Goal: Task Accomplishment & Management: Use online tool/utility

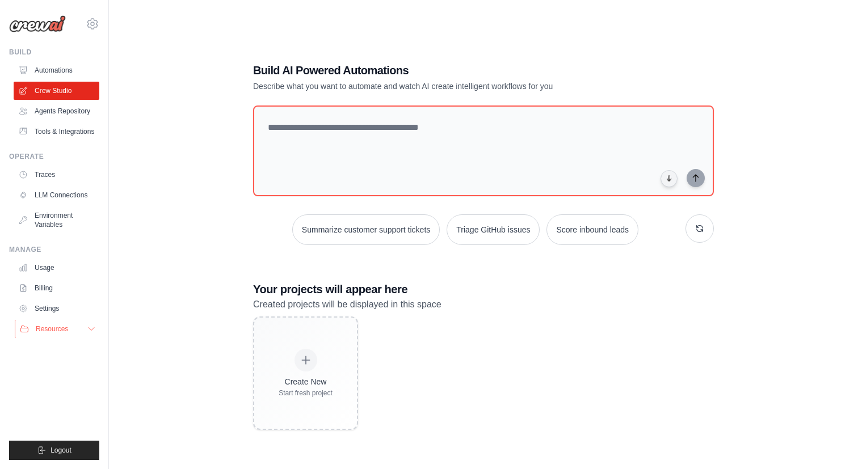
click at [92, 332] on icon at bounding box center [91, 329] width 9 height 9
click at [48, 314] on link "Settings" at bounding box center [58, 309] width 86 height 18
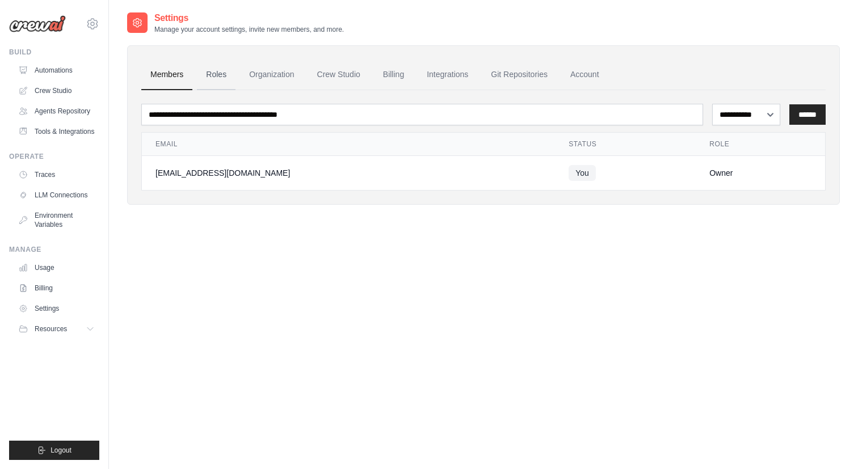
click at [211, 69] on link "Roles" at bounding box center [216, 75] width 39 height 31
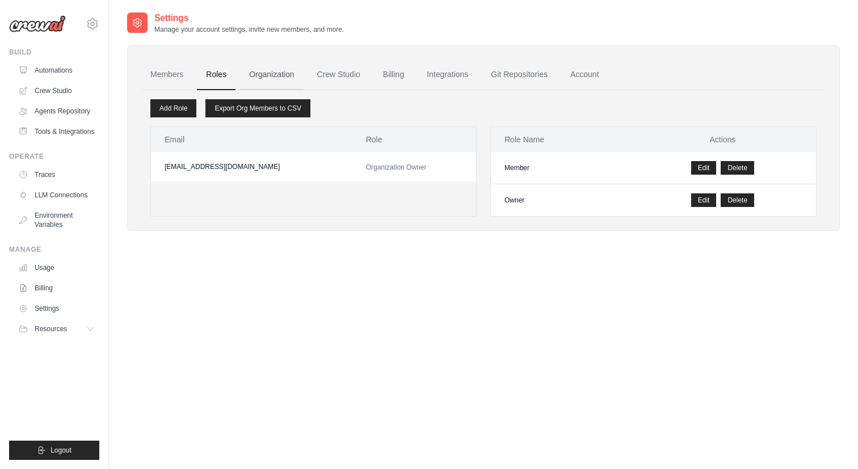
click at [267, 81] on link "Organization" at bounding box center [271, 75] width 63 height 31
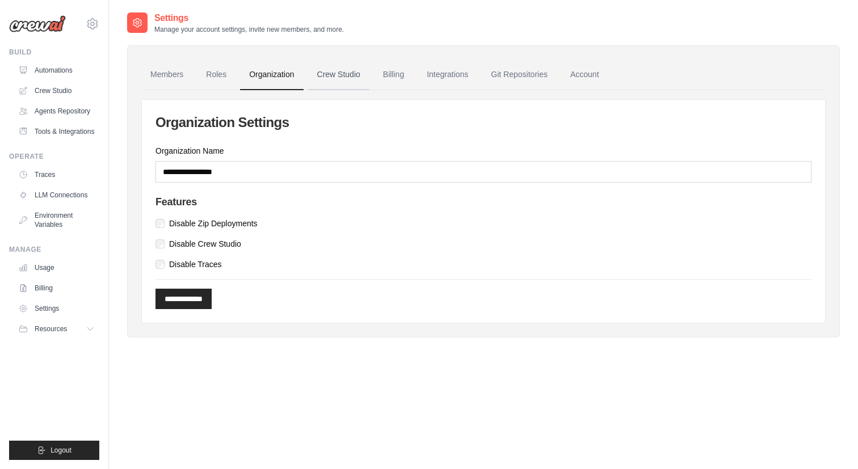
click at [333, 81] on link "Crew Studio" at bounding box center [338, 75] width 61 height 31
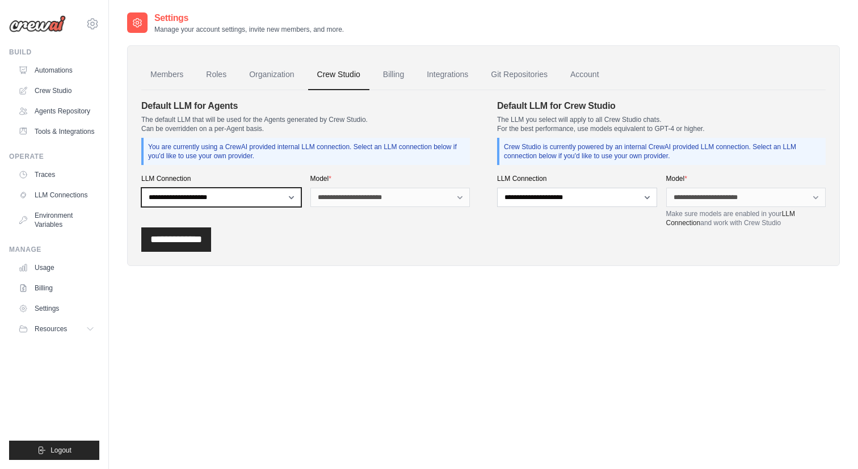
click at [249, 198] on select "**********" at bounding box center [221, 197] width 160 height 19
select select "******"
click at [141, 188] on select "**********" at bounding box center [221, 197] width 160 height 19
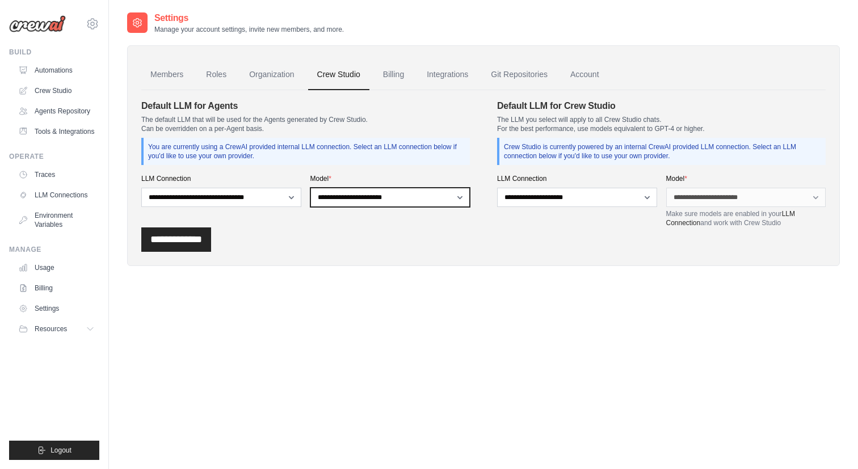
click at [392, 200] on select "**********" at bounding box center [390, 197] width 160 height 19
select select "*******"
click at [310, 188] on select "**********" at bounding box center [390, 197] width 160 height 19
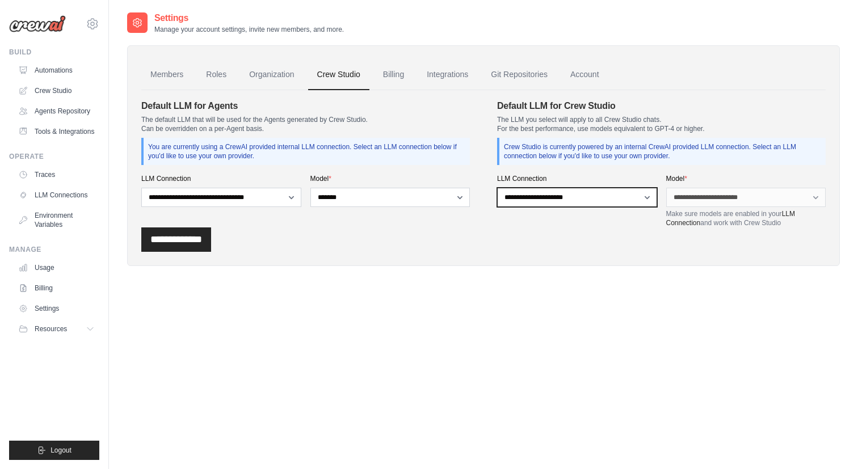
click at [611, 199] on select "**********" at bounding box center [577, 197] width 160 height 19
select select "******"
click at [497, 188] on select "**********" at bounding box center [577, 197] width 160 height 19
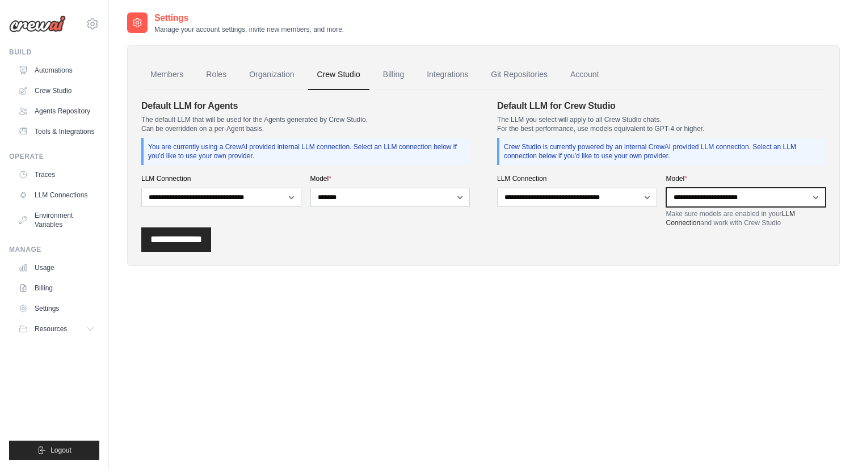
click at [721, 199] on select "**********" at bounding box center [746, 197] width 160 height 19
select select "*******"
click at [666, 188] on select "**********" at bounding box center [746, 197] width 160 height 19
click at [199, 240] on input "**********" at bounding box center [176, 240] width 70 height 24
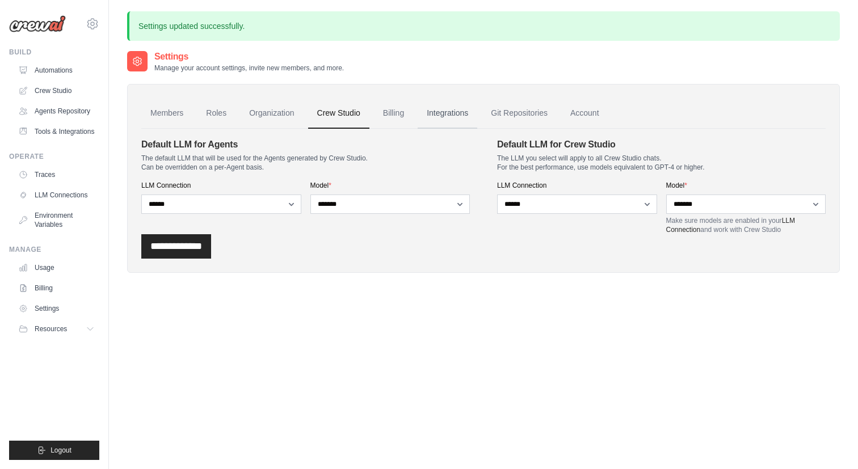
click at [445, 120] on link "Integrations" at bounding box center [448, 113] width 60 height 31
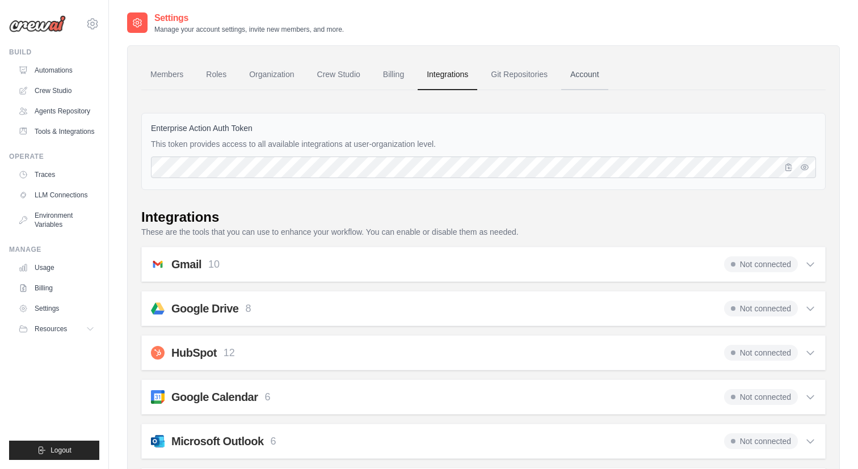
click at [578, 75] on link "Account" at bounding box center [584, 75] width 47 height 31
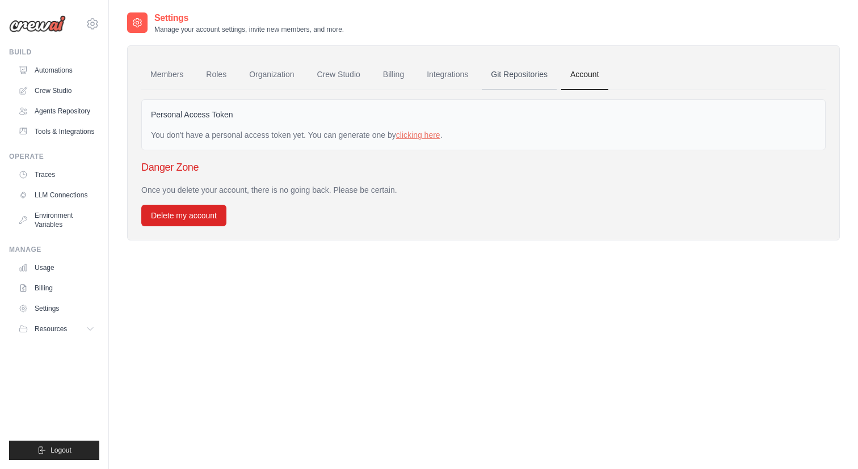
click at [541, 71] on link "Git Repositories" at bounding box center [519, 75] width 75 height 31
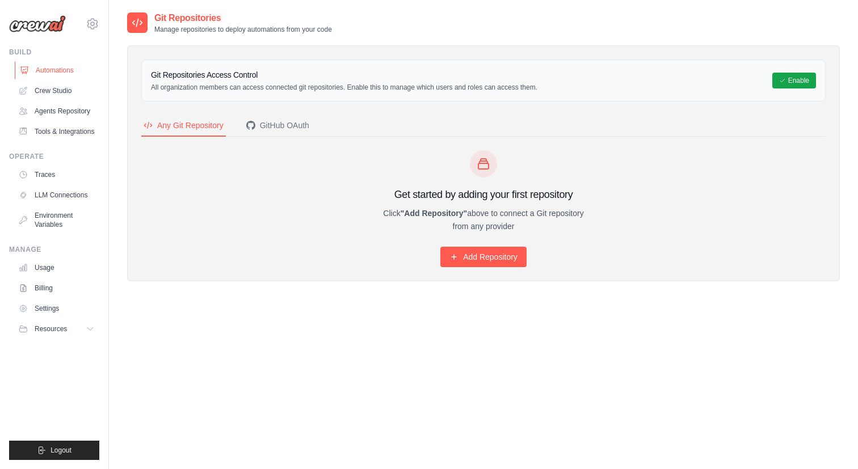
click at [67, 70] on link "Automations" at bounding box center [58, 70] width 86 height 18
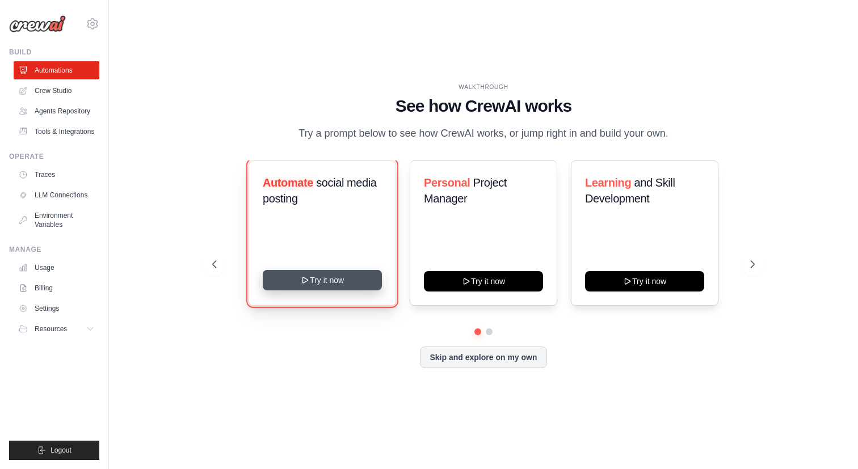
click at [329, 282] on button "Try it now" at bounding box center [322, 280] width 119 height 20
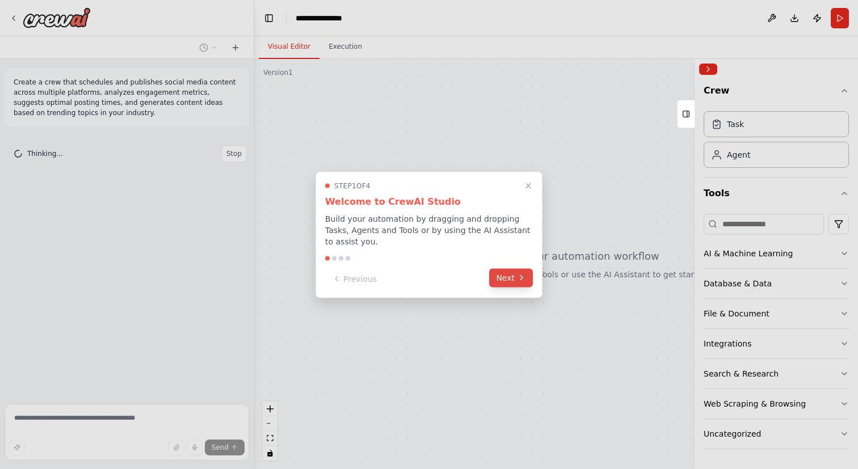
click at [504, 274] on button "Next" at bounding box center [511, 277] width 44 height 19
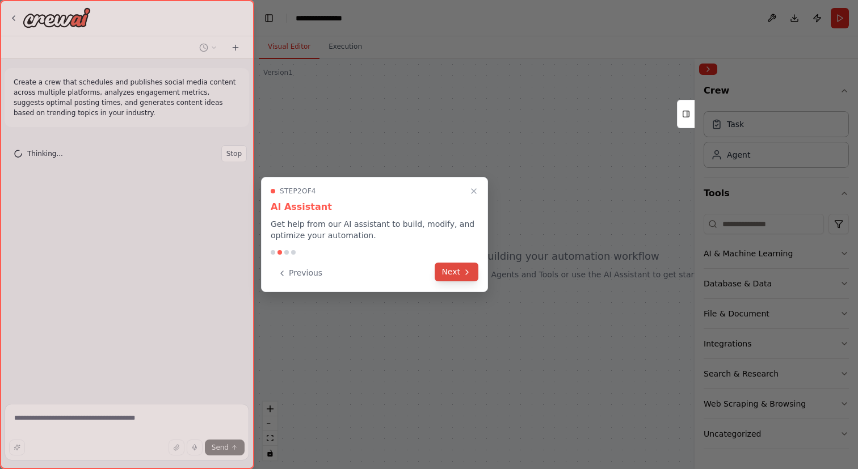
click at [448, 264] on button "Next" at bounding box center [457, 272] width 44 height 19
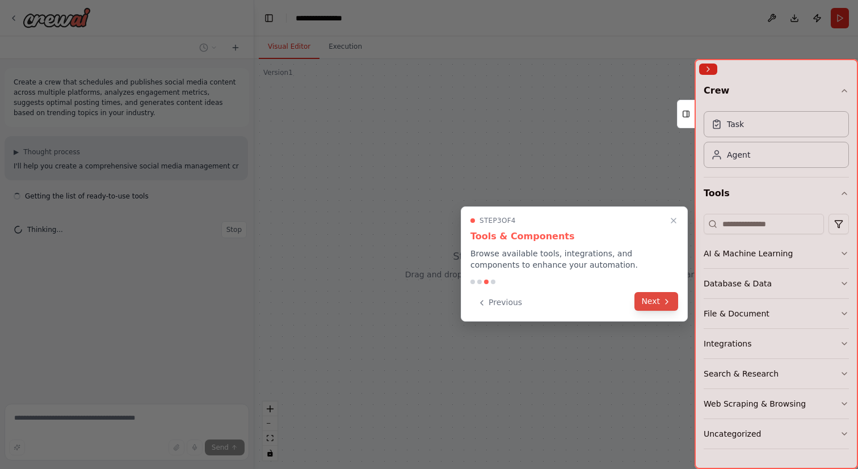
click at [643, 301] on button "Next" at bounding box center [657, 301] width 44 height 19
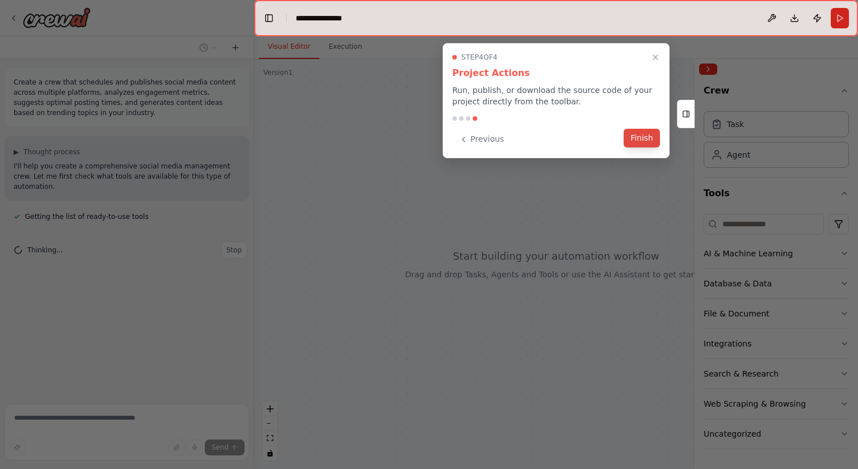
click at [639, 141] on button "Finish" at bounding box center [642, 138] width 36 height 19
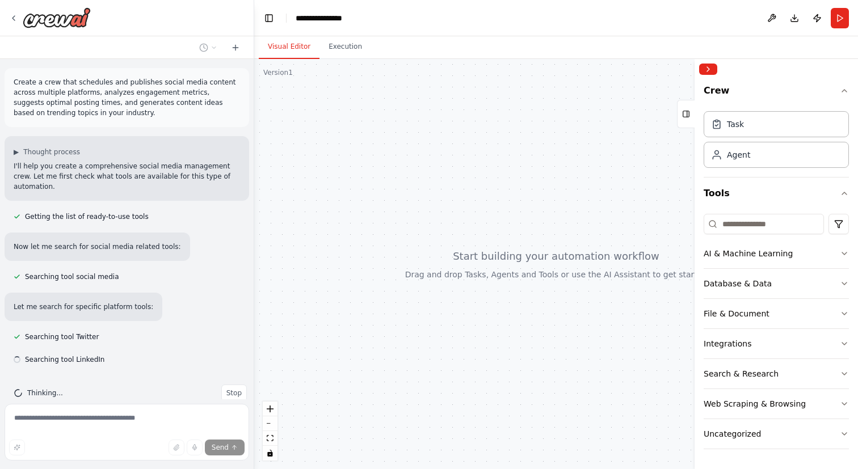
scroll to position [10, 0]
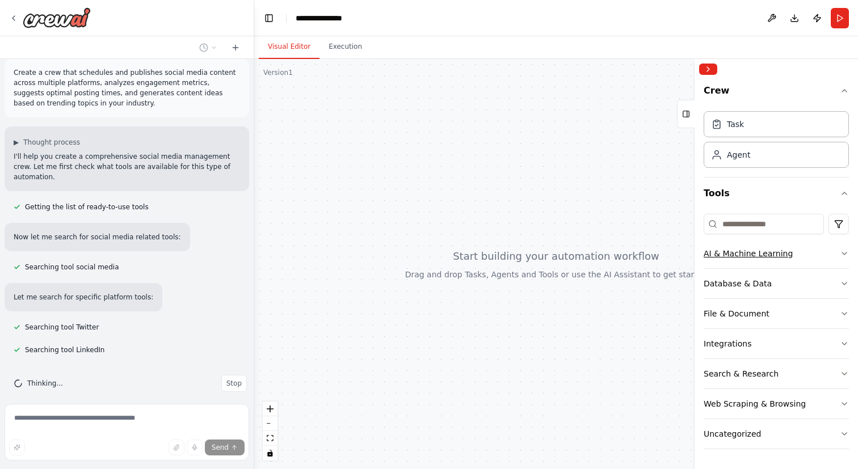
click at [804, 259] on button "AI & Machine Learning" at bounding box center [776, 254] width 145 height 30
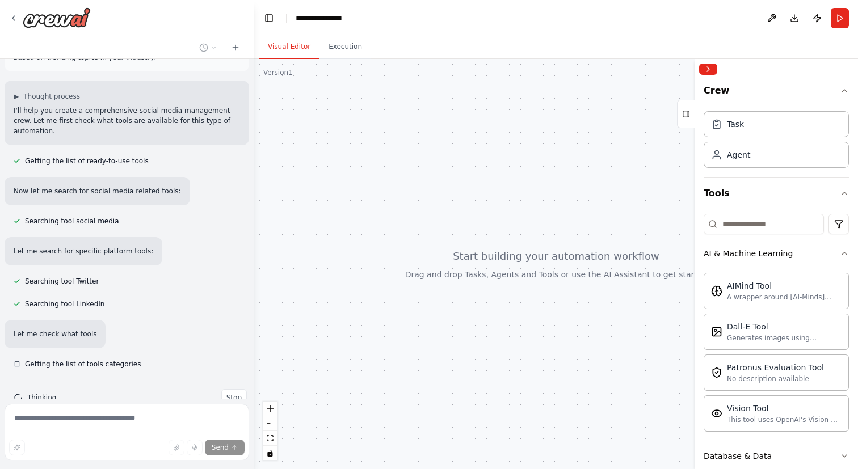
scroll to position [70, 0]
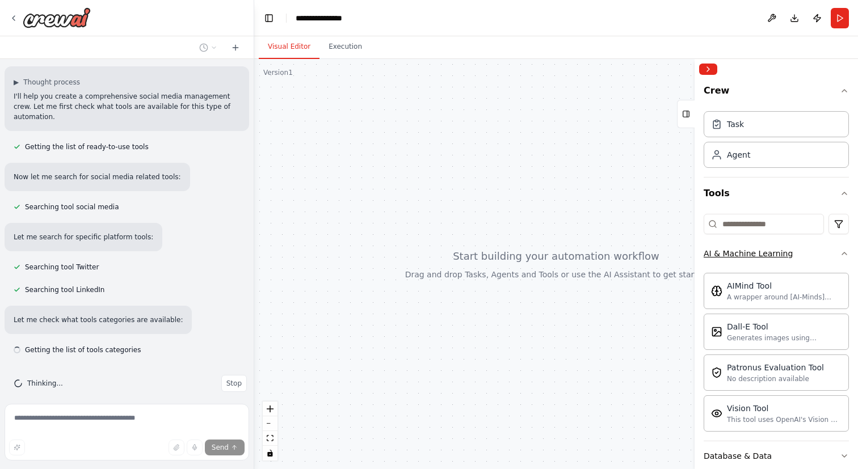
click at [804, 259] on button "AI & Machine Learning" at bounding box center [776, 254] width 145 height 30
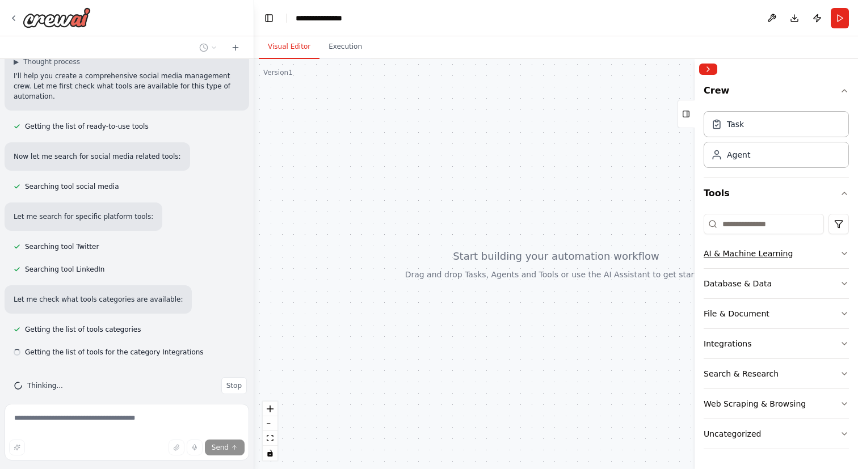
scroll to position [93, 0]
click at [791, 284] on button "Database & Data" at bounding box center [776, 284] width 145 height 30
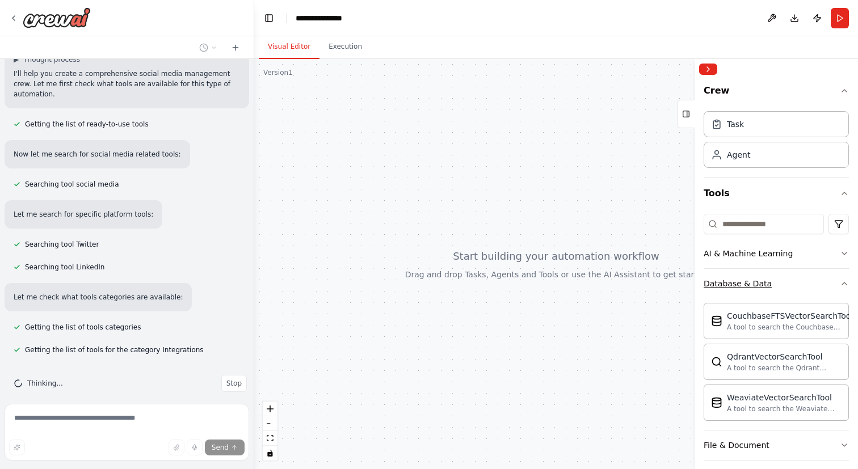
click at [791, 284] on button "Database & Data" at bounding box center [776, 284] width 145 height 30
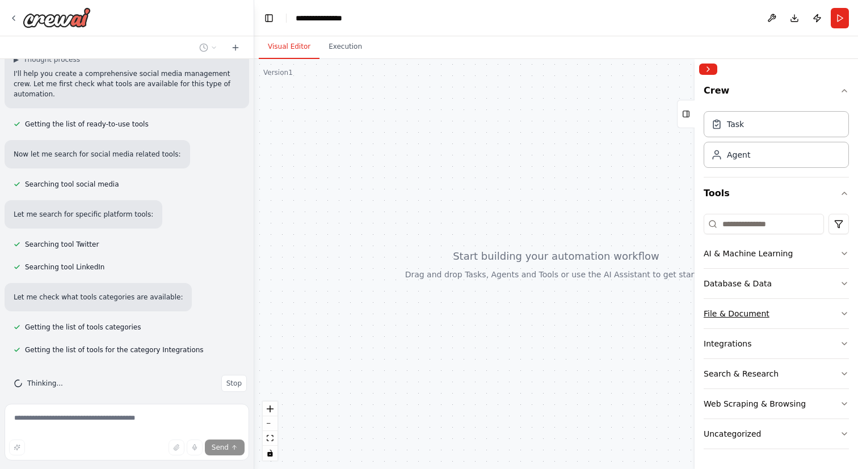
click at [779, 307] on button "File & Document" at bounding box center [776, 314] width 145 height 30
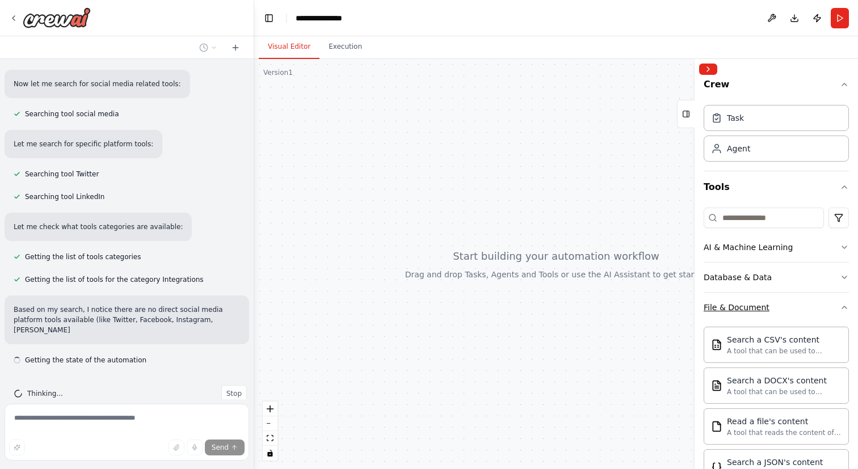
scroll to position [0, 0]
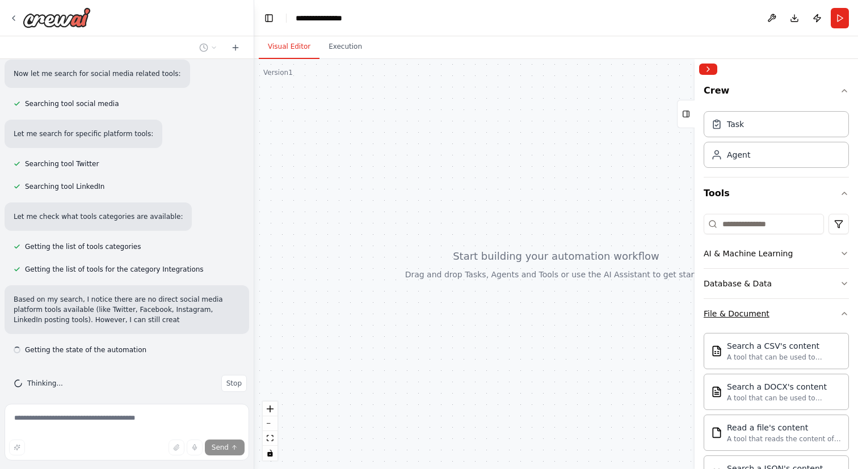
click at [787, 314] on button "File & Document" at bounding box center [776, 314] width 145 height 30
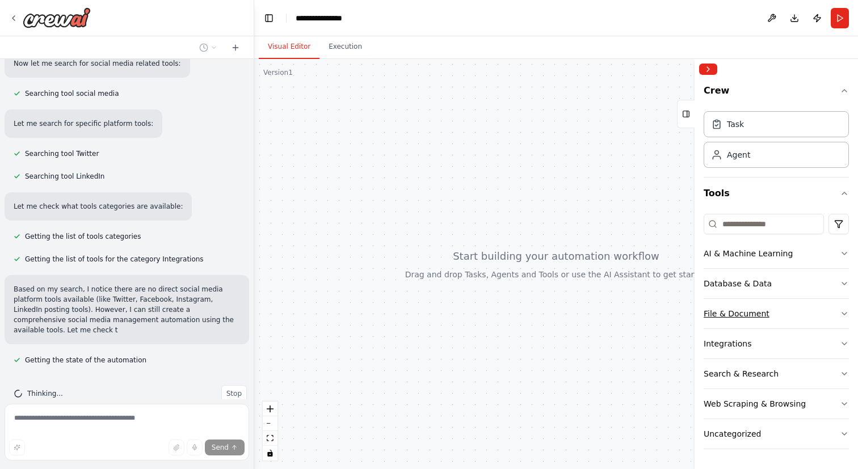
scroll to position [194, 0]
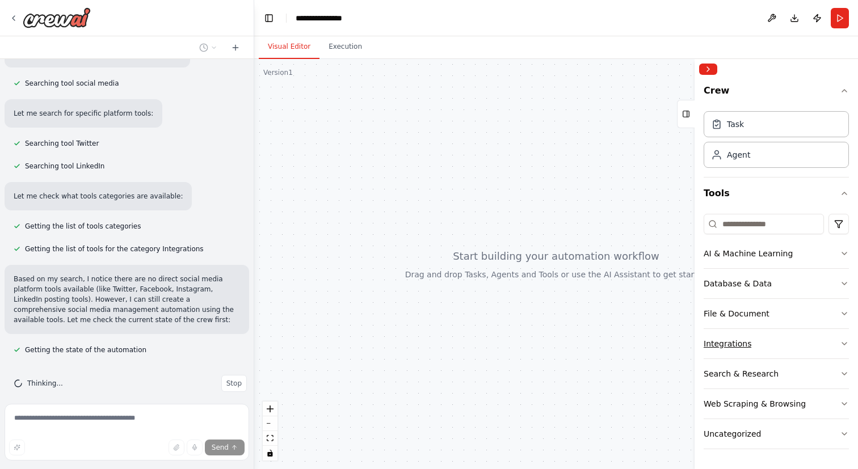
click at [777, 342] on button "Integrations" at bounding box center [776, 344] width 145 height 30
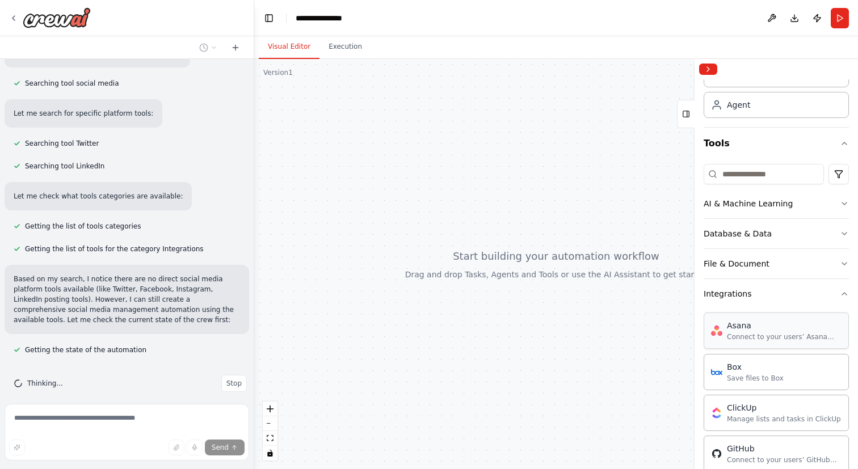
scroll to position [47, 0]
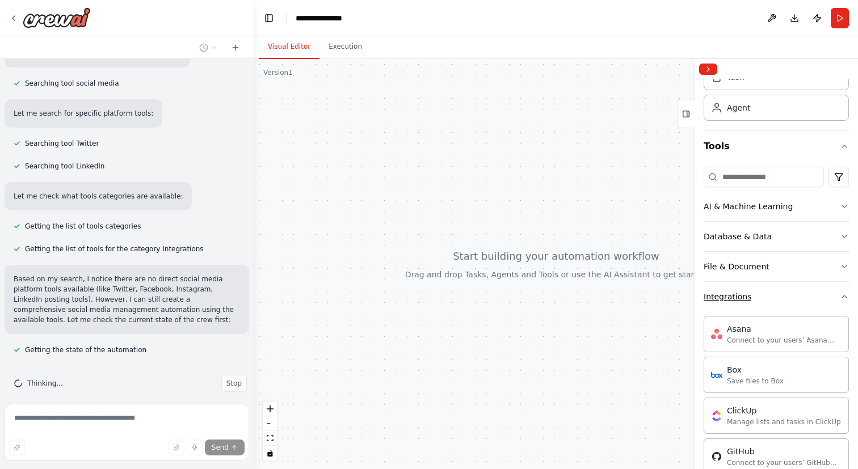
click at [769, 305] on button "Integrations" at bounding box center [776, 297] width 145 height 30
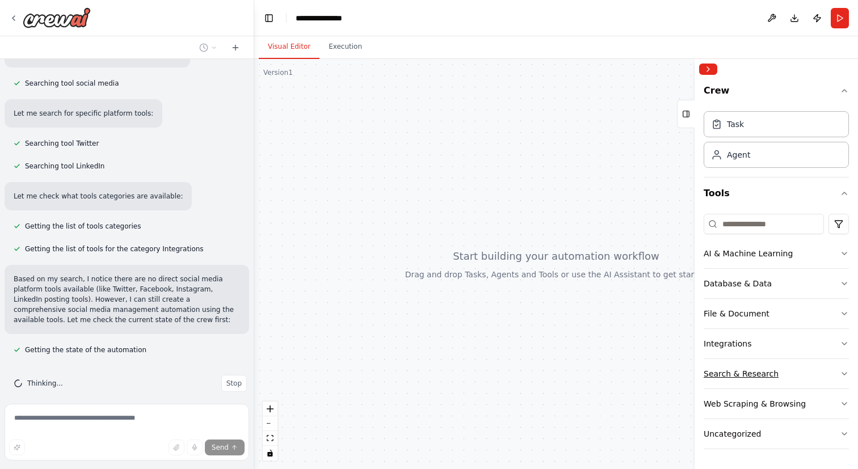
click at [758, 374] on div "Search & Research" at bounding box center [741, 373] width 75 height 11
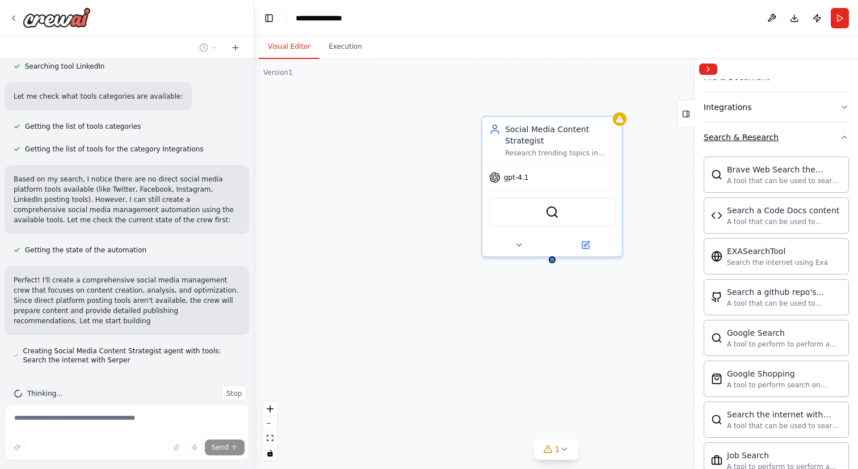
scroll to position [304, 0]
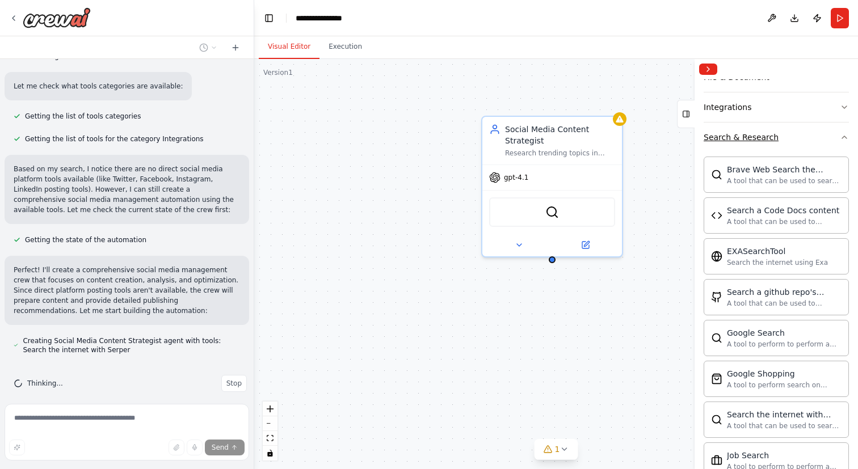
click at [793, 137] on button "Search & Research" at bounding box center [776, 138] width 145 height 30
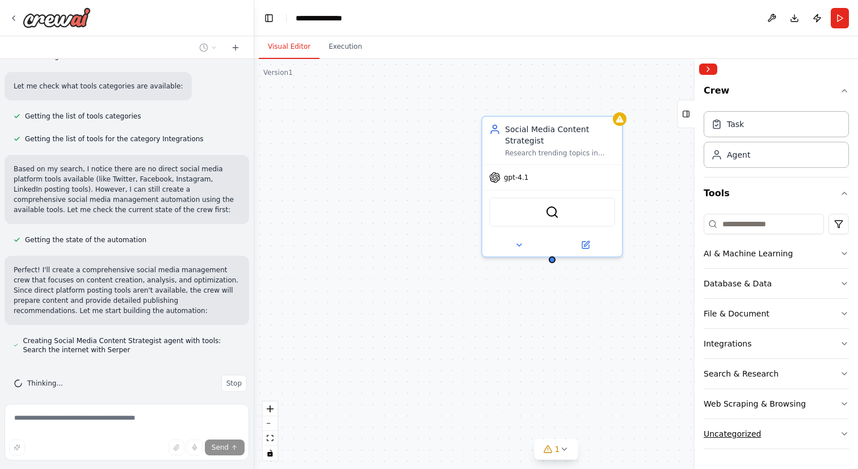
scroll to position [326, 0]
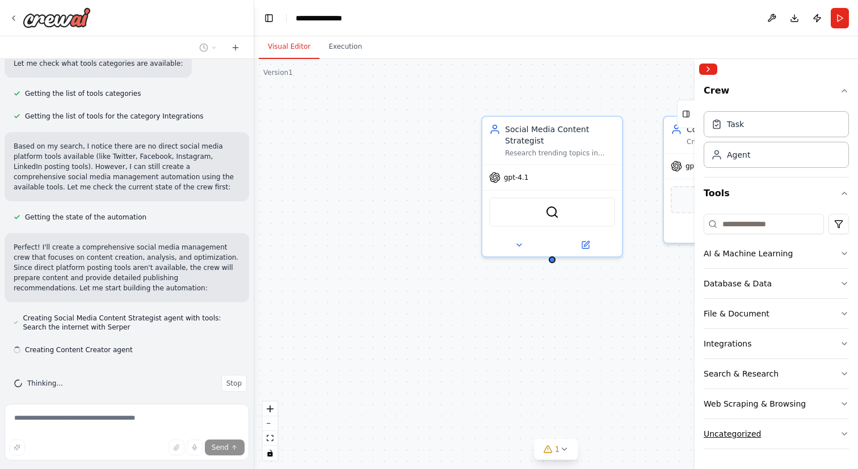
click at [766, 430] on button "Uncategorized" at bounding box center [776, 434] width 145 height 30
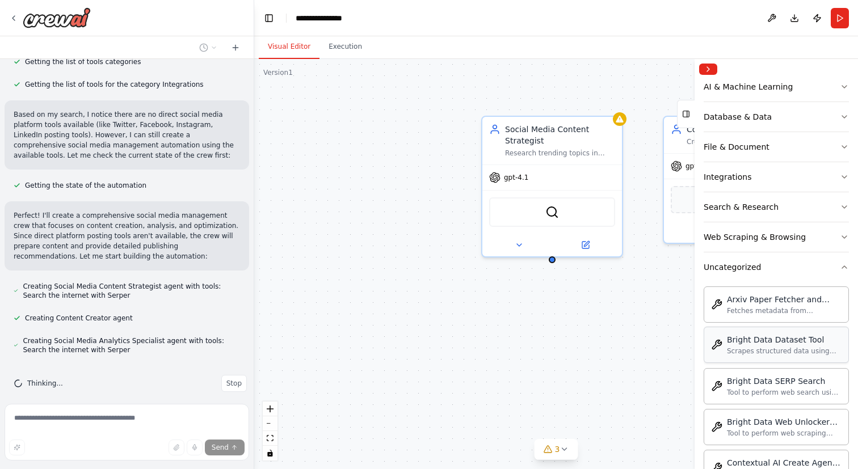
scroll to position [166, 0]
click at [831, 266] on button "Uncategorized" at bounding box center [776, 268] width 145 height 30
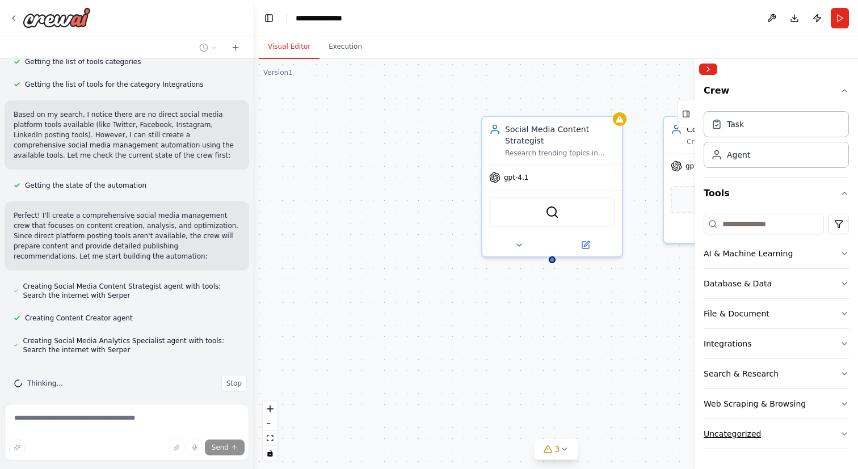
scroll to position [0, 0]
click at [708, 67] on button "Collapse right sidebar" at bounding box center [708, 69] width 18 height 11
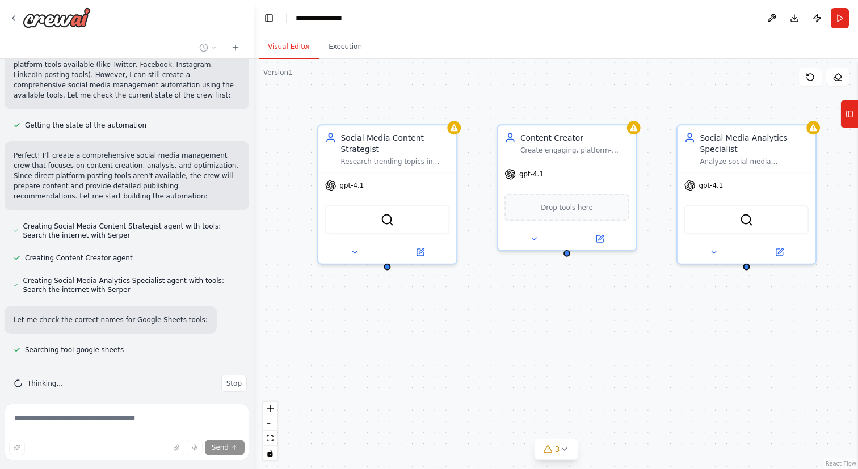
drag, startPoint x: 707, startPoint y: 328, endPoint x: 542, endPoint y: 334, distance: 165.3
click at [542, 334] on div "Social Media Content Strategist Research trending topics in {industry}, analyze…" at bounding box center [556, 264] width 604 height 410
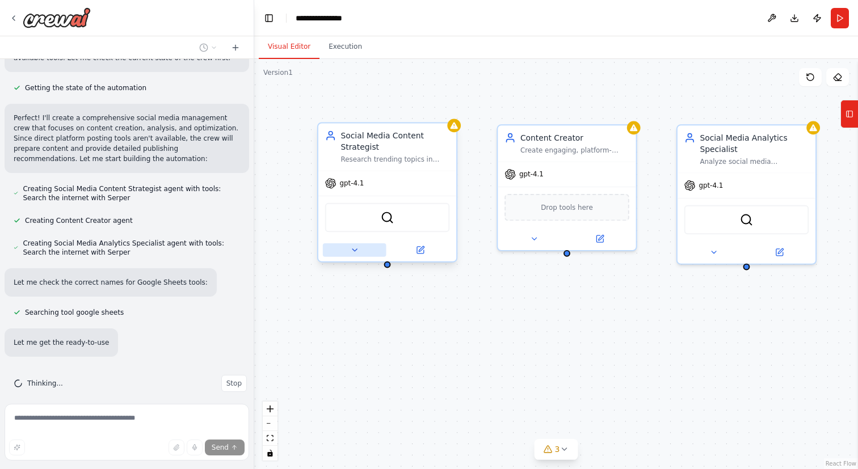
click at [352, 250] on icon at bounding box center [354, 250] width 9 height 9
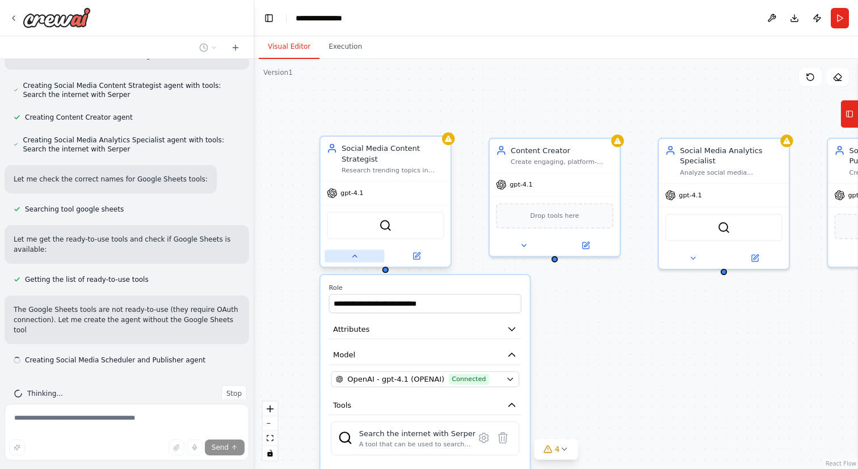
scroll to position [569, 0]
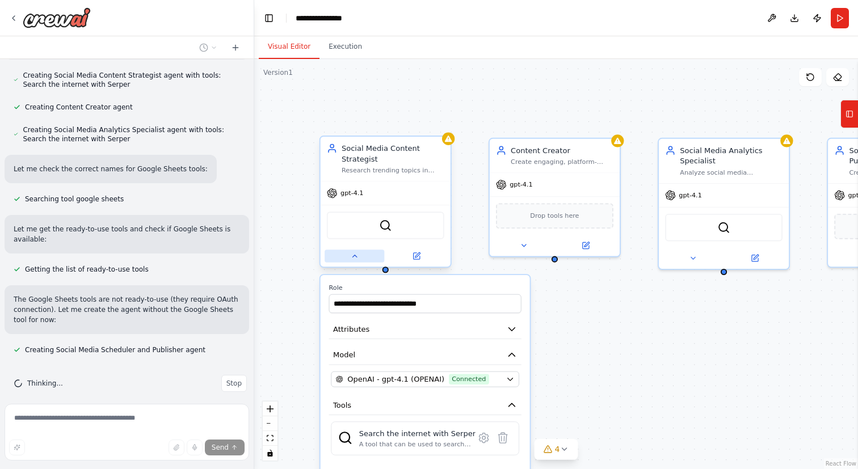
click at [350, 255] on button at bounding box center [355, 256] width 60 height 12
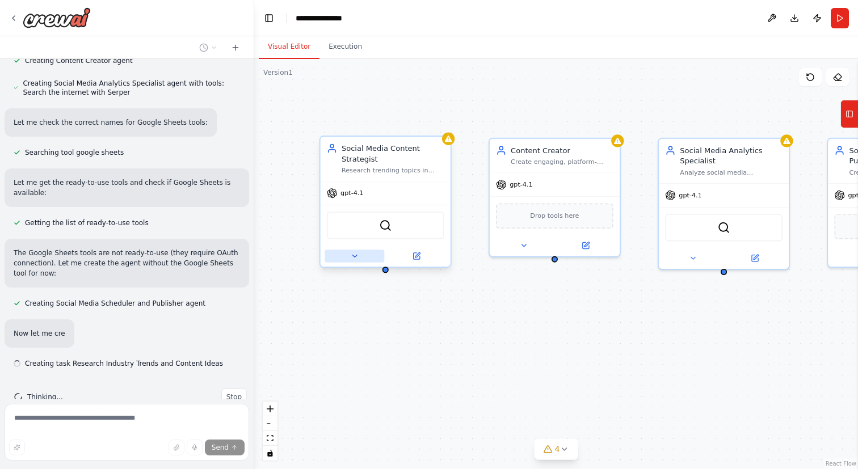
scroll to position [629, 0]
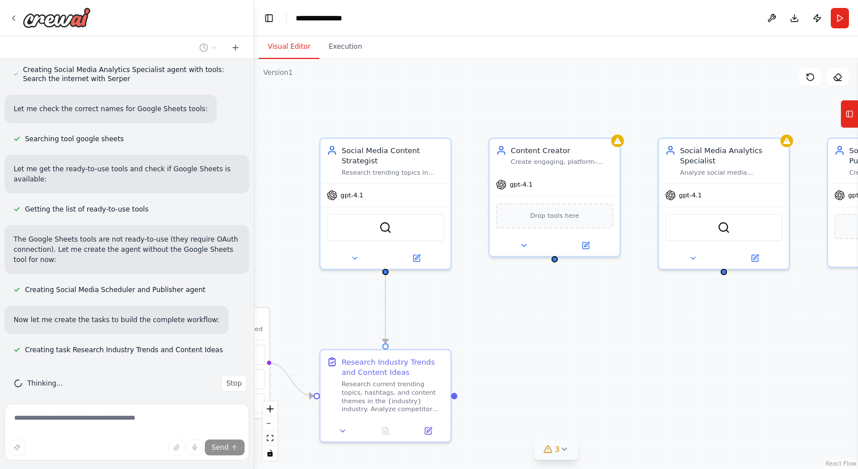
click at [566, 453] on icon at bounding box center [564, 449] width 9 height 9
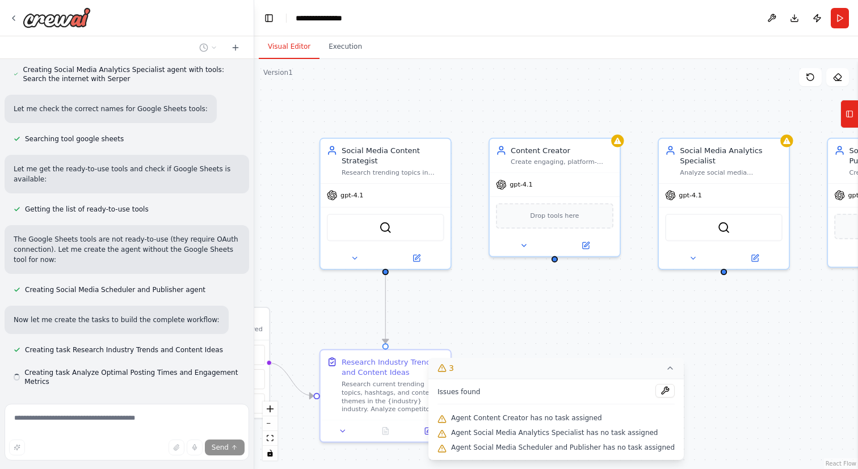
scroll to position [661, 0]
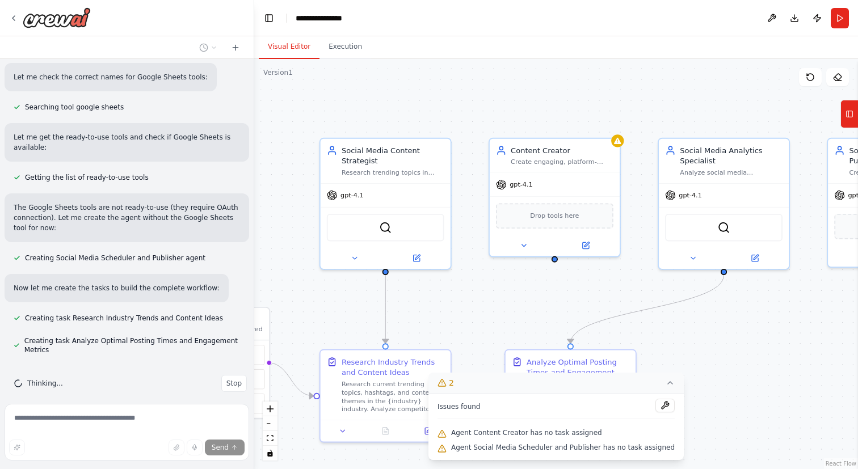
click at [679, 347] on div ".deletable-edge-delete-btn { width: 20px; height: 20px; border: 0px solid #ffff…" at bounding box center [556, 264] width 604 height 410
click at [447, 383] on icon at bounding box center [442, 383] width 9 height 9
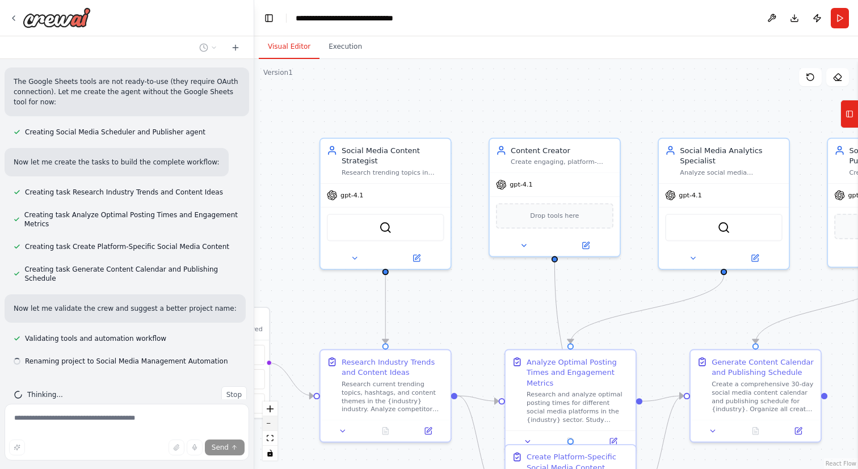
scroll to position [790, 0]
click at [272, 428] on button "zoom out" at bounding box center [270, 424] width 15 height 15
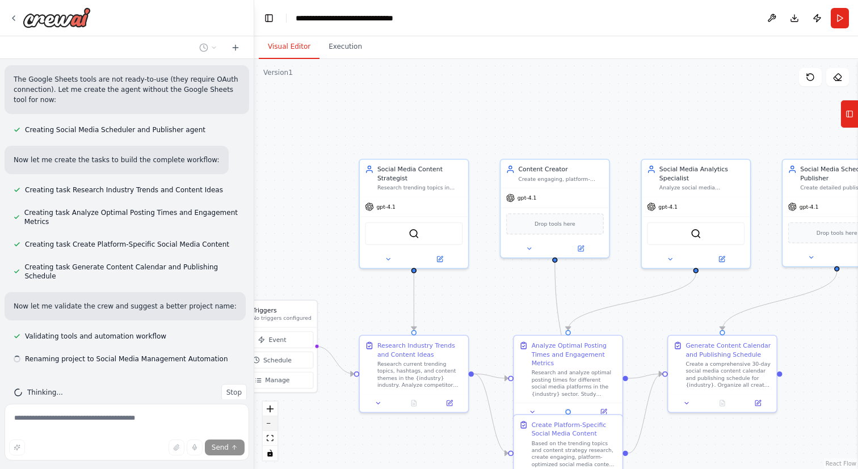
click at [272, 428] on button "zoom out" at bounding box center [270, 424] width 15 height 15
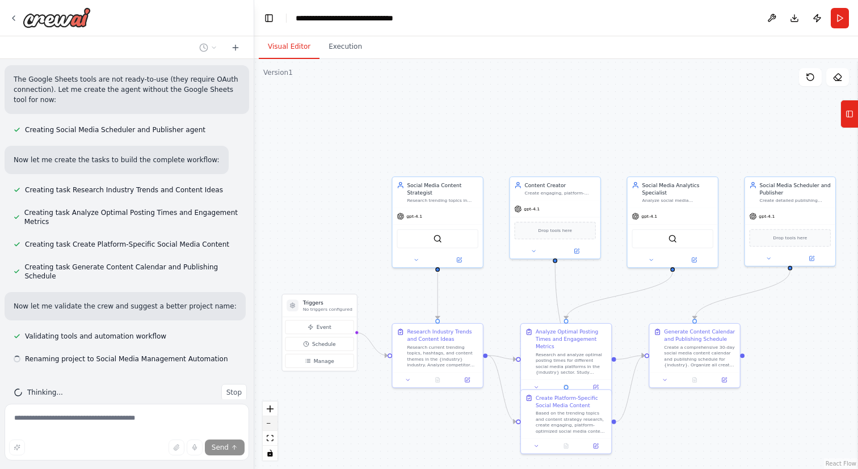
click at [272, 428] on button "zoom out" at bounding box center [270, 424] width 15 height 15
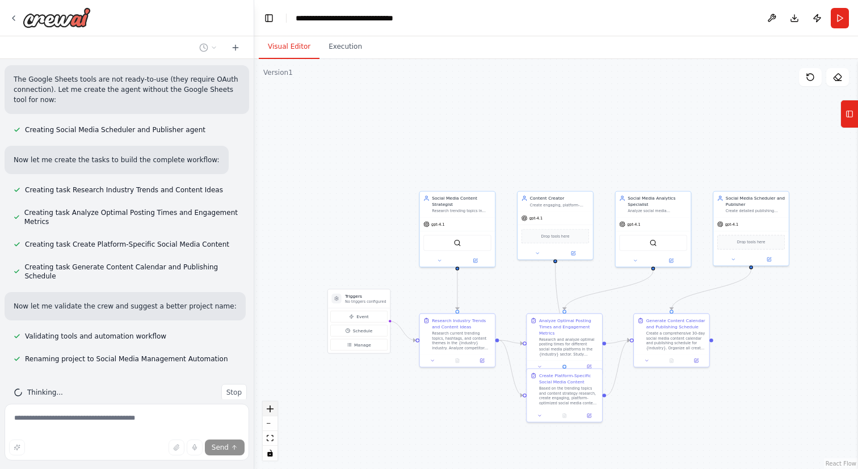
click at [269, 409] on icon "zoom in" at bounding box center [270, 409] width 7 height 7
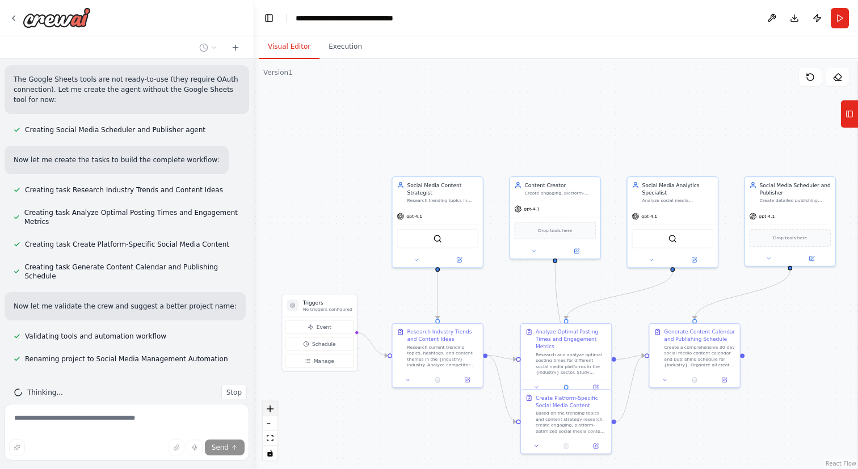
click at [269, 409] on icon "zoom in" at bounding box center [270, 409] width 7 height 7
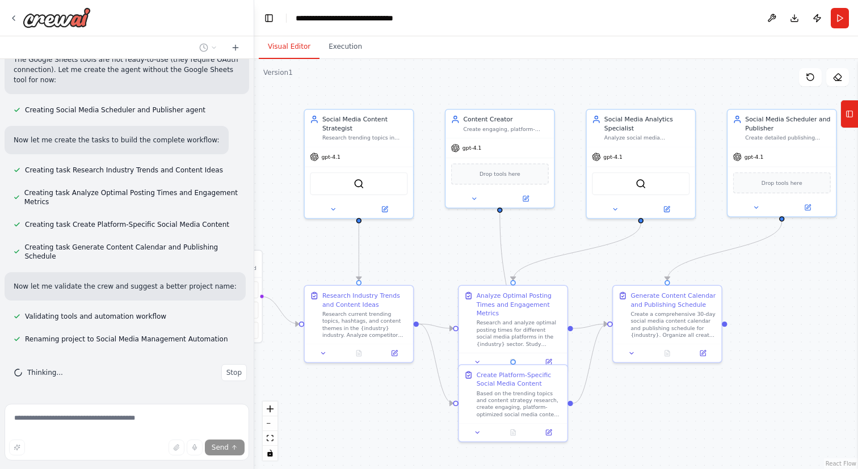
click at [425, 400] on div "Create a crew that schedules and publishes social media content across multiple…" at bounding box center [429, 234] width 858 height 469
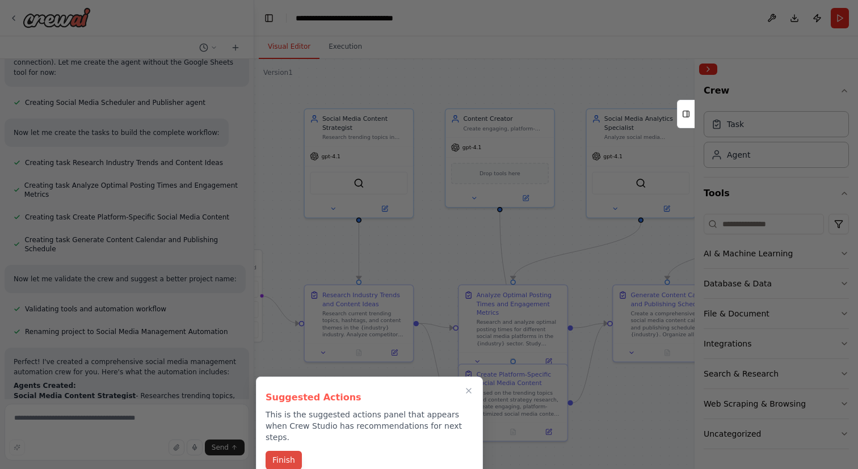
click at [286, 453] on button "Finish" at bounding box center [284, 460] width 36 height 19
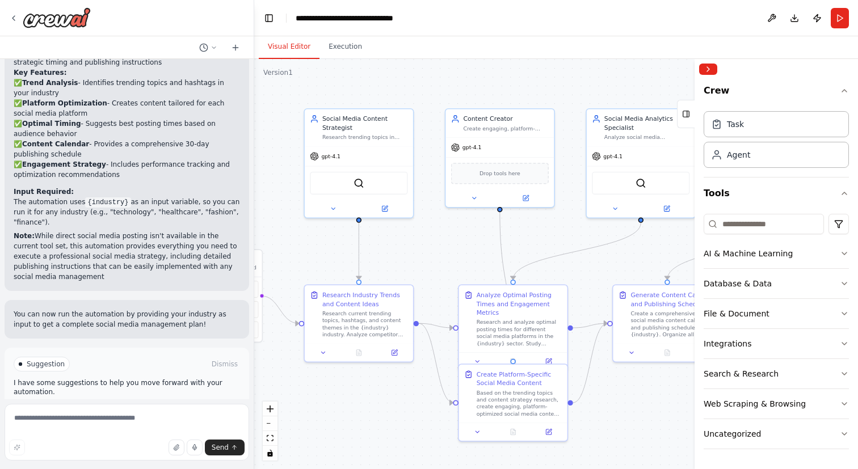
scroll to position [1334, 0]
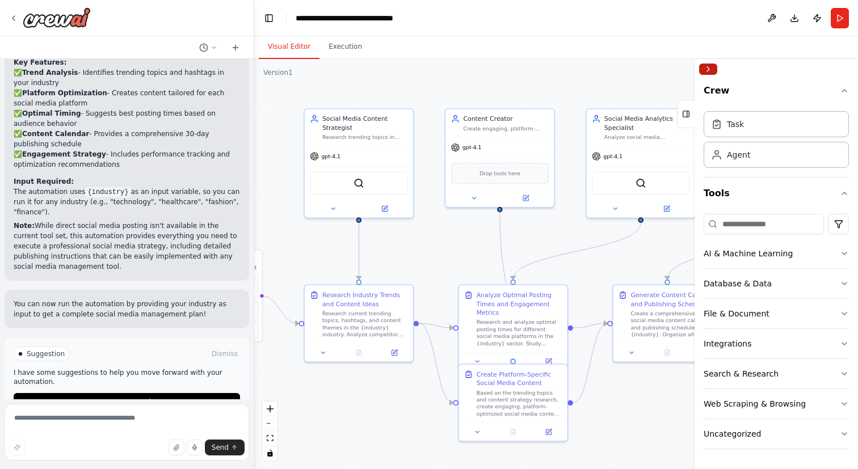
click at [706, 69] on button "Collapse right sidebar" at bounding box center [708, 69] width 18 height 11
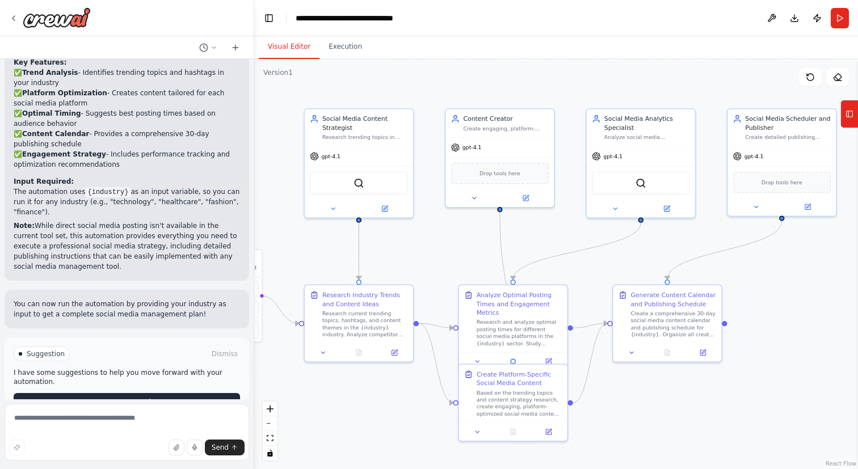
click at [177, 393] on button "Run Automation" at bounding box center [127, 402] width 226 height 18
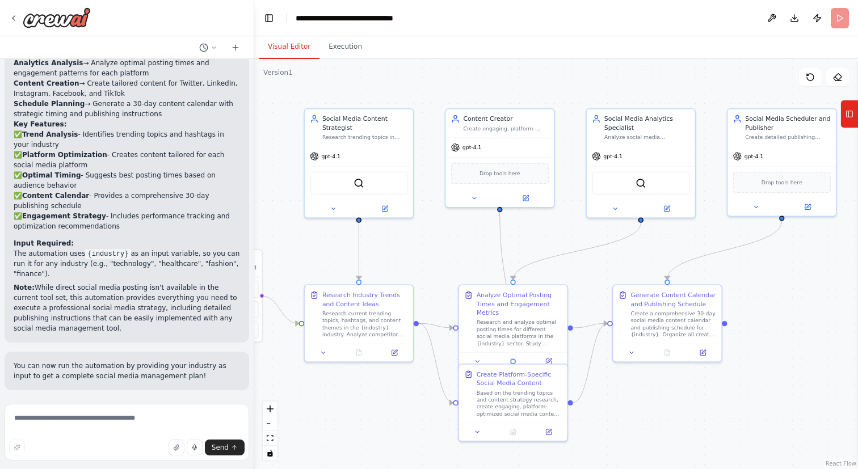
scroll to position [1243, 0]
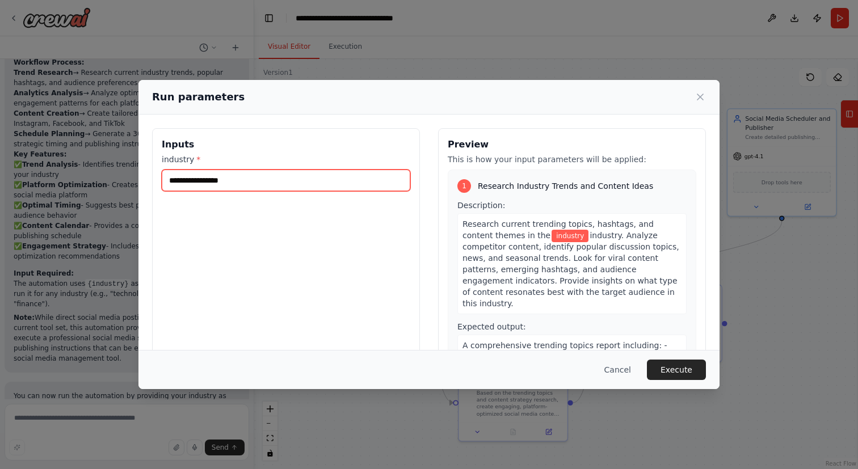
click at [276, 175] on input "industry *" at bounding box center [286, 181] width 249 height 22
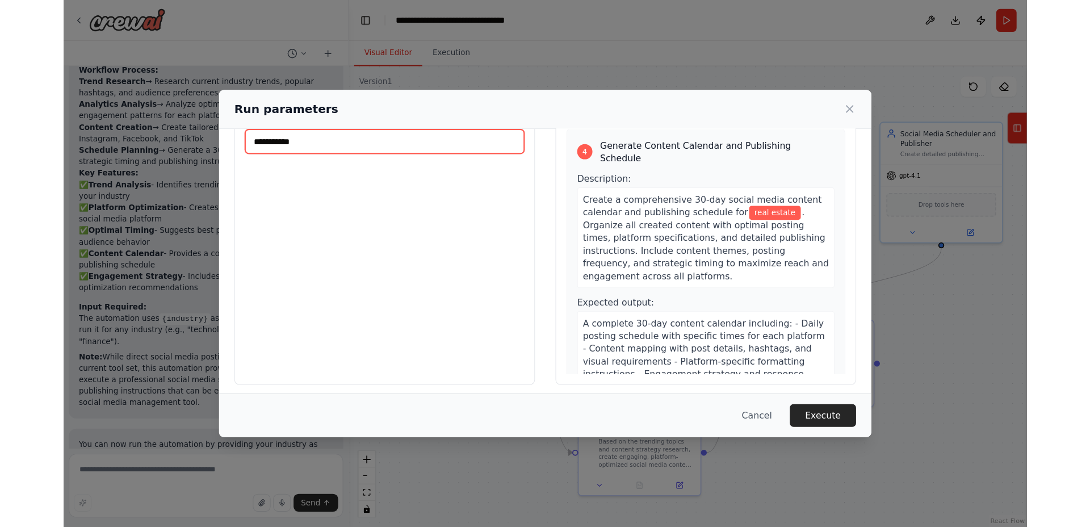
scroll to position [60, 0]
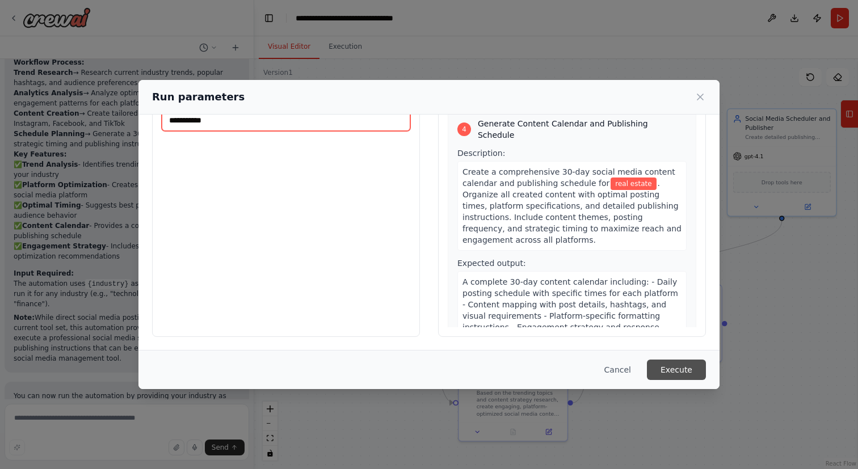
type input "**********"
click at [685, 370] on button "Execute" at bounding box center [676, 370] width 59 height 20
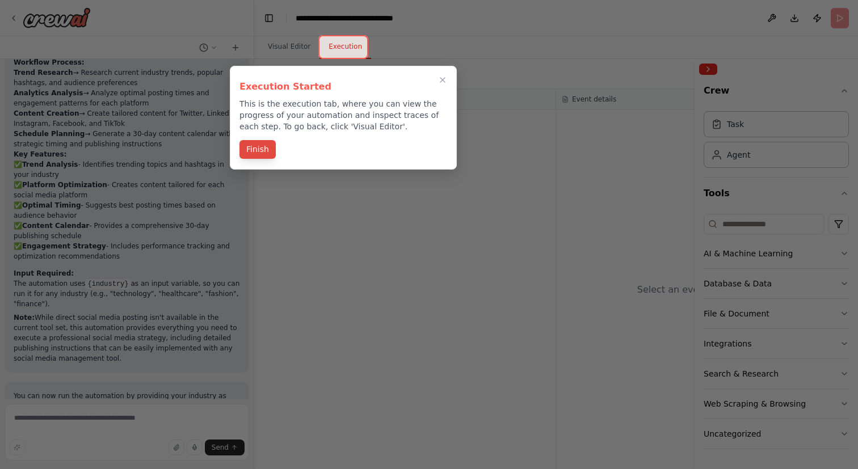
click at [265, 151] on button "Finish" at bounding box center [258, 149] width 36 height 19
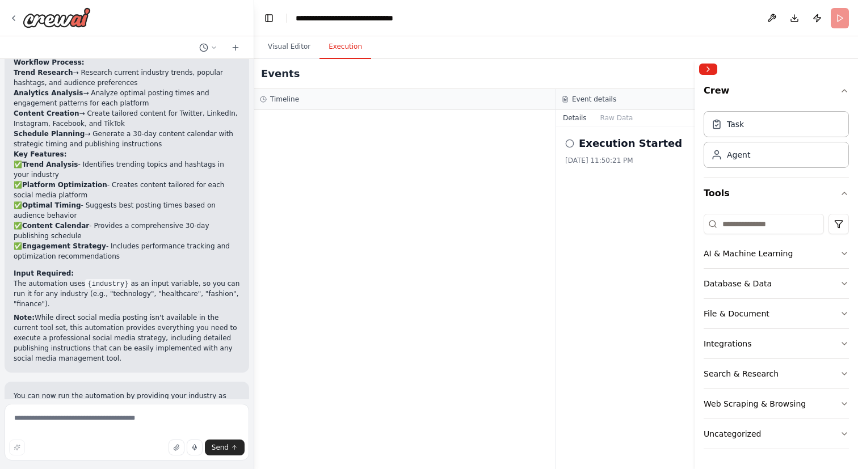
click at [605, 144] on h2 "Execution Started" at bounding box center [630, 144] width 103 height 16
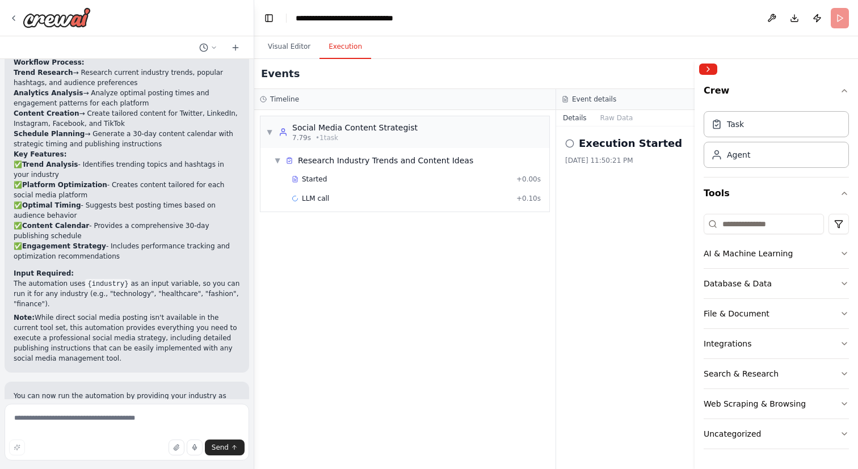
click at [571, 144] on icon at bounding box center [569, 143] width 9 height 9
click at [620, 113] on button "Raw Data" at bounding box center [617, 118] width 47 height 16
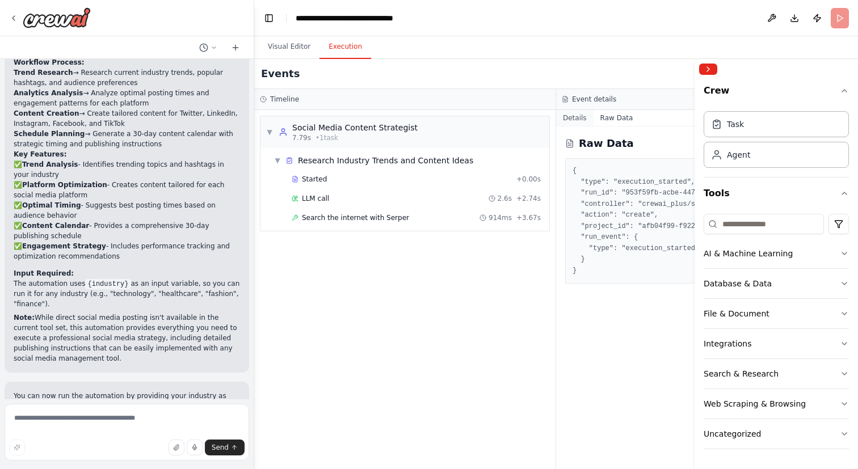
click at [574, 116] on button "Details" at bounding box center [574, 118] width 37 height 16
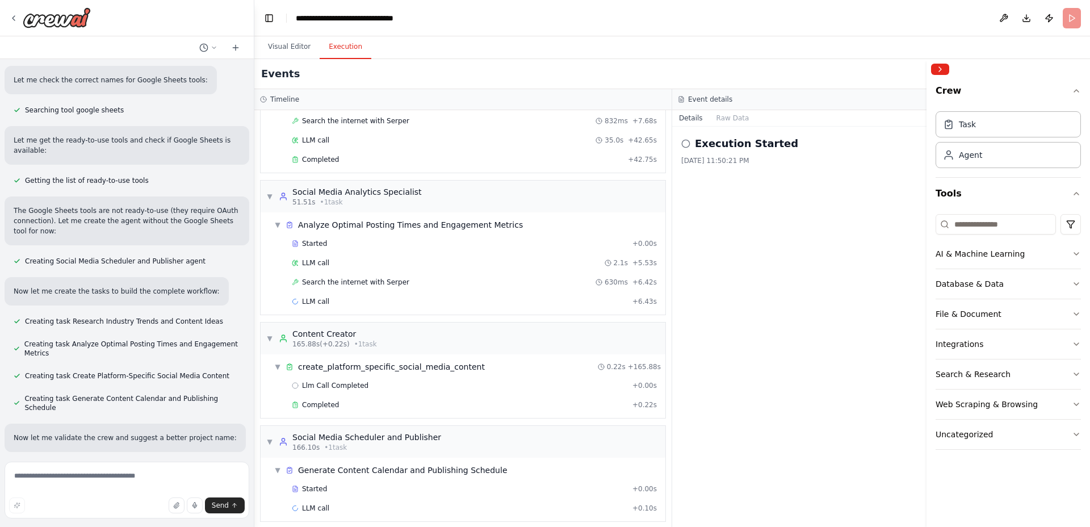
scroll to position [143, 0]
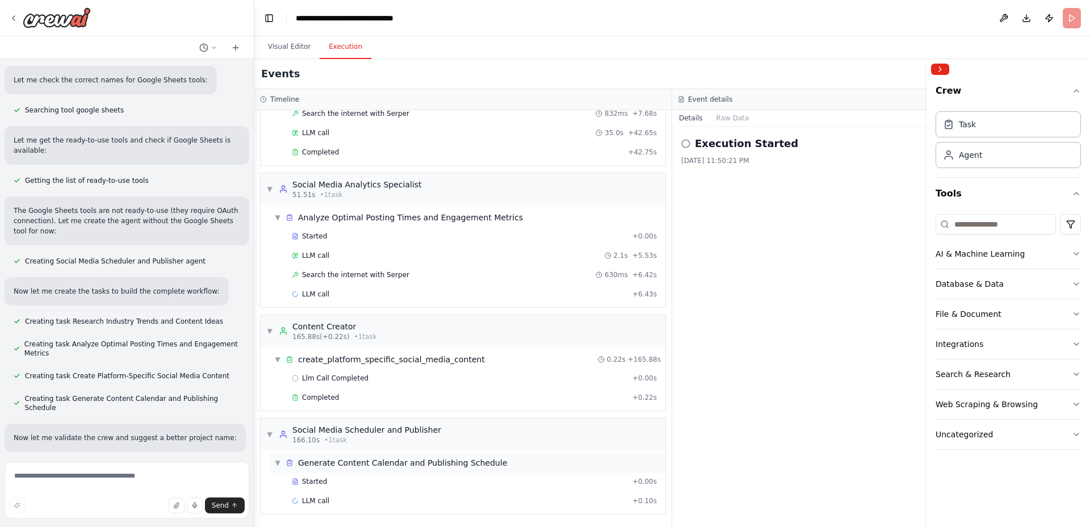
click at [375, 461] on span "Generate Content Calendar and Publishing Schedule" at bounding box center [402, 462] width 209 height 11
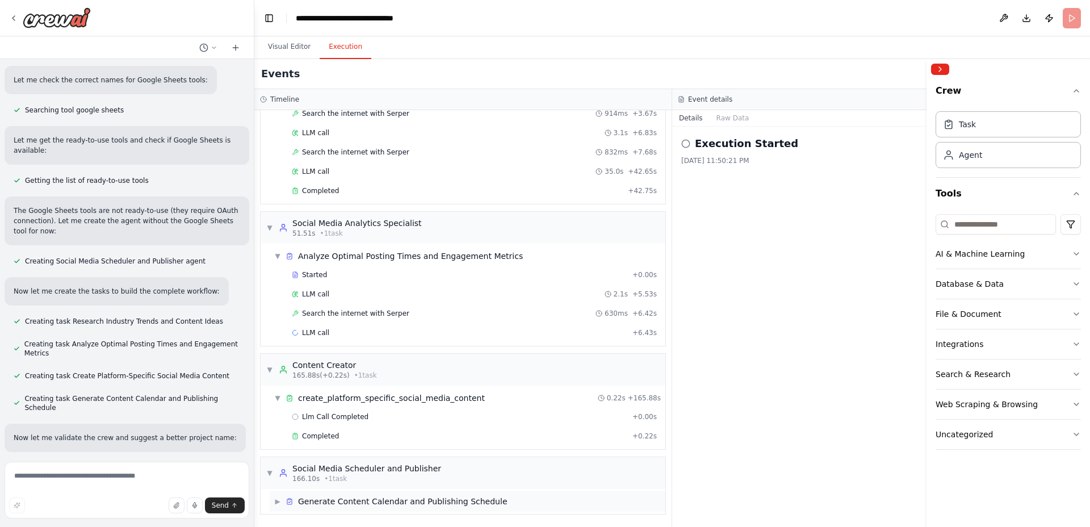
click at [366, 469] on span "Generate Content Calendar and Publishing Schedule" at bounding box center [402, 501] width 209 height 11
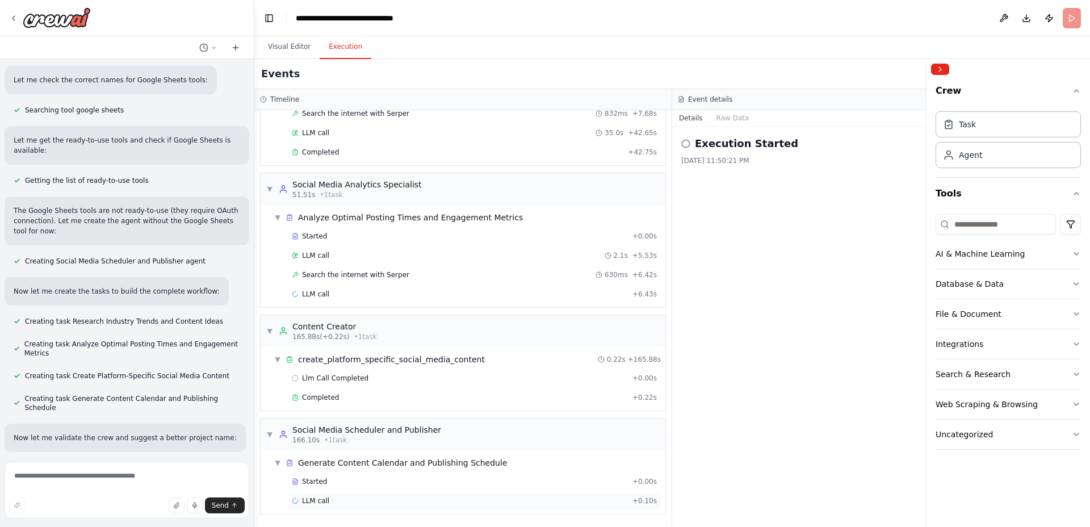
click at [363, 469] on div "LLM call + 0.10s" at bounding box center [474, 500] width 365 height 9
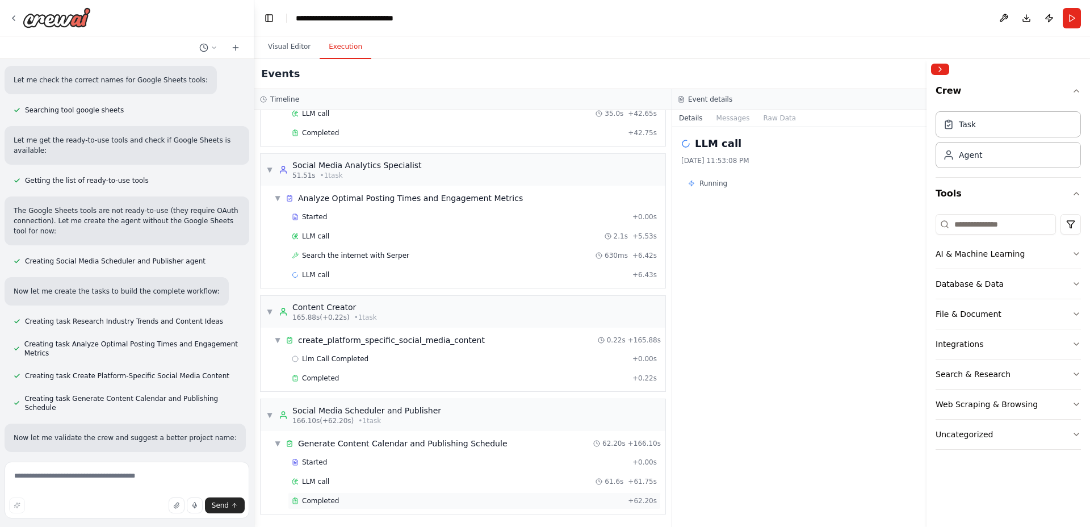
click at [352, 469] on div "Completed" at bounding box center [457, 500] width 331 height 9
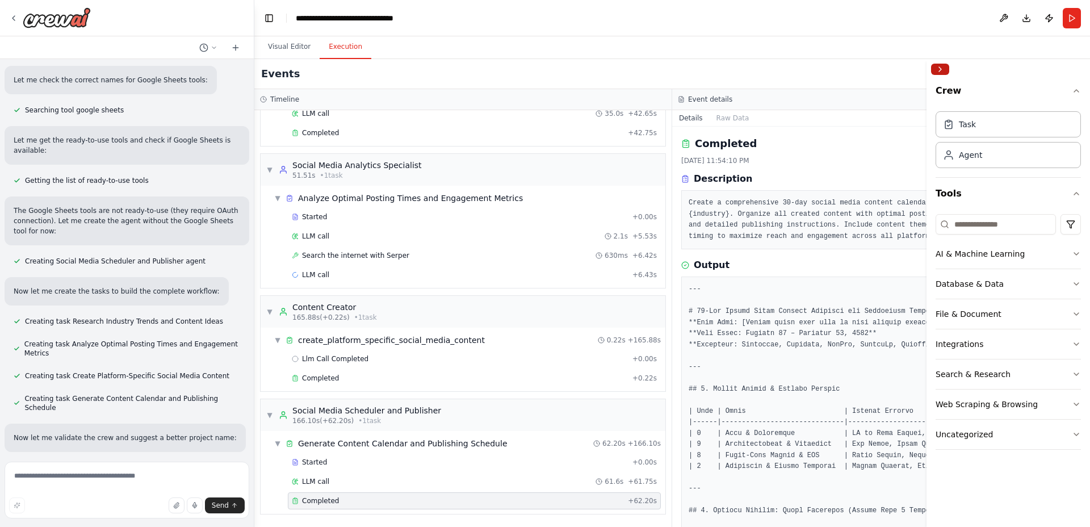
click at [858, 66] on button "Collapse right sidebar" at bounding box center [940, 69] width 18 height 11
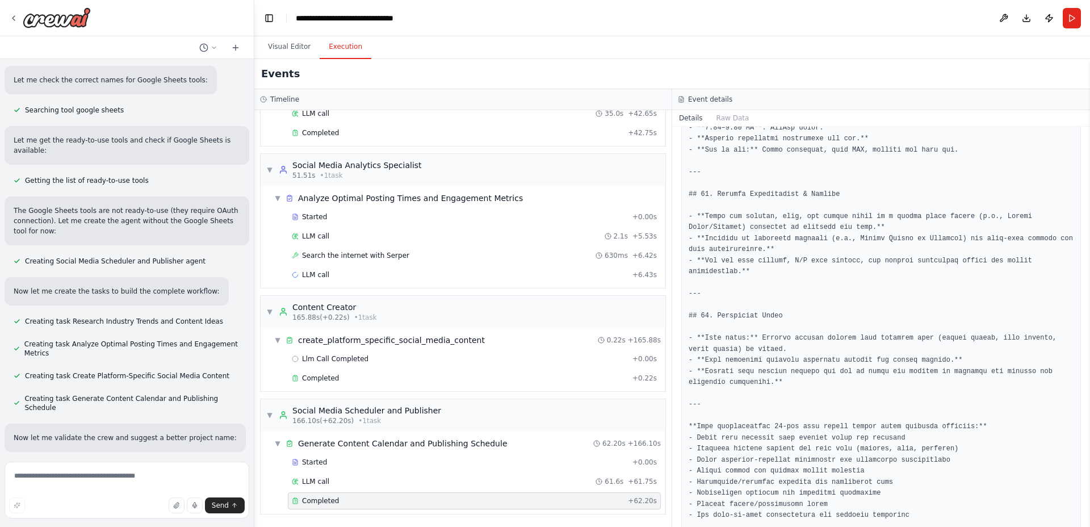
scroll to position [2870, 0]
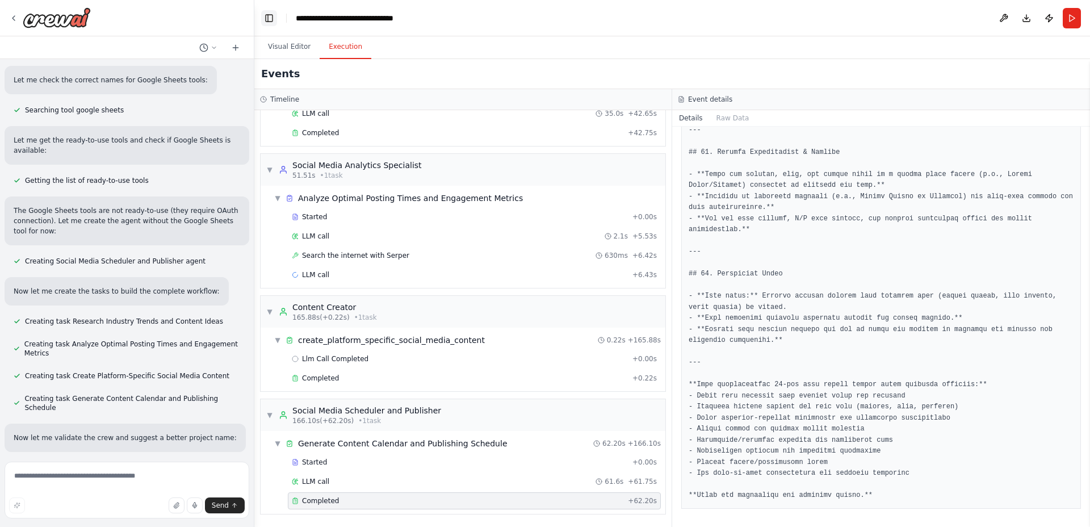
click at [270, 18] on button "Toggle Left Sidebar" at bounding box center [269, 18] width 16 height 16
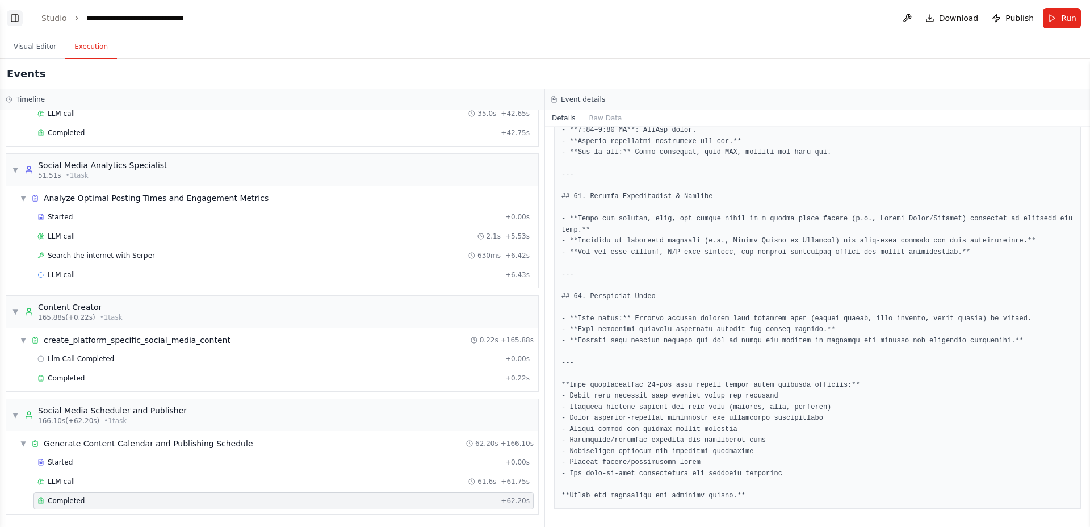
click at [17, 15] on button "Toggle Left Sidebar" at bounding box center [15, 18] width 16 height 16
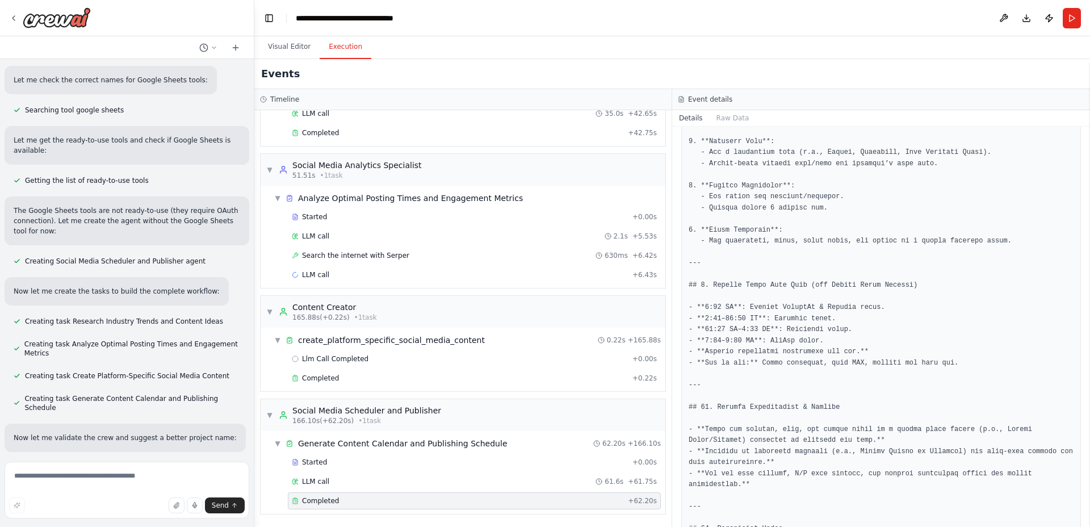
scroll to position [2870, 0]
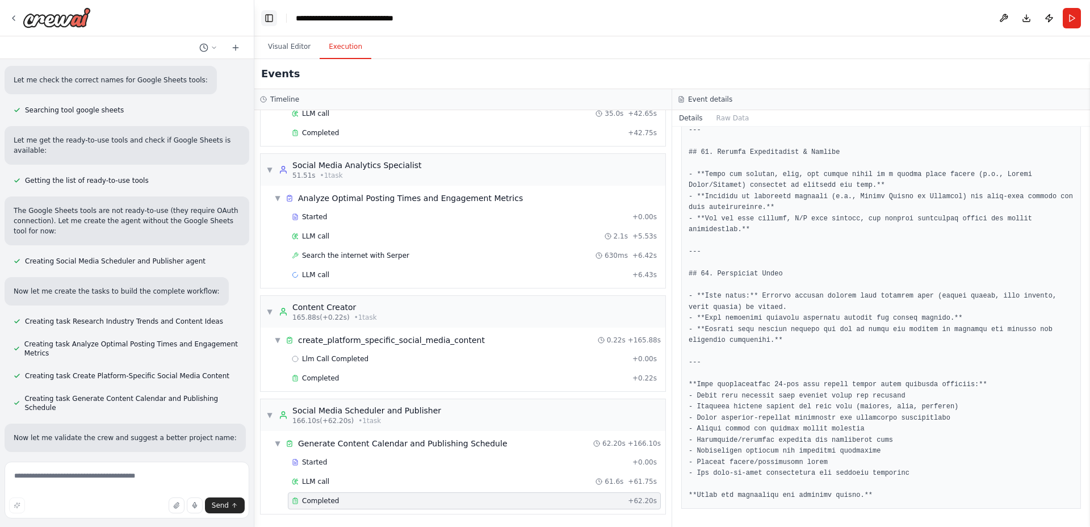
click at [263, 20] on button "Toggle Left Sidebar" at bounding box center [269, 18] width 16 height 16
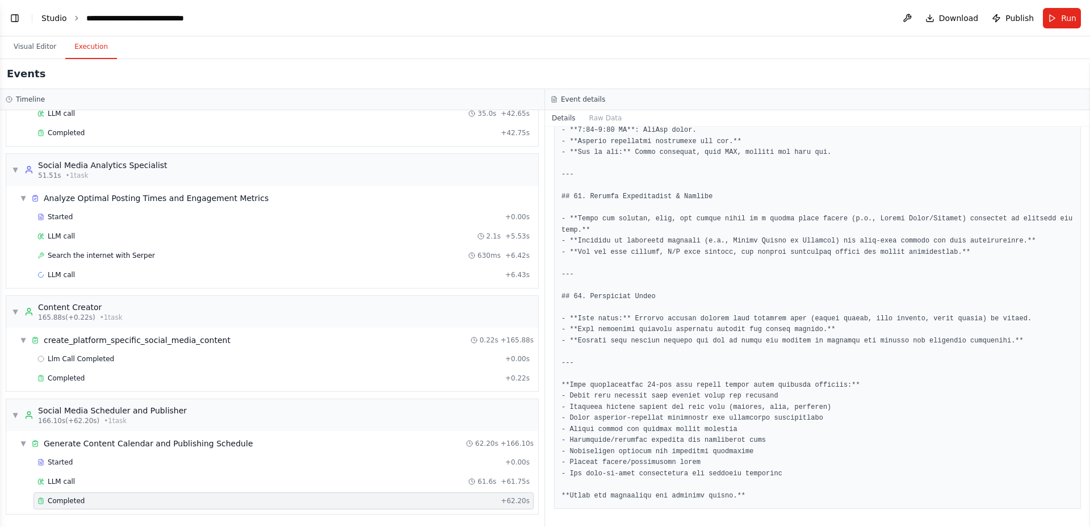
click at [46, 14] on link "Studio" at bounding box center [54, 18] width 26 height 9
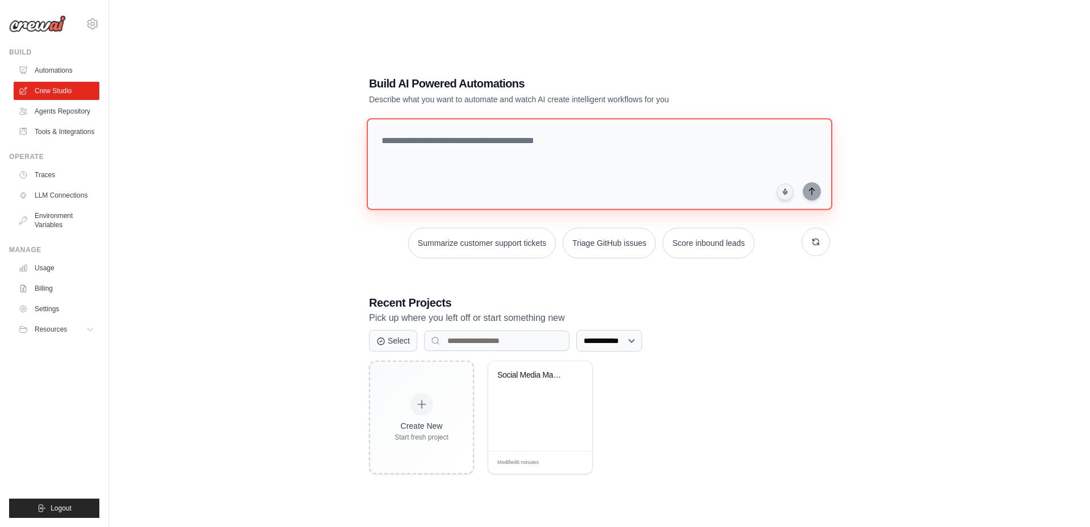
click at [612, 155] on textarea at bounding box center [599, 164] width 465 height 92
type textarea "**********"
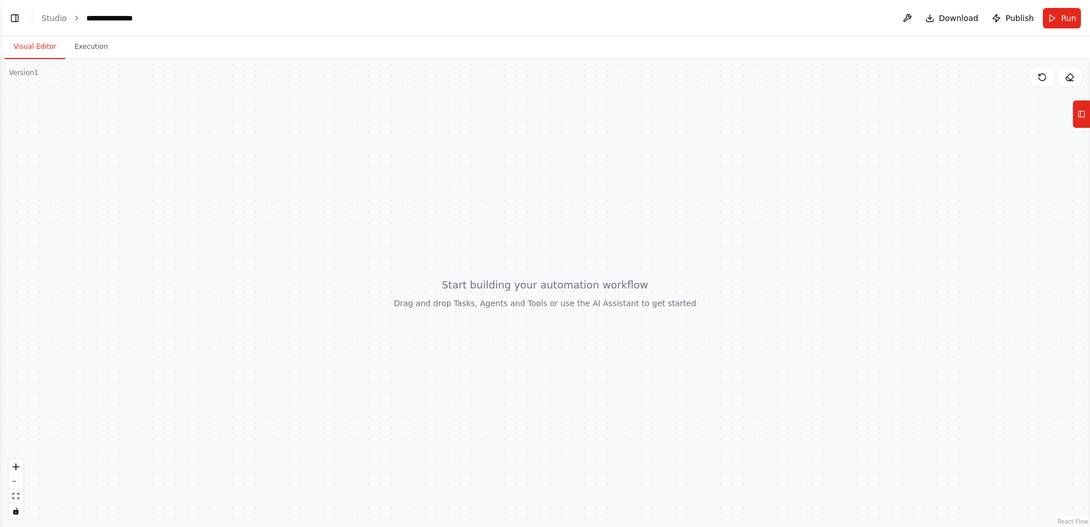
click at [35, 44] on button "Visual Editor" at bounding box center [35, 47] width 61 height 24
click at [15, 23] on button "Toggle Left Sidebar" at bounding box center [15, 18] width 16 height 16
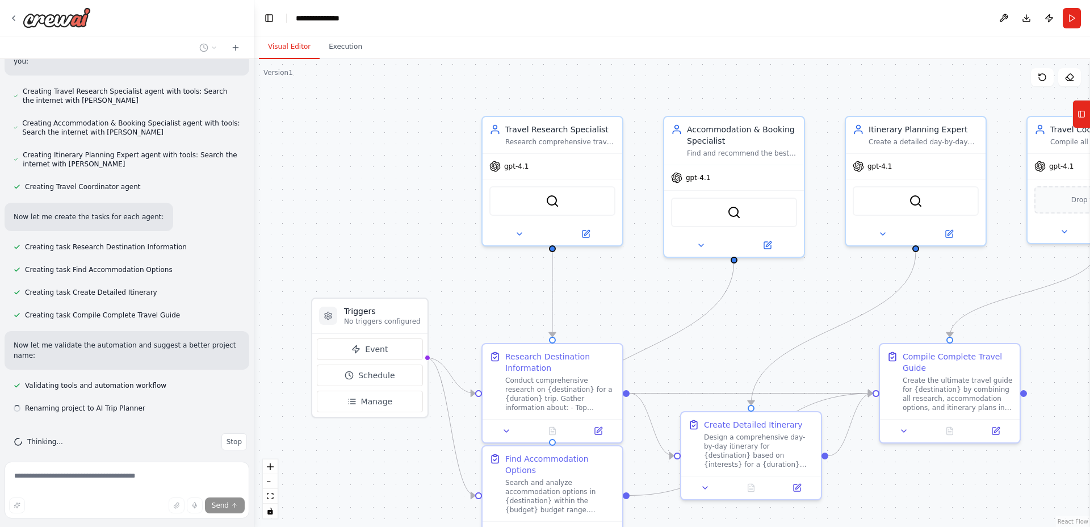
scroll to position [339, 0]
drag, startPoint x: 975, startPoint y: 293, endPoint x: 883, endPoint y: 264, distance: 95.9
click at [883, 264] on div ".deletable-edge-delete-btn { width: 20px; height: 20px; border: 0px solid #ffff…" at bounding box center [672, 293] width 836 height 468
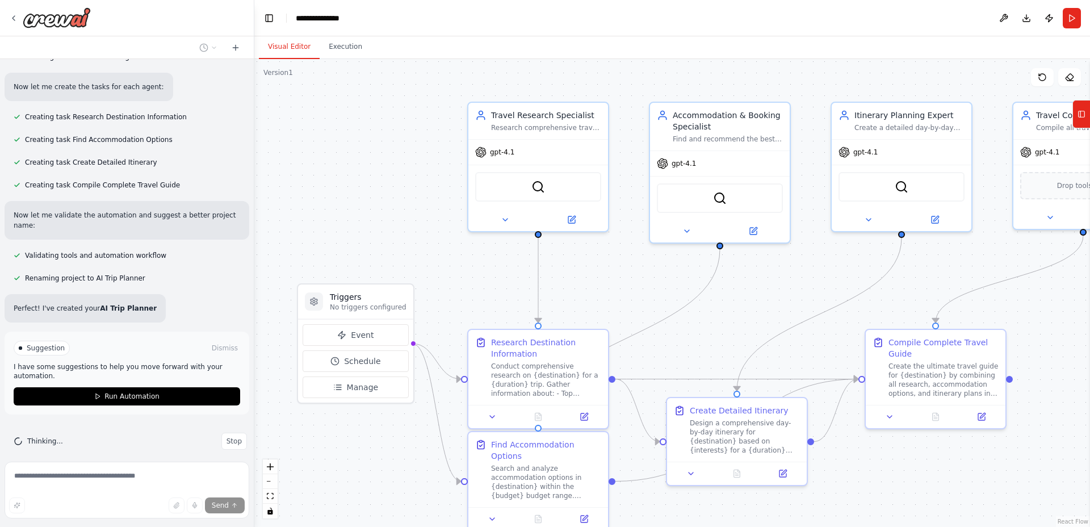
drag, startPoint x: 877, startPoint y: 301, endPoint x: 883, endPoint y: 299, distance: 6.9
click at [883, 299] on div ".deletable-edge-delete-btn { width: 20px; height: 20px; border: 0px solid #ffff…" at bounding box center [672, 293] width 836 height 468
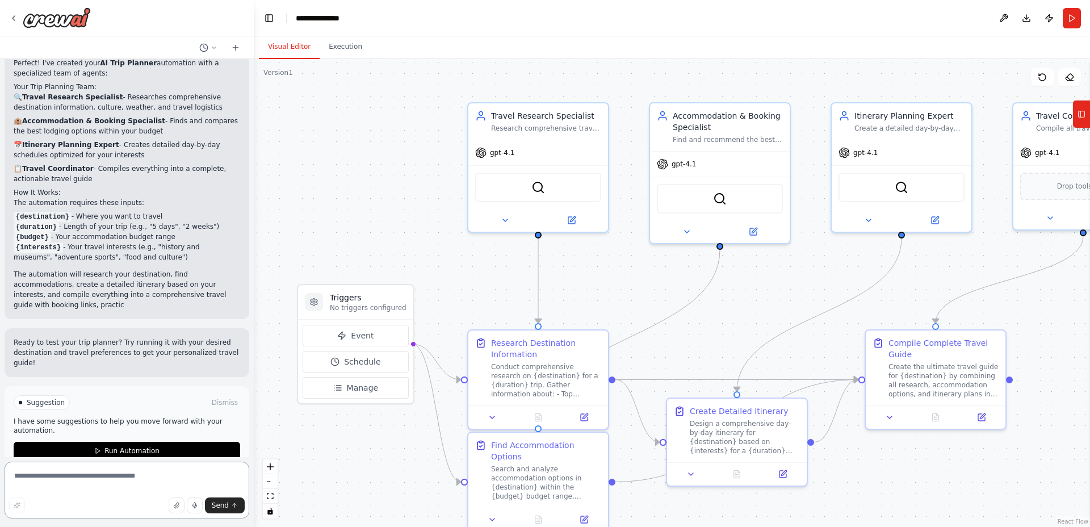
scroll to position [724, 0]
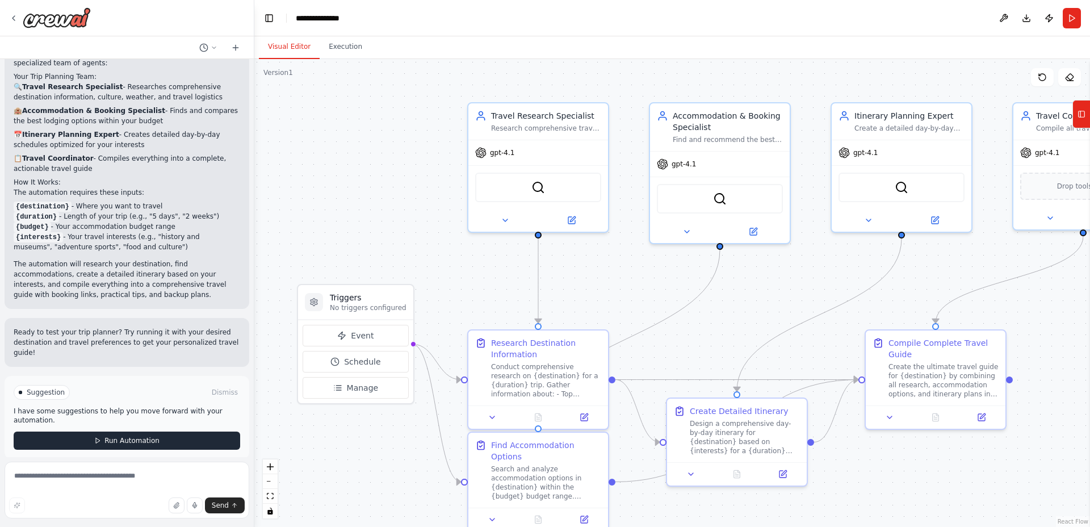
click at [216, 436] on button "Run Automation" at bounding box center [127, 440] width 226 height 18
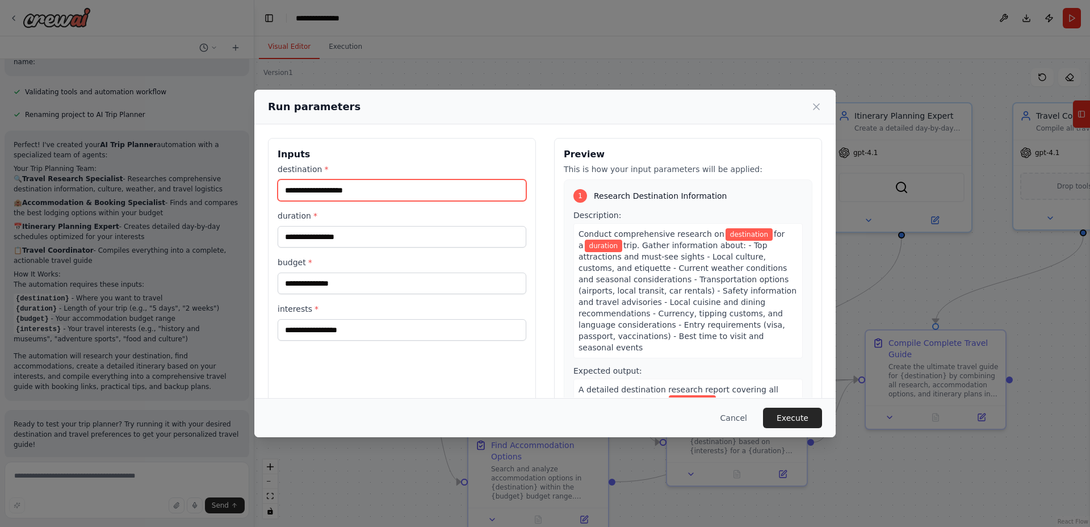
click at [384, 189] on input "destination *" at bounding box center [402, 190] width 249 height 22
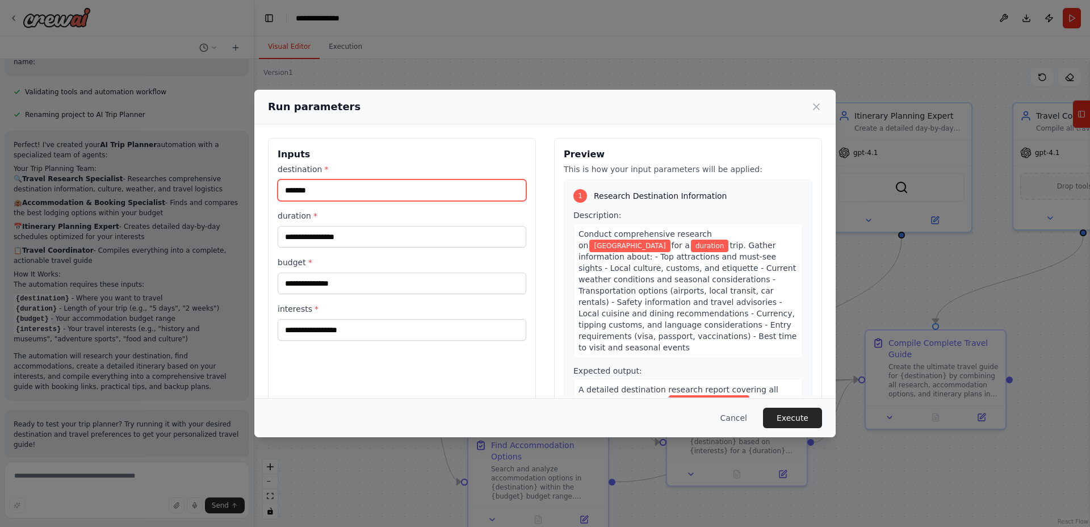
type input "*******"
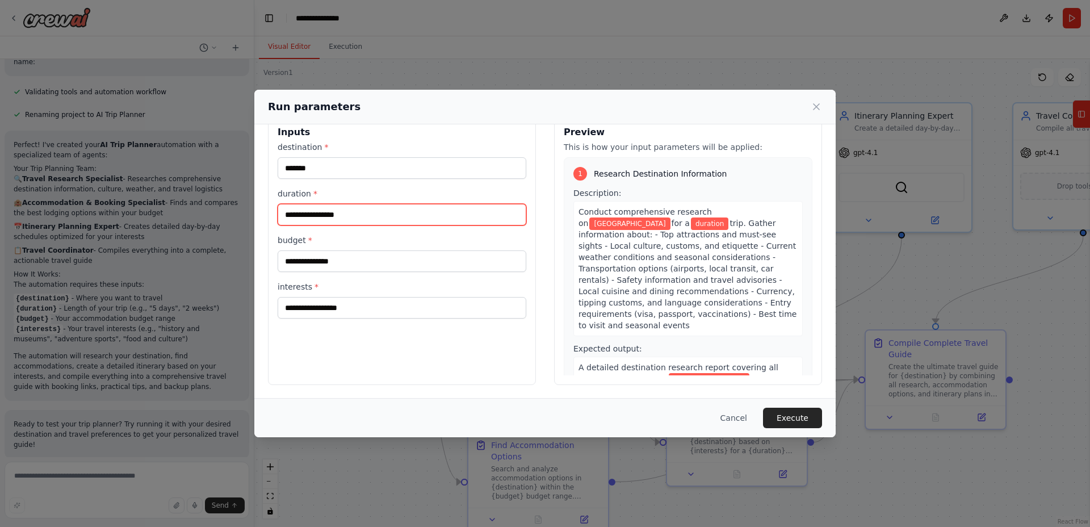
scroll to position [0, 0]
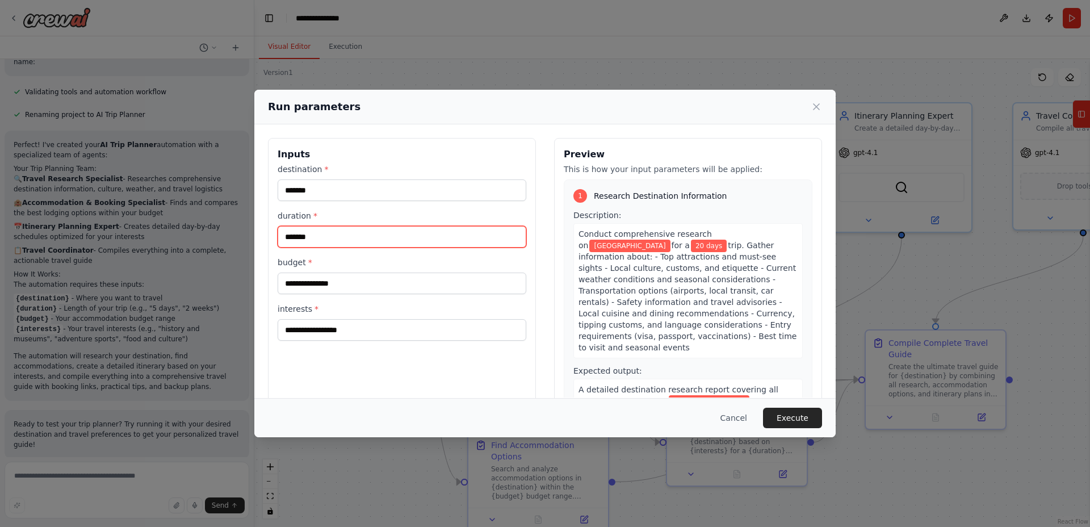
type input "*******"
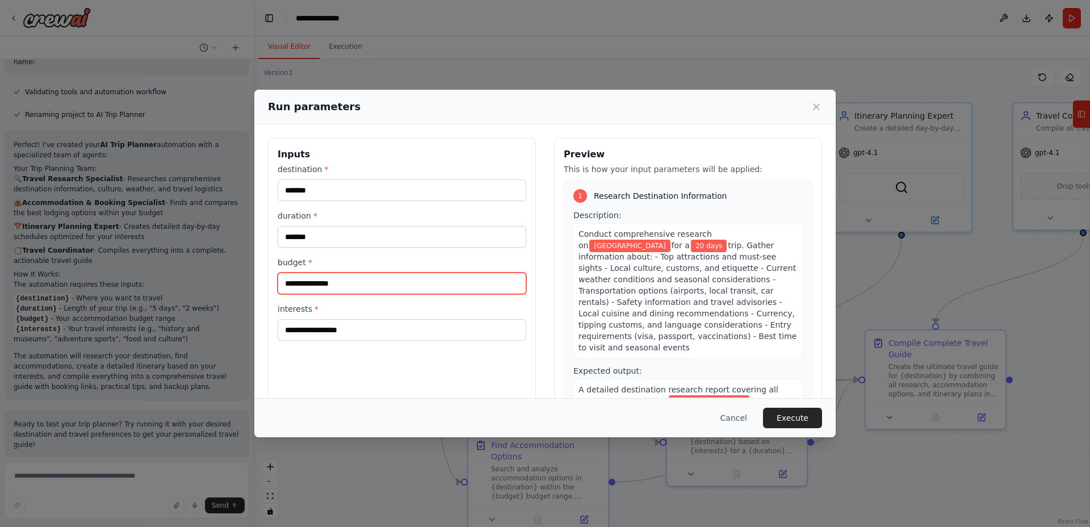
drag, startPoint x: 454, startPoint y: 285, endPoint x: 447, endPoint y: 293, distance: 10.6
click at [453, 285] on input "budget *" at bounding box center [402, 283] width 249 height 22
click at [440, 318] on div "interests *" at bounding box center [402, 321] width 249 height 37
click at [737, 418] on button "Cancel" at bounding box center [733, 418] width 45 height 20
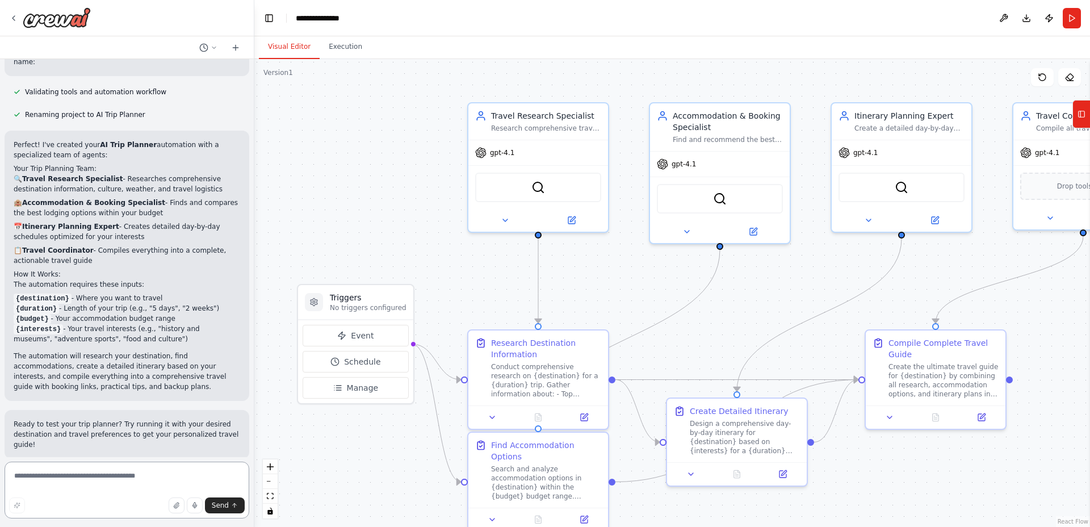
drag, startPoint x: 160, startPoint y: 475, endPoint x: 153, endPoint y: 472, distance: 7.2
click at [158, 474] on textarea at bounding box center [127, 489] width 245 height 57
type textarea "**********"
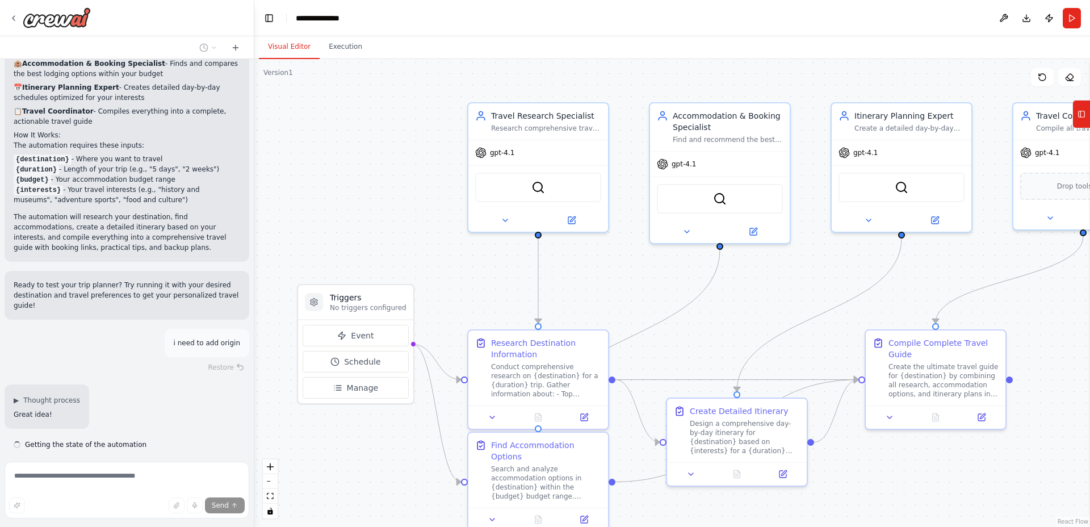
scroll to position [775, 0]
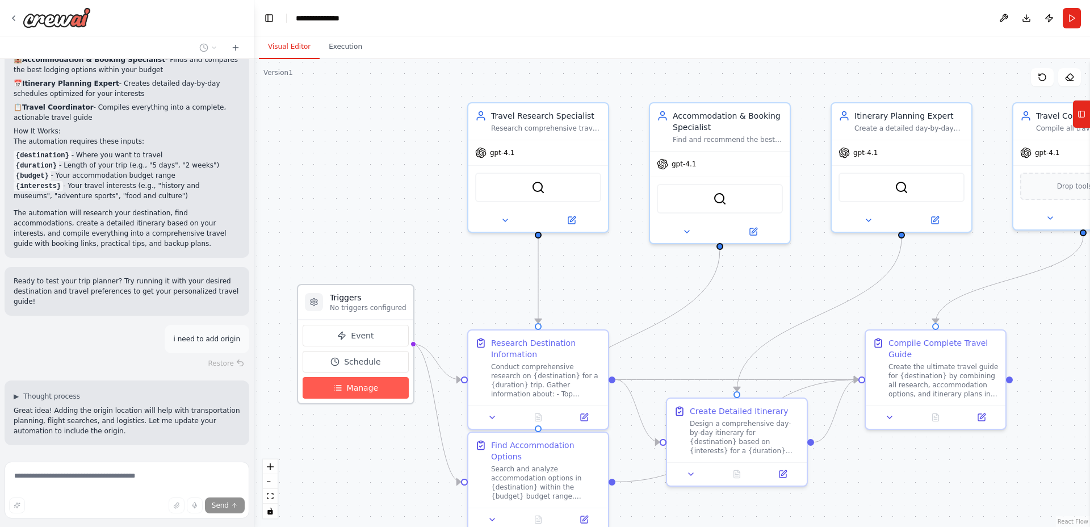
click at [387, 388] on button "Manage" at bounding box center [356, 388] width 106 height 22
click at [1081, 107] on icon at bounding box center [1081, 114] width 8 height 18
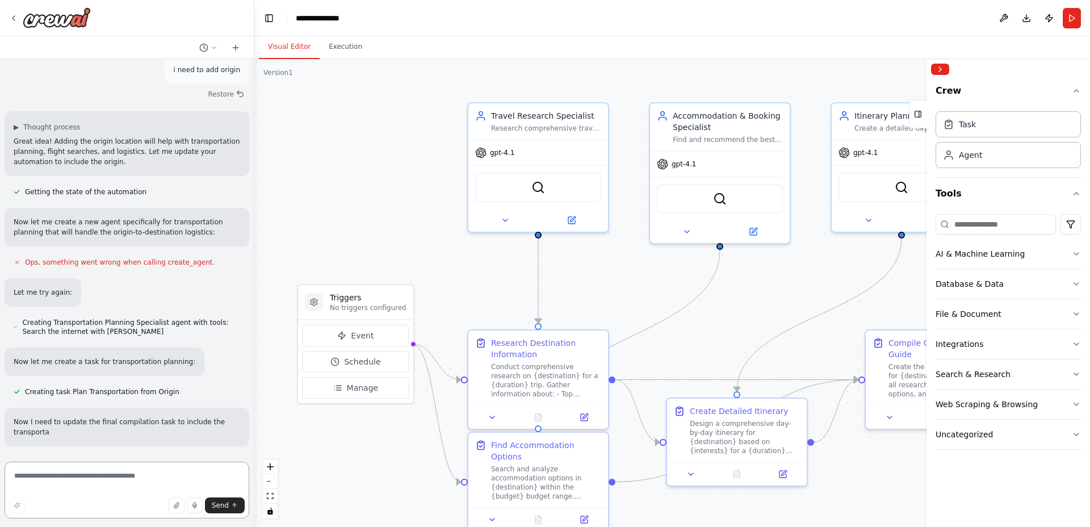
scroll to position [1055, 0]
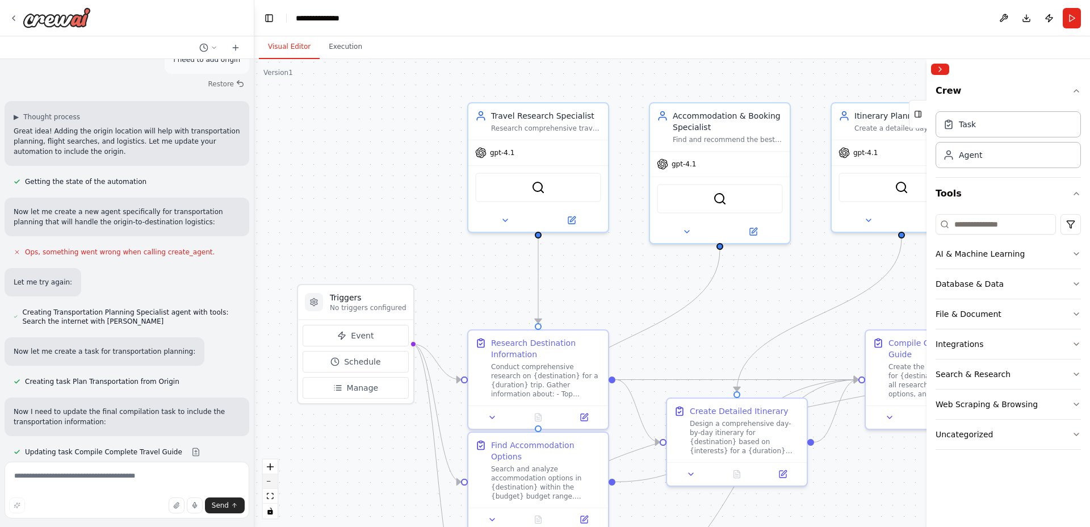
click at [270, 481] on icon "zoom out" at bounding box center [270, 481] width 7 height 1
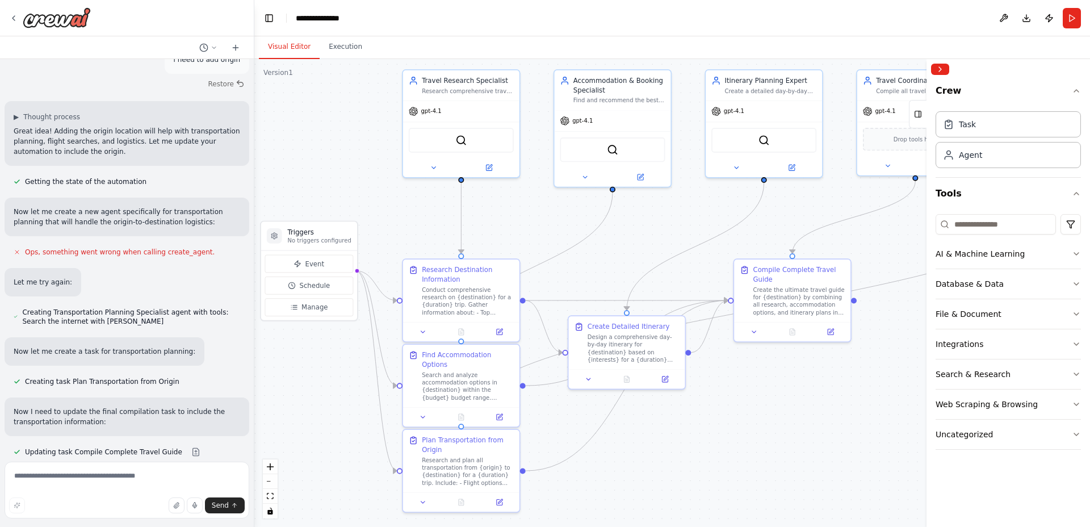
drag, startPoint x: 821, startPoint y: 454, endPoint x: 745, endPoint y: 404, distance: 91.8
click at [745, 404] on div ".deletable-edge-delete-btn { width: 20px; height: 20px; border: 0px solid #ffff…" at bounding box center [672, 293] width 836 height 468
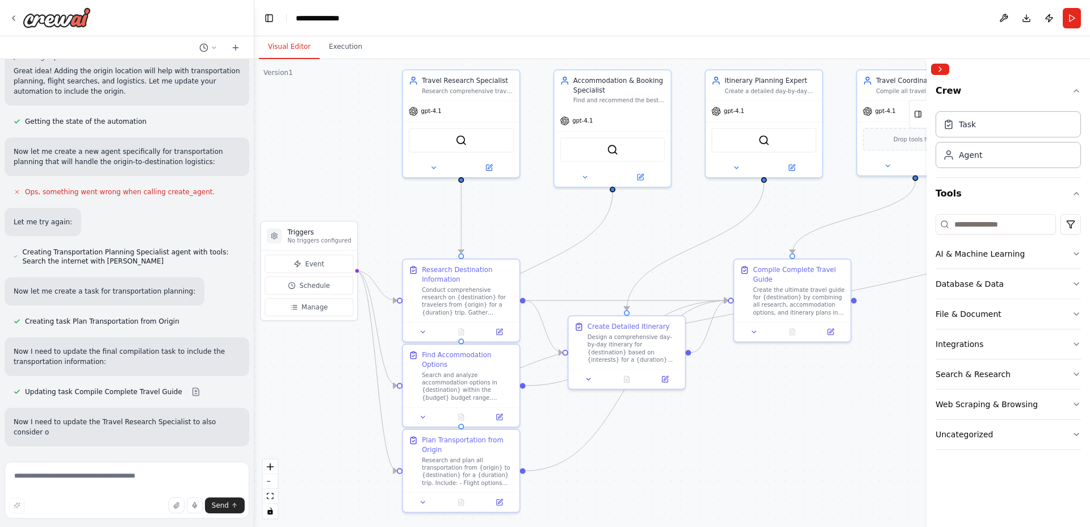
scroll to position [1125, 0]
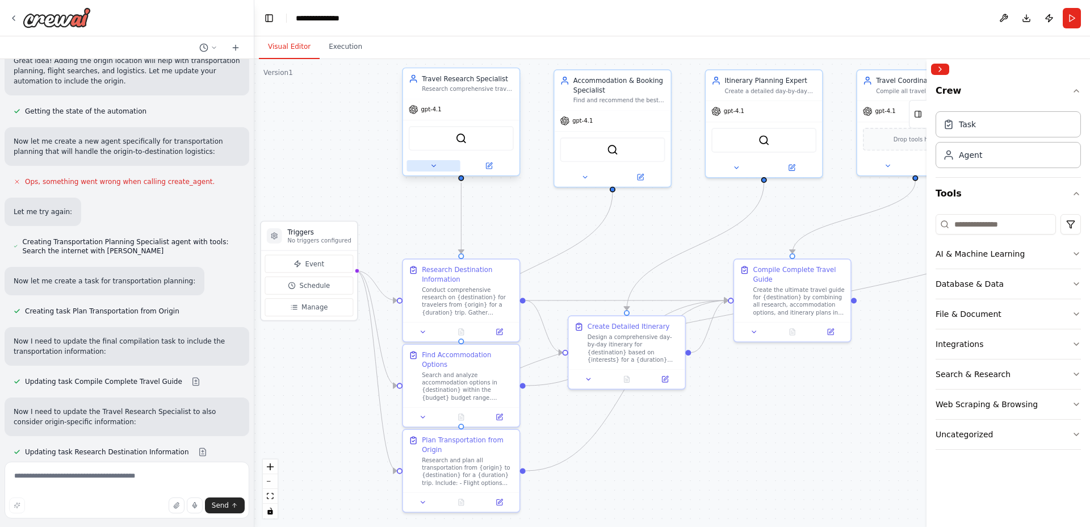
click at [433, 163] on icon at bounding box center [433, 165] width 7 height 7
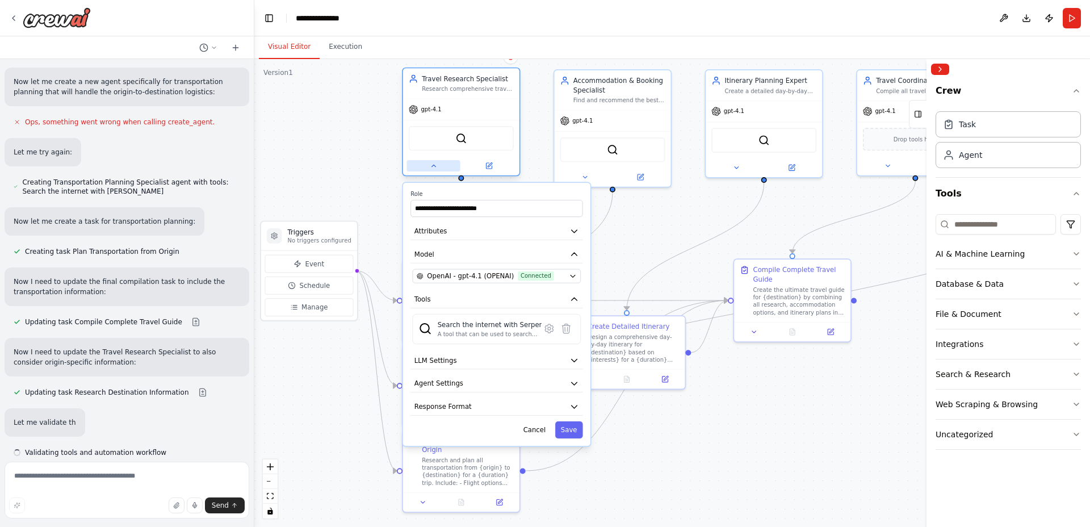
scroll to position [1185, 0]
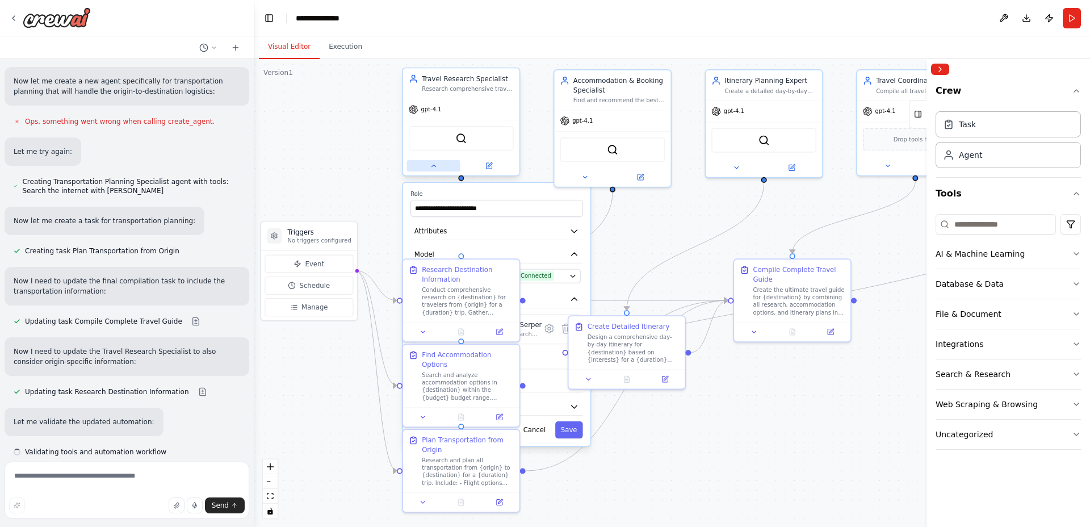
click at [433, 163] on icon at bounding box center [433, 165] width 7 height 7
click at [425, 163] on button at bounding box center [432, 165] width 53 height 11
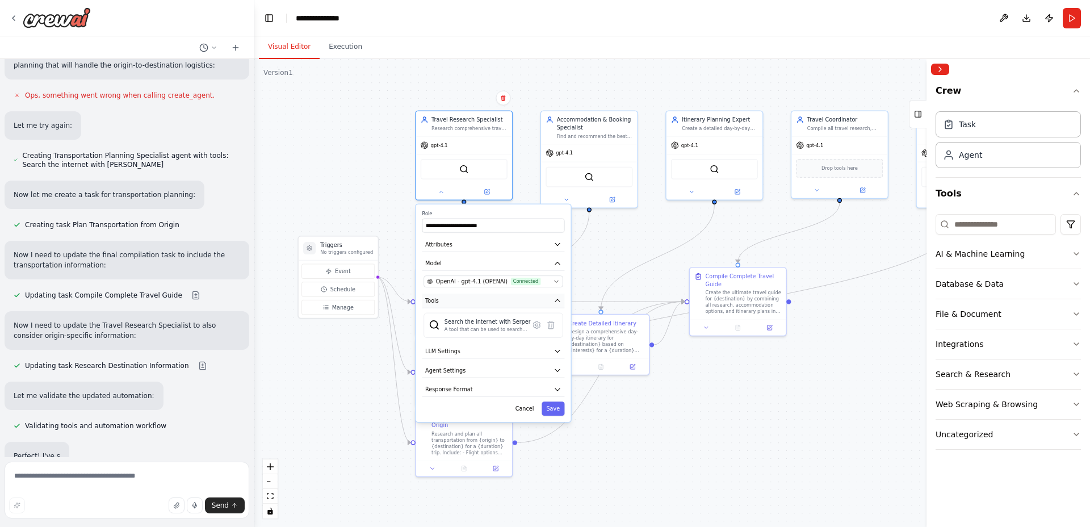
scroll to position [1223, 0]
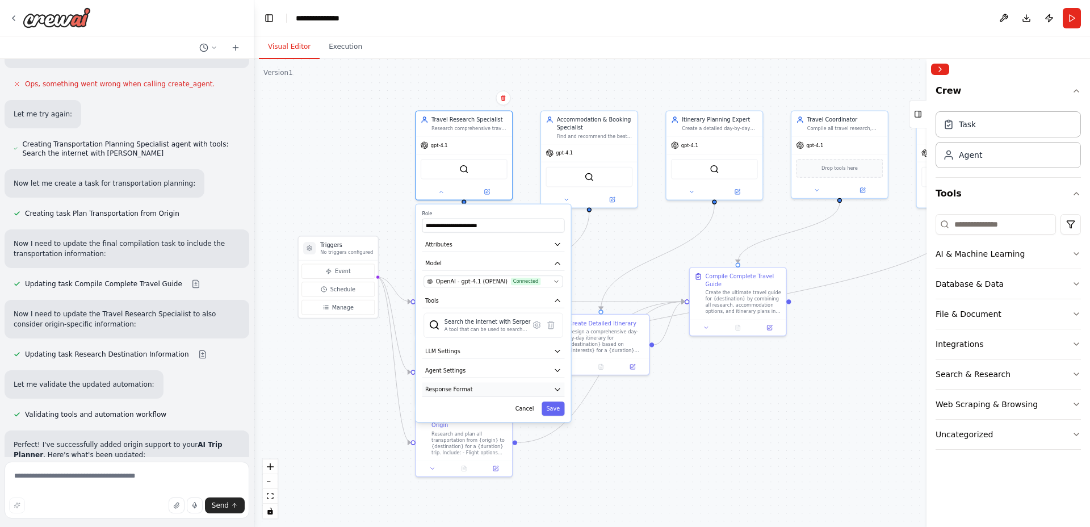
click at [482, 383] on button "Response Format" at bounding box center [493, 389] width 142 height 14
click at [483, 384] on button "Response Format" at bounding box center [493, 389] width 143 height 15
click at [480, 364] on button "Agent Settings" at bounding box center [493, 370] width 143 height 15
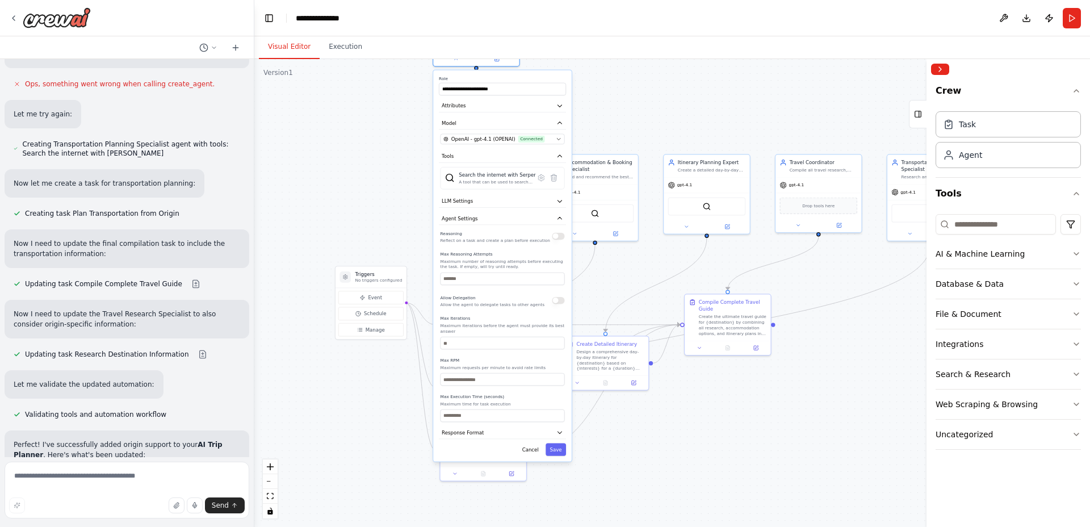
drag, startPoint x: 523, startPoint y: 458, endPoint x: 515, endPoint y: 294, distance: 164.2
click at [515, 294] on div "Allow Delegation Allow the agent to delegate tasks to other agents" at bounding box center [492, 300] width 104 height 14
click at [540, 174] on icon at bounding box center [541, 178] width 9 height 9
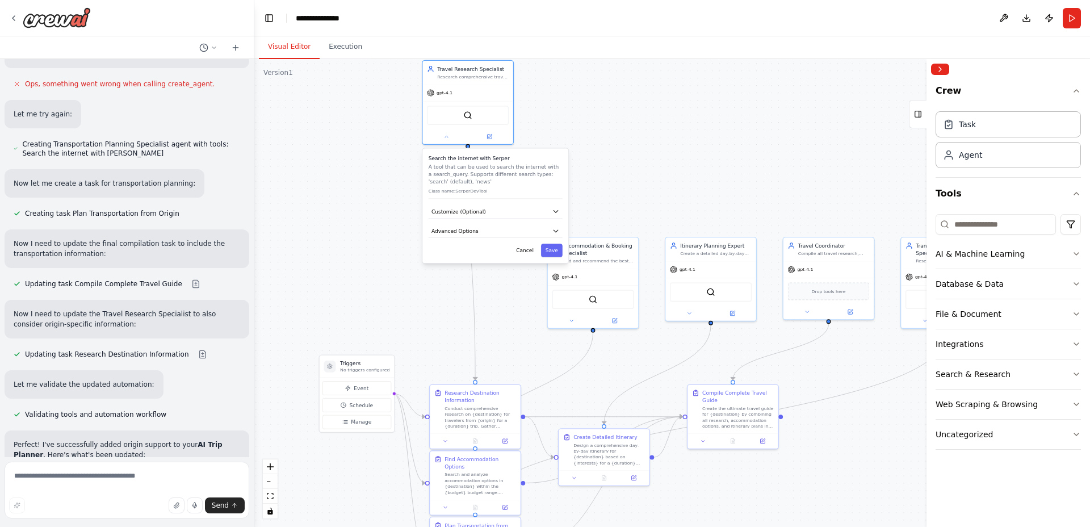
drag, startPoint x: 380, startPoint y: 126, endPoint x: 374, endPoint y: 216, distance: 89.9
click at [374, 216] on div ".deletable-edge-delete-btn { width: 20px; height: 20px; border: 0px solid #ffff…" at bounding box center [672, 293] width 836 height 468
click at [461, 207] on div "Search the internet with Serper A tool that can be used to search the internet …" at bounding box center [496, 210] width 146 height 115
click at [461, 216] on span "Customize (Optional)" at bounding box center [459, 215] width 54 height 7
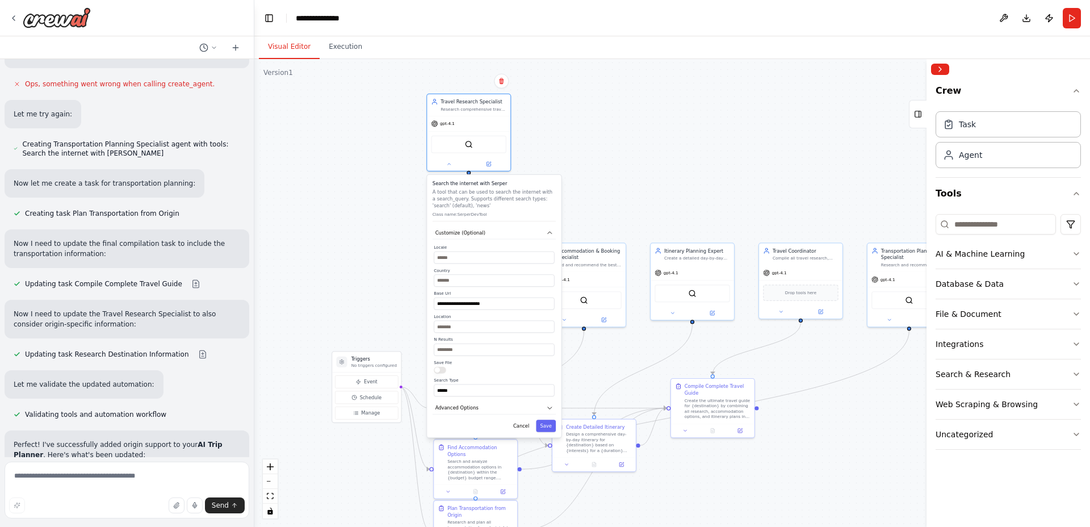
drag, startPoint x: 506, startPoint y: 344, endPoint x: 507, endPoint y: 364, distance: 19.9
click at [507, 364] on label "Save File" at bounding box center [494, 363] width 120 height 6
click at [515, 428] on button "Cancel" at bounding box center [521, 425] width 24 height 12
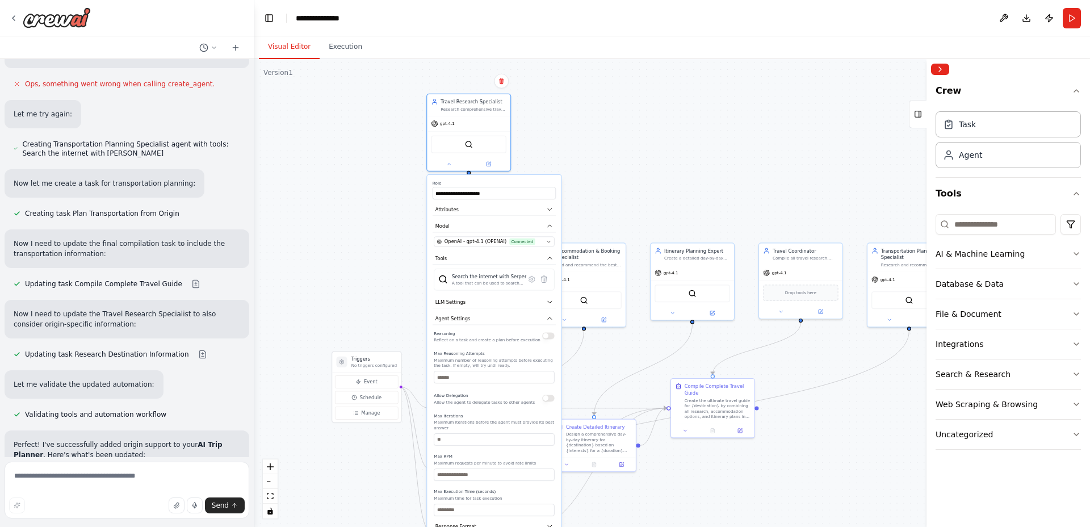
click at [617, 184] on div ".deletable-edge-delete-btn { width: 20px; height: 20px; border: 0px solid #ffff…" at bounding box center [672, 293] width 836 height 468
click at [450, 163] on icon at bounding box center [449, 163] width 6 height 6
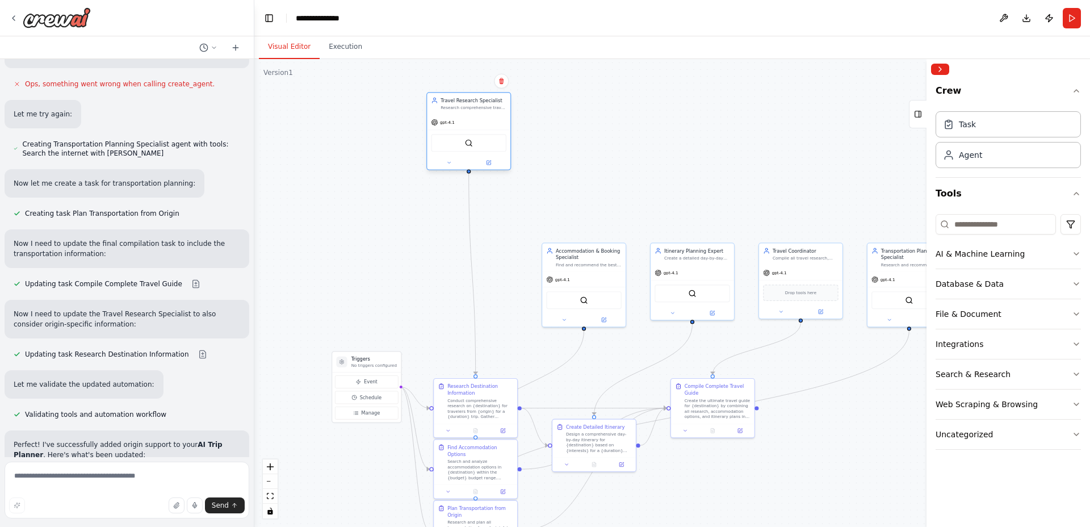
click at [458, 144] on div "SerperDevTool" at bounding box center [468, 143] width 75 height 18
click at [452, 165] on button at bounding box center [449, 162] width 38 height 8
click at [477, 280] on div "A tool that can be used to search the internet with a search_query. Supports di…" at bounding box center [489, 283] width 75 height 6
click at [529, 280] on icon at bounding box center [532, 279] width 6 height 6
click at [495, 250] on button "Advanced Options" at bounding box center [494, 251] width 123 height 12
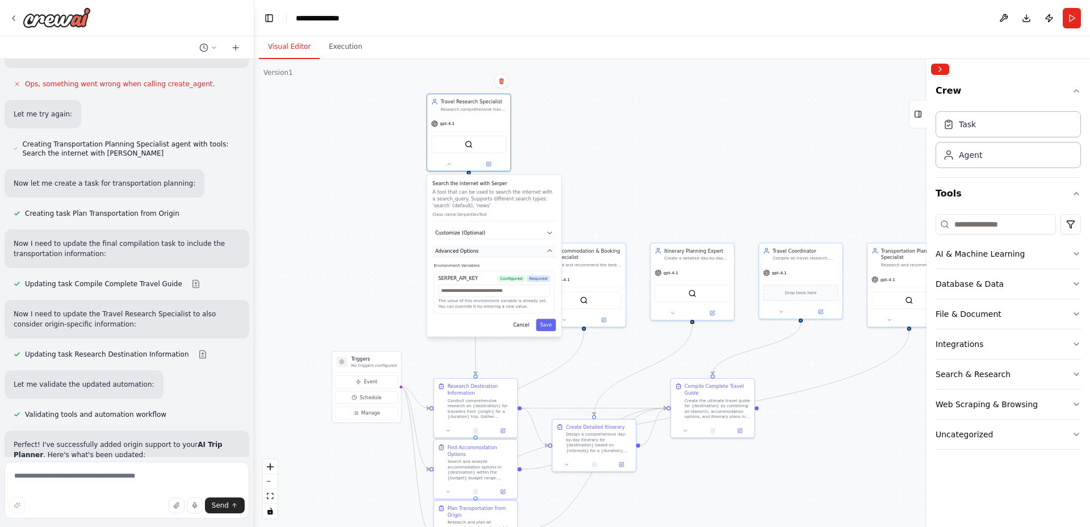
click at [495, 250] on button "Advanced Options" at bounding box center [494, 251] width 123 height 12
click at [489, 227] on button "Customize (Optional)" at bounding box center [494, 232] width 123 height 12
click at [488, 232] on button "Customize (Optional)" at bounding box center [494, 232] width 123 height 12
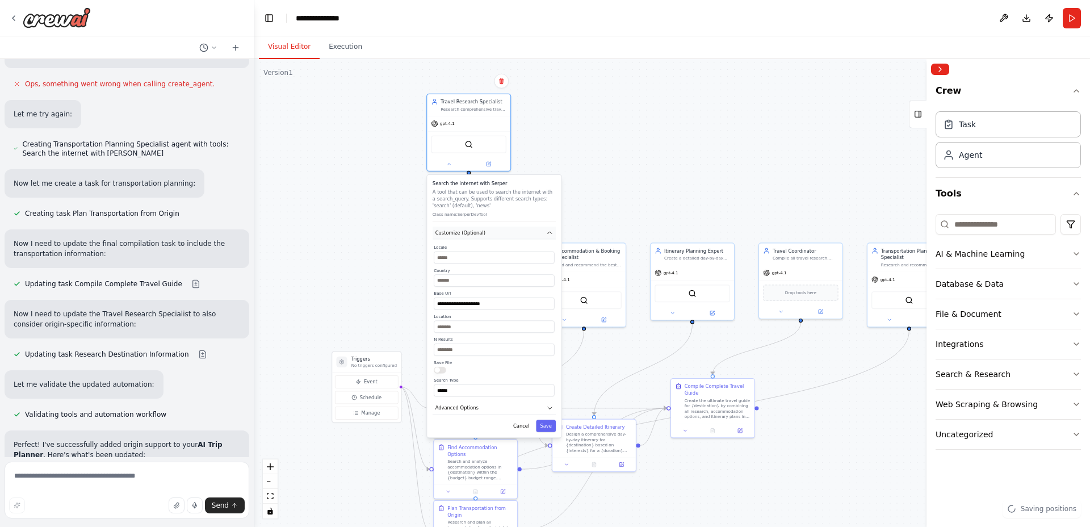
click at [488, 232] on button "Customize (Optional)" at bounding box center [494, 232] width 123 height 12
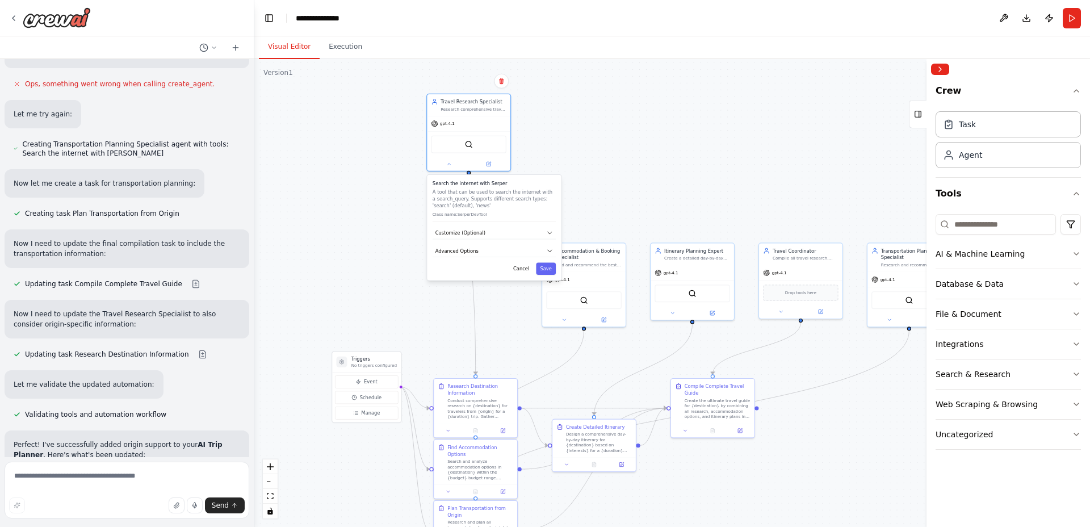
click at [520, 267] on button "Cancel" at bounding box center [521, 268] width 24 height 12
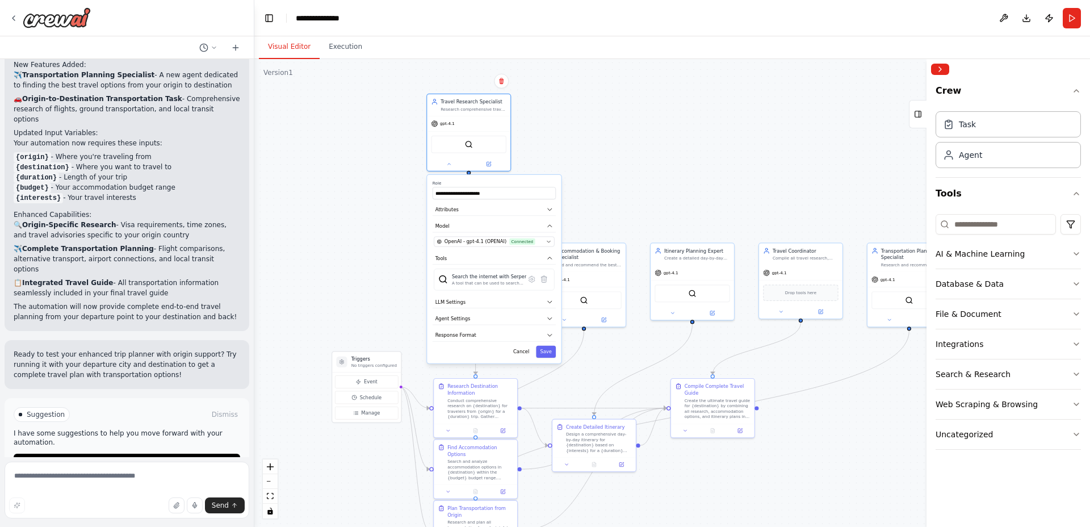
scroll to position [1628, 0]
click at [130, 456] on span "Run Automation" at bounding box center [131, 460] width 55 height 9
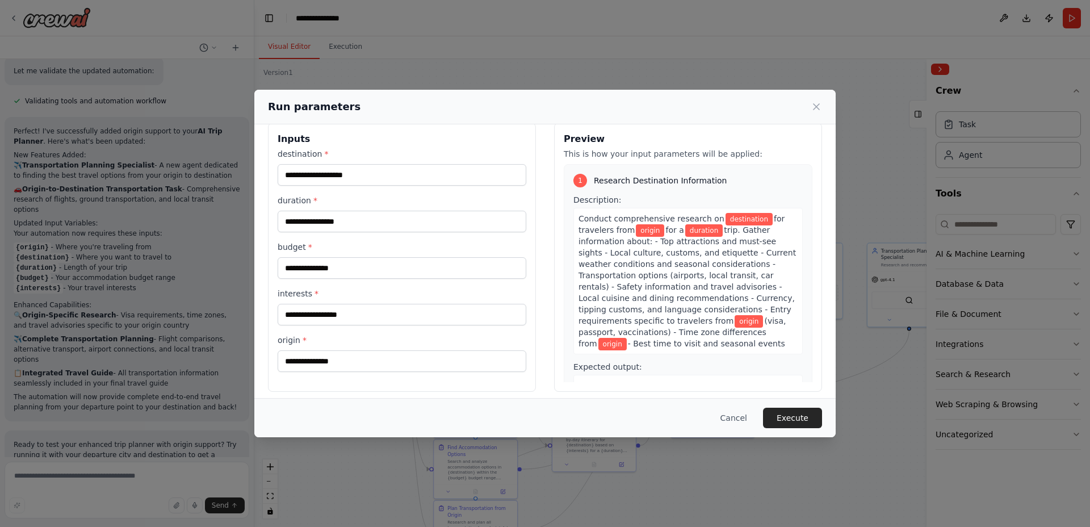
scroll to position [16, 0]
click at [372, 225] on input "duration *" at bounding box center [402, 221] width 249 height 22
type input "******"
click at [384, 177] on input "destination *" at bounding box center [402, 174] width 249 height 22
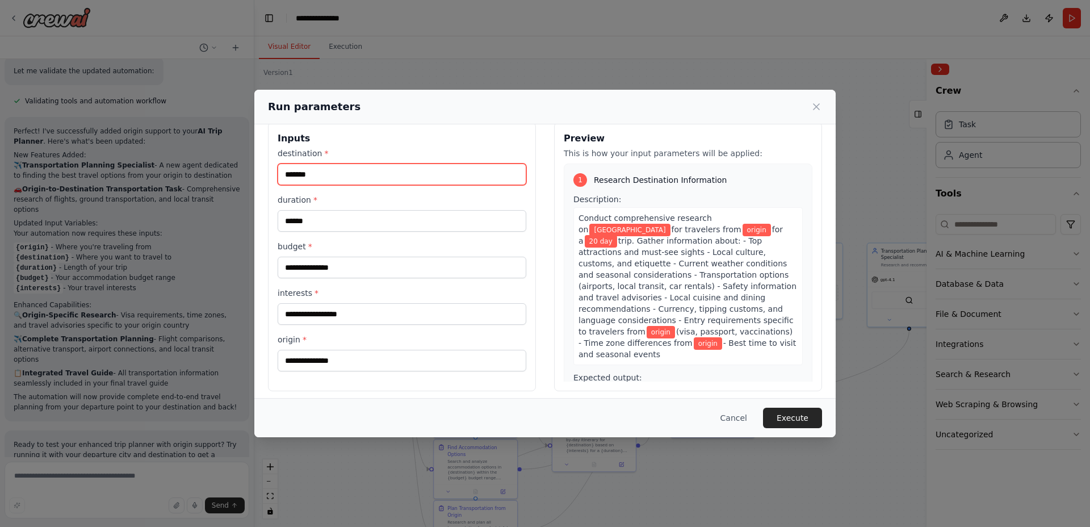
type input "*******"
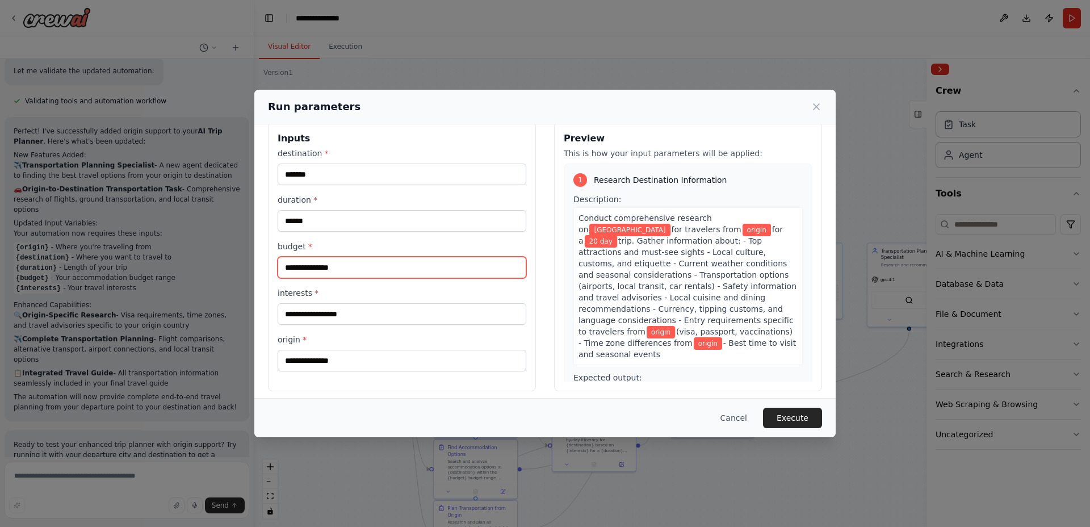
click at [346, 262] on input "budget *" at bounding box center [402, 268] width 249 height 22
type input "****"
click at [174, 477] on div "Run parameters Inputs destination * ******* duration * ****** budget * **** int…" at bounding box center [545, 263] width 1090 height 527
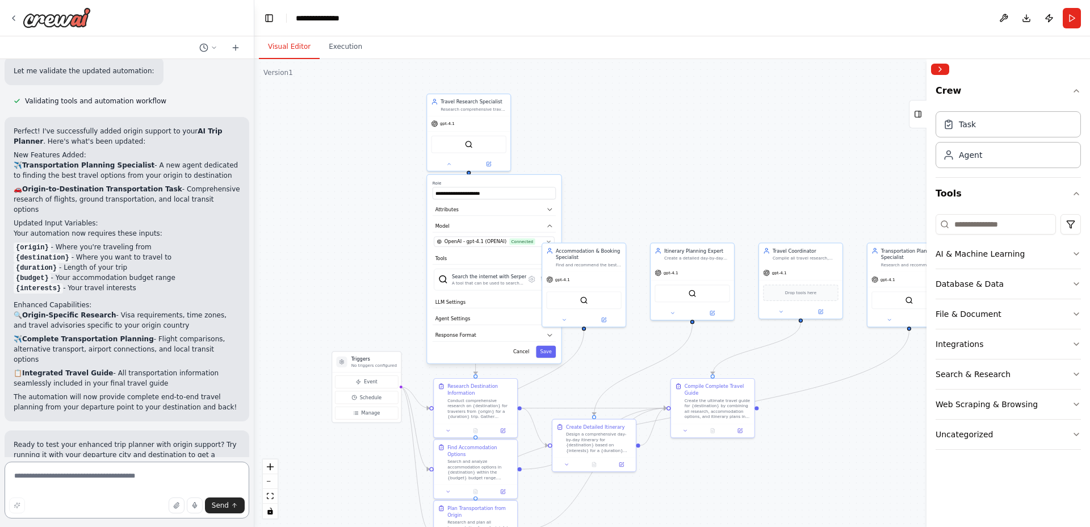
click at [158, 476] on textarea at bounding box center [127, 489] width 245 height 57
type textarea "**********"
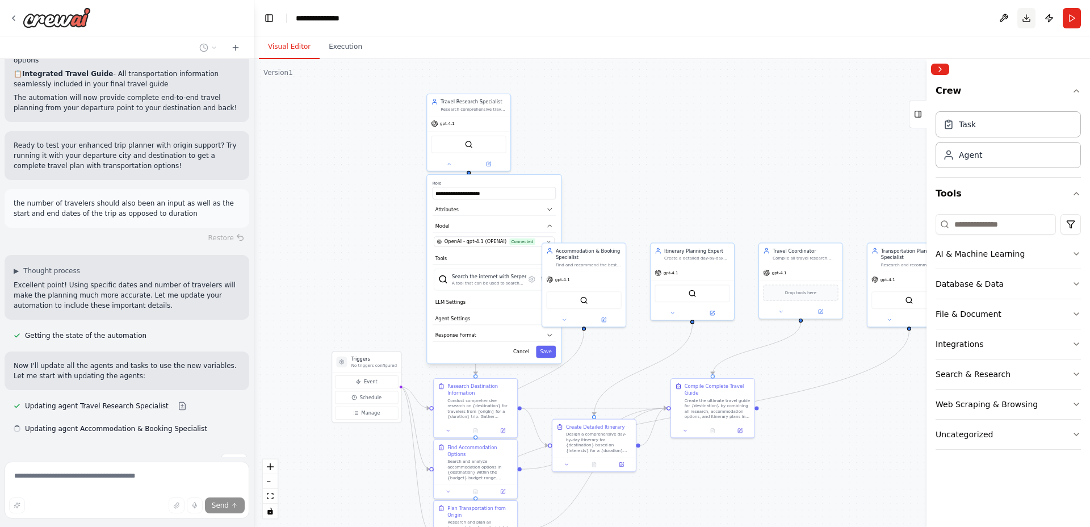
scroll to position [1836, 0]
click at [446, 169] on div at bounding box center [468, 163] width 83 height 14
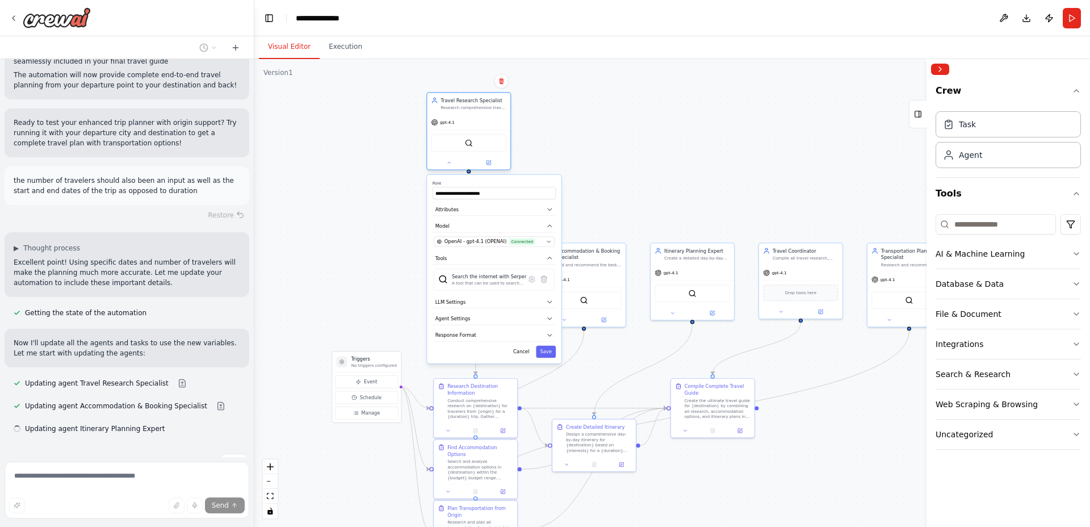
scroll to position [1858, 0]
click at [448, 164] on icon at bounding box center [449, 163] width 6 height 6
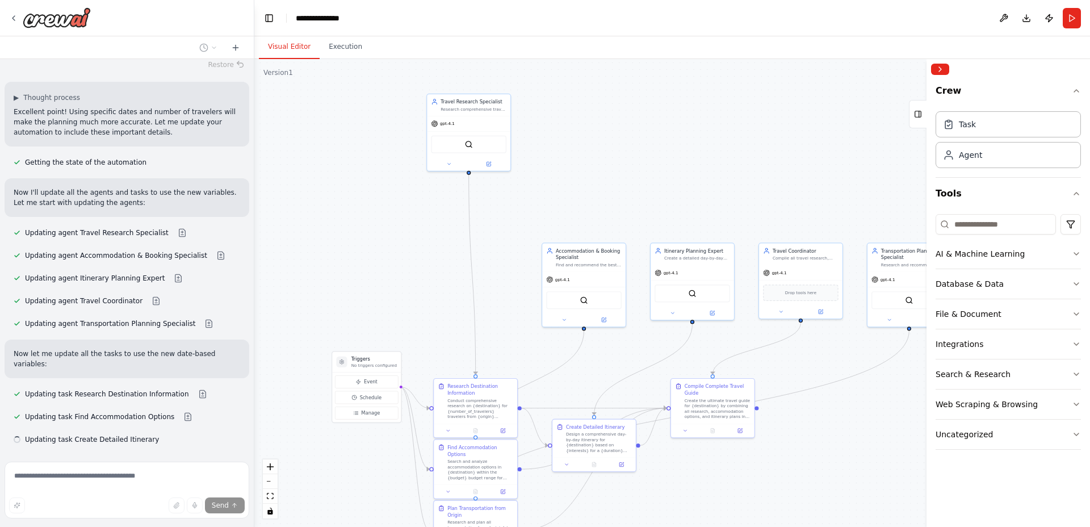
scroll to position [2009, 0]
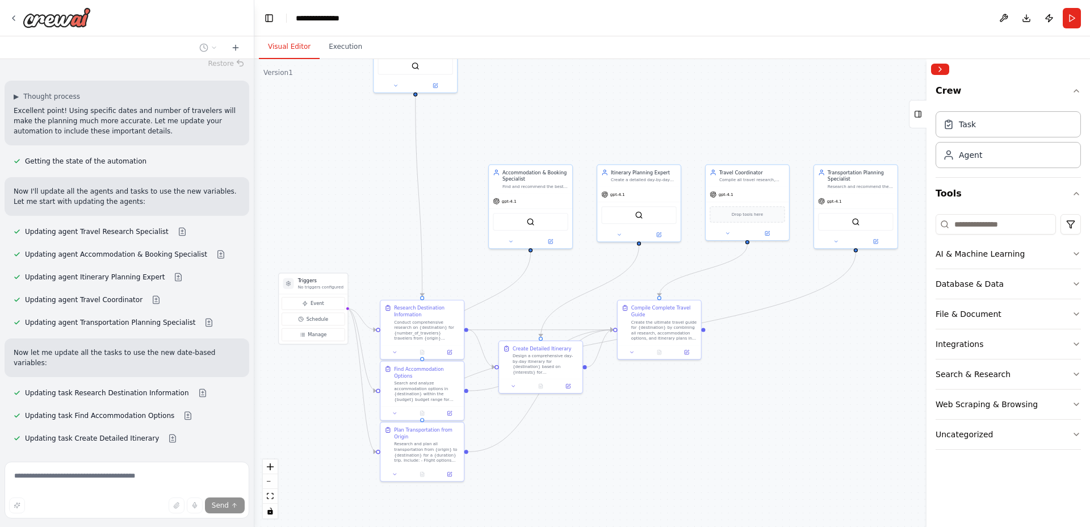
drag, startPoint x: 843, startPoint y: 463, endPoint x: 790, endPoint y: 384, distance: 94.8
click at [790, 384] on div ".deletable-edge-delete-btn { width: 20px; height: 20px; border: 0px solid #ffff…" at bounding box center [672, 293] width 836 height 468
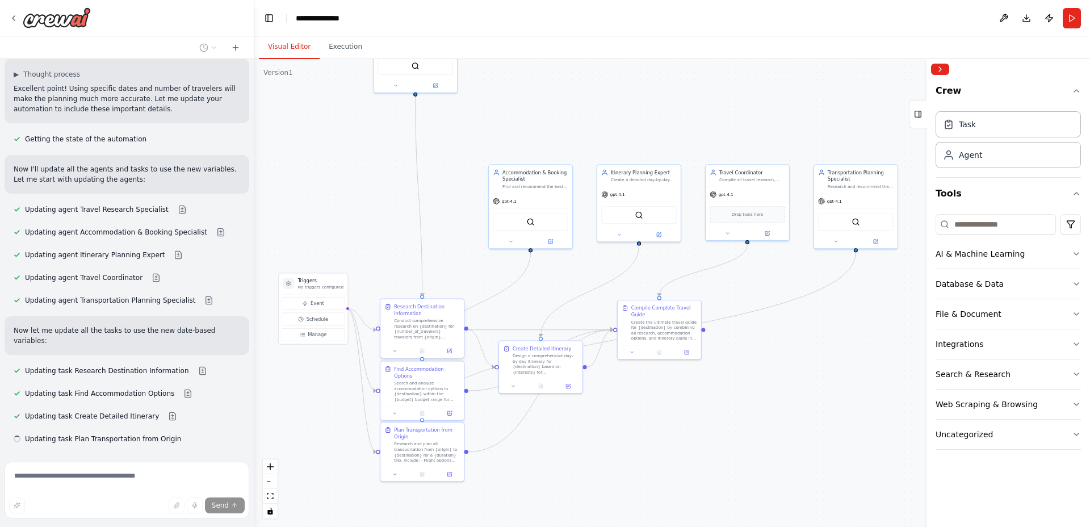
scroll to position [2032, 0]
click at [397, 351] on button at bounding box center [394, 351] width 23 height 8
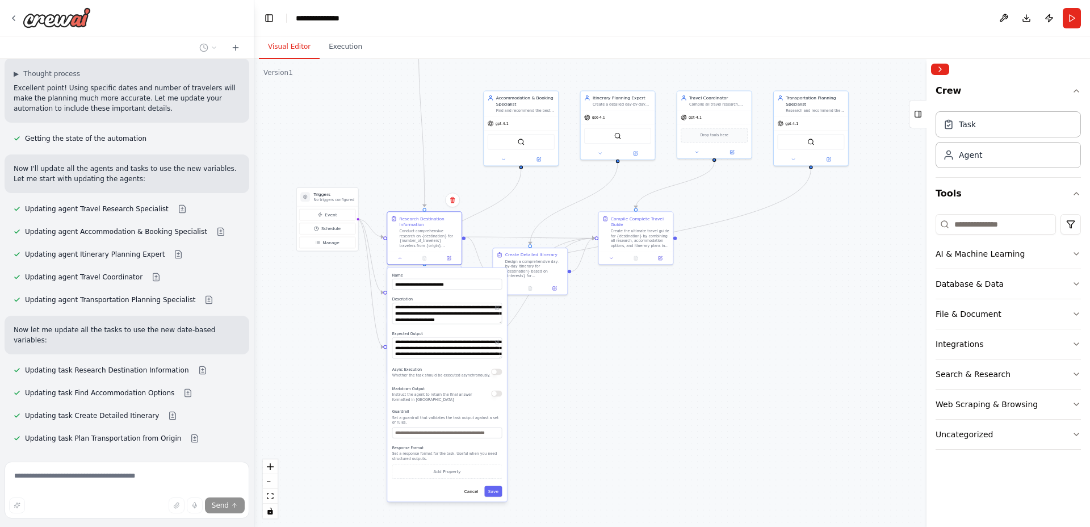
drag, startPoint x: 556, startPoint y: 491, endPoint x: 556, endPoint y: 388, distance: 103.3
click at [556, 388] on div ".deletable-edge-delete-btn { width: 20px; height: 20px; border: 0px solid #ffff…" at bounding box center [672, 293] width 836 height 468
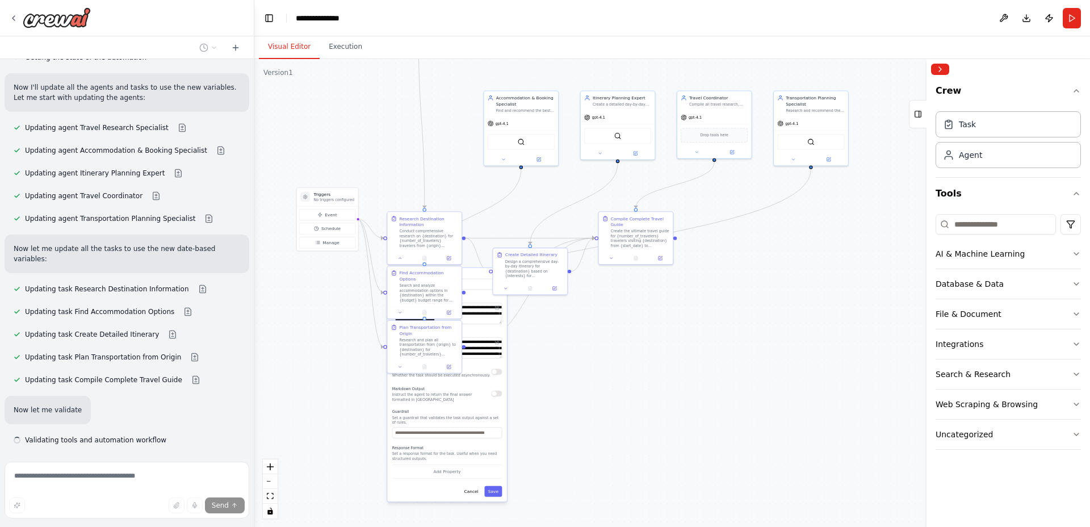
scroll to position [2115, 0]
click at [497, 372] on button "button" at bounding box center [496, 371] width 11 height 6
click at [496, 493] on button "Save" at bounding box center [493, 491] width 18 height 11
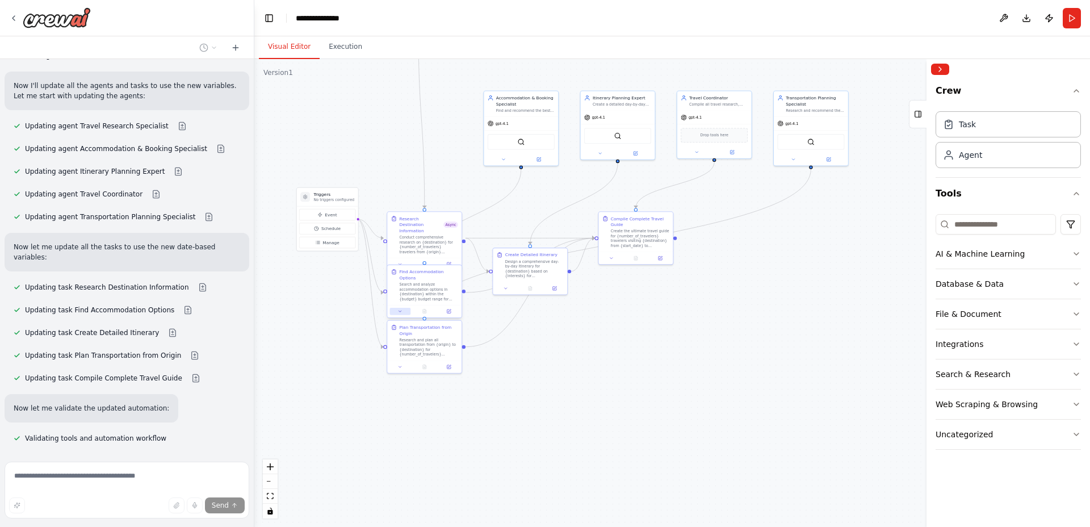
click at [398, 310] on icon at bounding box center [400, 311] width 5 height 5
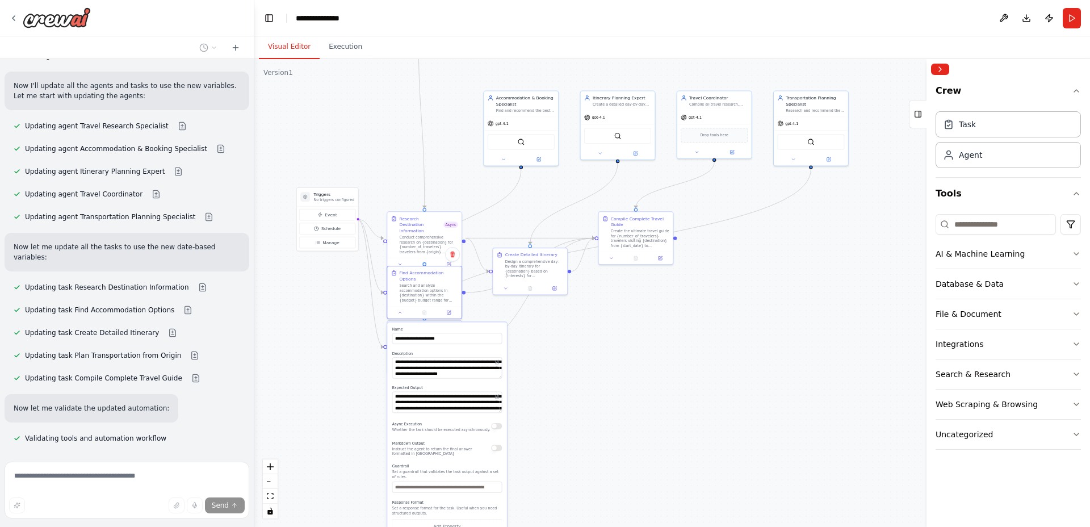
click at [495, 433] on div "**********" at bounding box center [447, 439] width 120 height 234
click at [497, 425] on button "button" at bounding box center [496, 426] width 11 height 6
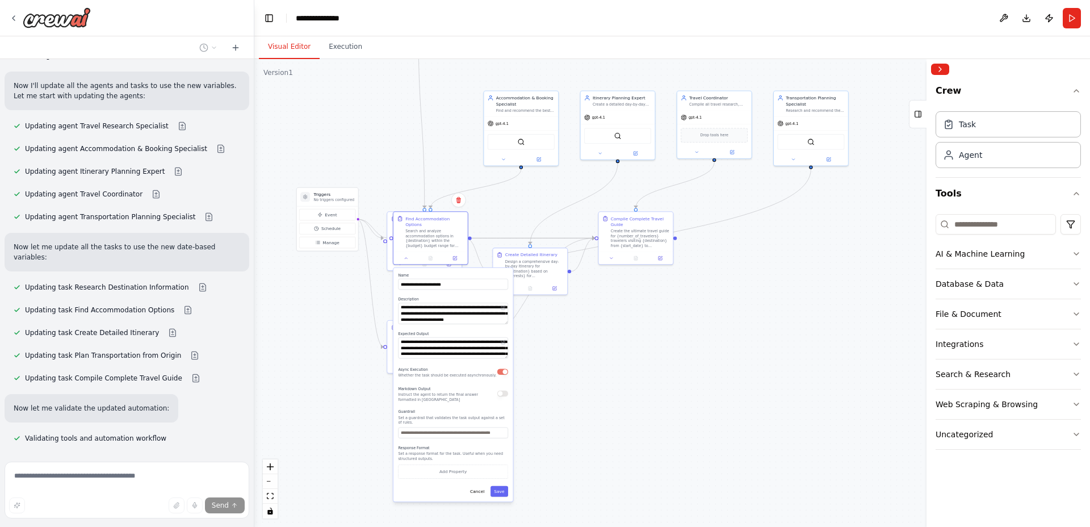
drag, startPoint x: 461, startPoint y: 442, endPoint x: 466, endPoint y: 384, distance: 58.1
click at [466, 385] on div "Markdown Output Instruct the agent to return the final answer formatted in Mark…" at bounding box center [447, 393] width 99 height 17
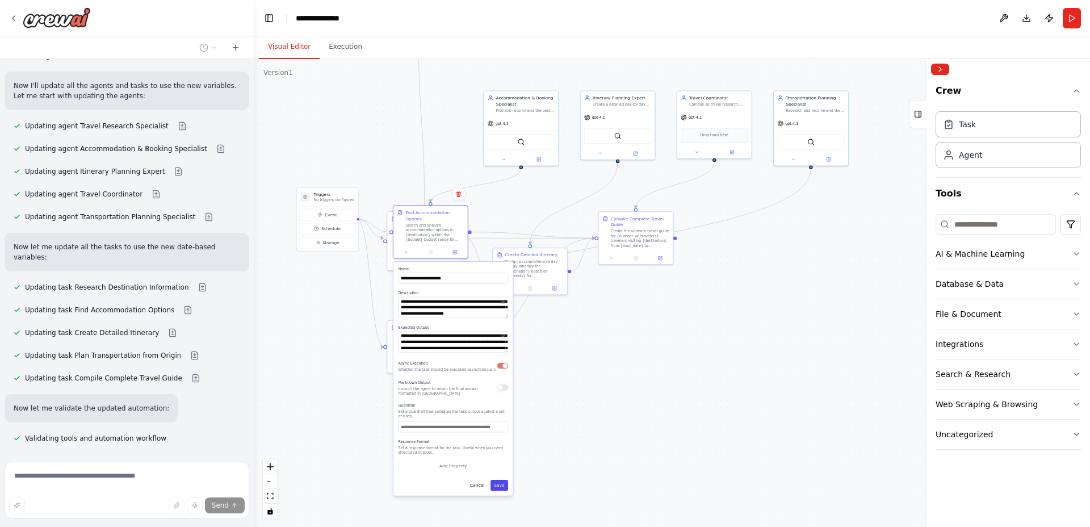
click at [498, 483] on button "Save" at bounding box center [499, 485] width 18 height 11
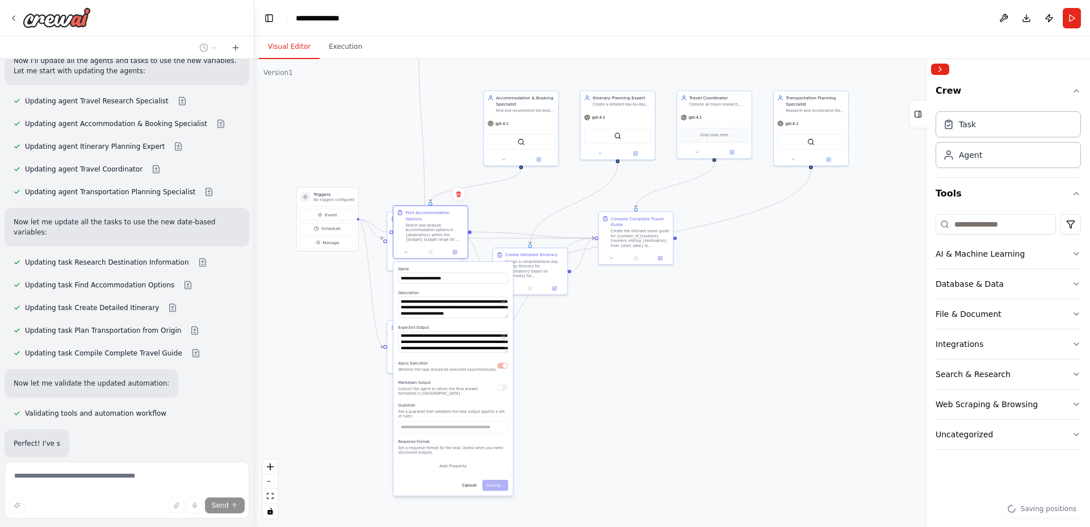
scroll to position [2142, 0]
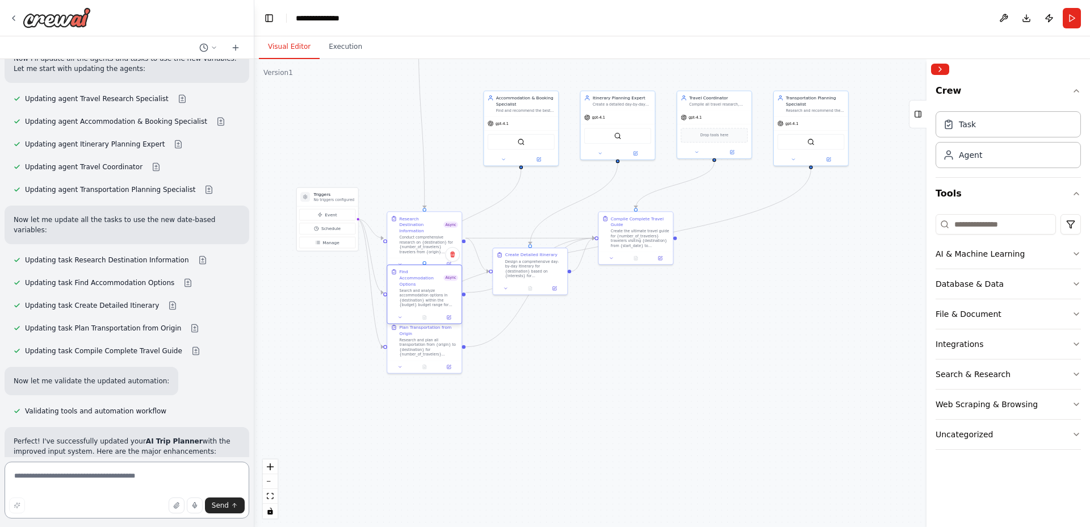
drag, startPoint x: 425, startPoint y: 240, endPoint x: 422, endPoint y: 299, distance: 59.7
click at [422, 299] on div "Search and analyze accommodation options in {destination} within the {budget} b…" at bounding box center [429, 297] width 58 height 19
click at [398, 369] on button at bounding box center [400, 365] width 21 height 7
click at [495, 484] on div "Async Execution Whether the task should be executed asynchronously." at bounding box center [447, 480] width 110 height 12
click at [500, 484] on div "Async Execution Whether the task should be executed asynchronously." at bounding box center [447, 480] width 110 height 12
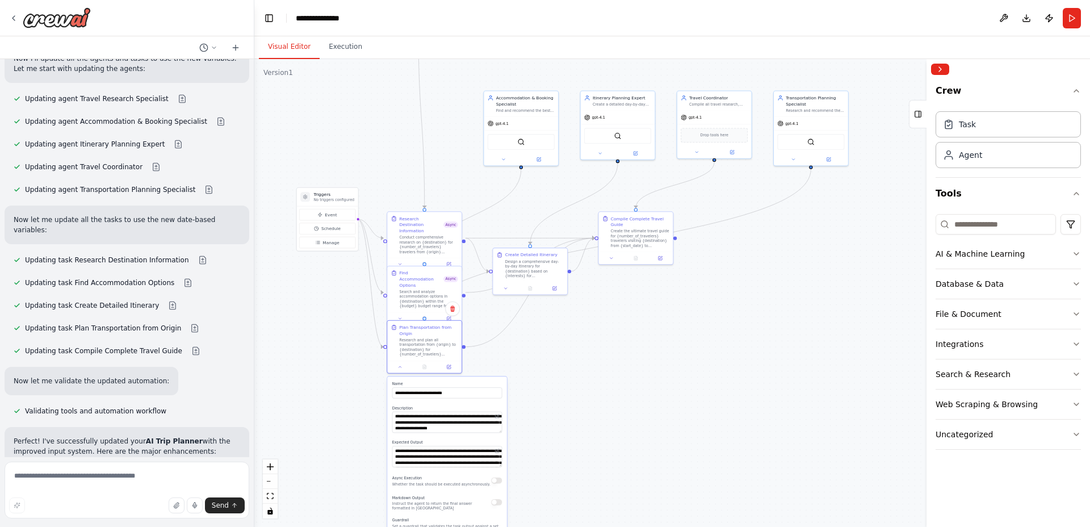
click at [495, 480] on button "button" at bounding box center [496, 480] width 11 height 6
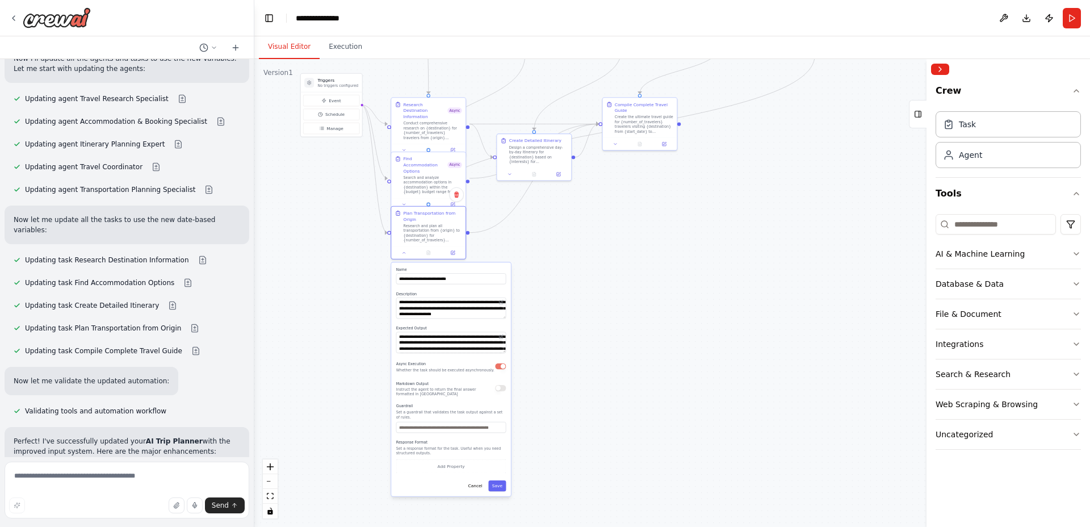
drag, startPoint x: 556, startPoint y: 482, endPoint x: 559, endPoint y: 380, distance: 102.2
click at [560, 377] on div ".deletable-edge-delete-btn { width: 20px; height: 20px; border: 0px solid #ffff…" at bounding box center [672, 293] width 836 height 468
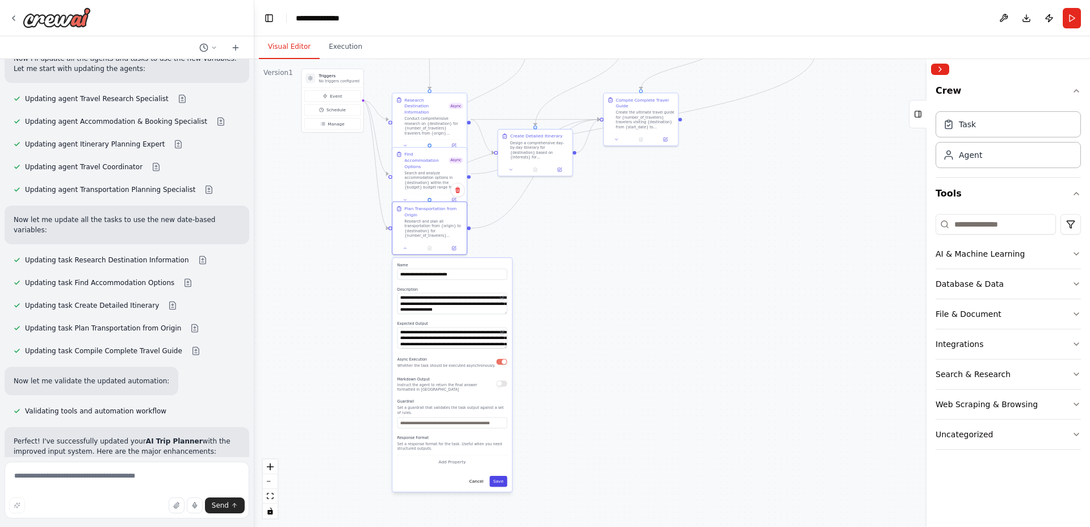
click at [496, 482] on button "Save" at bounding box center [498, 481] width 18 height 11
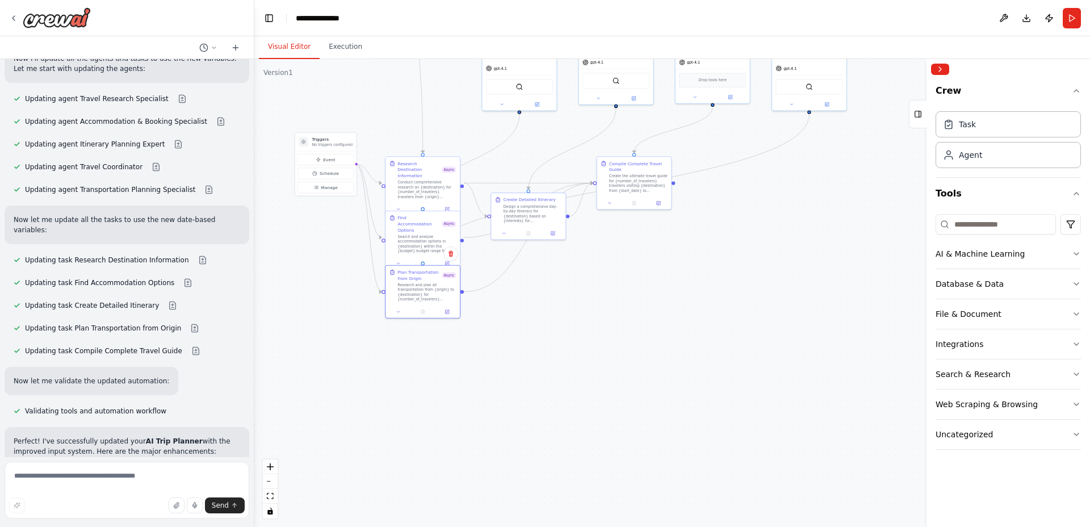
drag, startPoint x: 527, startPoint y: 333, endPoint x: 526, endPoint y: 389, distance: 56.2
click at [526, 391] on div ".deletable-edge-delete-btn { width: 20px; height: 20px; border: 0px solid #ffff…" at bounding box center [672, 293] width 836 height 468
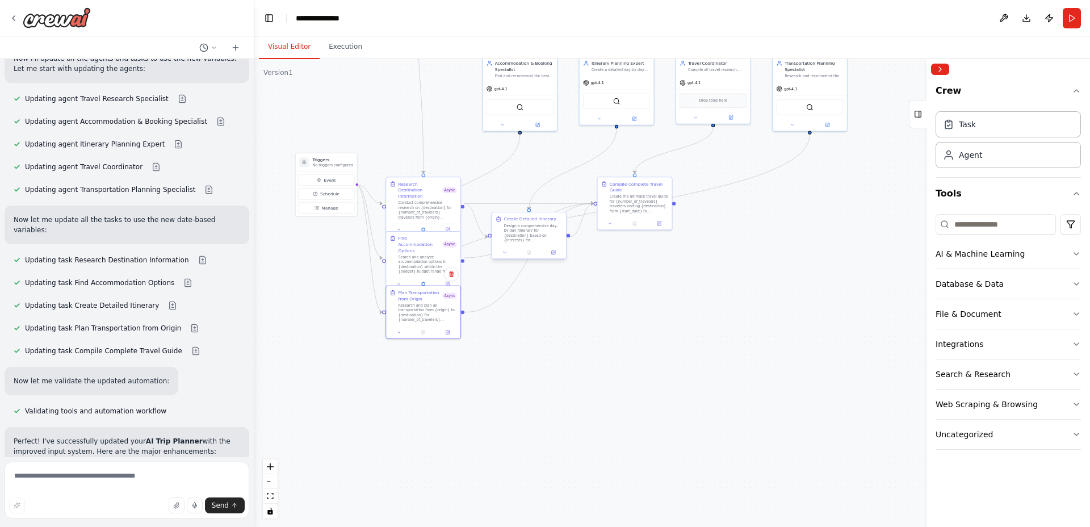
click at [522, 229] on div "Design a comprehensive day-by-day itinerary for {destination} based on {interes…" at bounding box center [533, 232] width 58 height 19
click at [506, 254] on icon at bounding box center [504, 252] width 5 height 5
click at [508, 255] on button at bounding box center [507, 252] width 21 height 7
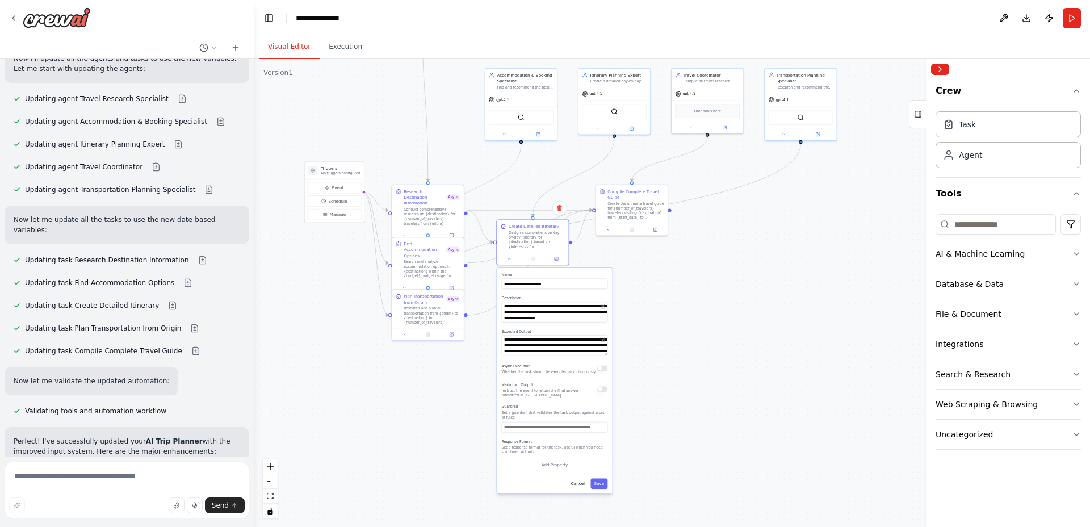
click at [557, 414] on p "Set a guardrail that validates the task output against a set of rules." at bounding box center [555, 414] width 106 height 9
click at [602, 371] on div "Async Execution Whether the task should be executed asynchronously." at bounding box center [555, 368] width 106 height 12
click at [603, 368] on button "button" at bounding box center [602, 368] width 10 height 6
click at [603, 480] on button "Save" at bounding box center [598, 483] width 17 height 10
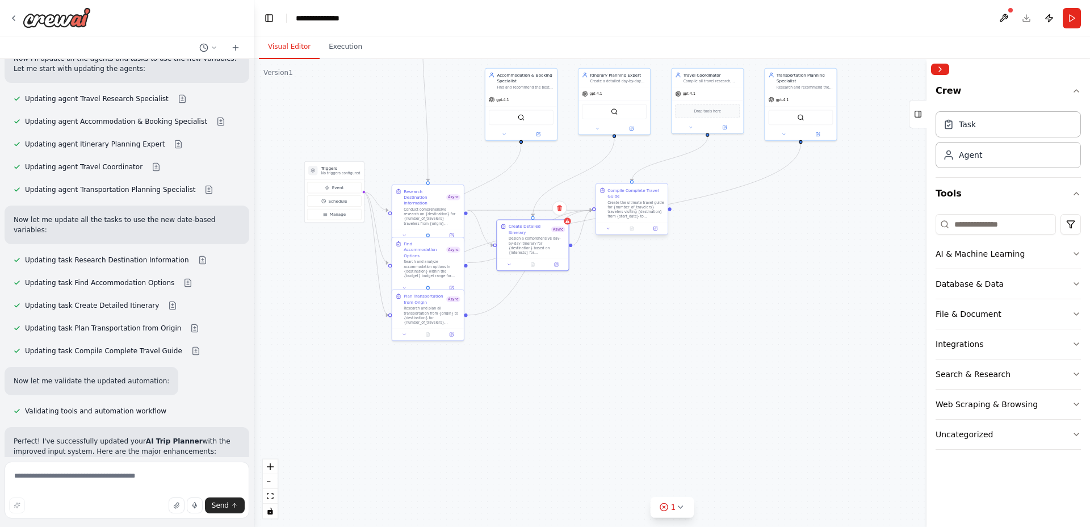
click at [620, 200] on div "Create the ultimate travel guide for {number_of_travelers} travelers visiting {…" at bounding box center [635, 209] width 57 height 19
click at [610, 232] on div at bounding box center [632, 229] width 72 height 12
click at [609, 229] on icon at bounding box center [608, 228] width 5 height 5
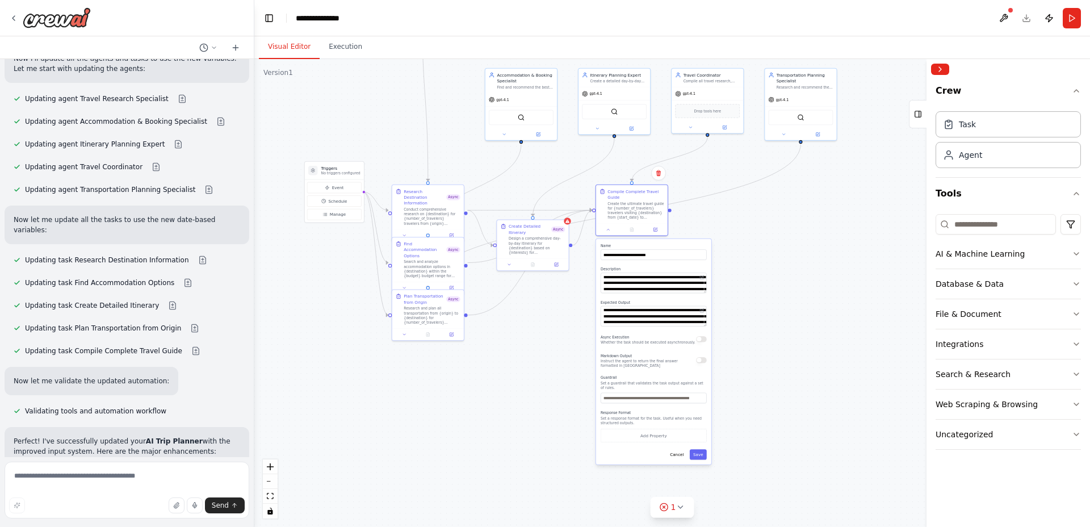
click at [702, 343] on div "Async Execution Whether the task should be executed asynchronously." at bounding box center [654, 339] width 106 height 12
click at [702, 338] on button "button" at bounding box center [701, 339] width 10 height 6
click at [706, 459] on div "**********" at bounding box center [653, 351] width 115 height 225
click at [703, 458] on button "Save" at bounding box center [698, 454] width 17 height 10
click at [702, 454] on button "Save" at bounding box center [698, 454] width 17 height 10
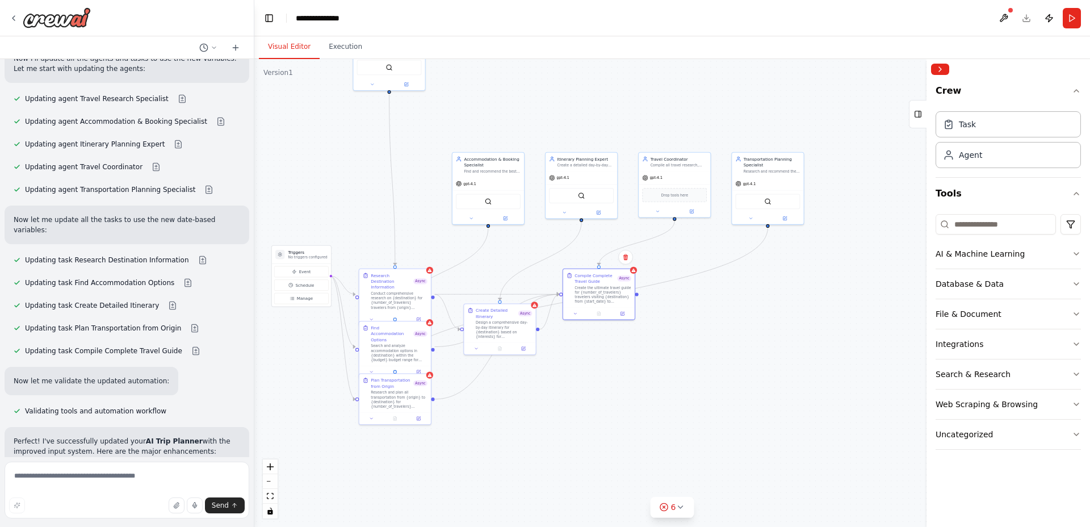
drag, startPoint x: 721, startPoint y: 300, endPoint x: 689, endPoint y: 383, distance: 89.0
click at [689, 383] on div ".deletable-edge-delete-btn { width: 20px; height: 20px; border: 0px solid #ffff…" at bounding box center [672, 293] width 836 height 468
click at [472, 217] on icon at bounding box center [471, 217] width 2 height 1
click at [469, 213] on button at bounding box center [471, 216] width 33 height 7
click at [543, 258] on button "Attributes" at bounding box center [510, 257] width 106 height 11
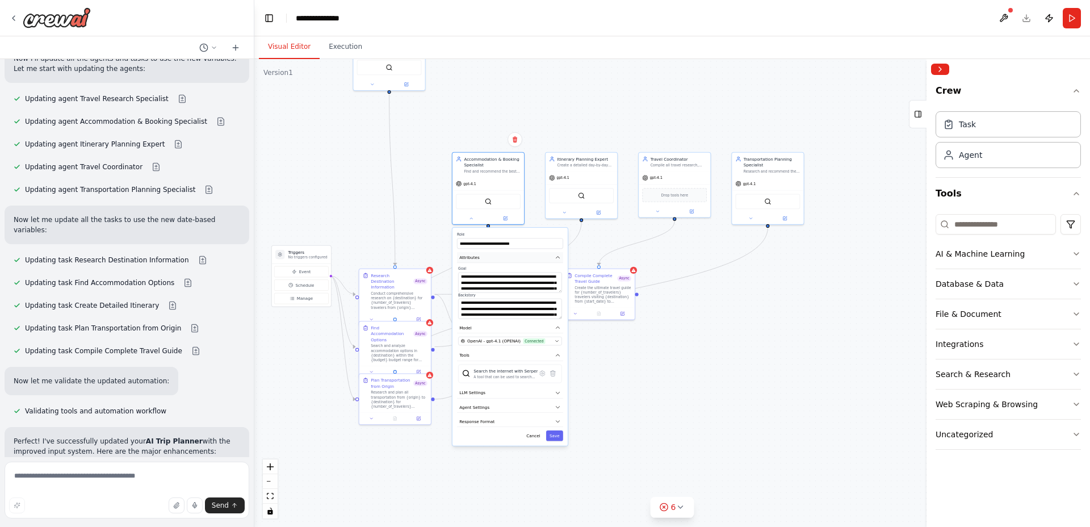
click at [543, 258] on button "Attributes" at bounding box center [510, 257] width 106 height 11
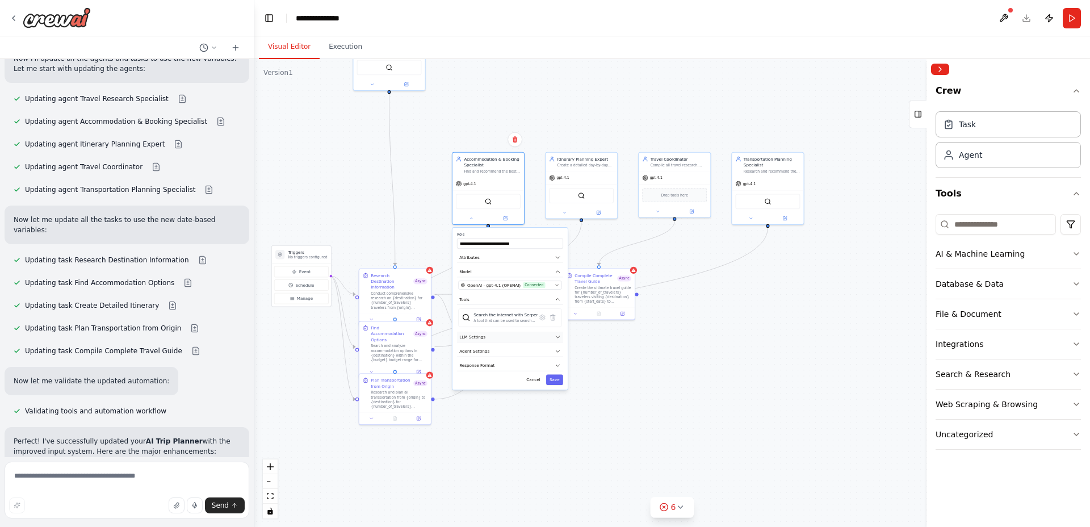
click at [557, 336] on icon "button" at bounding box center [557, 337] width 3 height 2
click at [468, 356] on span at bounding box center [470, 353] width 5 height 5
click at [559, 334] on icon "button" at bounding box center [558, 337] width 6 height 6
click at [556, 352] on icon "button" at bounding box center [558, 351] width 6 height 6
click at [556, 366] on button "button" at bounding box center [556, 366] width 10 height 6
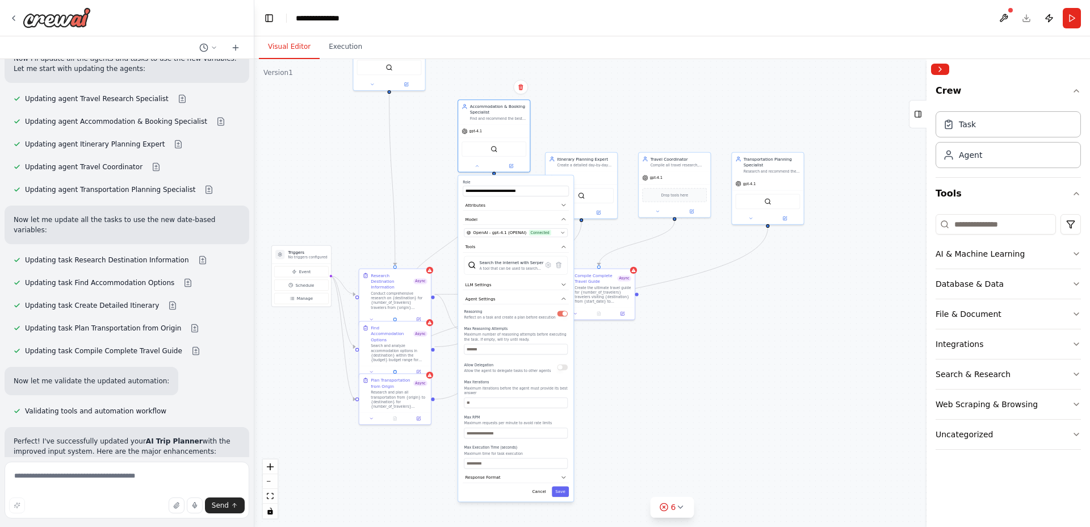
drag, startPoint x: 518, startPoint y: 466, endPoint x: 526, endPoint y: 433, distance: 34.6
click at [521, 412] on div "Reasoning Reflect on a task and create a plan before execution Max Reasoning At…" at bounding box center [516, 388] width 104 height 161
click at [561, 487] on button "Save" at bounding box center [560, 491] width 17 height 10
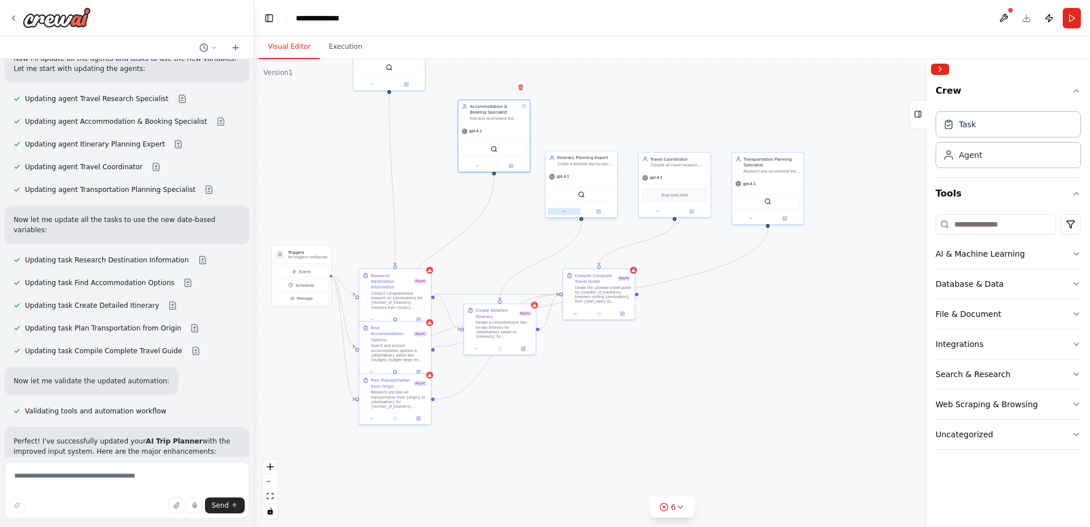
click at [565, 212] on icon at bounding box center [564, 211] width 5 height 5
click at [653, 333] on icon "button" at bounding box center [651, 331] width 6 height 6
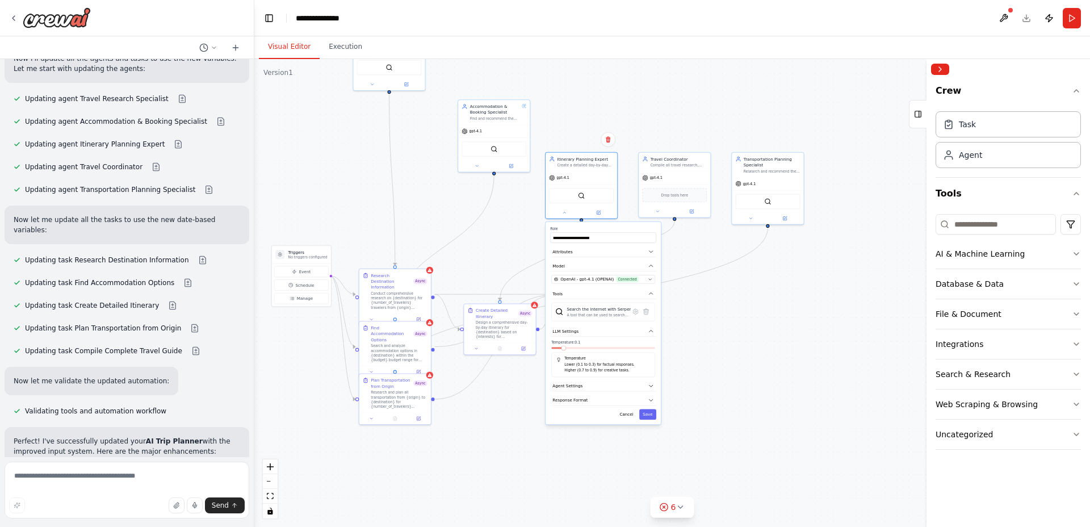
click at [561, 350] on span at bounding box center [563, 348] width 5 height 5
click at [652, 333] on icon "button" at bounding box center [651, 331] width 6 height 6
click at [650, 345] on icon "button" at bounding box center [650, 346] width 3 height 2
click at [649, 360] on button "button" at bounding box center [649, 360] width 10 height 6
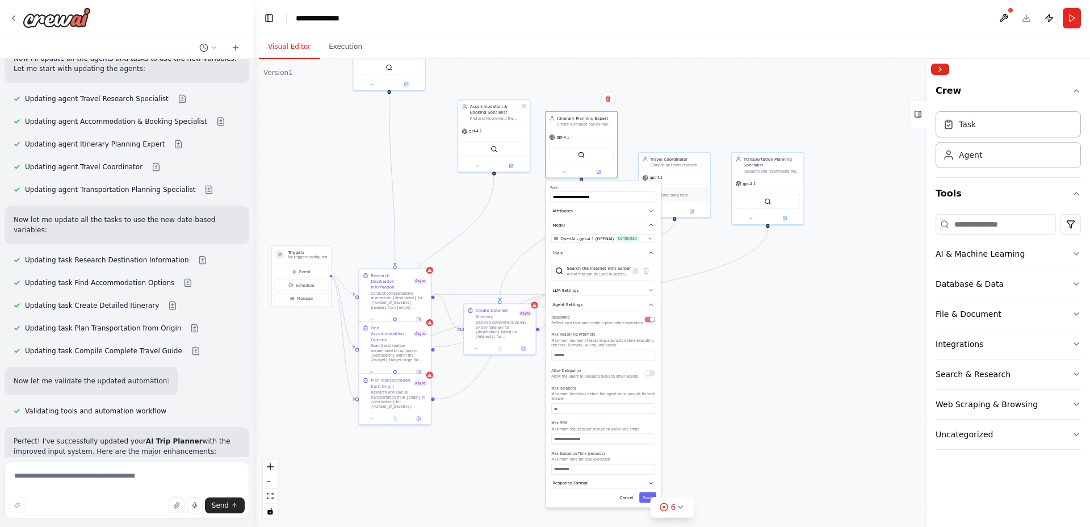
drag, startPoint x: 633, startPoint y: 431, endPoint x: 630, endPoint y: 409, distance: 22.9
click at [635, 392] on p "Maximum iterations before the agent must provide its best answer" at bounding box center [603, 396] width 104 height 9
click at [651, 224] on icon "button" at bounding box center [650, 225] width 3 height 2
click at [650, 238] on icon "button" at bounding box center [651, 239] width 6 height 6
click at [648, 267] on icon "button" at bounding box center [651, 268] width 6 height 6
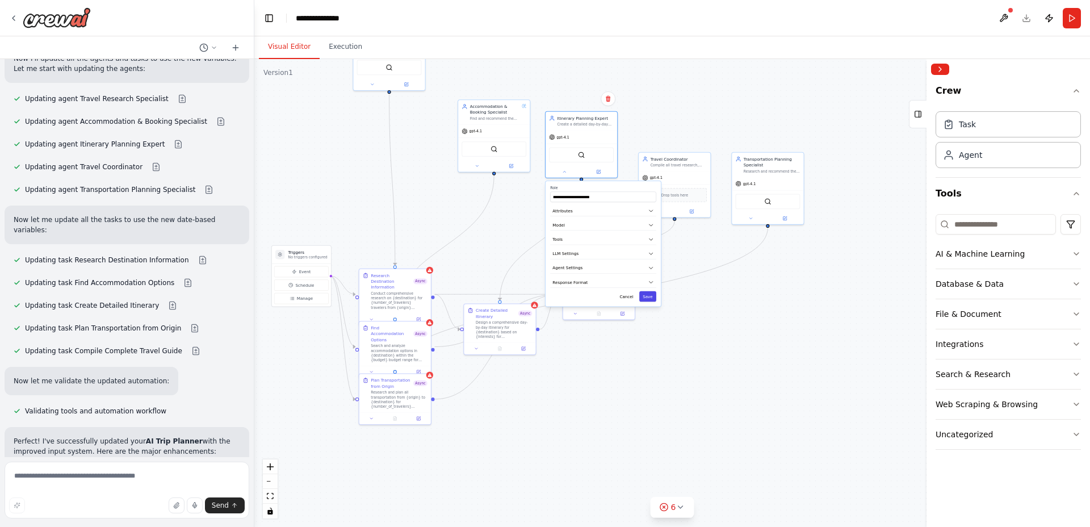
click at [648, 297] on button "Save" at bounding box center [647, 296] width 17 height 10
click at [566, 174] on div at bounding box center [581, 176] width 72 height 12
click at [566, 174] on icon at bounding box center [564, 176] width 5 height 5
drag, startPoint x: 598, startPoint y: 295, endPoint x: 598, endPoint y: 275, distance: 19.3
click at [598, 275] on div "**********" at bounding box center [602, 244] width 115 height 162
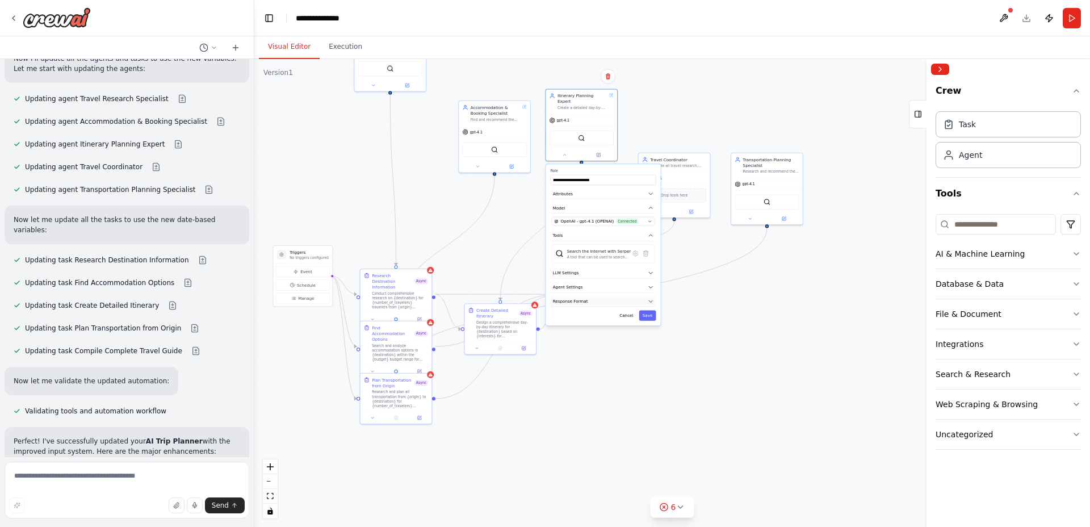
click at [595, 296] on button "Response Format" at bounding box center [604, 301] width 106 height 11
click at [596, 296] on button "Response Format" at bounding box center [604, 301] width 106 height 11
click at [597, 282] on button "Agent Settings" at bounding box center [604, 287] width 106 height 11
click at [597, 267] on button "LLM Settings" at bounding box center [604, 272] width 106 height 11
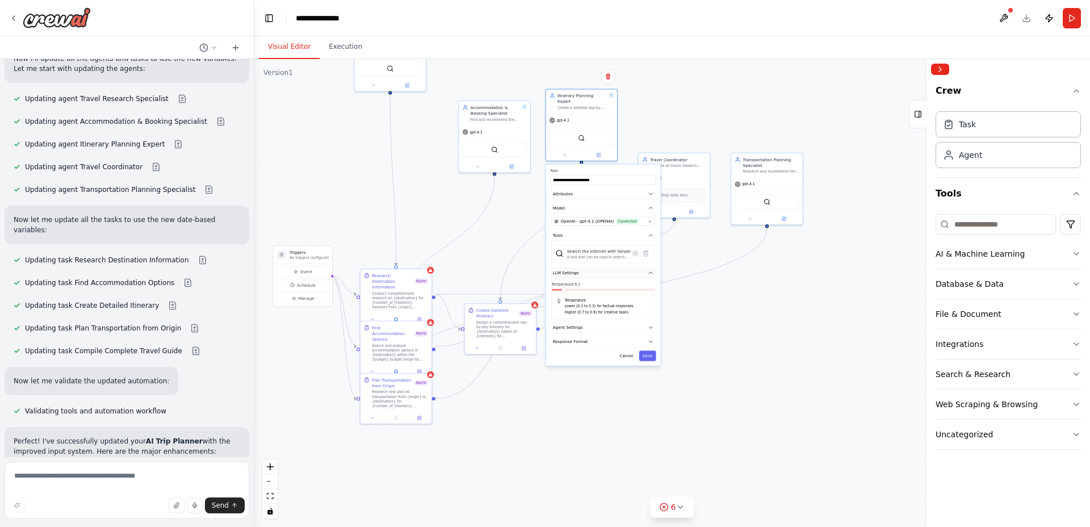
click at [597, 267] on button "LLM Settings" at bounding box center [604, 272] width 106 height 11
click at [710, 381] on div ".deletable-edge-delete-btn { width: 20px; height: 20px; border: 0px solid #ffff…" at bounding box center [672, 293] width 836 height 468
click at [694, 371] on div ".deletable-edge-delete-btn { width: 20px; height: 20px; border: 0px solid #ffff…" at bounding box center [672, 293] width 836 height 468
click at [562, 152] on icon at bounding box center [564, 154] width 5 height 5
click at [677, 165] on div "Compile all travel research, accommodation options, and itinerary plans into a …" at bounding box center [678, 164] width 56 height 5
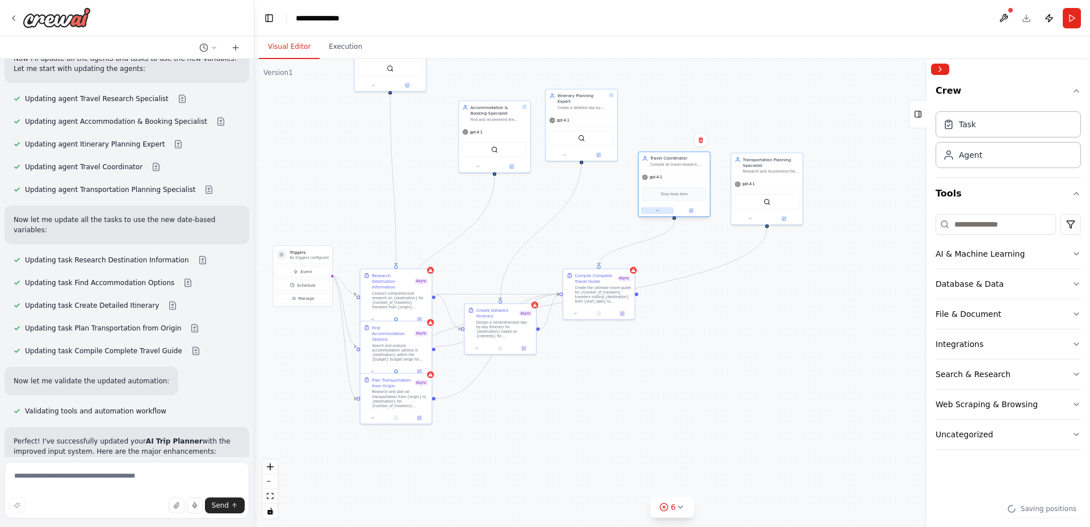
click at [657, 211] on icon at bounding box center [657, 210] width 5 height 5
click at [714, 314] on button "LLM Settings" at bounding box center [696, 317] width 106 height 11
click at [658, 336] on span at bounding box center [656, 333] width 5 height 5
click at [738, 317] on button "LLM Settings" at bounding box center [696, 317] width 106 height 11
click at [741, 329] on icon "button" at bounding box center [744, 331] width 6 height 6
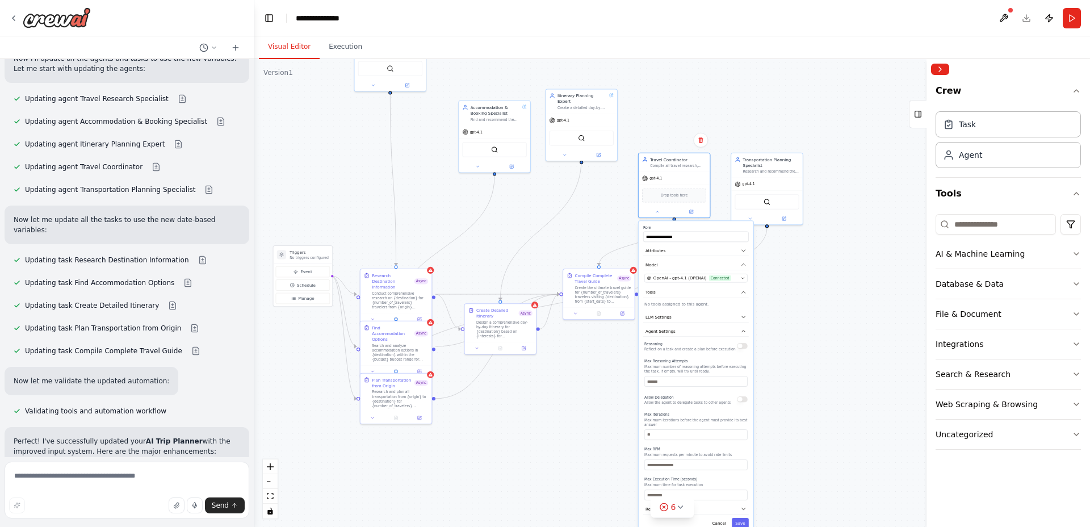
click at [740, 347] on button "button" at bounding box center [742, 346] width 10 height 6
click at [740, 522] on div "**********" at bounding box center [696, 377] width 115 height 312
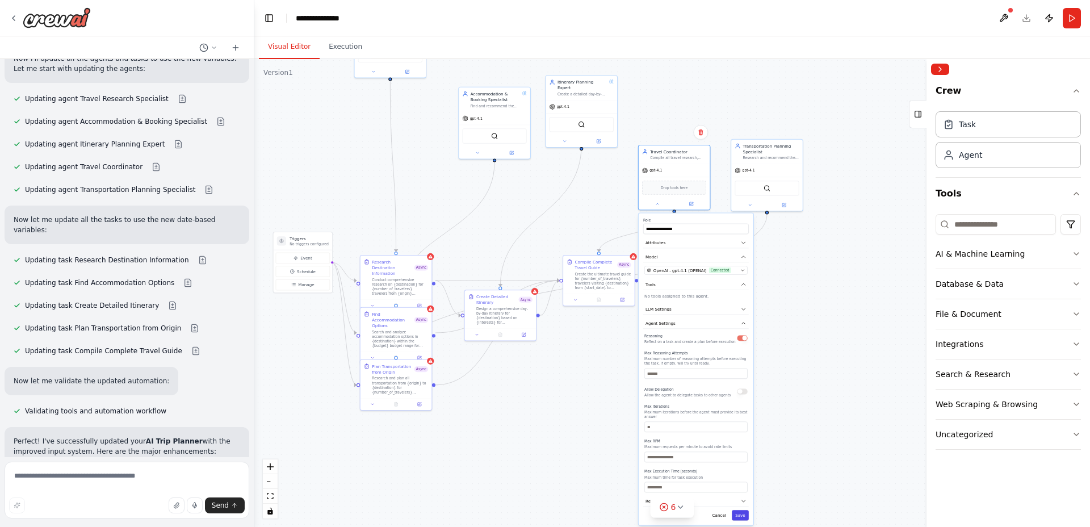
click at [741, 516] on button "Save" at bounding box center [740, 515] width 17 height 10
click at [755, 205] on button at bounding box center [749, 203] width 33 height 7
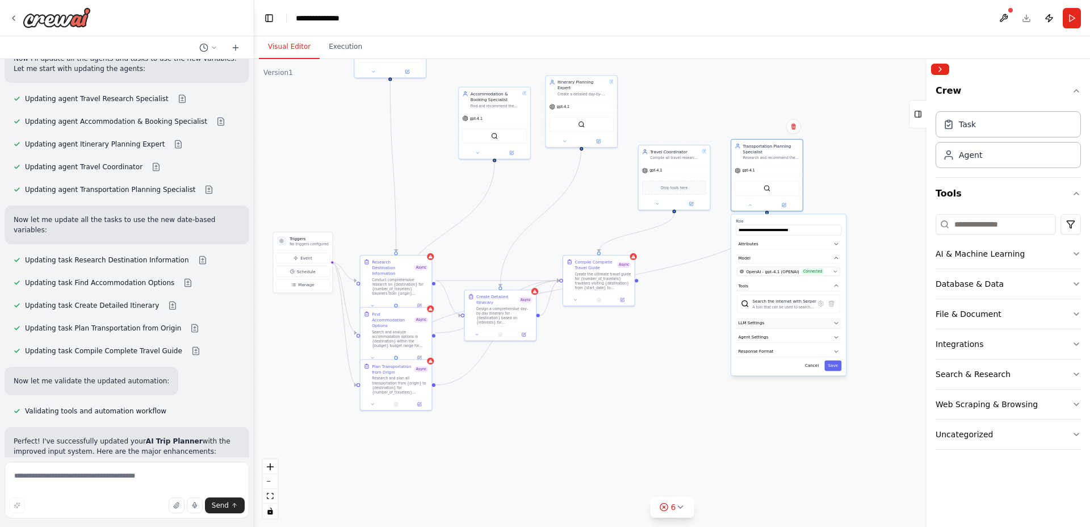
click at [815, 325] on button "LLM Settings" at bounding box center [789, 323] width 106 height 11
click at [750, 343] on div "Temperature: 0.1 Temperature Lower (0.1 to 0.3) for factual responses. Higher (…" at bounding box center [788, 350] width 103 height 37
click at [836, 321] on icon "button" at bounding box center [836, 323] width 6 height 6
click at [836, 339] on icon "button" at bounding box center [836, 337] width 6 height 6
click at [837, 359] on div "Reasoning Reflect on a task and create a plan before execution Max Reasoning At…" at bounding box center [788, 426] width 103 height 160
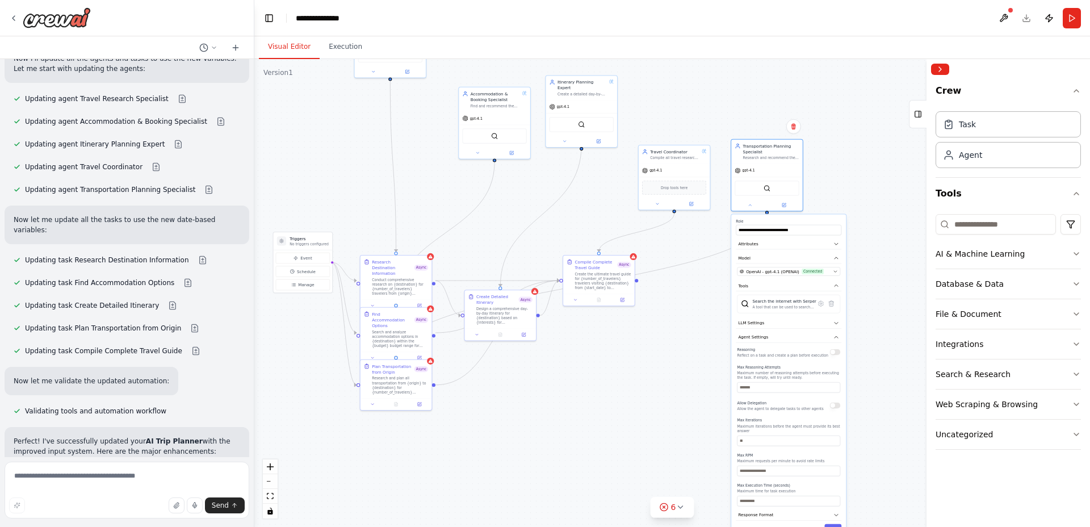
click at [834, 354] on button "button" at bounding box center [835, 352] width 10 height 6
click at [836, 337] on icon "button" at bounding box center [835, 337] width 3 height 2
click at [833, 368] on button "Save" at bounding box center [832, 365] width 17 height 10
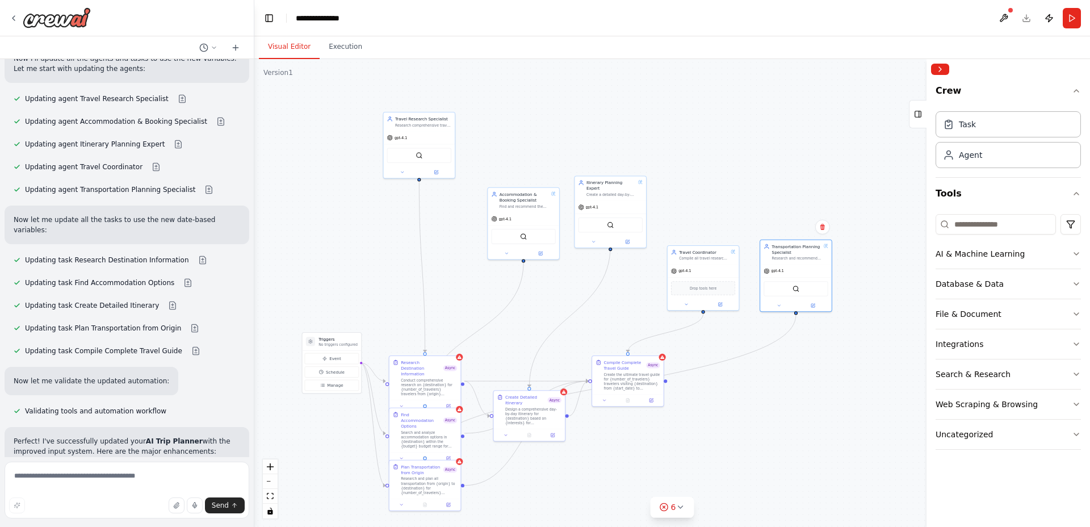
drag, startPoint x: 697, startPoint y: 325, endPoint x: 721, endPoint y: 409, distance: 86.9
click at [721, 410] on div ".deletable-edge-delete-btn { width: 20px; height: 20px; border: 0px solid #ffff…" at bounding box center [672, 293] width 836 height 468
click at [402, 171] on icon at bounding box center [402, 171] width 5 height 5
click at [489, 292] on icon "button" at bounding box center [488, 290] width 6 height 6
click at [402, 309] on span at bounding box center [401, 307] width 5 height 5
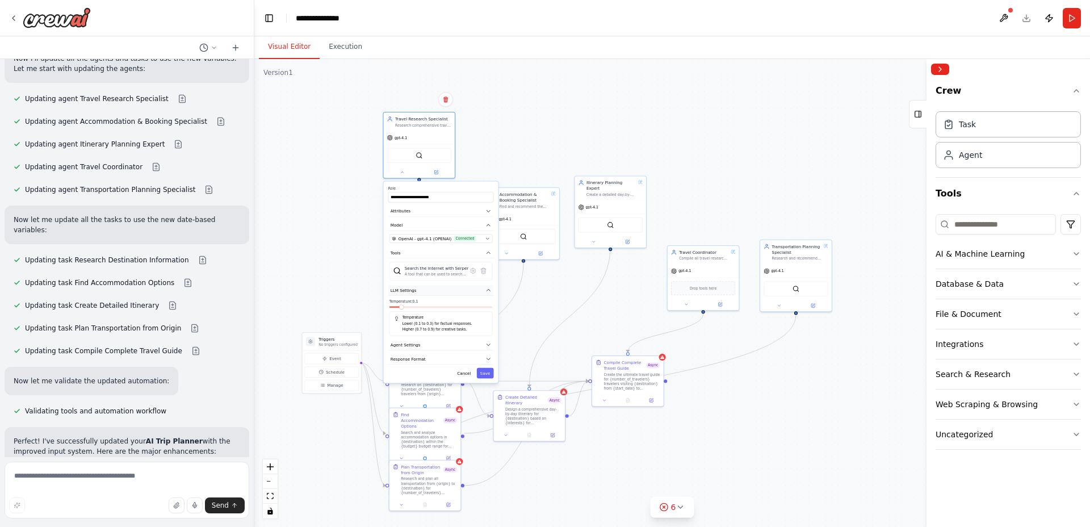
click at [488, 292] on icon "button" at bounding box center [488, 290] width 6 height 6
click at [454, 308] on button "Agent Settings" at bounding box center [441, 304] width 106 height 11
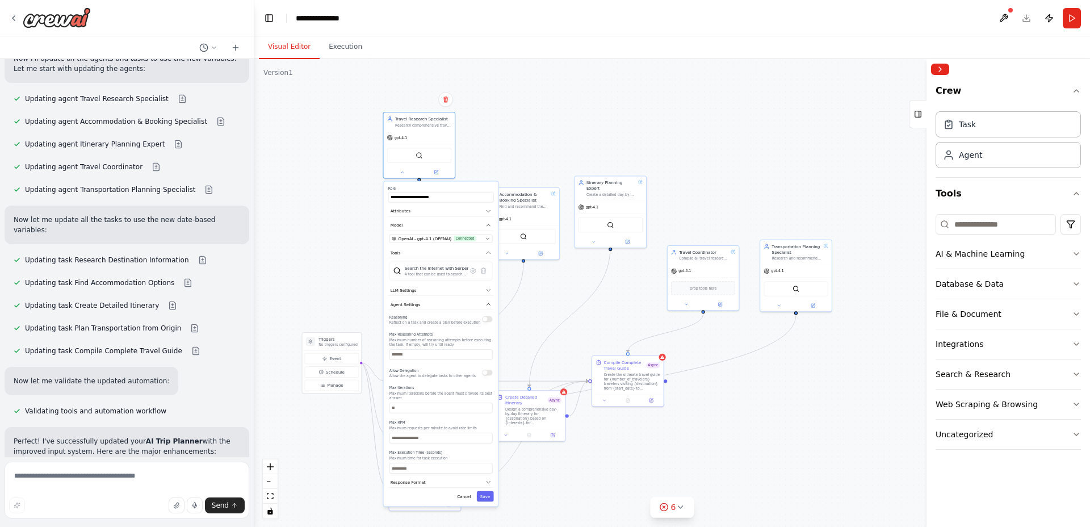
click at [486, 324] on div "Reasoning Reflect on a task and create a plan before execution" at bounding box center [440, 318] width 103 height 11
click at [490, 318] on button "button" at bounding box center [487, 319] width 10 height 6
click at [488, 303] on icon "button" at bounding box center [488, 304] width 6 height 6
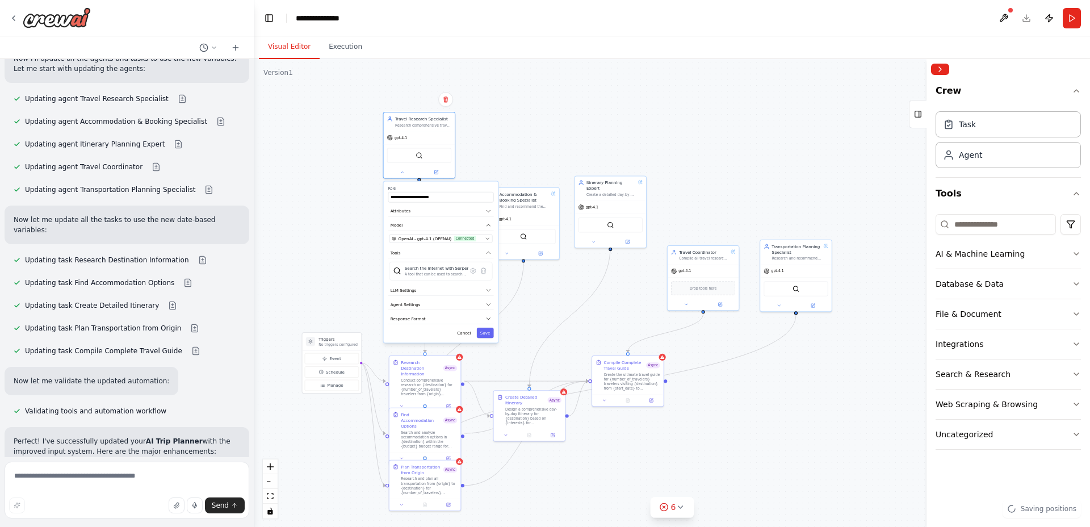
click at [486, 338] on div "**********" at bounding box center [441, 262] width 115 height 161
click at [486, 333] on button "Save" at bounding box center [485, 333] width 17 height 10
click at [461, 358] on div at bounding box center [459, 355] width 7 height 7
click at [402, 403] on div at bounding box center [425, 404] width 72 height 12
click at [401, 402] on icon at bounding box center [401, 404] width 5 height 5
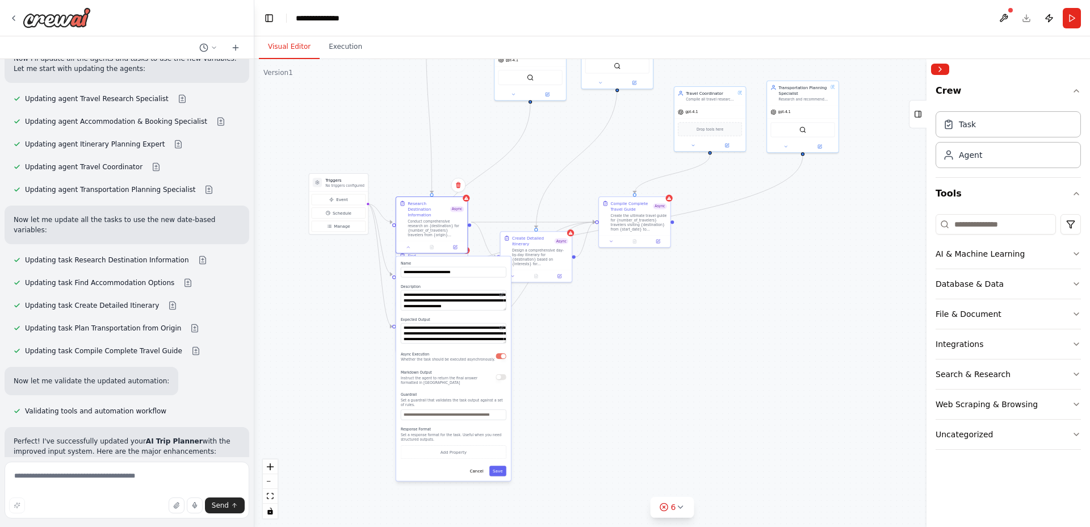
drag, startPoint x: 543, startPoint y: 490, endPoint x: 549, endPoint y: 331, distance: 159.6
click at [550, 331] on div ".deletable-edge-delete-btn { width: 20px; height: 20px; border: 0px solid #ffff…" at bounding box center [672, 293] width 836 height 468
click at [501, 351] on button "button" at bounding box center [501, 354] width 10 height 6
click at [497, 464] on button "Save" at bounding box center [497, 469] width 17 height 10
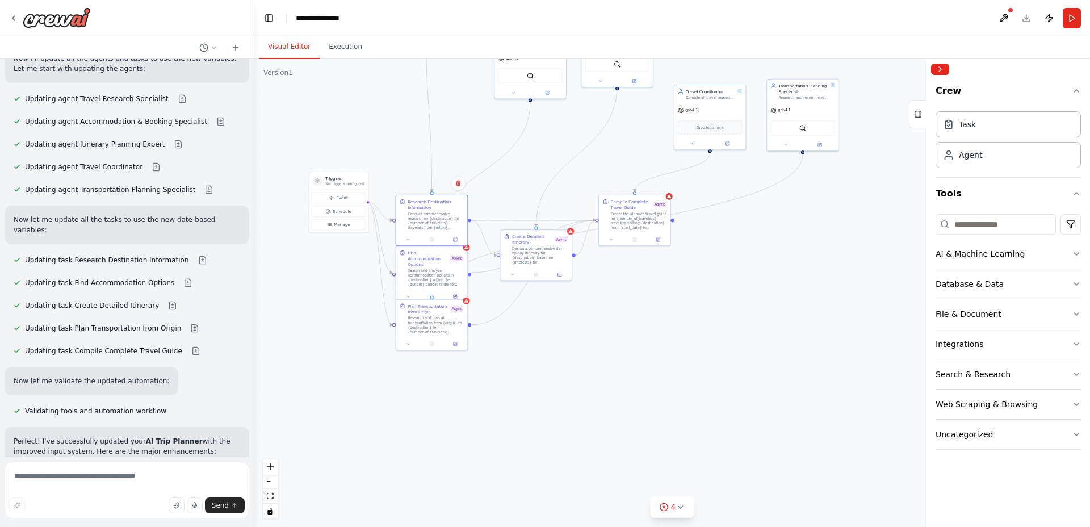
click at [435, 268] on div "Search and analyze accommodation options in {destination} within the {budget} b…" at bounding box center [436, 277] width 56 height 19
click at [412, 293] on button at bounding box center [408, 296] width 20 height 7
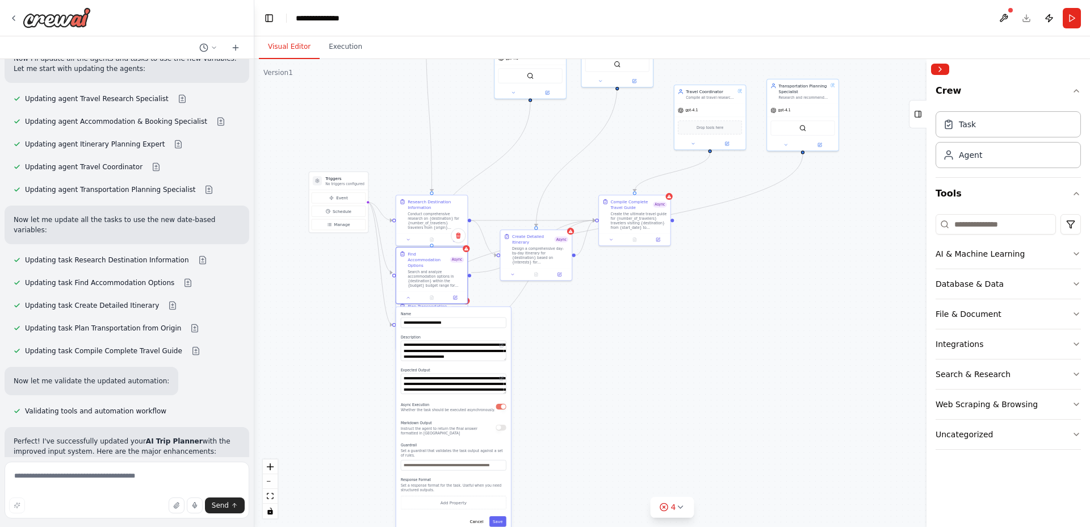
click at [501, 404] on button "button" at bounding box center [501, 407] width 10 height 6
click at [500, 518] on button "Save" at bounding box center [497, 521] width 17 height 10
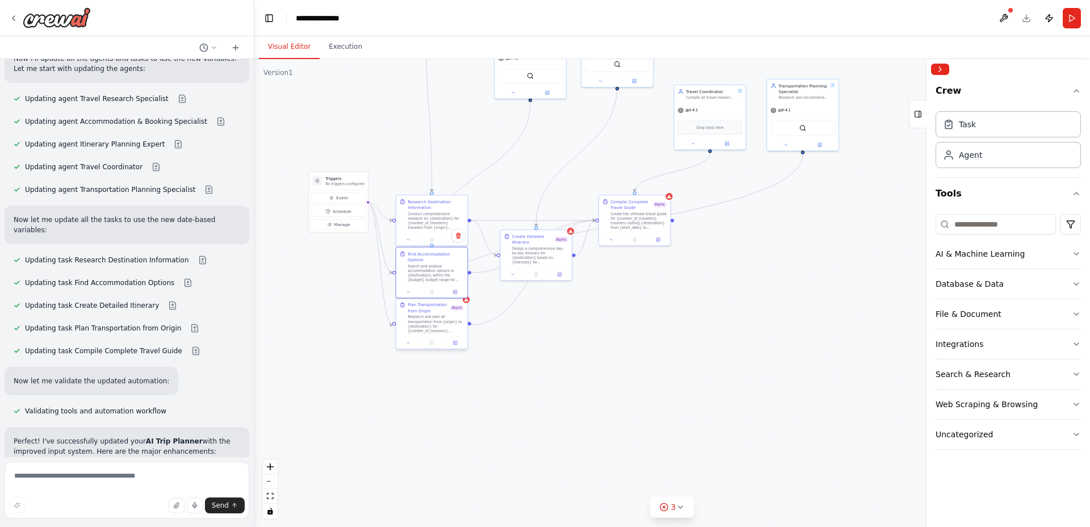
click at [429, 306] on div "Plan Transportation from Origin" at bounding box center [429, 307] width 43 height 11
click at [408, 343] on icon at bounding box center [408, 342] width 2 height 1
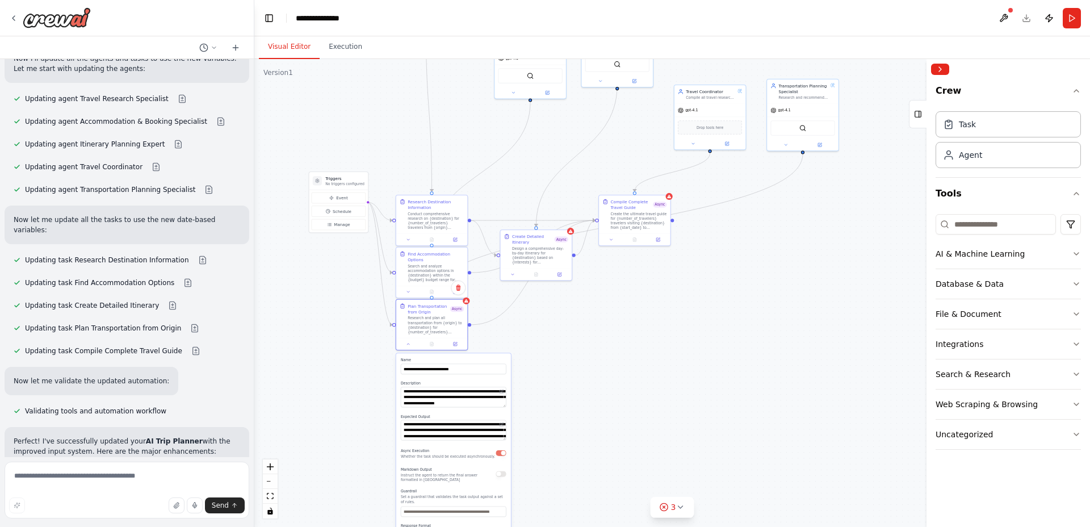
click at [500, 455] on button "button" at bounding box center [501, 453] width 10 height 6
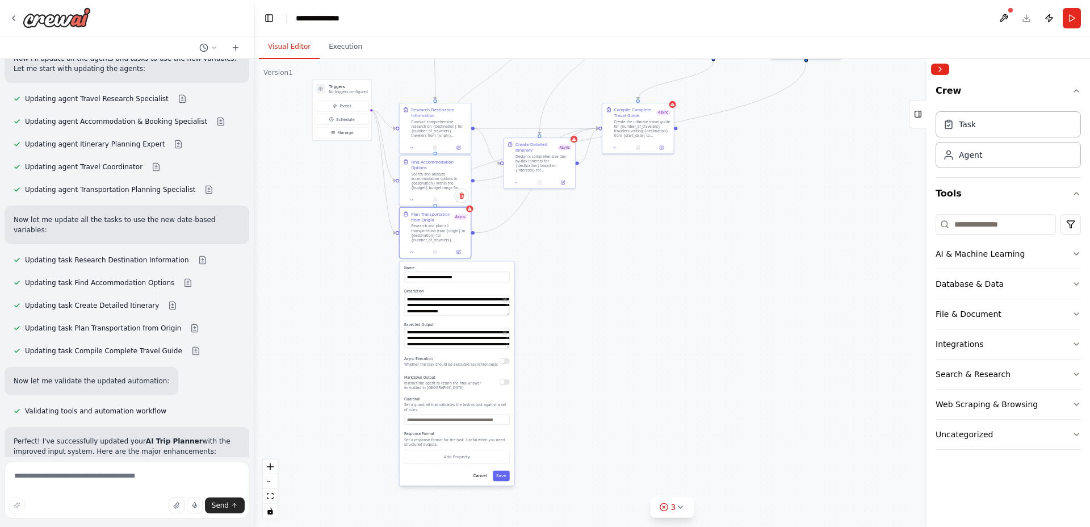
drag, startPoint x: 552, startPoint y: 480, endPoint x: 538, endPoint y: 431, distance: 50.3
click at [554, 393] on div ".deletable-edge-delete-btn { width: 20px; height: 20px; border: 0px solid #ffff…" at bounding box center [672, 293] width 836 height 468
click at [501, 476] on button "Save" at bounding box center [500, 478] width 17 height 10
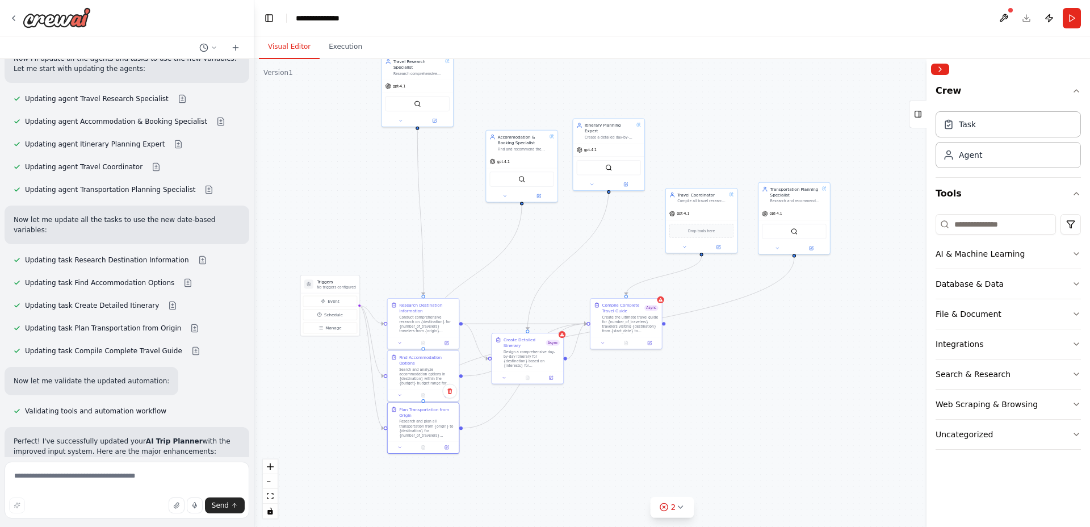
drag, startPoint x: 659, startPoint y: 268, endPoint x: 657, endPoint y: 421, distance: 153.3
click at [657, 421] on div ".deletable-edge-delete-btn { width: 20px; height: 20px; border: 0px solid #ffff…" at bounding box center [672, 293] width 836 height 468
click at [535, 348] on div "Design a comprehensive day-by-day itinerary for {destination} based on {interes…" at bounding box center [531, 357] width 56 height 19
click at [502, 376] on icon at bounding box center [504, 375] width 5 height 5
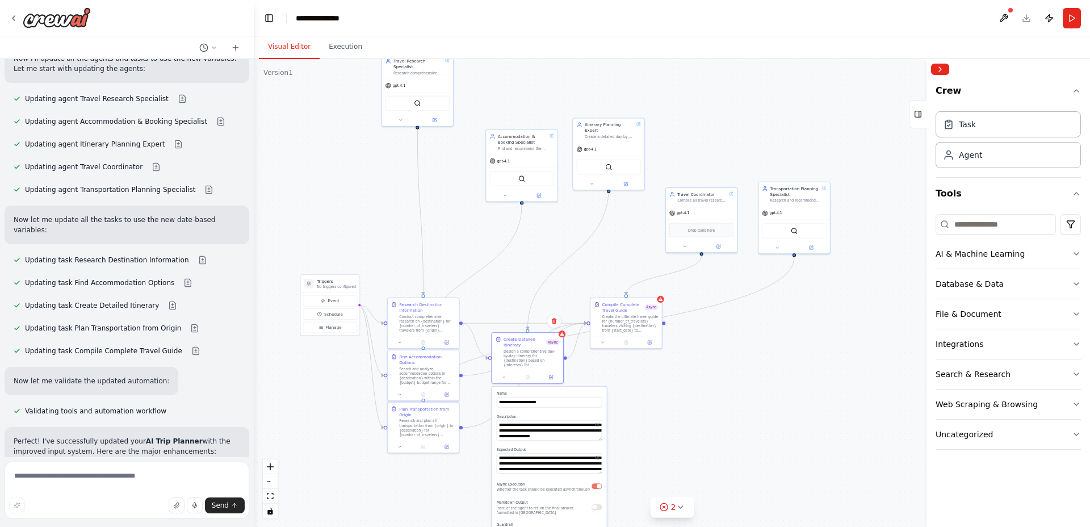
click at [595, 486] on button "button" at bounding box center [596, 486] width 10 height 6
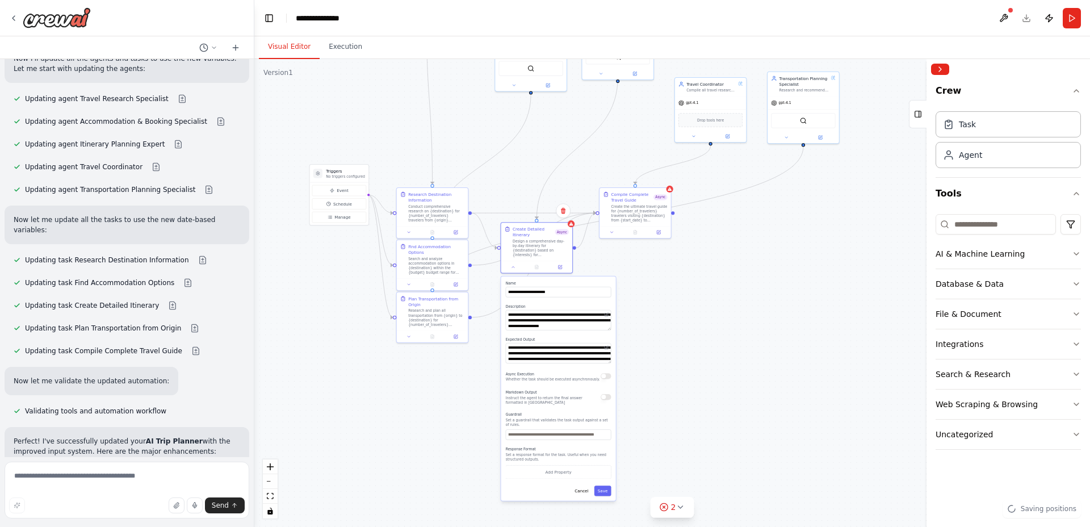
drag, startPoint x: 631, startPoint y: 473, endPoint x: 604, endPoint y: 457, distance: 31.8
click at [638, 370] on div ".deletable-edge-delete-btn { width: 20px; height: 20px; border: 0px solid #ffff…" at bounding box center [672, 293] width 836 height 468
click at [604, 494] on button "Save" at bounding box center [601, 494] width 17 height 10
click at [604, 493] on button "Save" at bounding box center [601, 494] width 17 height 10
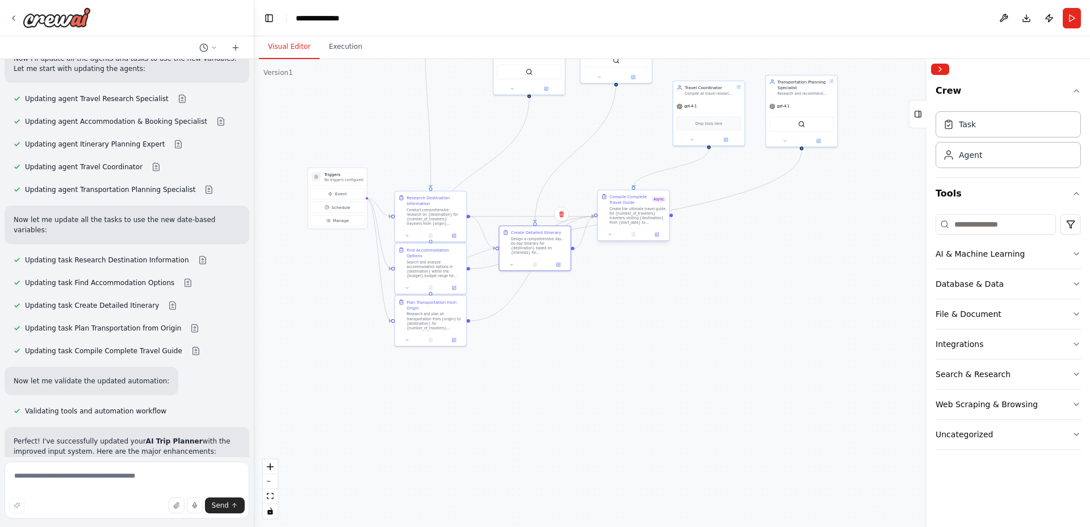
click at [632, 205] on div "Compile Complete Travel Guide Async Create the ultimate travel guide for {numbe…" at bounding box center [638, 209] width 56 height 31
click at [609, 234] on icon at bounding box center [610, 234] width 2 height 1
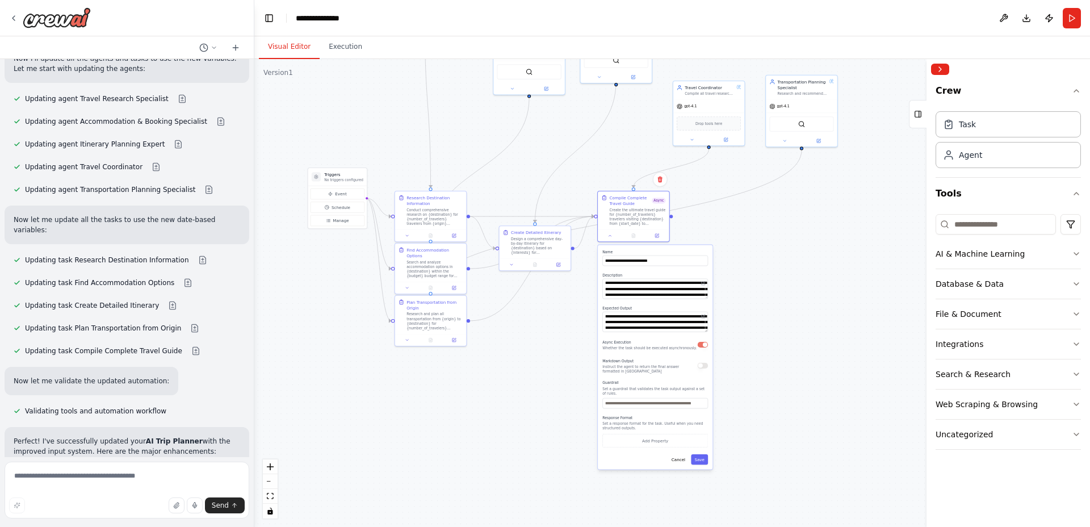
click at [704, 344] on button "button" at bounding box center [703, 345] width 10 height 6
click at [700, 460] on button "Save" at bounding box center [699, 459] width 17 height 10
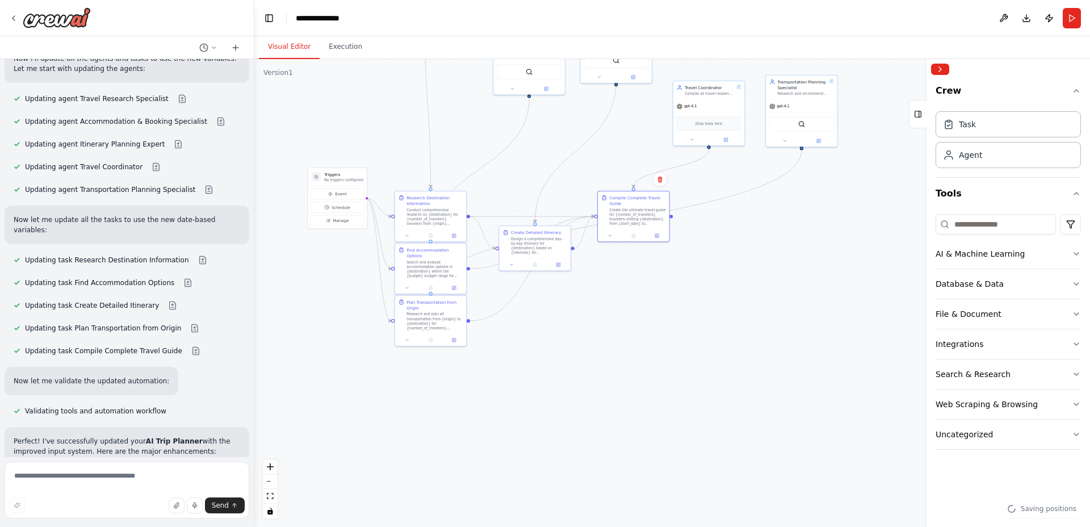
click at [671, 391] on div ".deletable-edge-delete-btn { width: 20px; height: 20px; border: 0px solid #ffff…" at bounding box center [672, 293] width 836 height 468
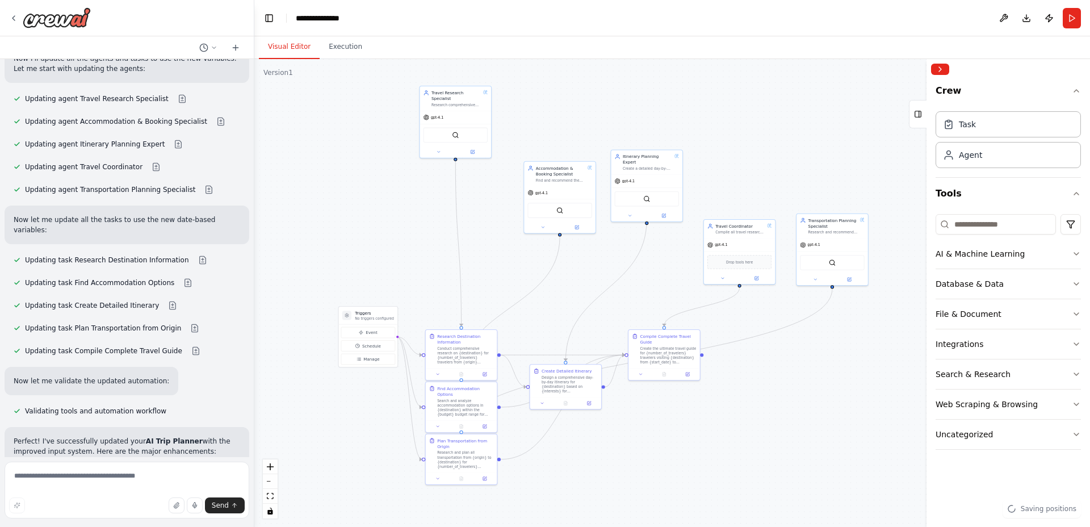
drag, startPoint x: 728, startPoint y: 312, endPoint x: 752, endPoint y: 416, distance: 107.1
click at [752, 417] on div ".deletable-edge-delete-btn { width: 20px; height: 20px; border: 0px solid #ffff…" at bounding box center [672, 293] width 836 height 468
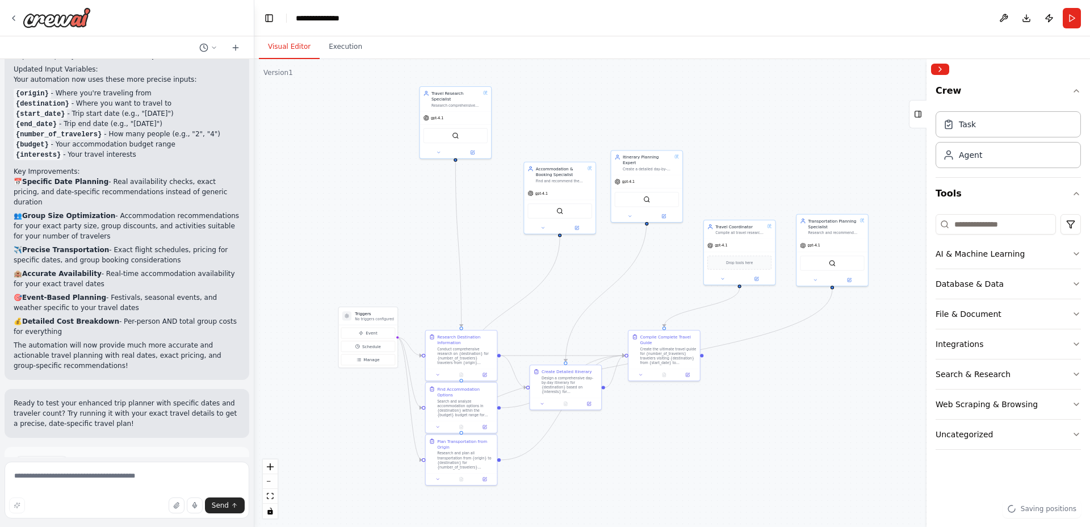
scroll to position [2568, 0]
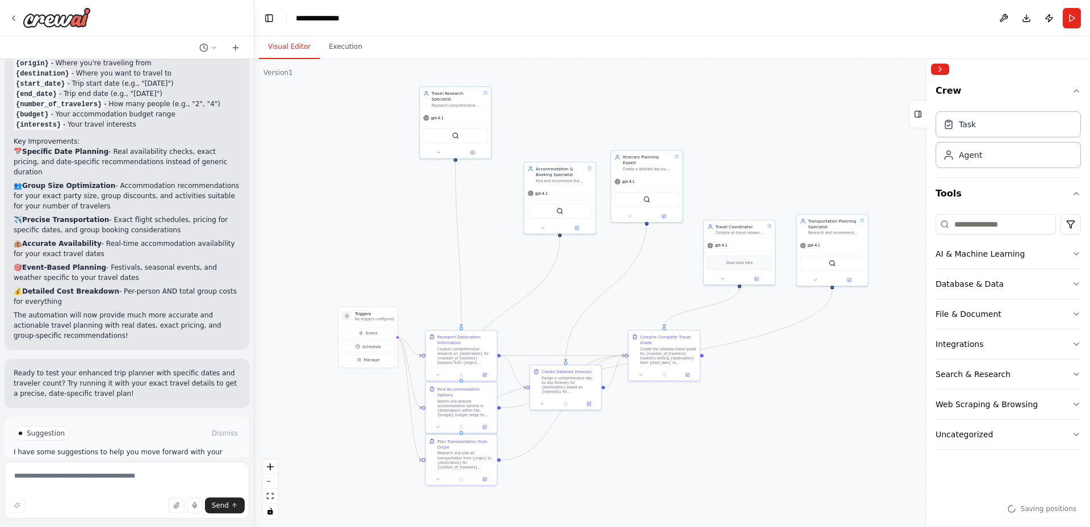
drag, startPoint x: 126, startPoint y: 443, endPoint x: 127, endPoint y: 426, distance: 17.1
click at [127, 443] on div "Suggestion Dismiss I have some suggestions to help you move forward with your a…" at bounding box center [127, 458] width 245 height 83
click at [127, 477] on span "Run Automation" at bounding box center [131, 481] width 55 height 9
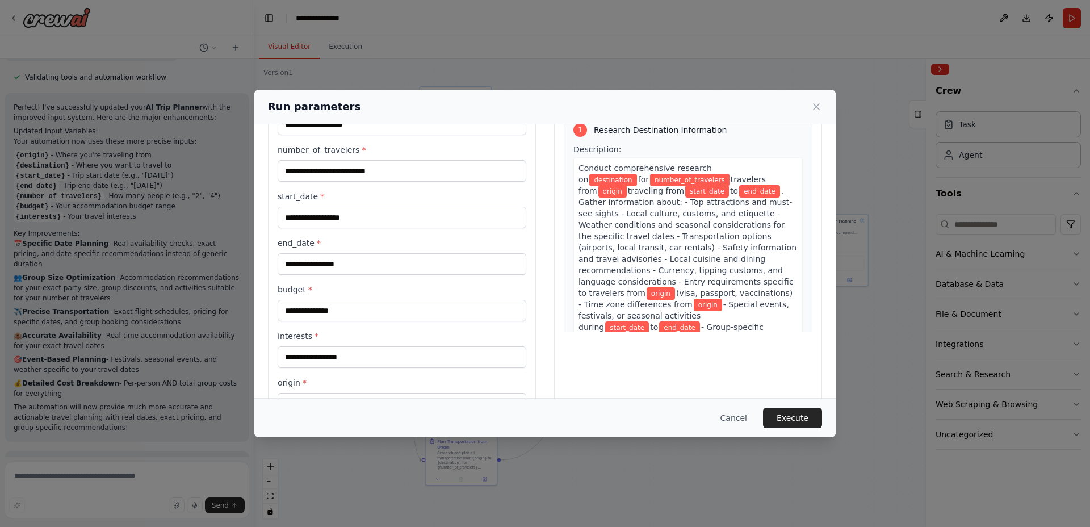
scroll to position [0, 0]
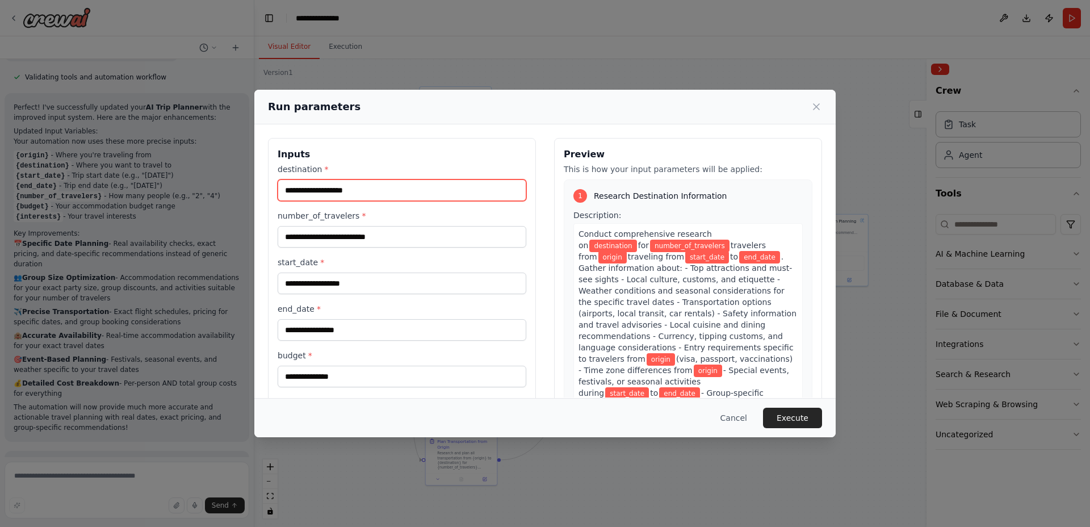
click at [337, 190] on input "destination *" at bounding box center [402, 190] width 249 height 22
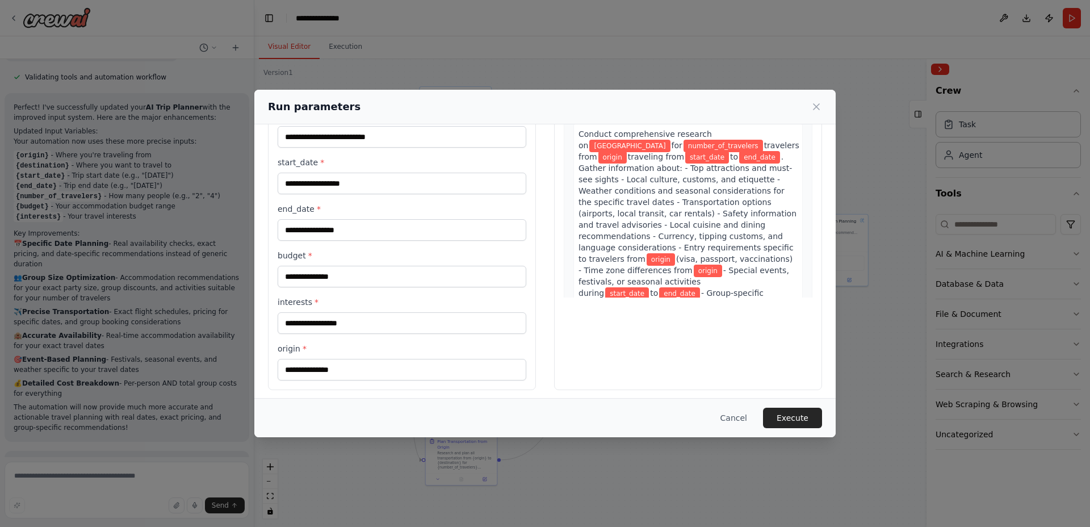
scroll to position [105, 0]
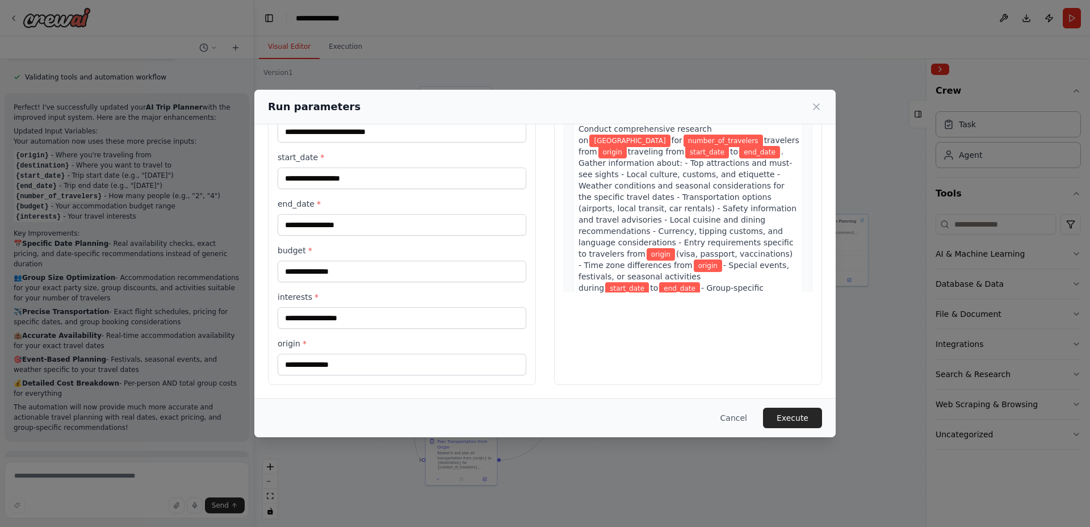
type input "*******"
click at [356, 358] on input "origin *" at bounding box center [402, 365] width 249 height 22
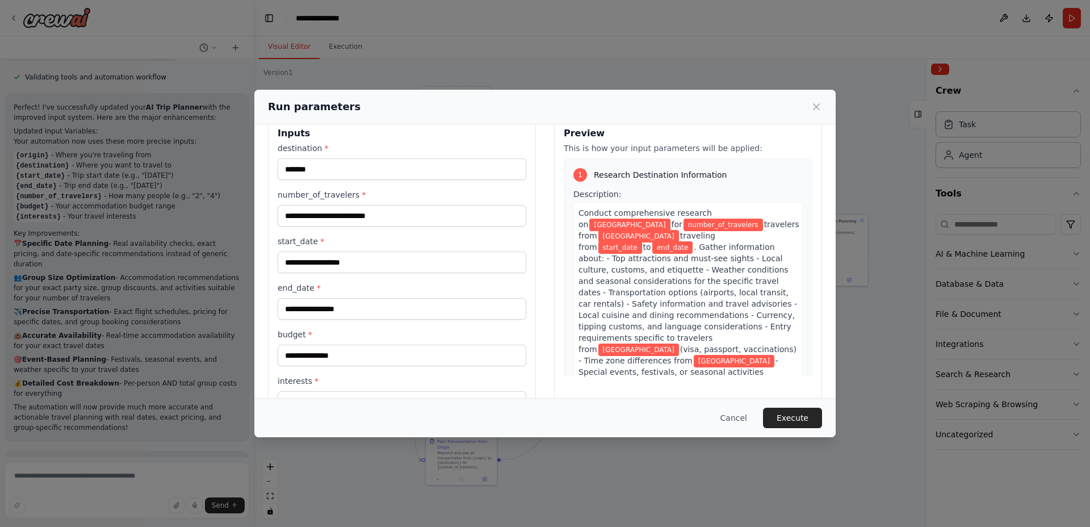
scroll to position [18, 0]
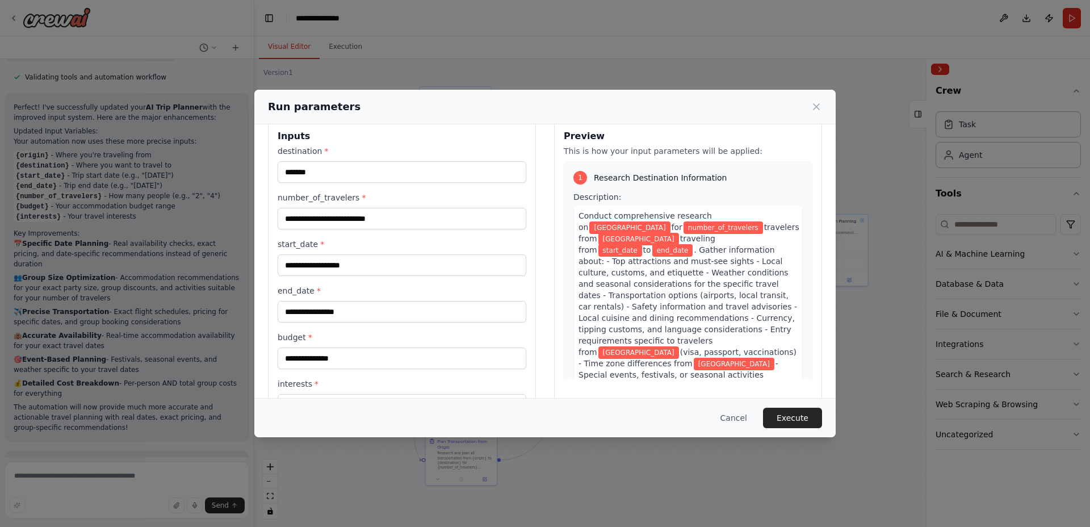
type input "**********"
click at [339, 219] on input "number_of_travelers *" at bounding box center [402, 219] width 249 height 22
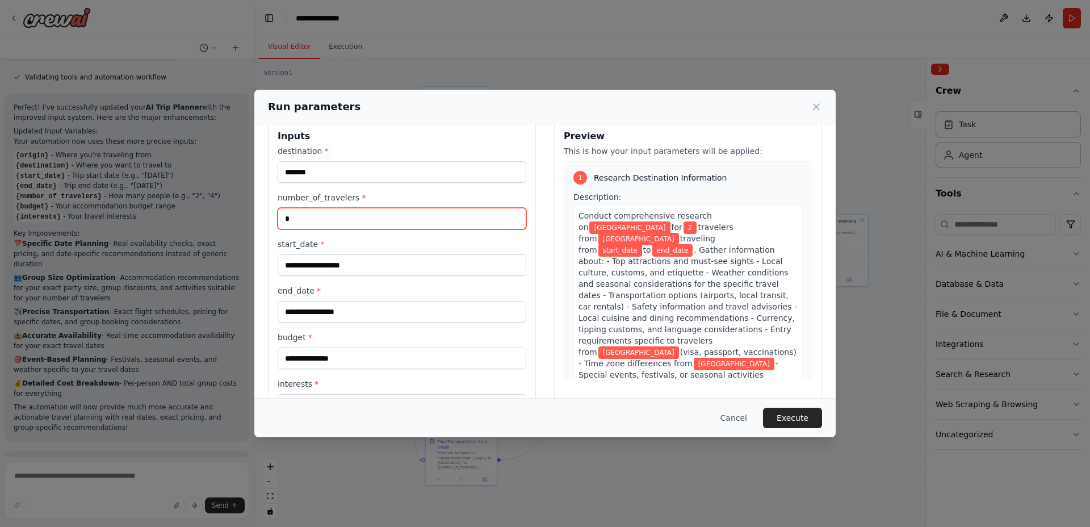
type input "*"
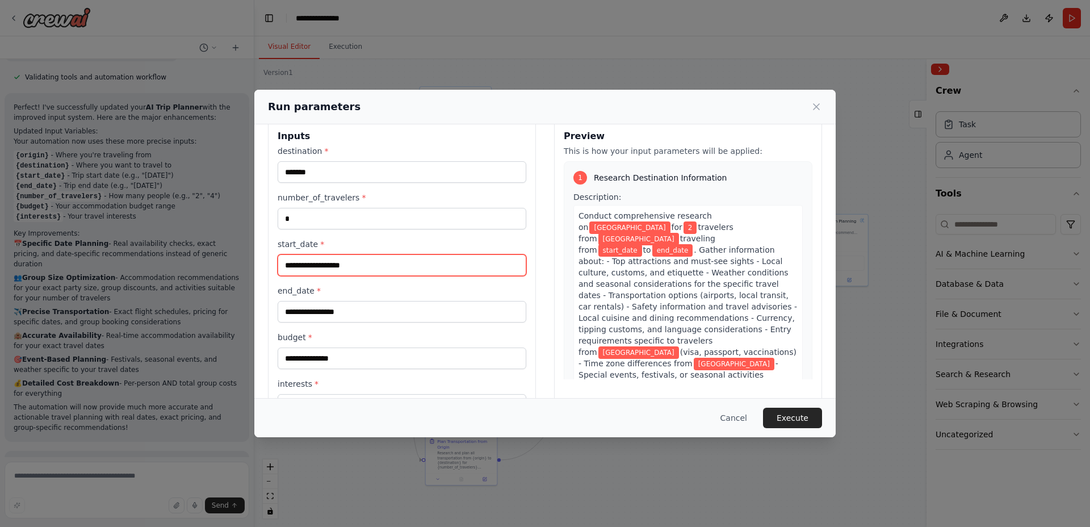
click at [324, 266] on input "start_date *" at bounding box center [402, 265] width 249 height 22
type input "**********"
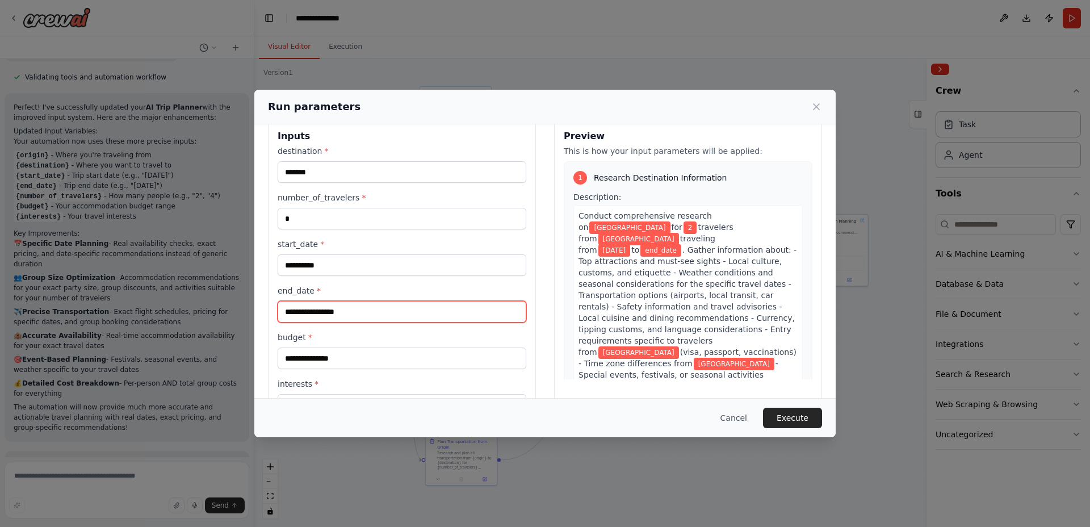
click at [313, 309] on input "end_date *" at bounding box center [402, 312] width 249 height 22
type input "**********"
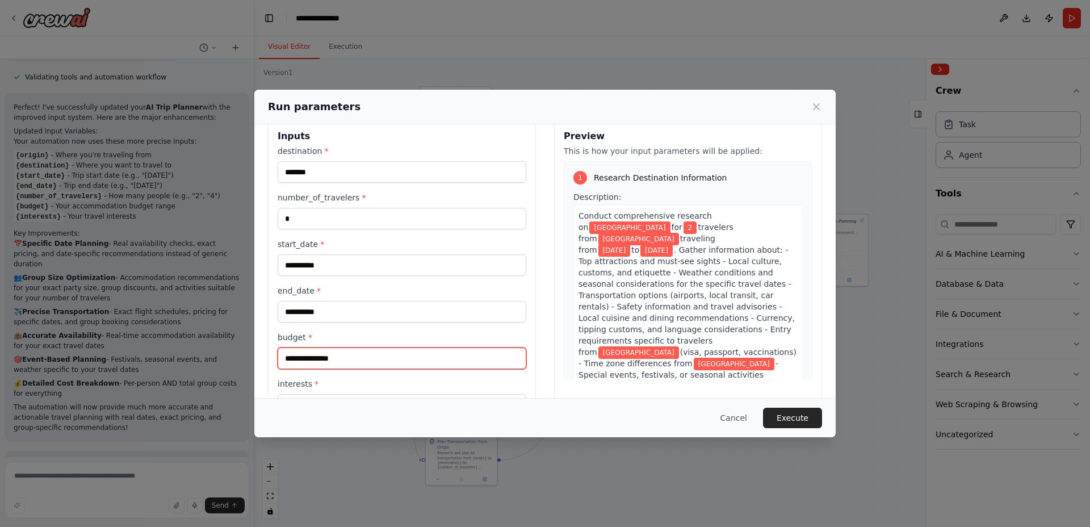
click at [321, 349] on input "budget *" at bounding box center [402, 358] width 249 height 22
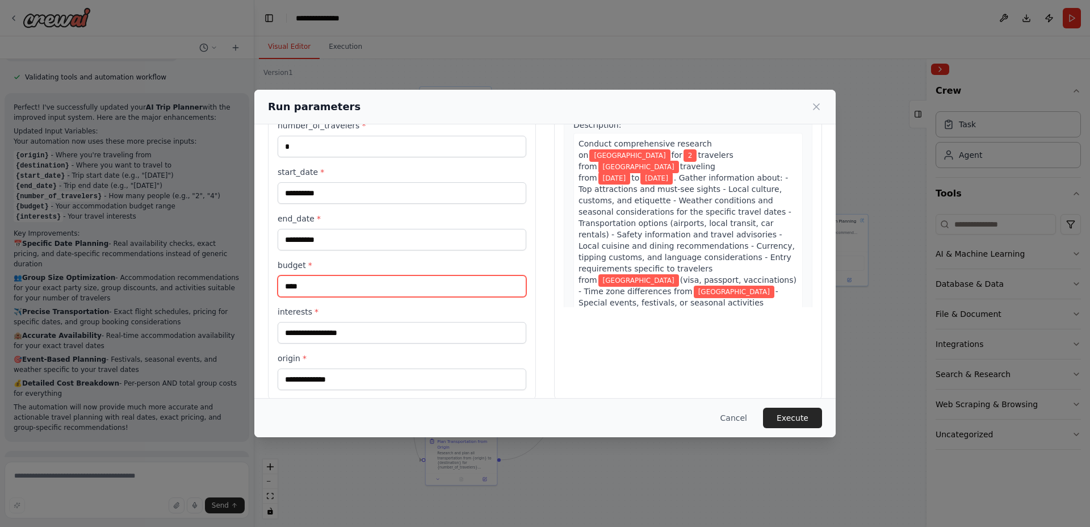
scroll to position [105, 0]
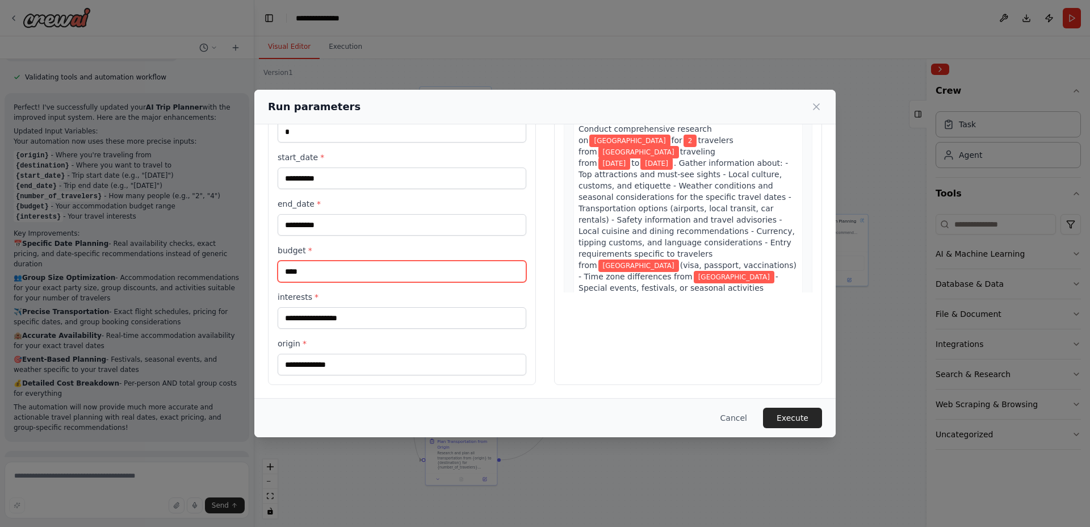
type input "****"
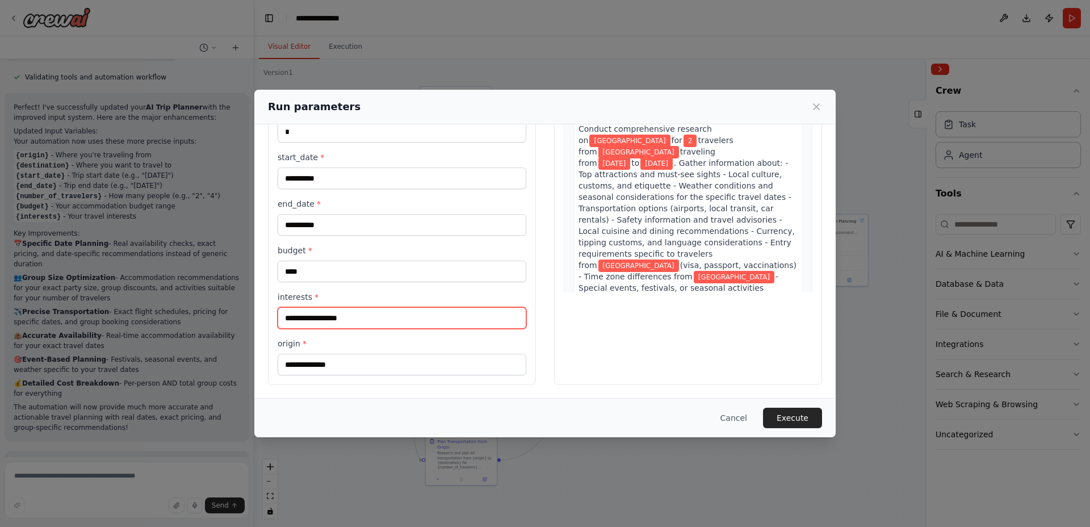
click at [332, 320] on input "interests *" at bounding box center [402, 318] width 249 height 22
type input "**********"
click at [800, 415] on button "Execute" at bounding box center [792, 418] width 59 height 20
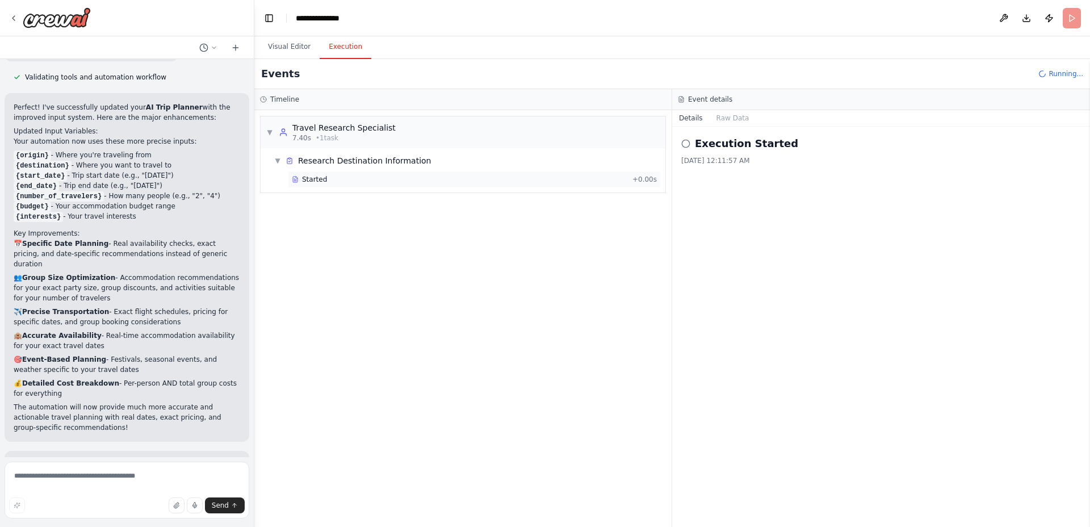
click at [518, 186] on div "Started + 0.00s" at bounding box center [474, 179] width 373 height 17
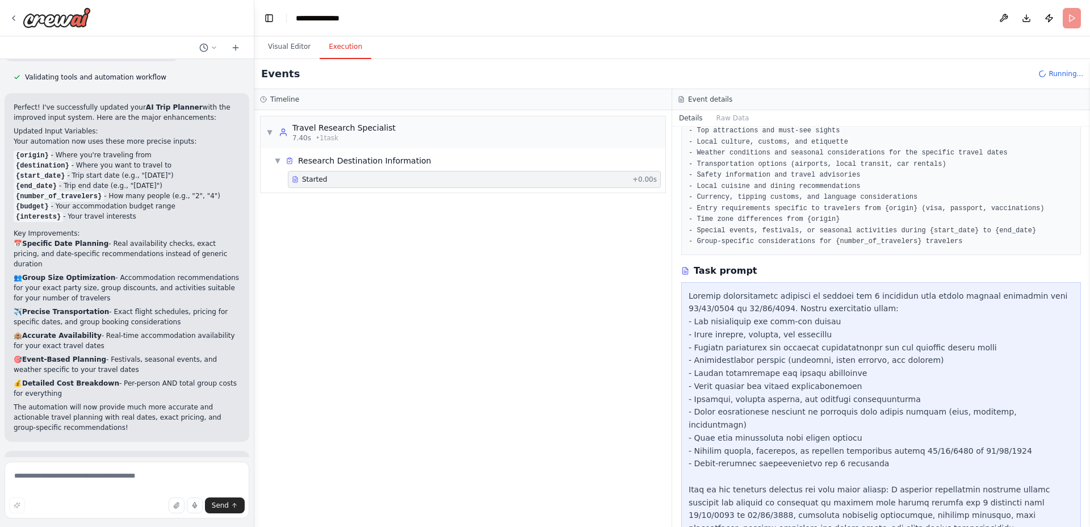
scroll to position [0, 0]
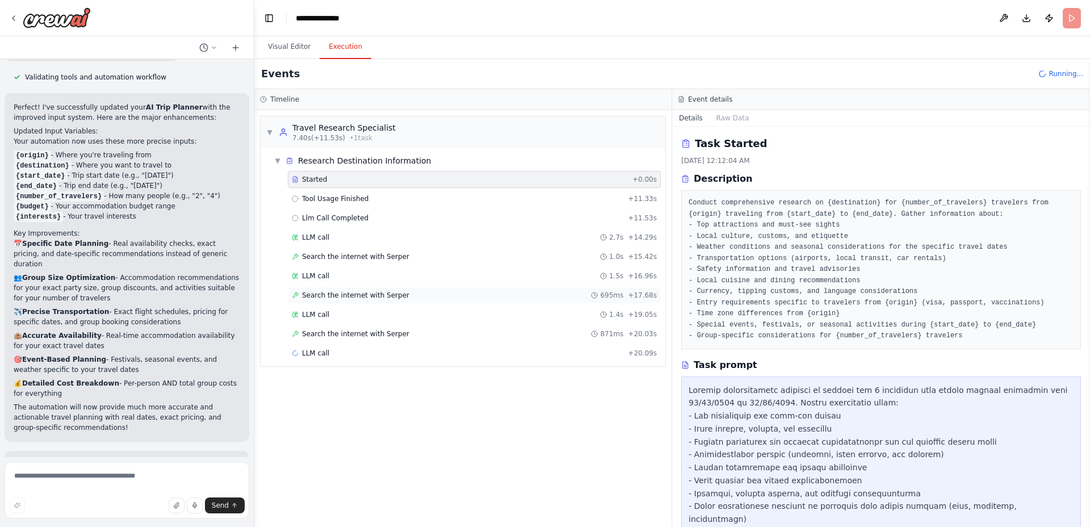
click at [354, 293] on span "Search the internet with Serper" at bounding box center [355, 295] width 107 height 9
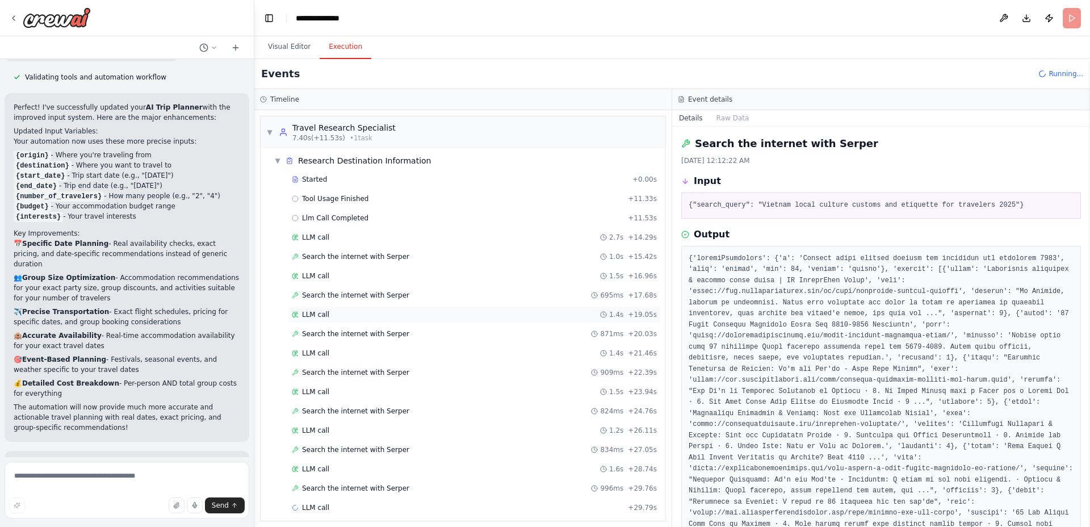
click at [405, 306] on div "LLM call 1.4s + 19.05s" at bounding box center [474, 314] width 373 height 17
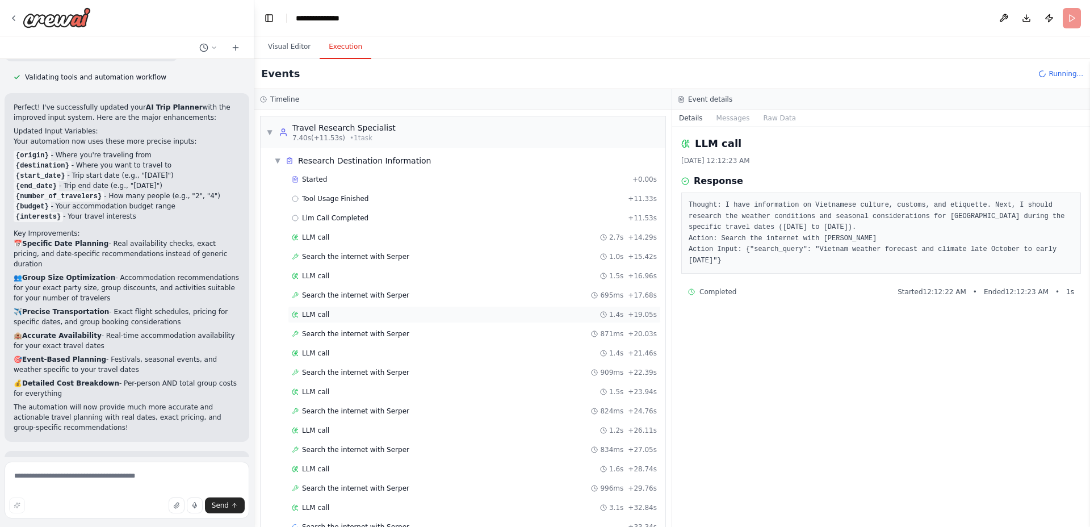
click at [399, 315] on div "LLM call 1.4s + 19.05s" at bounding box center [474, 314] width 365 height 9
click at [393, 329] on div "Search the internet with Serper 871ms + 20.03s" at bounding box center [474, 333] width 373 height 17
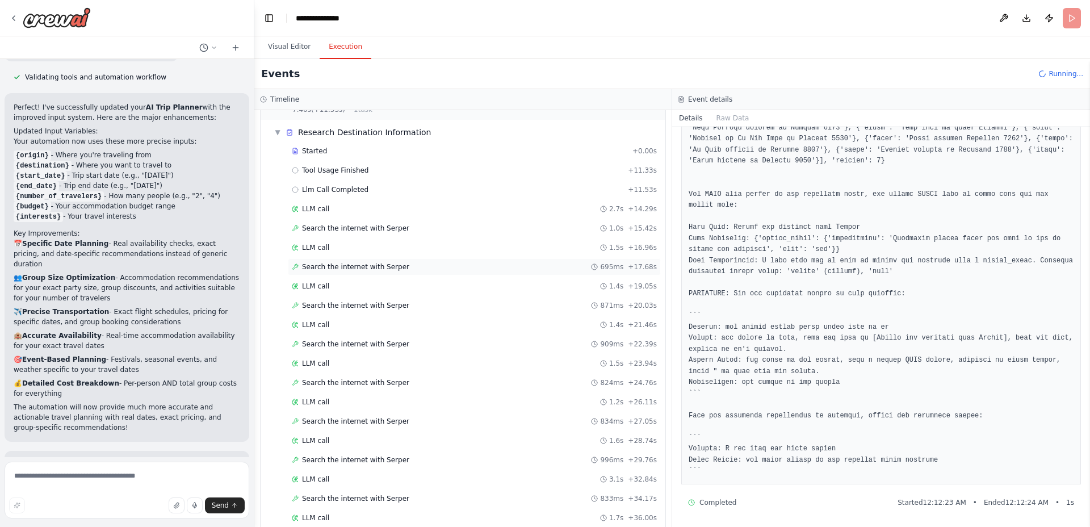
scroll to position [103, 0]
click at [391, 325] on div "LLM call 1.2s + 26.11s" at bounding box center [474, 326] width 365 height 9
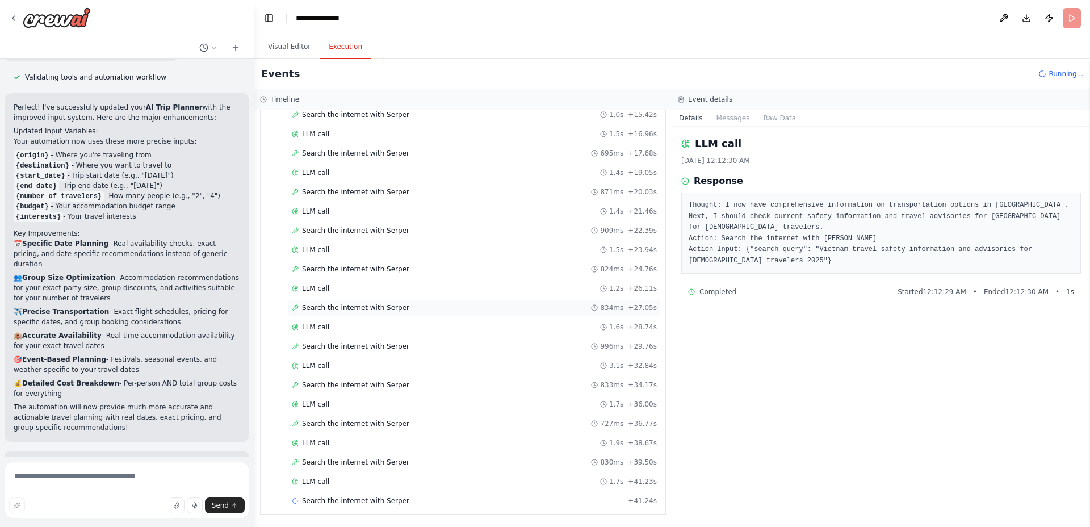
scroll to position [145, 0]
click at [375, 322] on div "LLM call 1.6s + 28.74s" at bounding box center [474, 324] width 365 height 9
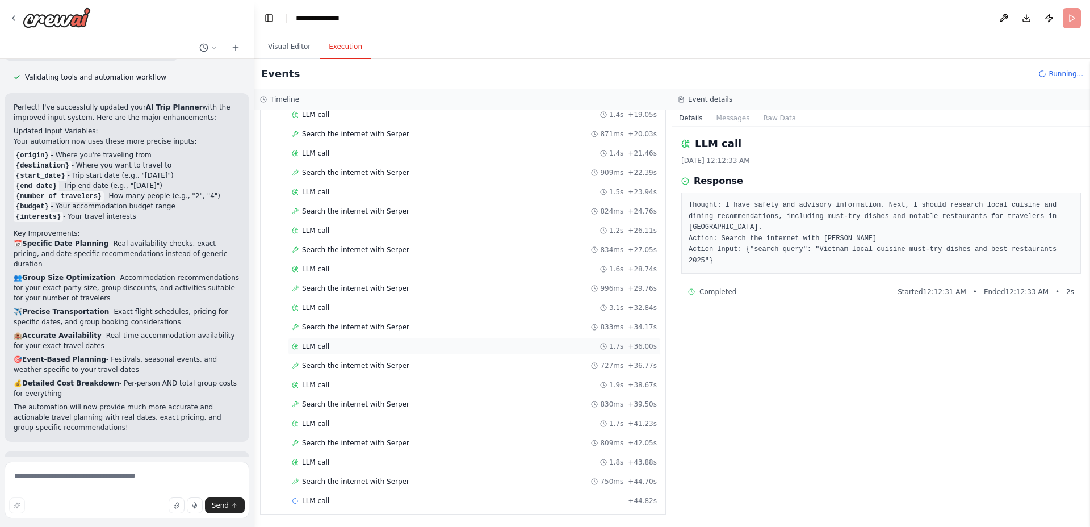
click at [366, 345] on div "LLM call 1.7s + 36.00s" at bounding box center [474, 346] width 365 height 9
click at [335, 452] on div "Started + 0.00s Tool Usage Finished + 11.33s Llm Call Completed + 11.53s LLM ca…" at bounding box center [468, 241] width 396 height 540
click at [334, 454] on div "LLM call 1.8s + 43.88s" at bounding box center [474, 462] width 373 height 17
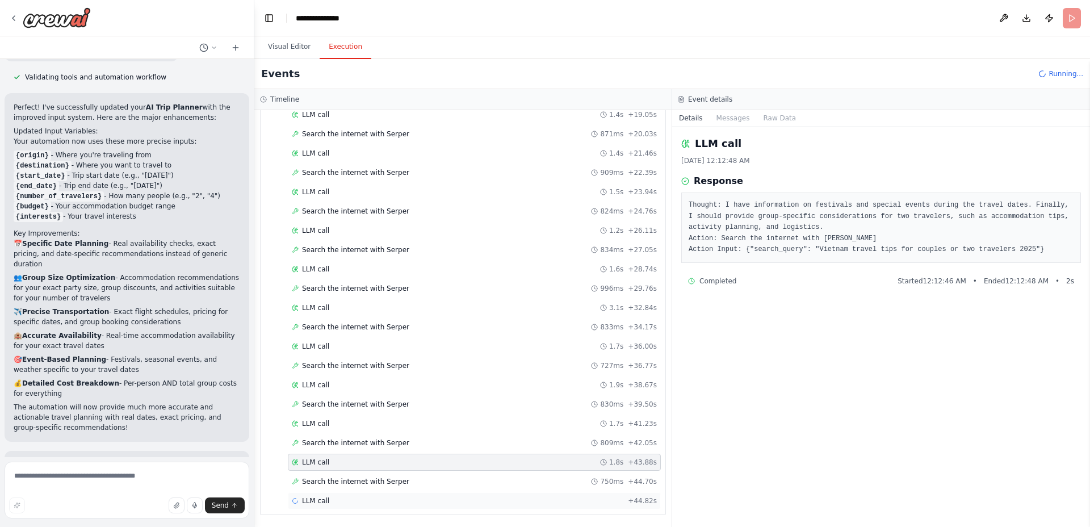
click at [371, 493] on div "LLM call + 44.82s" at bounding box center [474, 500] width 373 height 17
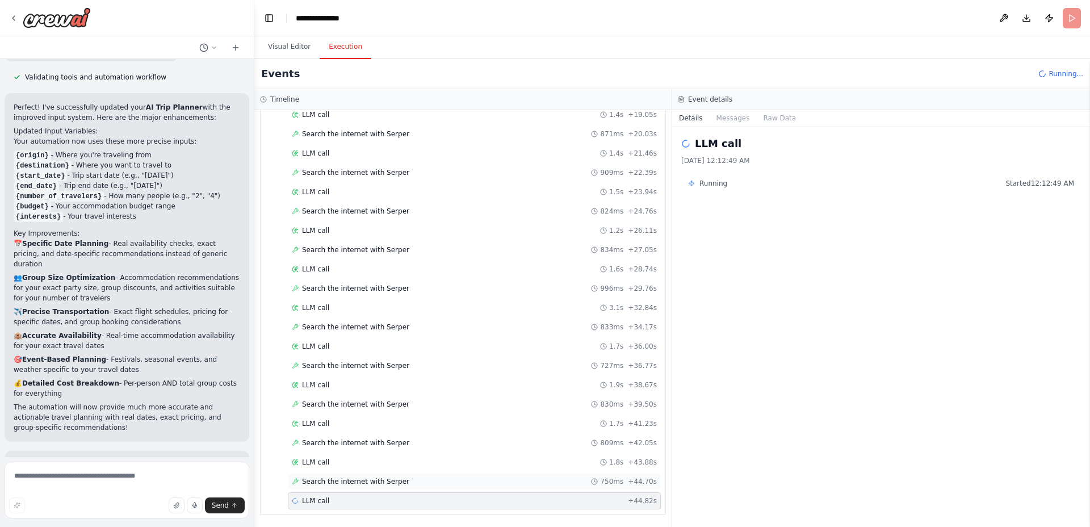
click at [373, 484] on span "Search the internet with Serper" at bounding box center [355, 481] width 107 height 9
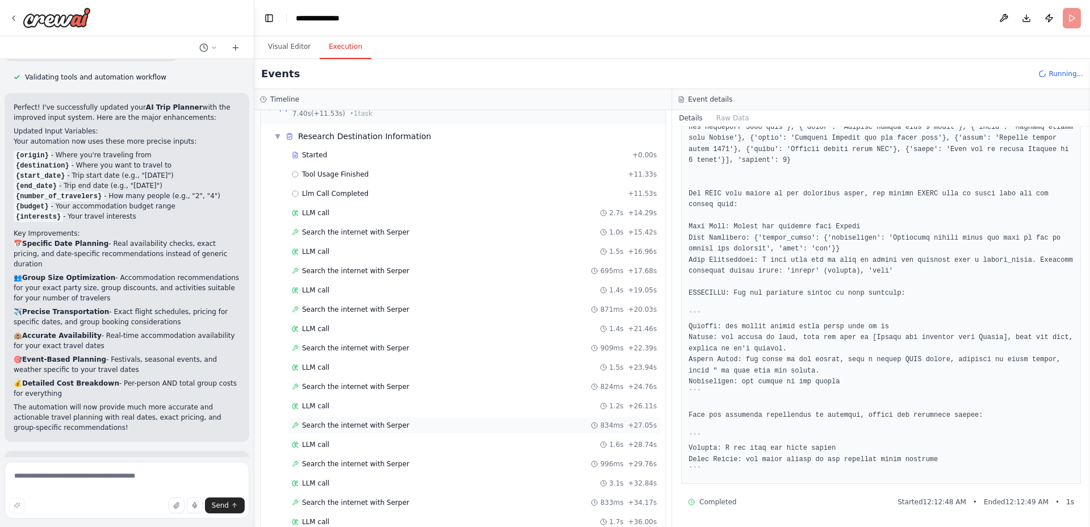
scroll to position [0, 0]
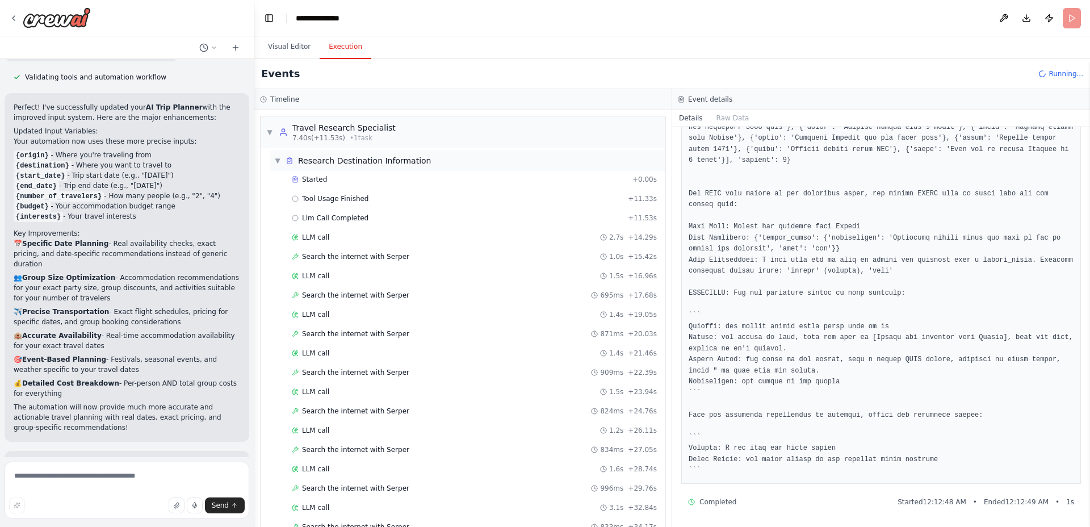
click at [278, 162] on span "▼" at bounding box center [277, 160] width 7 height 9
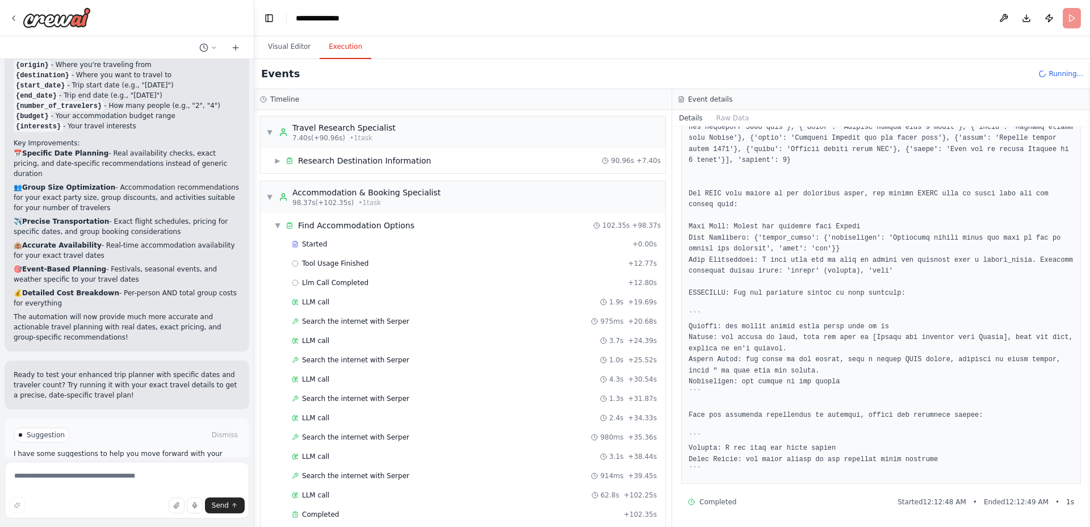
scroll to position [2568, 0]
click at [271, 196] on span "▼" at bounding box center [269, 196] width 7 height 9
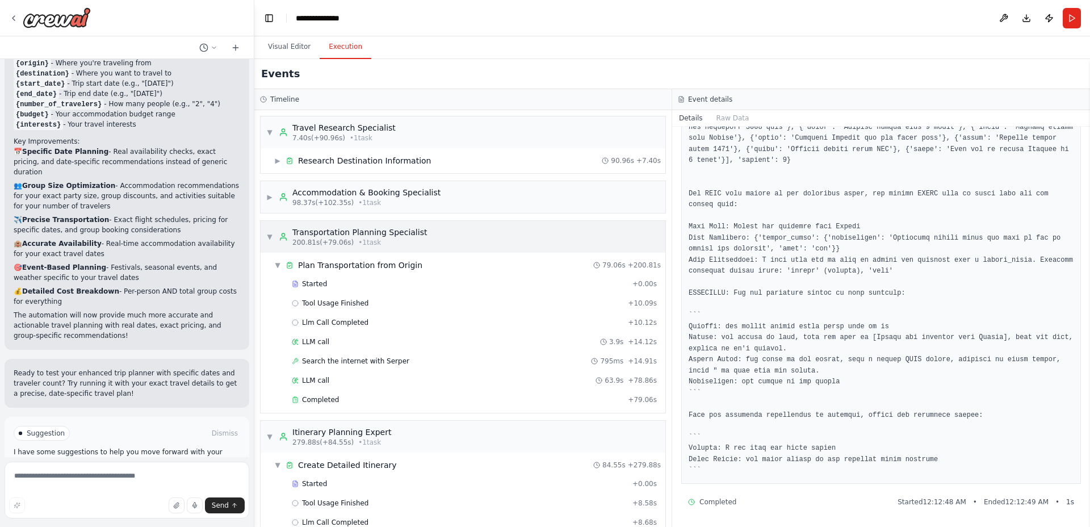
click at [268, 230] on div "▼ Transportation Planning Specialist 200.81s (+79.06s) • 1 task" at bounding box center [346, 236] width 161 height 20
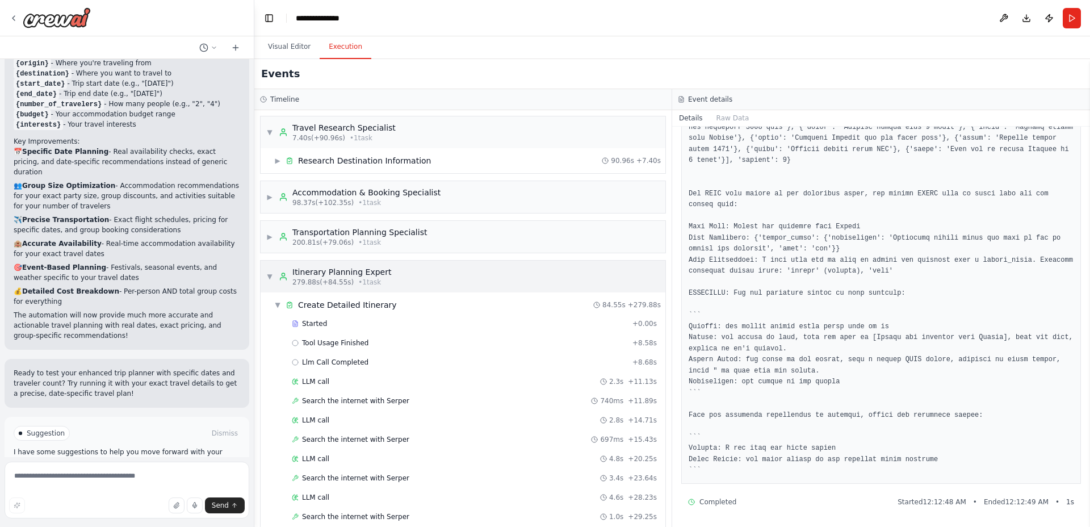
click at [265, 270] on div "▼ Itinerary Planning Expert 279.88s (+84.55s) • 1 task" at bounding box center [463, 277] width 405 height 32
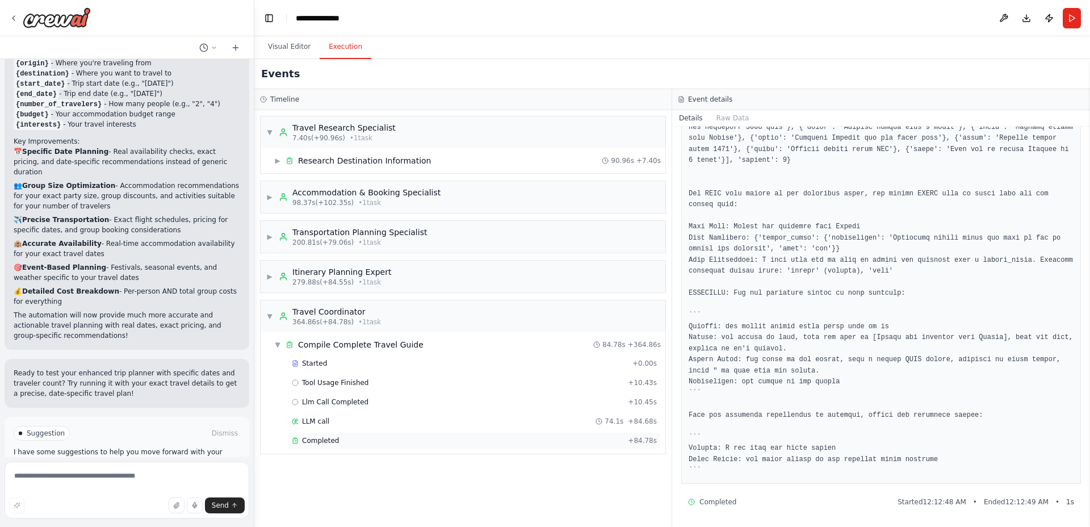
click at [359, 438] on div "Completed" at bounding box center [457, 440] width 331 height 9
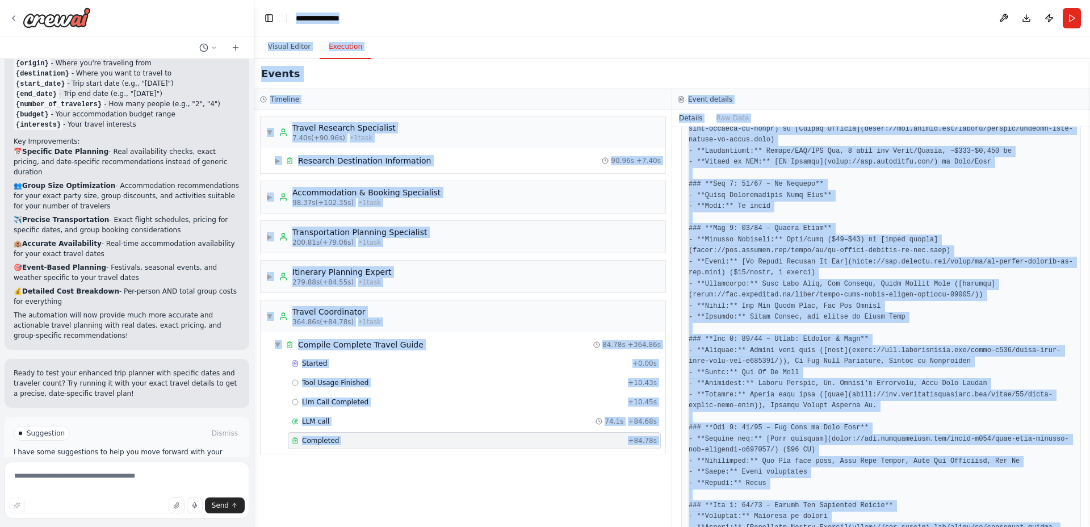
scroll to position [0, 0]
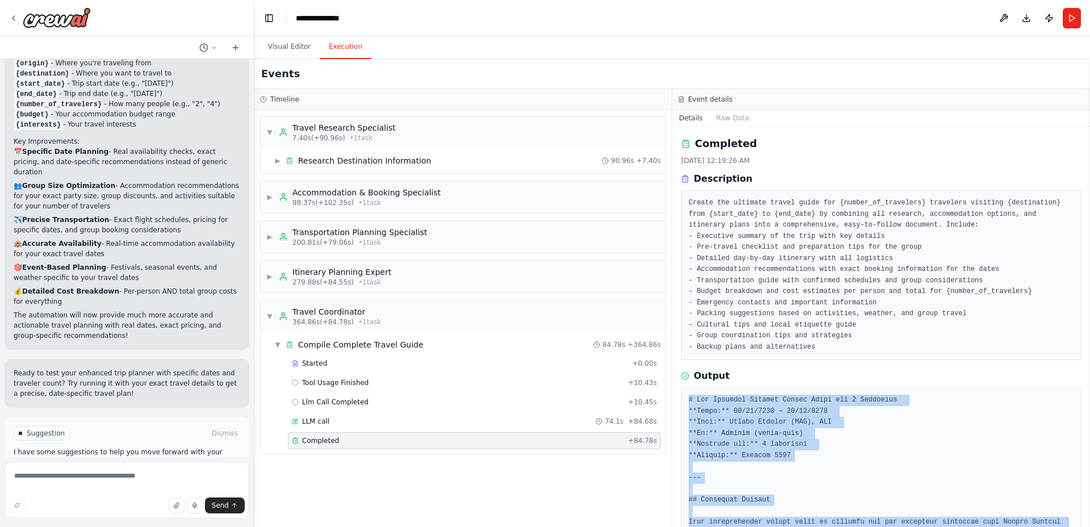
drag, startPoint x: 1042, startPoint y: 498, endPoint x: 689, endPoint y: 404, distance: 365.3
copy pre "# The Ultimate Vietnam Travel Guide for 2 Travelers **Dates:** 10/22/2025 – 11/…"
click at [99, 472] on button "Improve automation" at bounding box center [127, 481] width 226 height 18
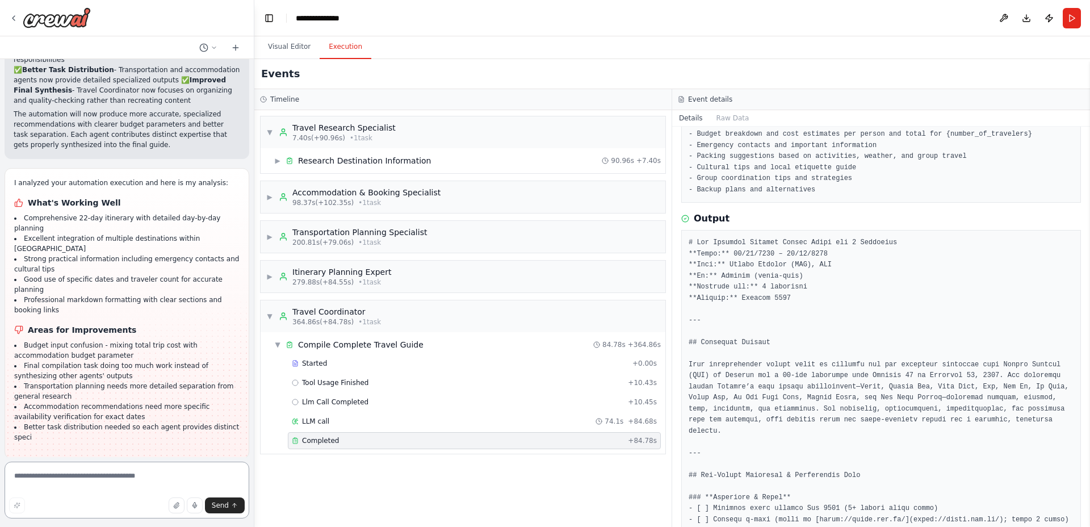
scroll to position [3287, 0]
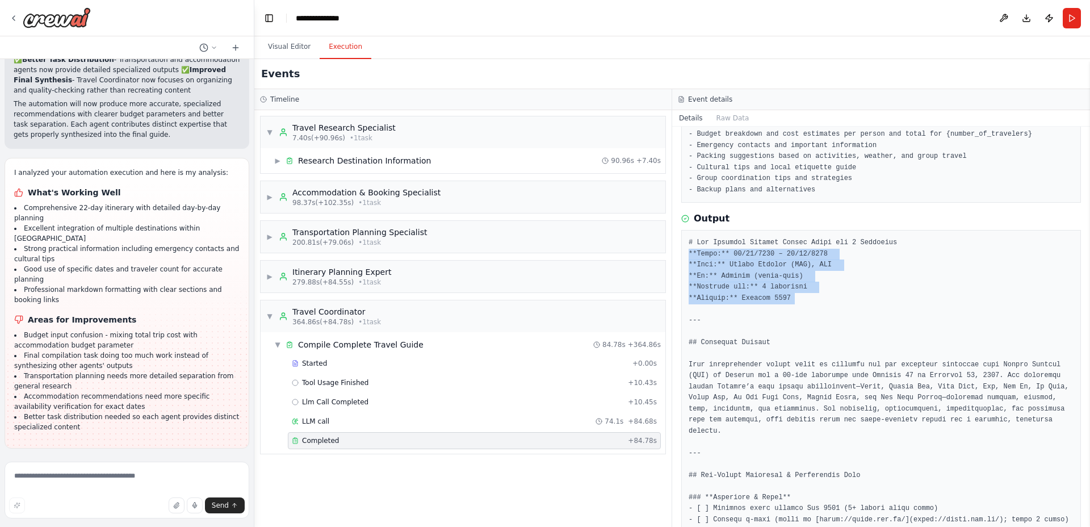
drag, startPoint x: 815, startPoint y: 309, endPoint x: 678, endPoint y: 248, distance: 150.4
click at [678, 248] on div "Completed 10/13/2025, 12:19:26 AM Description Create the ultimate travel guide …" at bounding box center [881, 327] width 418 height 400
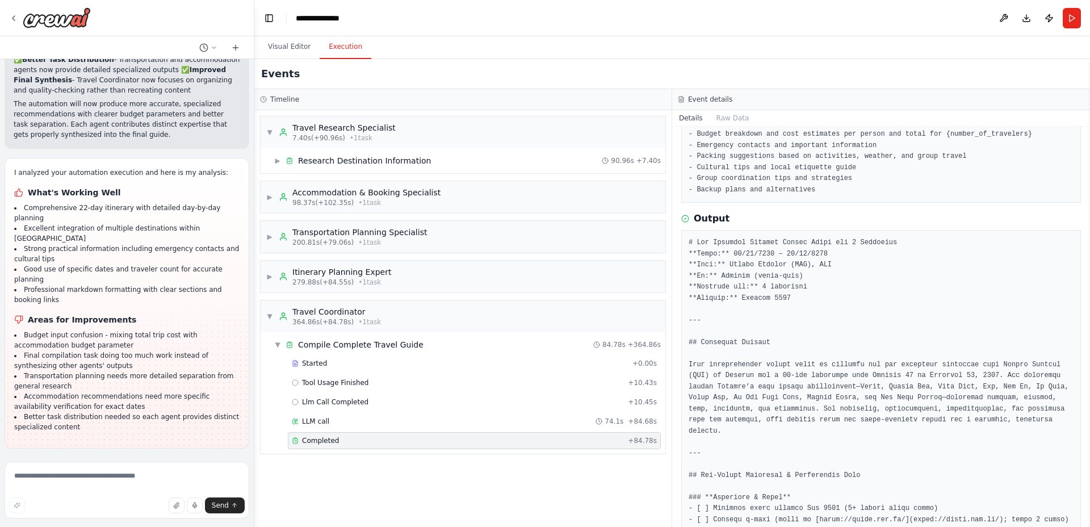
click at [216, 513] on button "Run Automation" at bounding box center [127, 522] width 226 height 18
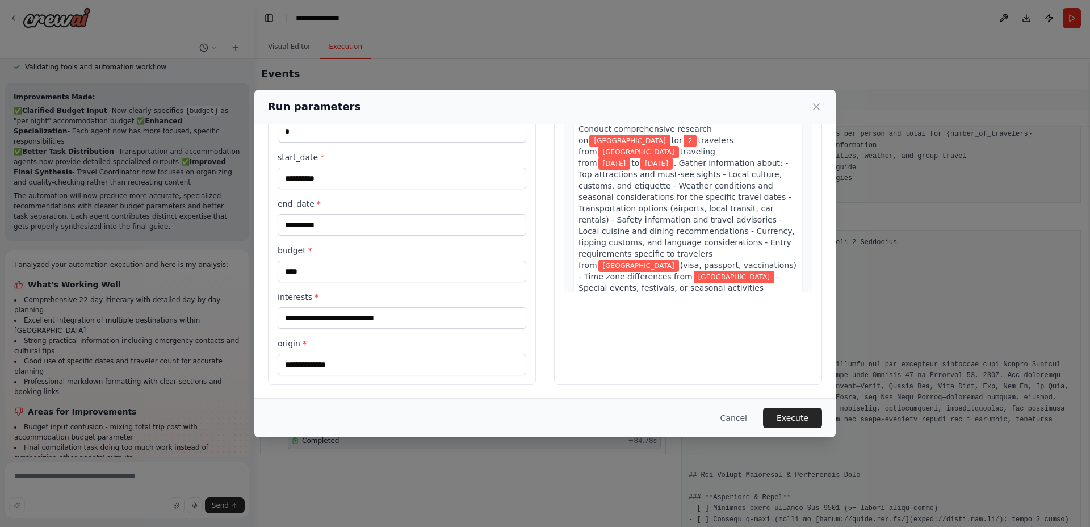
scroll to position [0, 0]
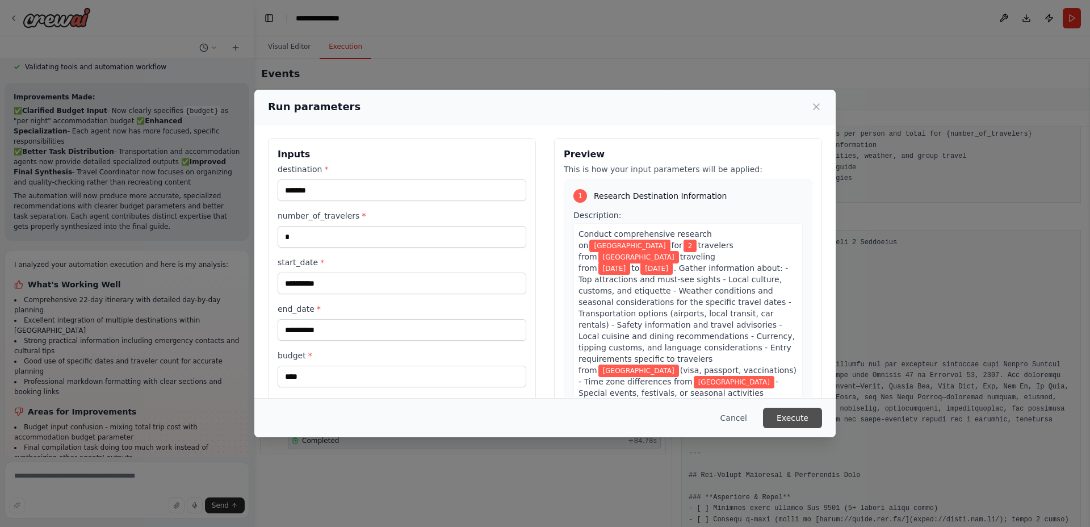
click at [811, 420] on button "Execute" at bounding box center [792, 418] width 59 height 20
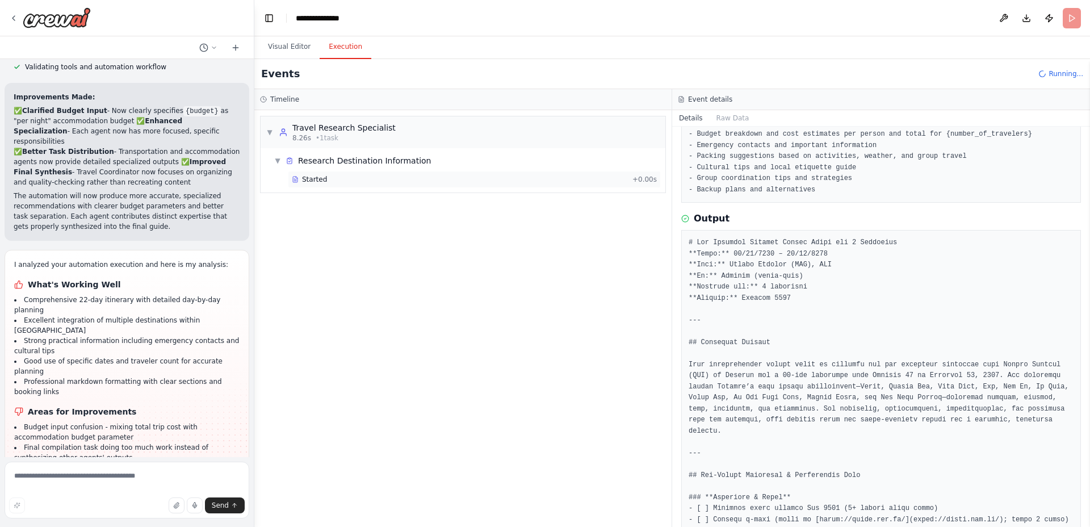
click at [341, 181] on div "Started" at bounding box center [460, 179] width 336 height 9
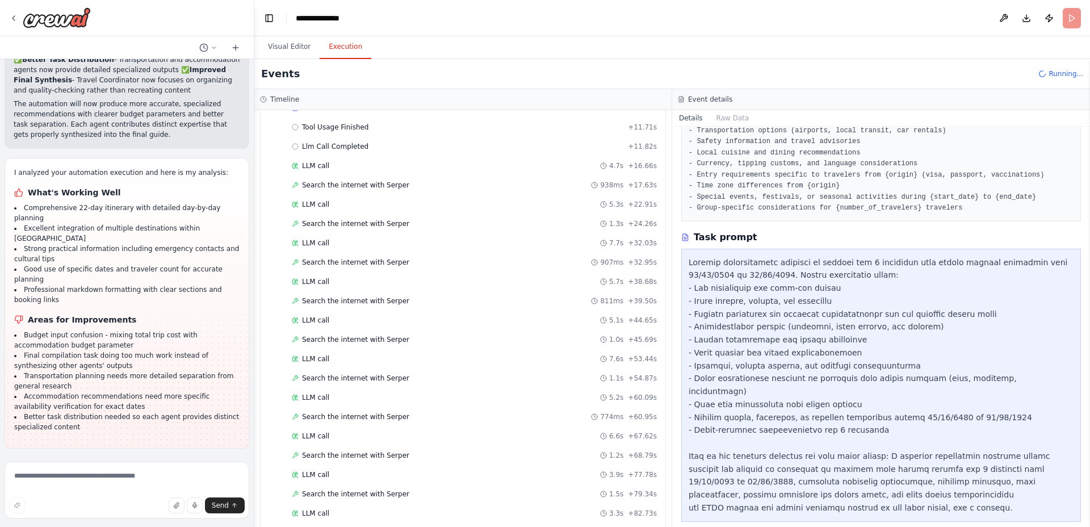
scroll to position [1713, 0]
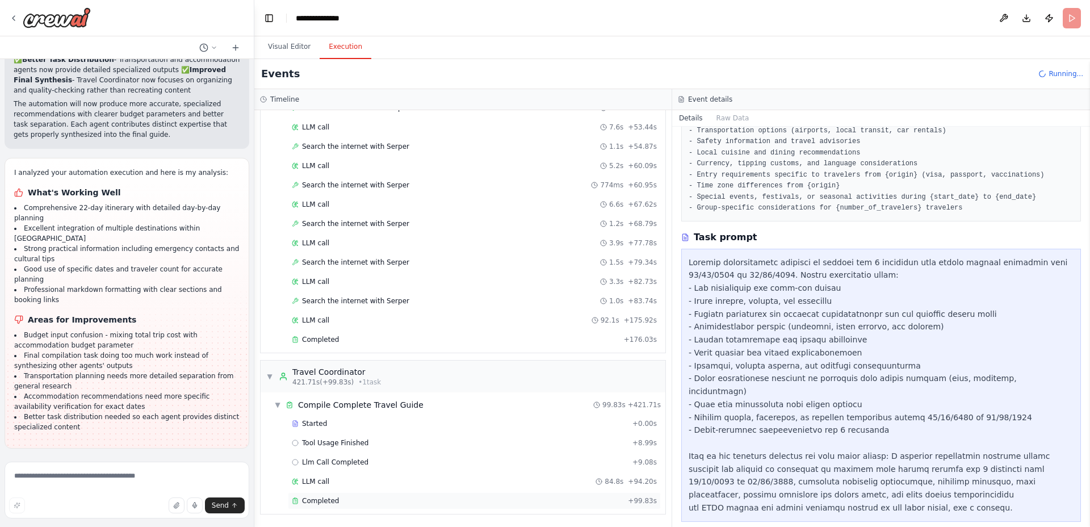
click at [404, 503] on div "Completed" at bounding box center [457, 500] width 331 height 9
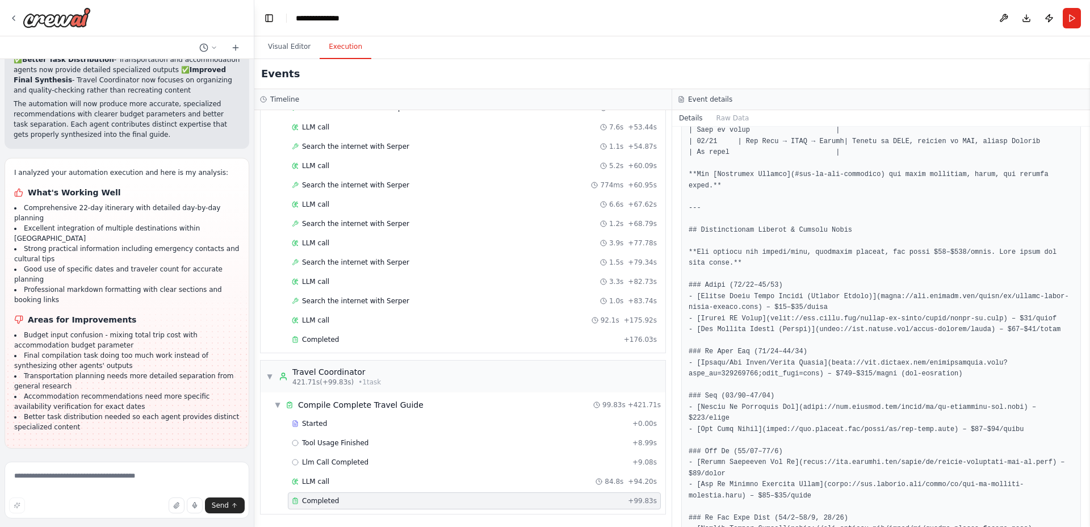
scroll to position [1319, 0]
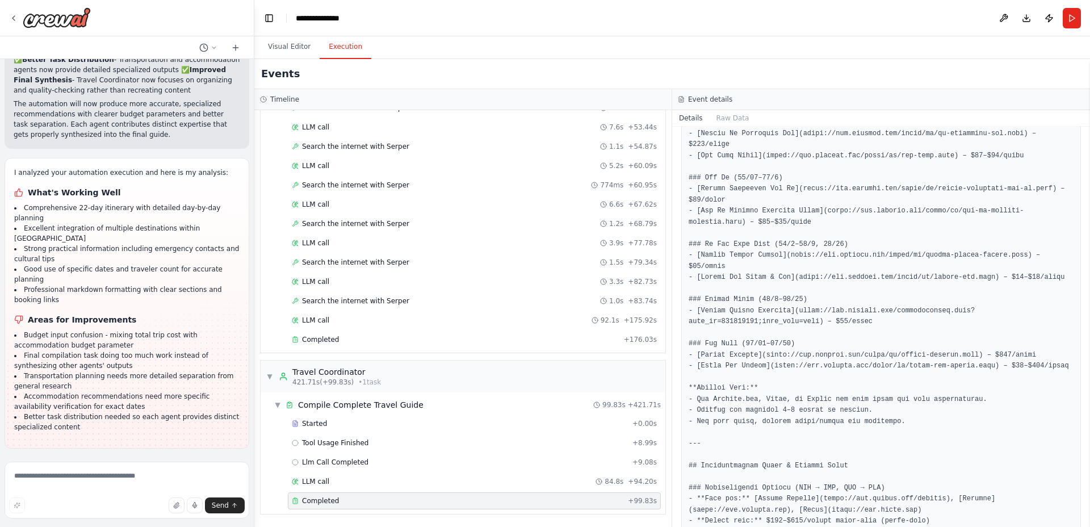
click at [135, 513] on button "Improve automation" at bounding box center [127, 522] width 226 height 18
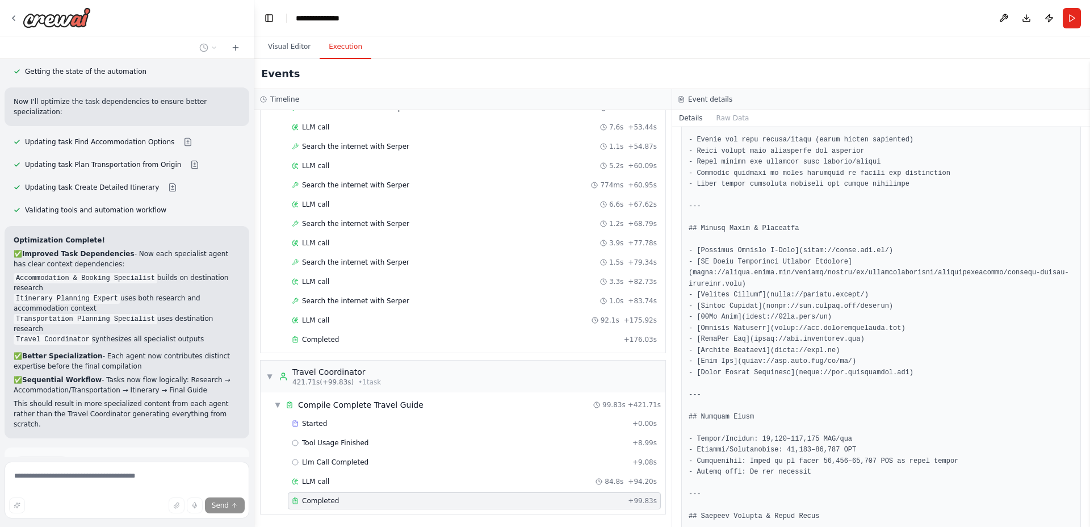
scroll to position [3935, 0]
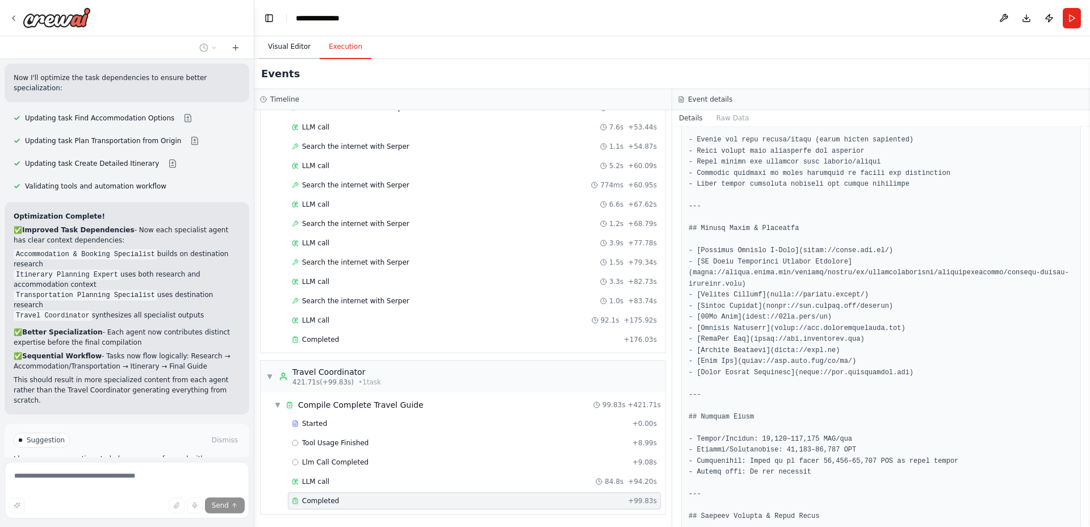
click at [281, 50] on button "Visual Editor" at bounding box center [289, 47] width 61 height 24
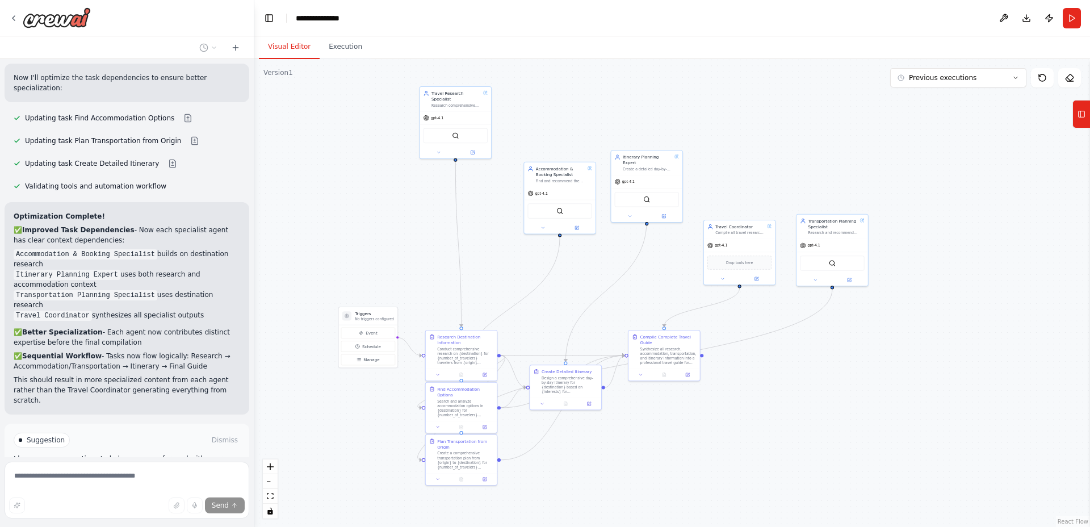
click at [233, 526] on span "Stop" at bounding box center [233, 532] width 15 height 9
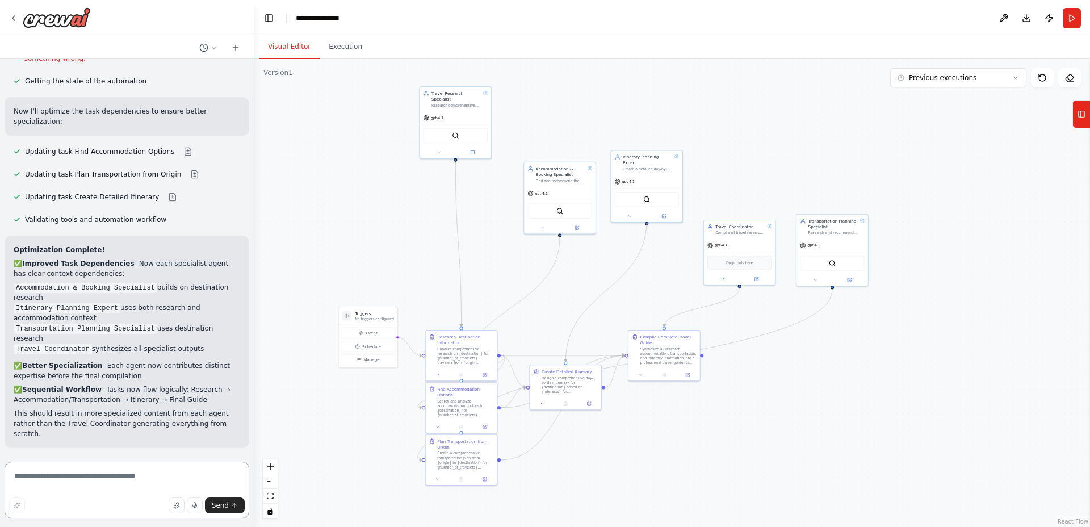
scroll to position [3799, 0]
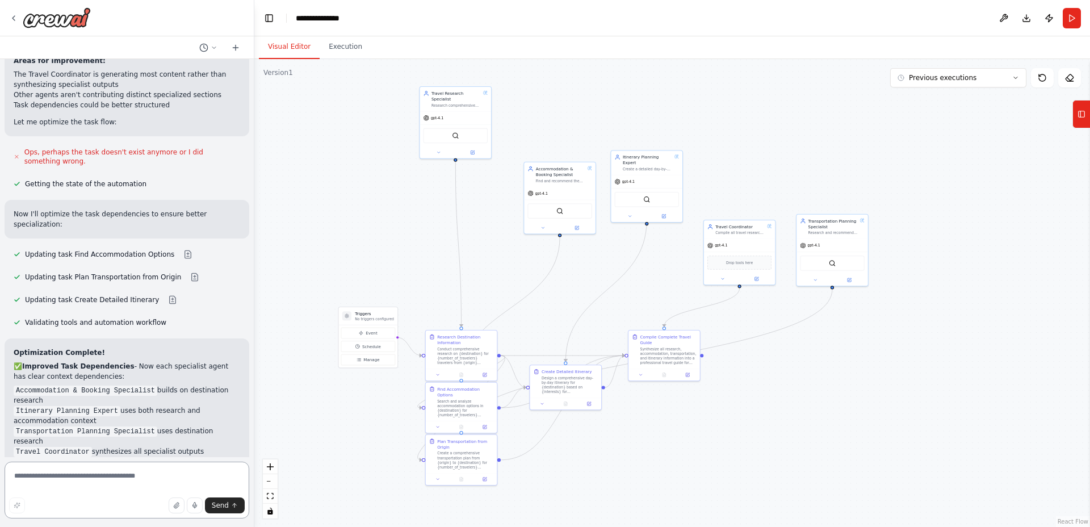
click at [171, 489] on textarea at bounding box center [127, 489] width 245 height 57
paste textarea "**********"
type textarea "**********"
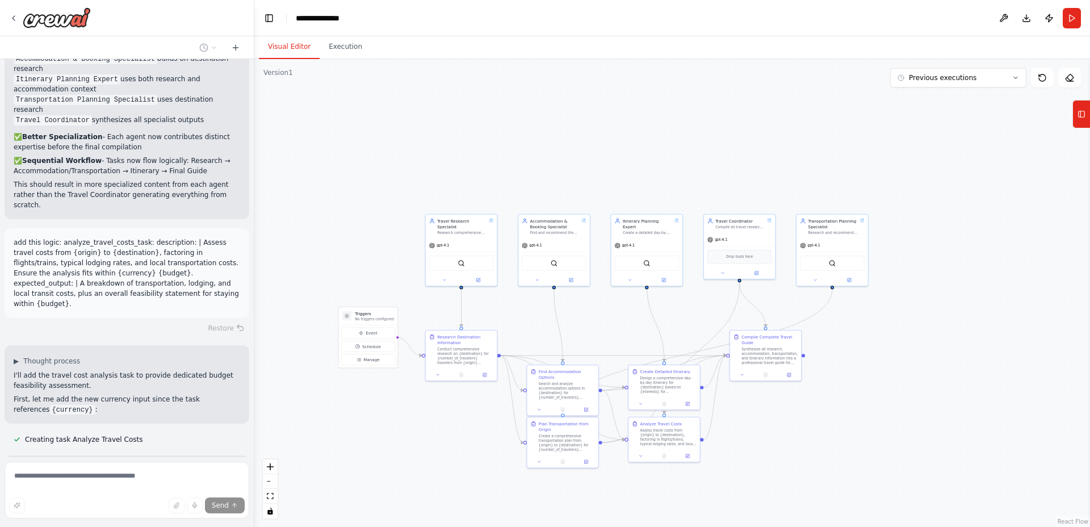
scroll to position [4153, 0]
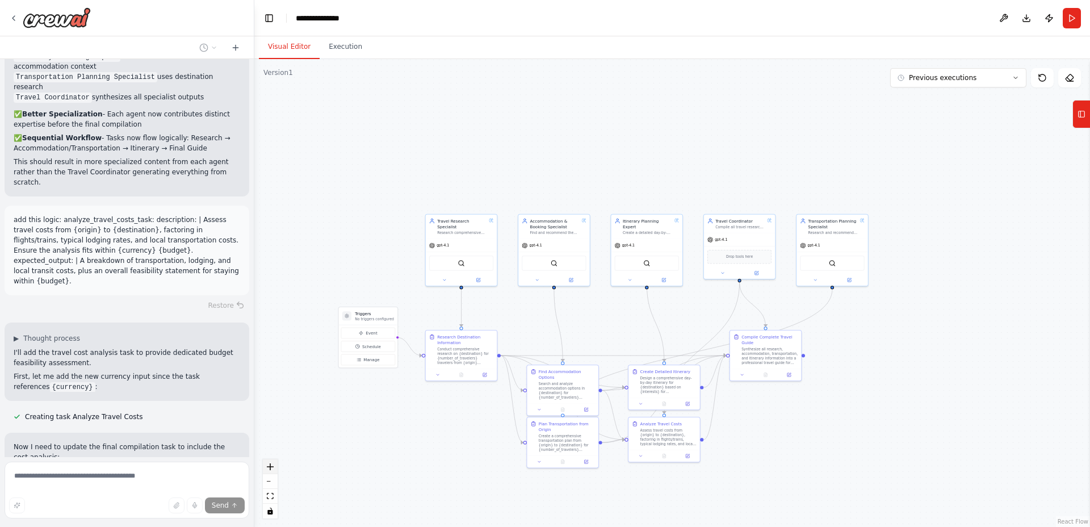
click at [272, 467] on icon "zoom in" at bounding box center [270, 466] width 7 height 7
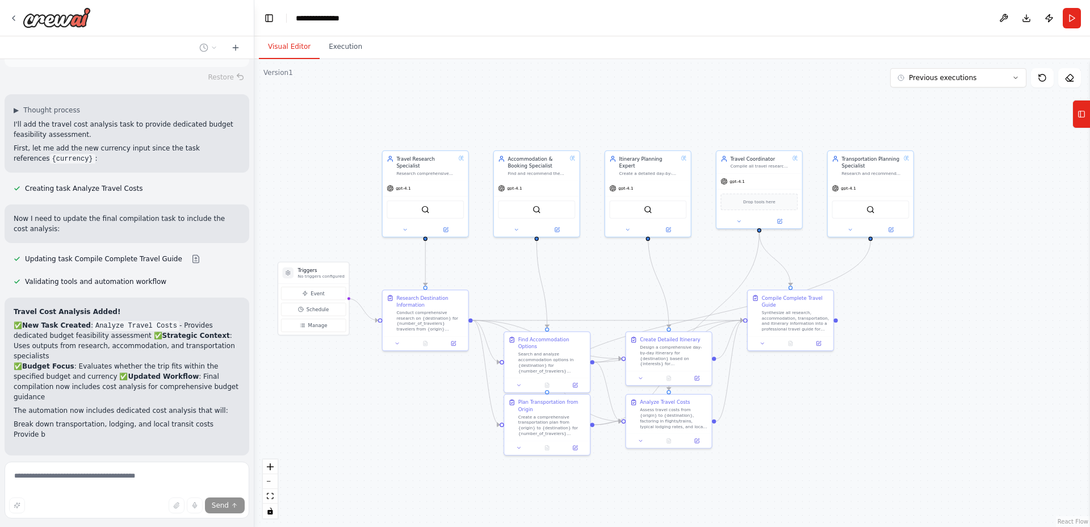
drag, startPoint x: 959, startPoint y: 391, endPoint x: 966, endPoint y: 344, distance: 47.5
click at [966, 344] on div ".deletable-edge-delete-btn { width: 20px; height: 20px; border: 0px solid #ffff…" at bounding box center [672, 293] width 836 height 468
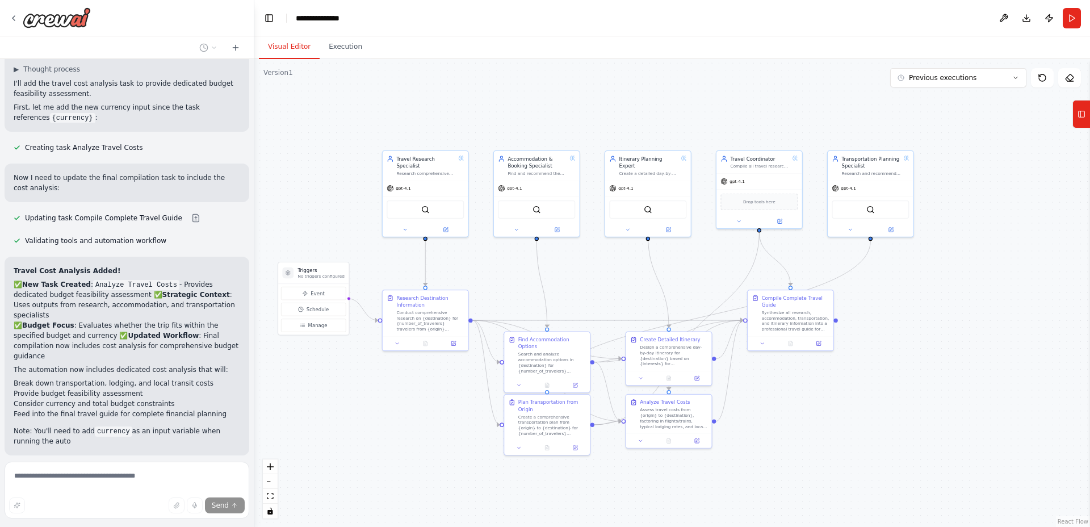
scroll to position [4432, 0]
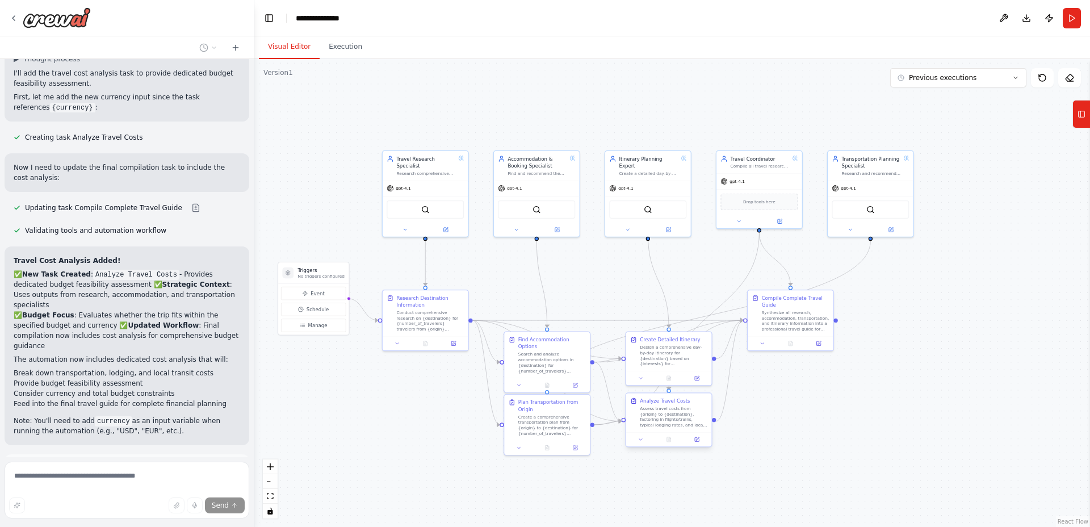
click at [666, 421] on div "Assess travel costs from {origin} to {destination}, factoring in flights/trains…" at bounding box center [674, 417] width 68 height 22
click at [637, 438] on button at bounding box center [641, 439] width 24 height 9
click at [274, 466] on button "zoom in" at bounding box center [270, 466] width 15 height 15
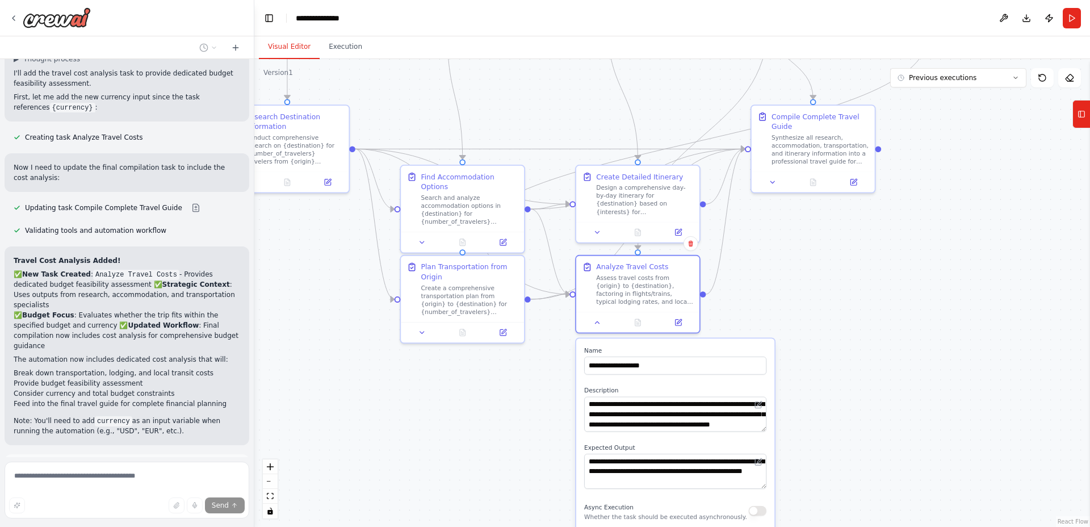
drag, startPoint x: 887, startPoint y: 453, endPoint x: 852, endPoint y: 260, distance: 196.1
click at [857, 260] on div ".deletable-edge-delete-btn { width: 20px; height: 20px; border: 0px solid #ffff…" at bounding box center [672, 293] width 836 height 468
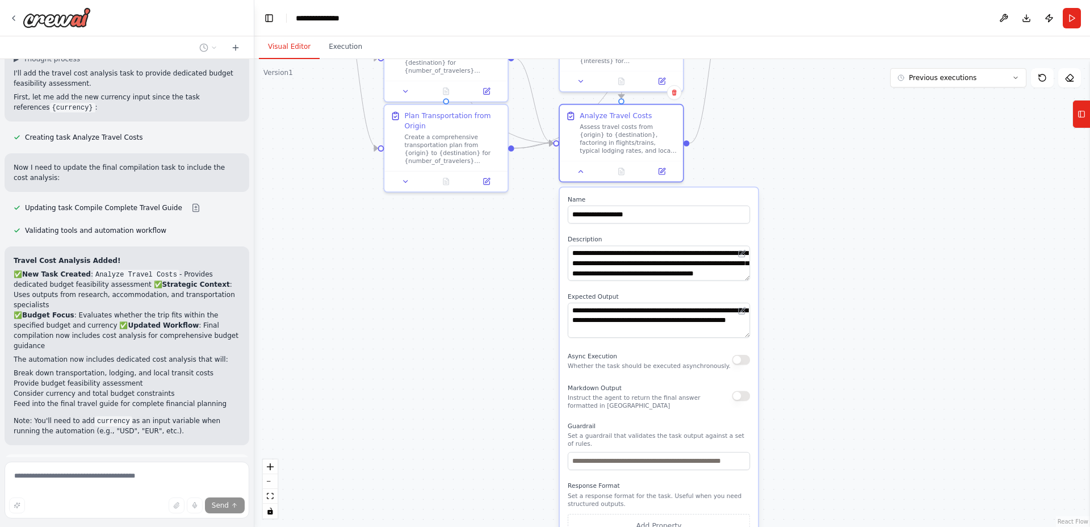
drag, startPoint x: 874, startPoint y: 314, endPoint x: 845, endPoint y: 173, distance: 144.3
click at [856, 175] on div ".deletable-edge-delete-btn { width: 20px; height: 20px; border: 0px solid #ffff…" at bounding box center [672, 293] width 836 height 468
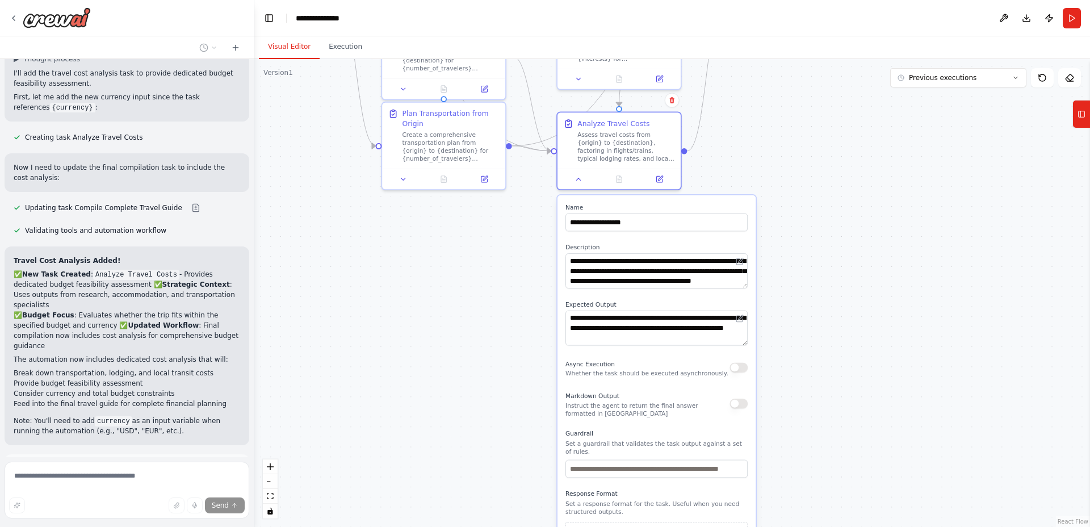
click at [746, 284] on div "**********" at bounding box center [656, 389] width 198 height 388
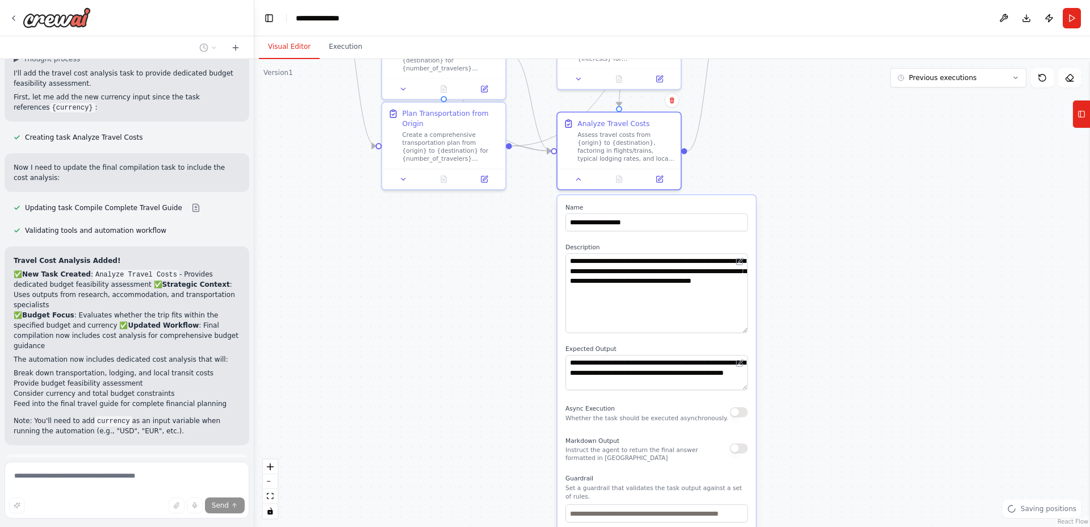
drag, startPoint x: 746, startPoint y: 286, endPoint x: 751, endPoint y: 330, distance: 45.1
click at [751, 330] on div "**********" at bounding box center [656, 411] width 198 height 432
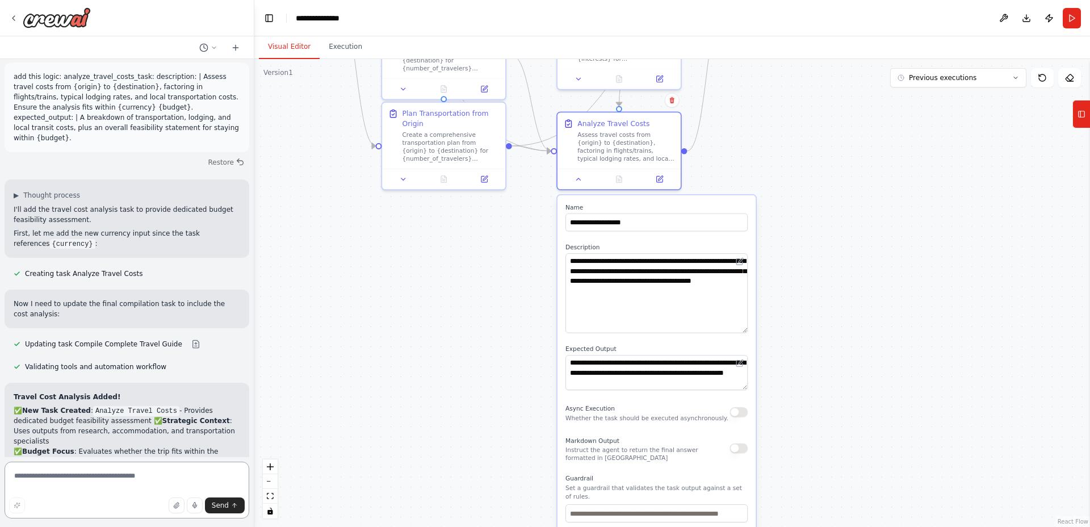
click at [184, 476] on textarea at bounding box center [127, 489] width 245 height 57
type textarea "**********"
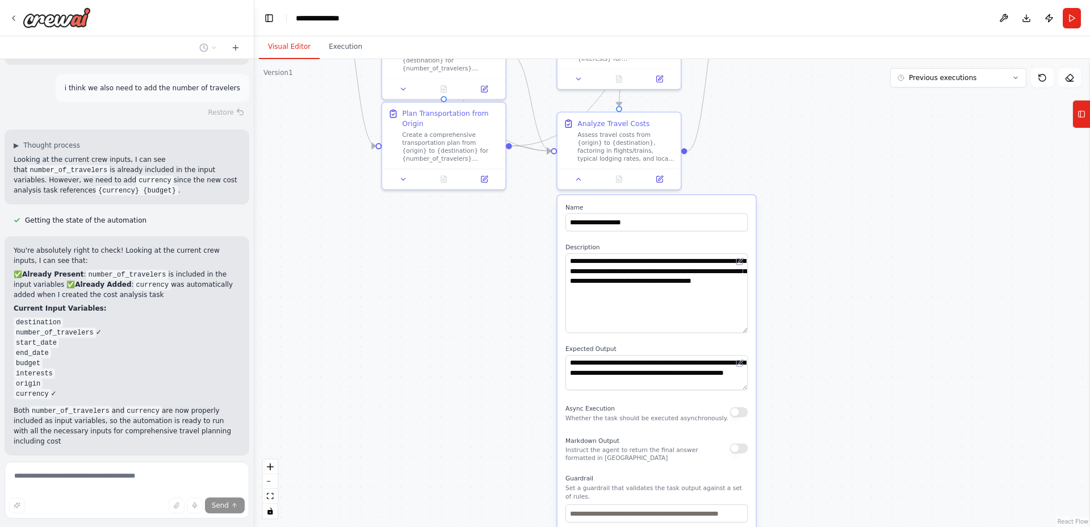
scroll to position [4823, 0]
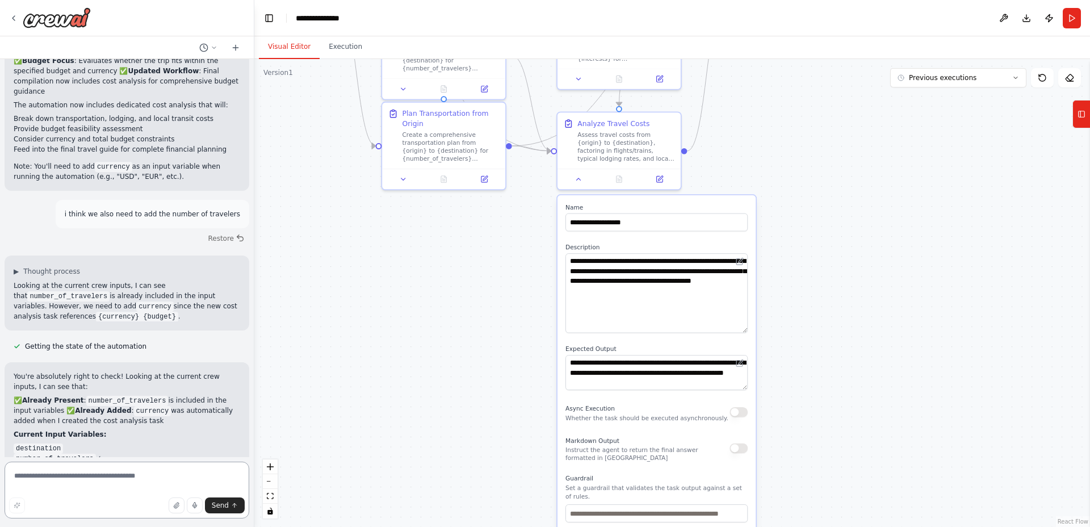
click at [177, 477] on textarea at bounding box center [127, 489] width 245 height 57
type textarea "**********"
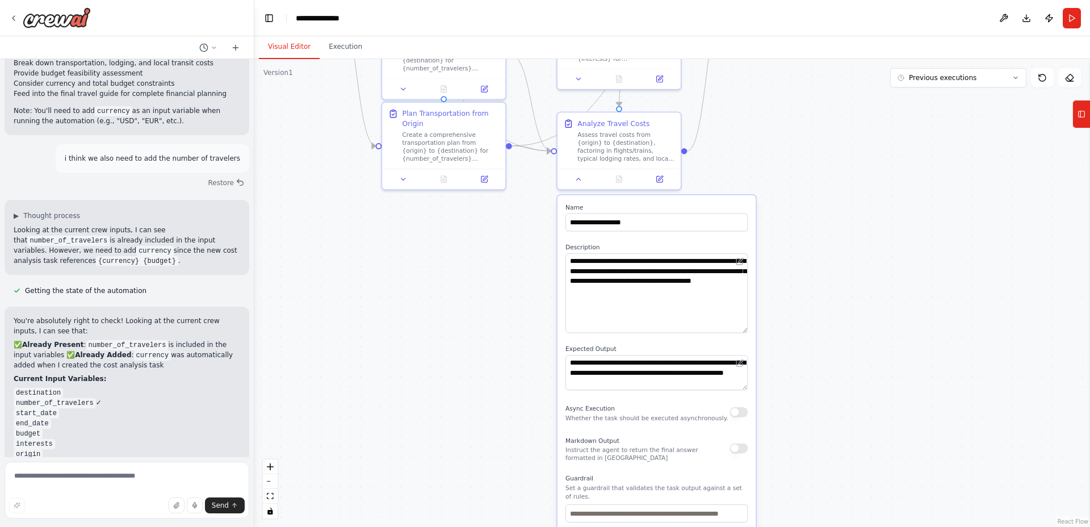
scroll to position [4786, 0]
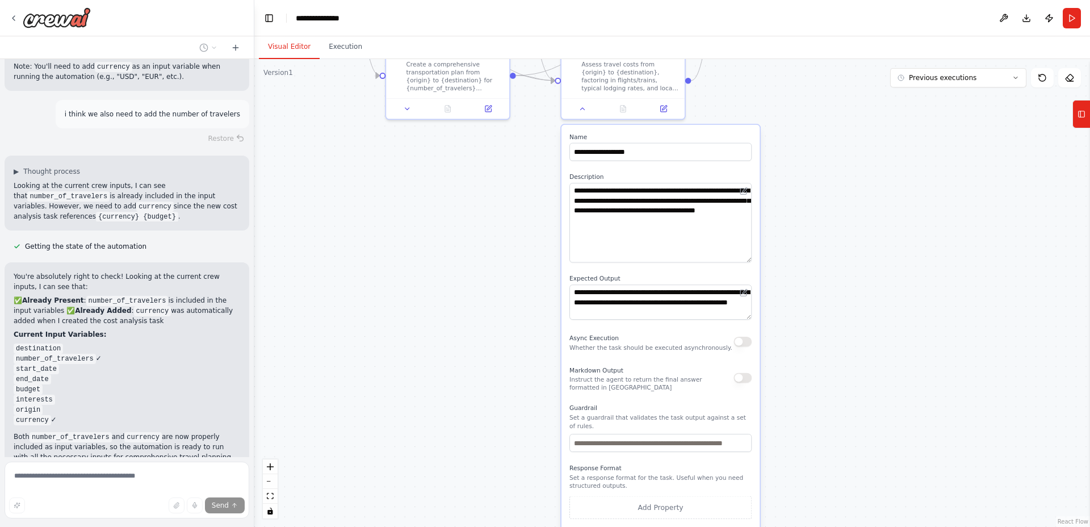
drag, startPoint x: 330, startPoint y: 404, endPoint x: 334, endPoint y: 333, distance: 70.5
click at [334, 333] on div ".deletable-edge-delete-btn { width: 20px; height: 20px; border: 0px solid #ffff…" at bounding box center [672, 293] width 836 height 468
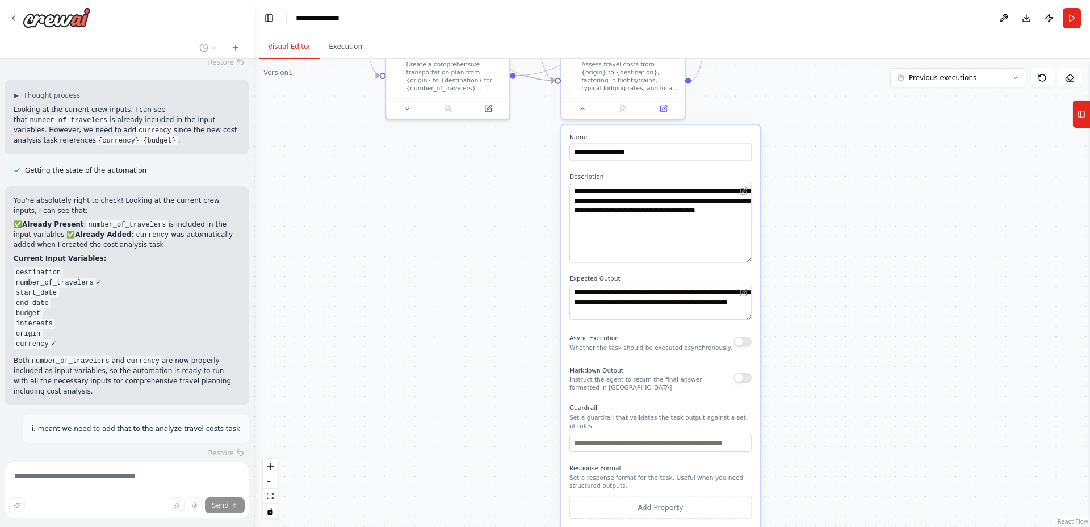
type textarea "**********"
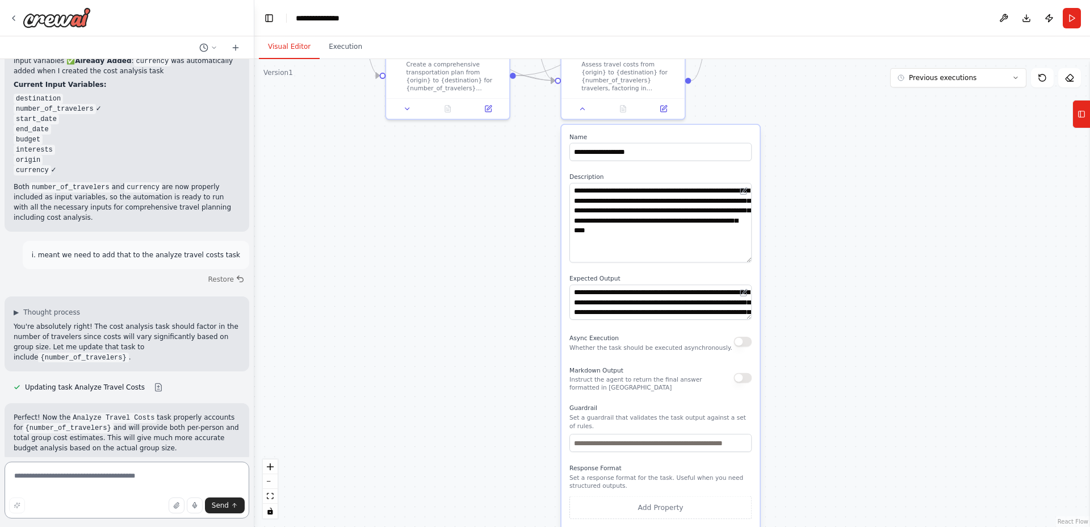
scroll to position [5046, 0]
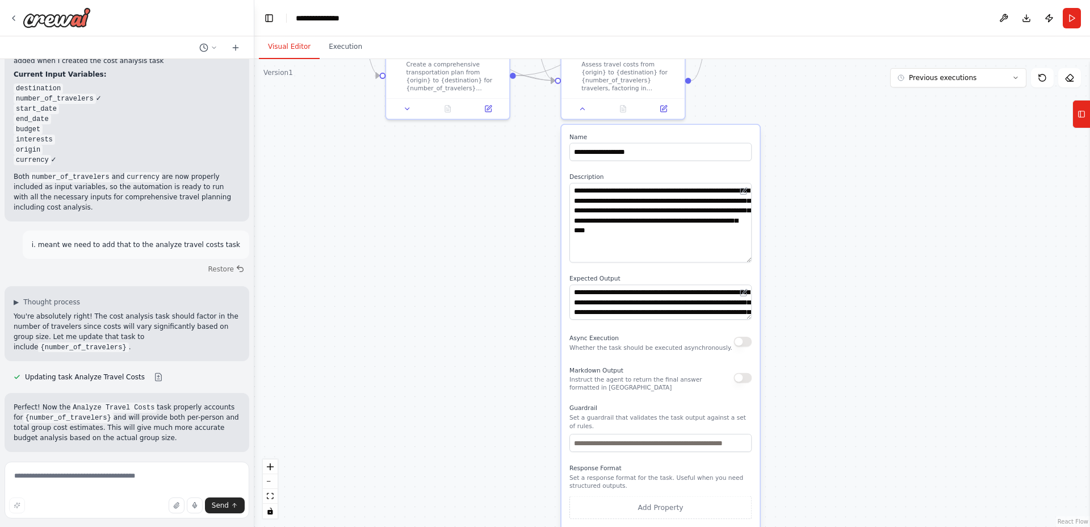
click at [69, 518] on div "Suggestion Dismiss" at bounding box center [127, 525] width 226 height 15
click at [26, 518] on div "Suggestion" at bounding box center [42, 525] width 56 height 15
click at [60, 487] on textarea at bounding box center [127, 489] width 245 height 57
click at [114, 477] on textarea at bounding box center [127, 489] width 245 height 57
click at [584, 108] on icon at bounding box center [582, 107] width 8 height 8
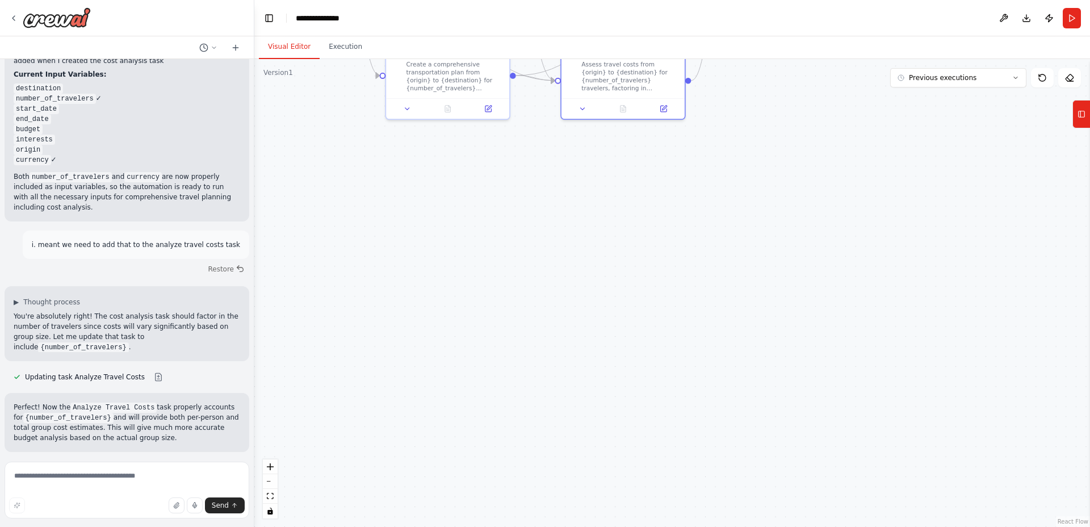
click at [521, 224] on div ".deletable-edge-delete-btn { width: 20px; height: 20px; border: 0px solid #ffff…" at bounding box center [672, 293] width 836 height 468
click at [62, 521] on span "Suggestion" at bounding box center [46, 525] width 38 height 9
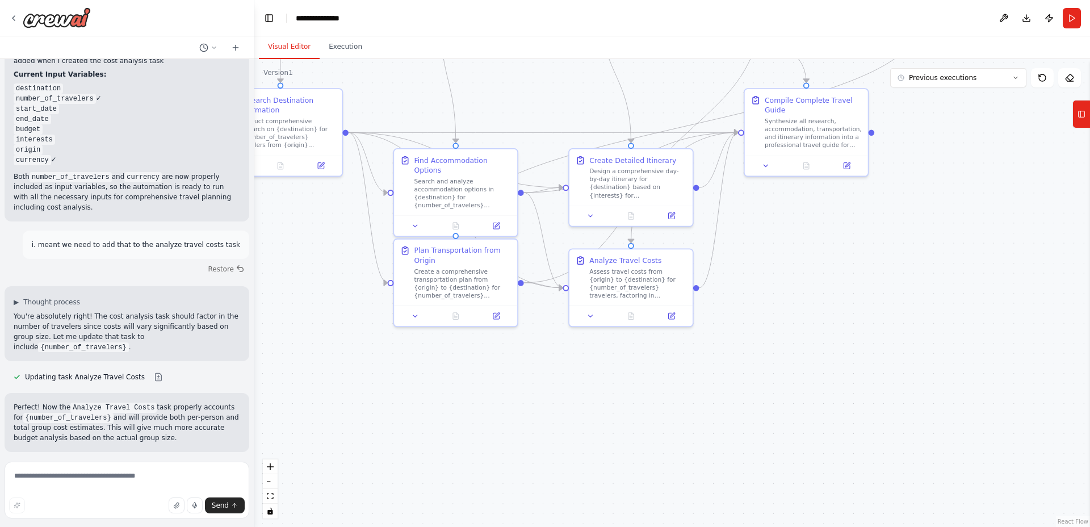
drag, startPoint x: 502, startPoint y: 207, endPoint x: 510, endPoint y: 414, distance: 206.8
click at [510, 414] on div ".deletable-edge-delete-btn { width: 20px; height: 20px; border: 0px solid #ffff…" at bounding box center [672, 293] width 836 height 468
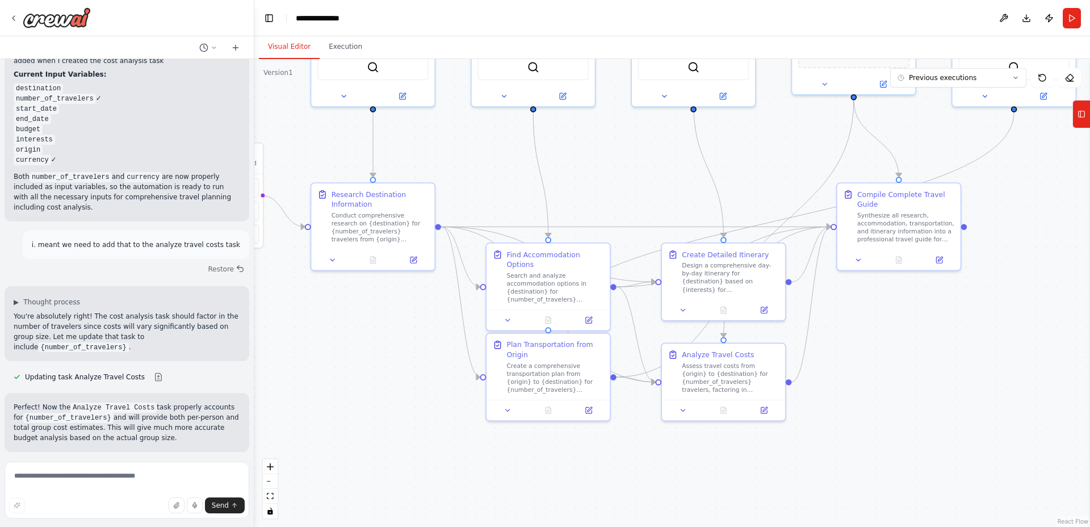
drag, startPoint x: 337, startPoint y: 318, endPoint x: 409, endPoint y: 376, distance: 91.7
click at [409, 376] on div ".deletable-edge-delete-btn { width: 20px; height: 20px; border: 0px solid #ffff…" at bounding box center [672, 293] width 836 height 468
click at [331, 256] on icon at bounding box center [333, 258] width 8 height 8
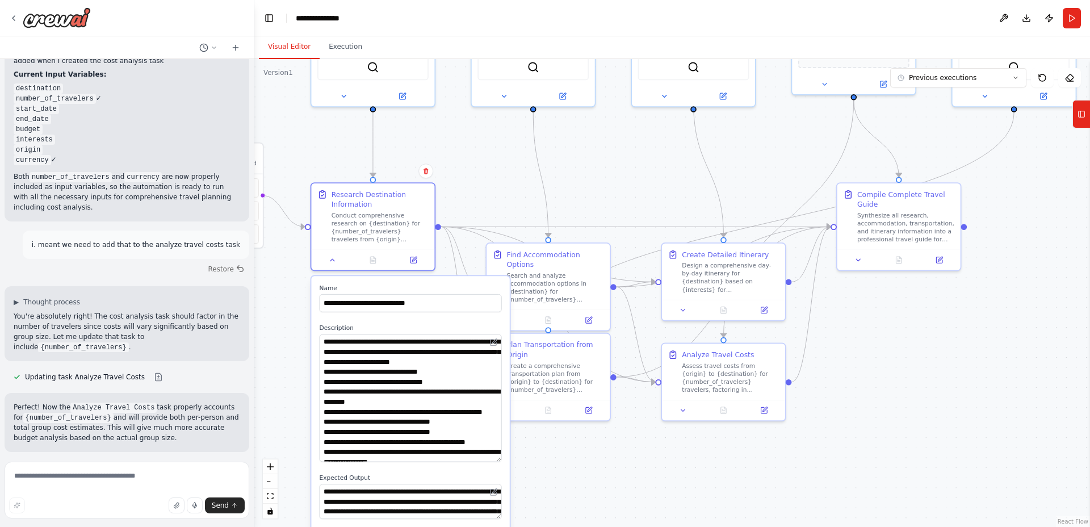
drag, startPoint x: 501, startPoint y: 368, endPoint x: 506, endPoint y: 461, distance: 93.3
click at [506, 461] on div "**********" at bounding box center [410, 516] width 198 height 480
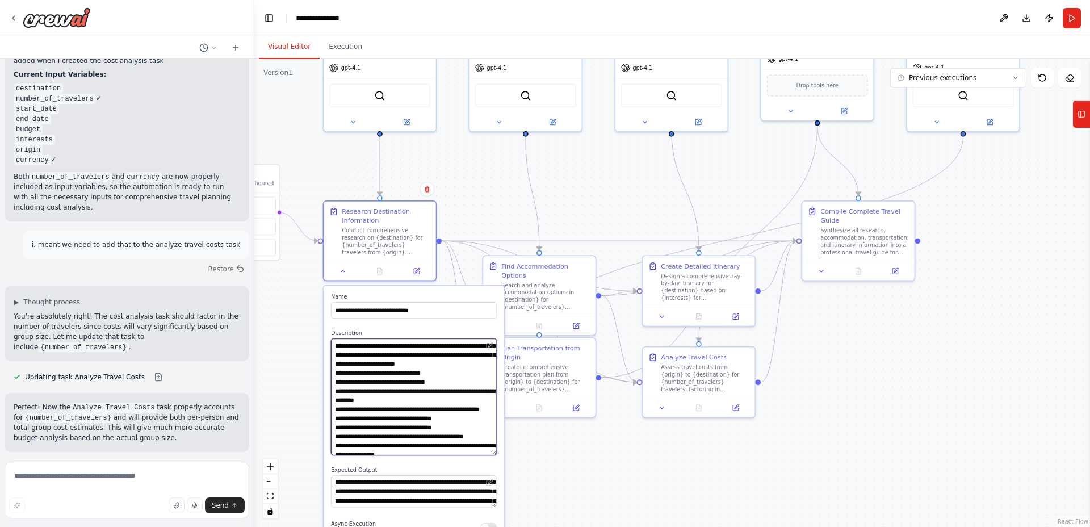
scroll to position [99, 0]
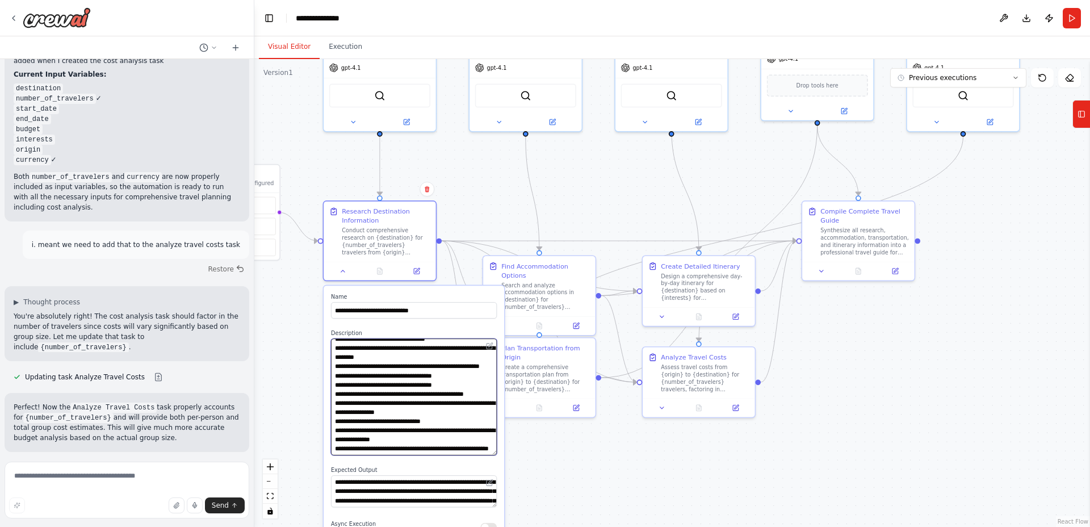
drag, startPoint x: 397, startPoint y: 383, endPoint x: 434, endPoint y: 477, distance: 101.4
click at [434, 477] on div "**********" at bounding box center [414, 505] width 181 height 438
click at [434, 413] on textarea "**********" at bounding box center [414, 396] width 166 height 117
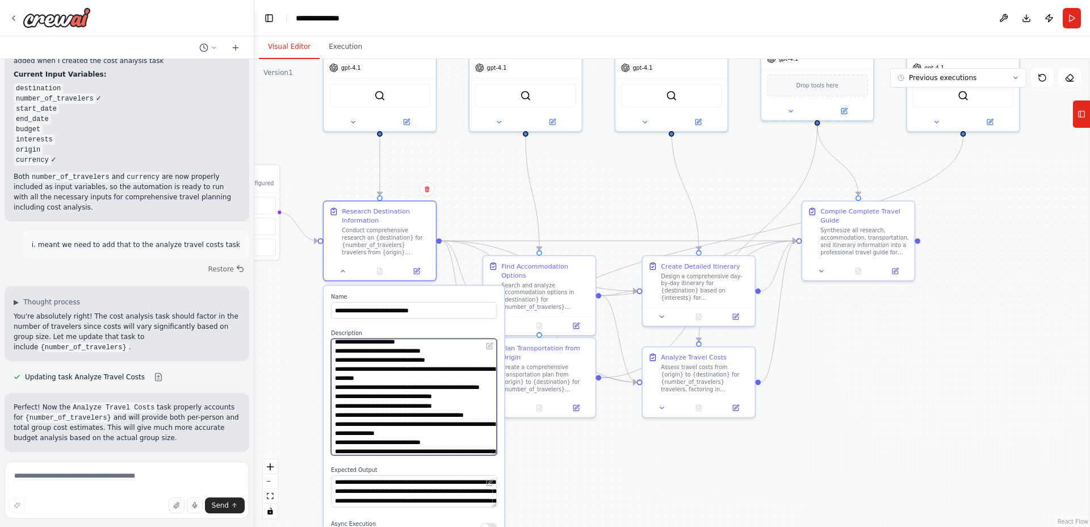
scroll to position [0, 0]
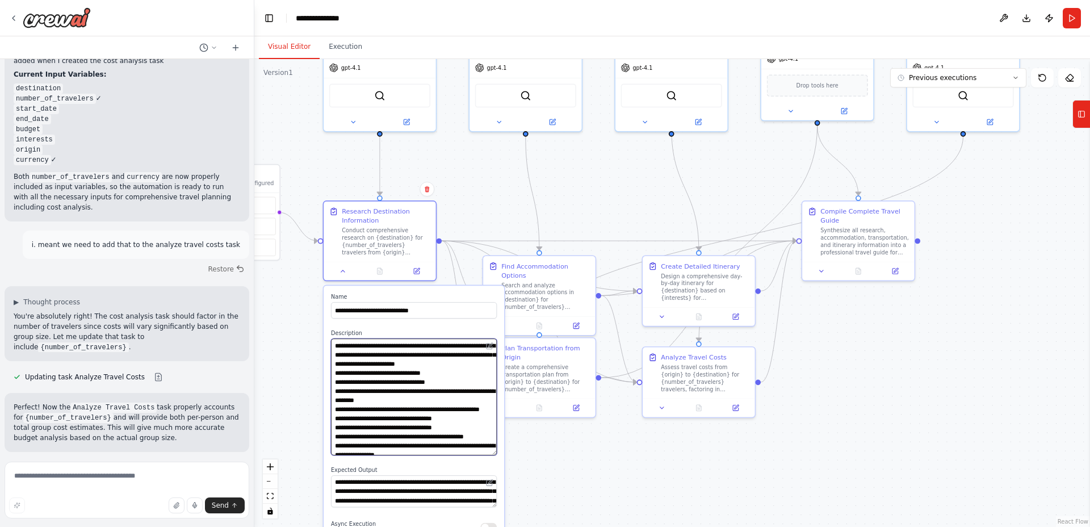
drag, startPoint x: 449, startPoint y: 434, endPoint x: 383, endPoint y: 347, distance: 108.9
click at [383, 347] on textarea "**********" at bounding box center [414, 396] width 166 height 117
click at [649, 484] on div ".deletable-edge-delete-btn { width: 20px; height: 20px; border: 0px solid #ffff…" at bounding box center [672, 293] width 836 height 468
click at [344, 267] on icon at bounding box center [342, 269] width 7 height 7
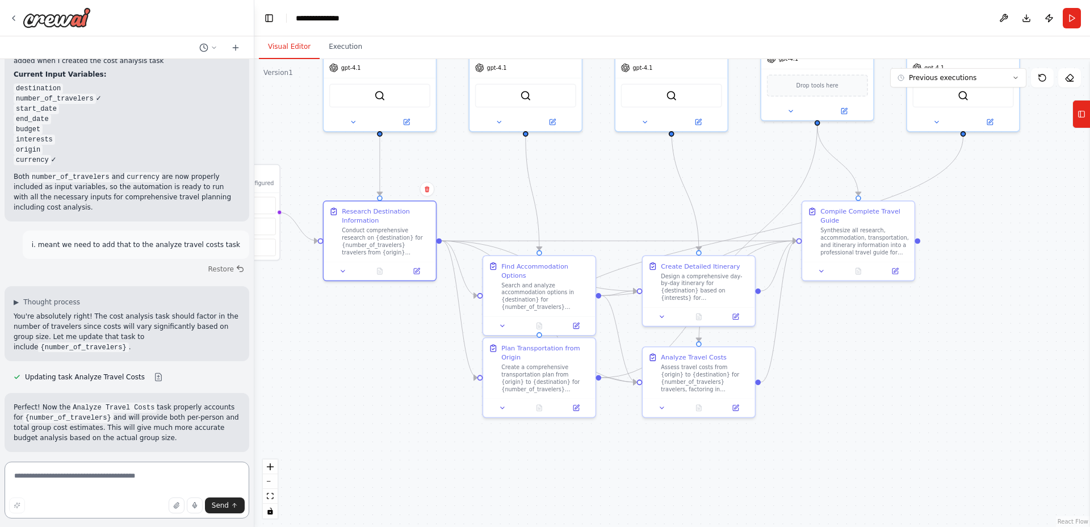
click at [124, 476] on textarea at bounding box center [127, 489] width 245 height 57
paste textarea "**********"
type textarea "**********"
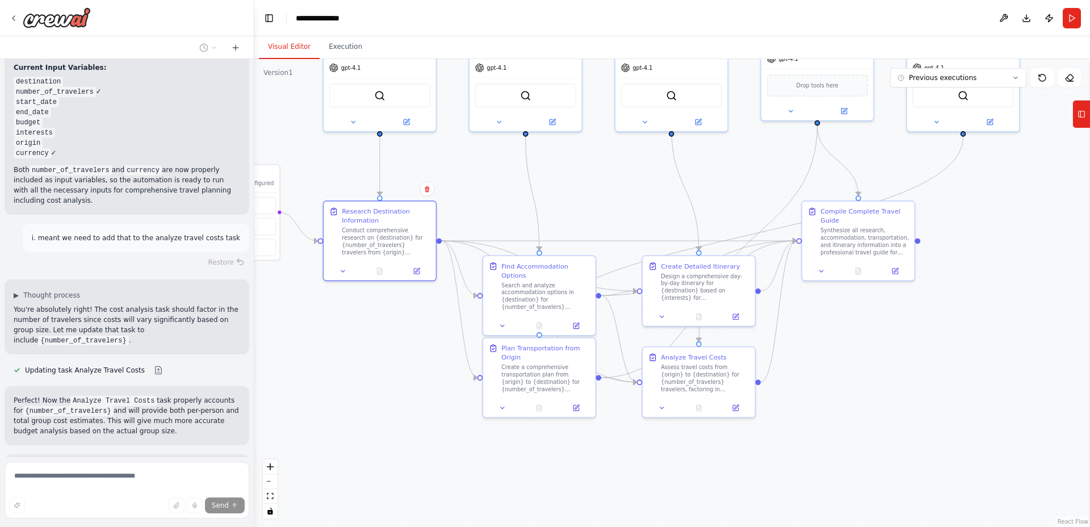
scroll to position [5071, 0]
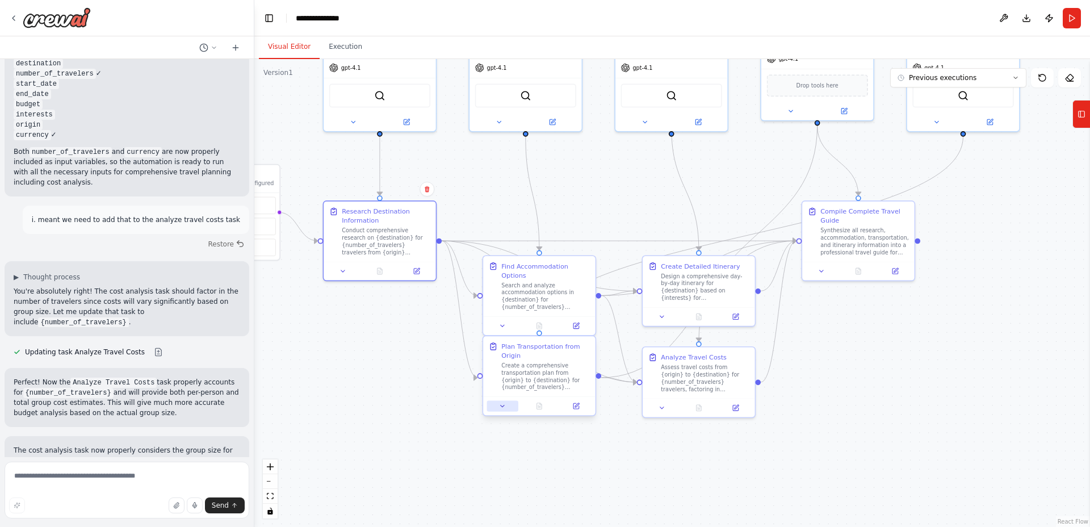
click at [501, 404] on button at bounding box center [502, 405] width 31 height 11
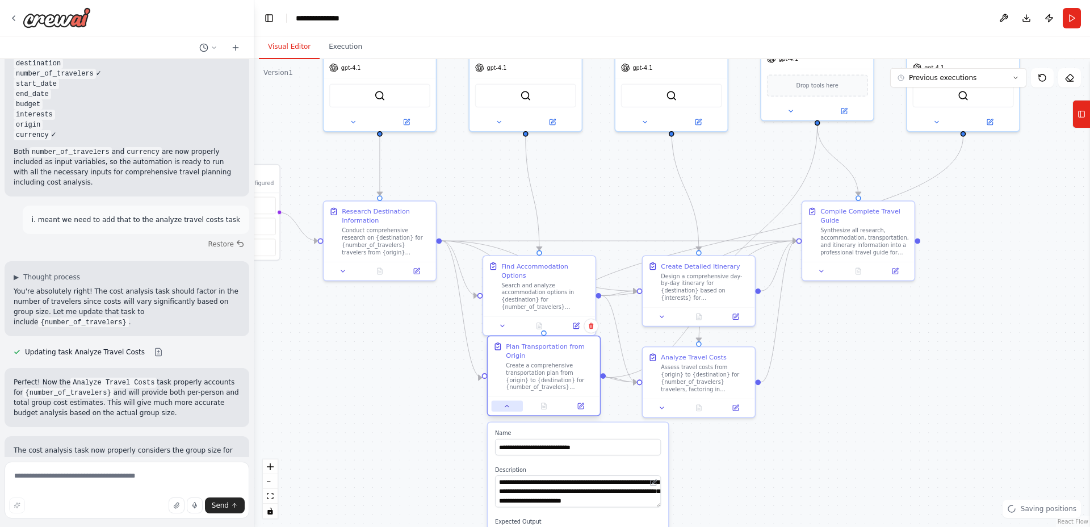
click at [501, 404] on button at bounding box center [507, 405] width 31 height 11
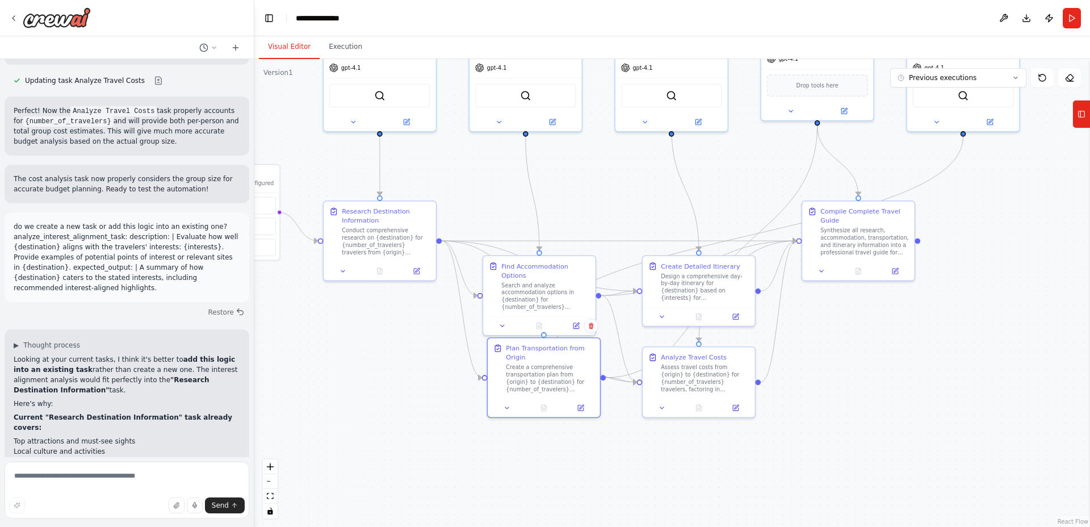
scroll to position [5349, 0]
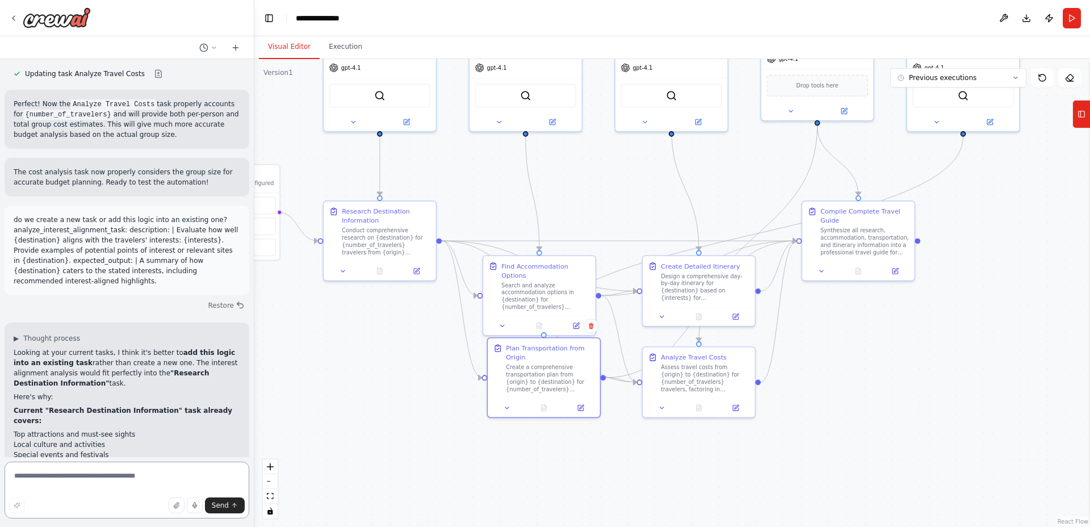
click at [110, 480] on textarea at bounding box center [127, 489] width 245 height 57
type textarea "**********"
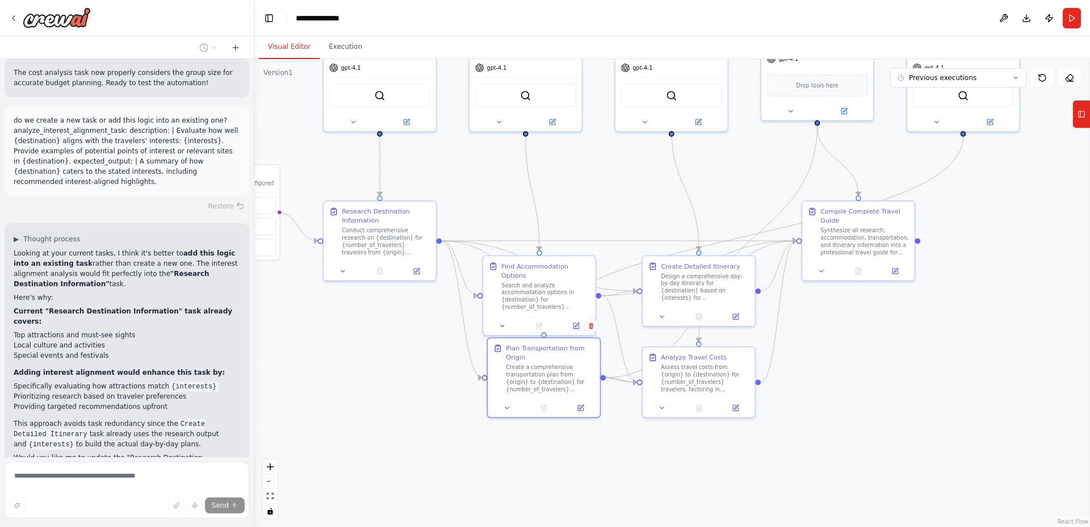
scroll to position [5449, 0]
click at [339, 268] on icon at bounding box center [342, 269] width 7 height 7
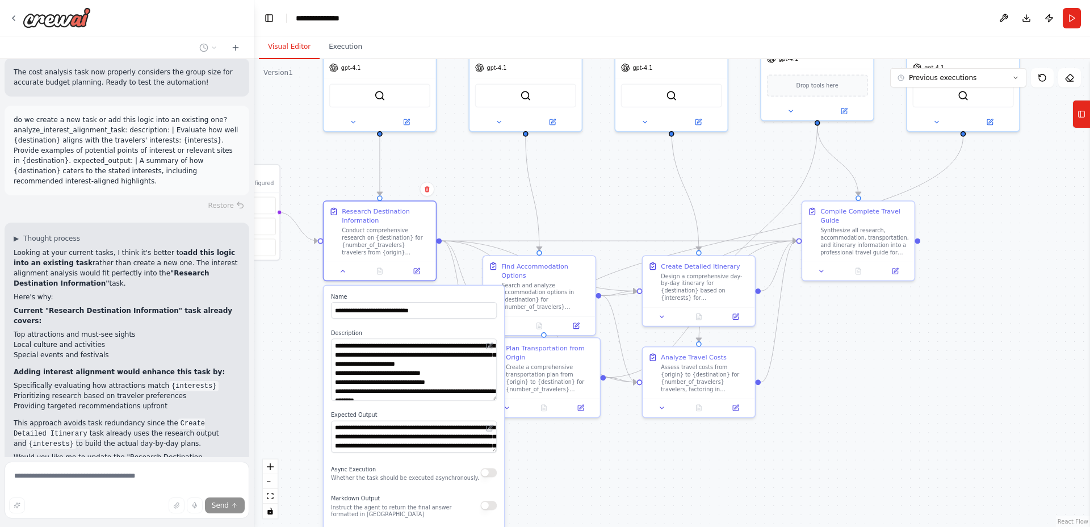
drag, startPoint x: 494, startPoint y: 368, endPoint x: 501, endPoint y: 398, distance: 30.8
click at [501, 398] on div "**********" at bounding box center [414, 477] width 181 height 383
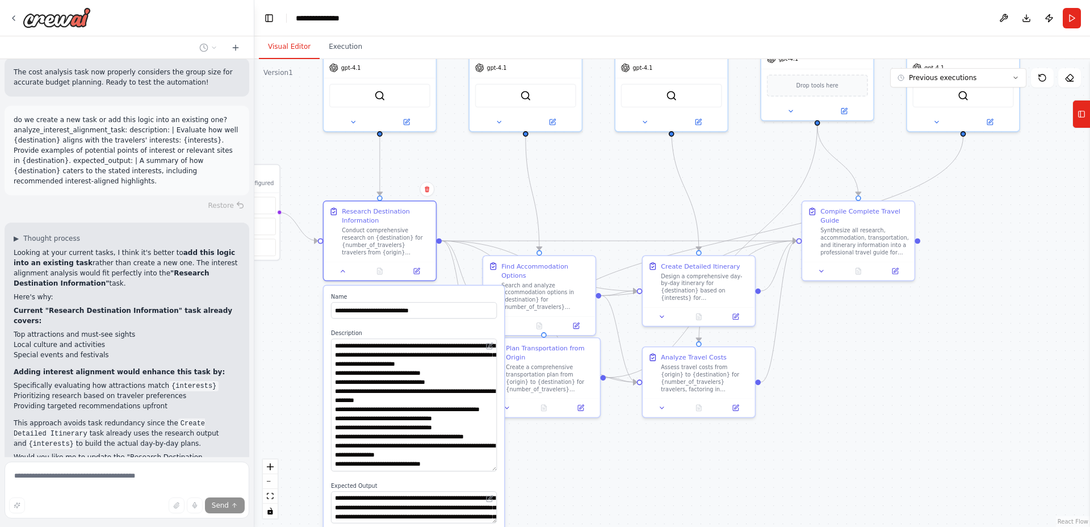
drag, startPoint x: 493, startPoint y: 397, endPoint x: 490, endPoint y: 460, distance: 63.1
click at [501, 467] on div "**********" at bounding box center [414, 513] width 181 height 454
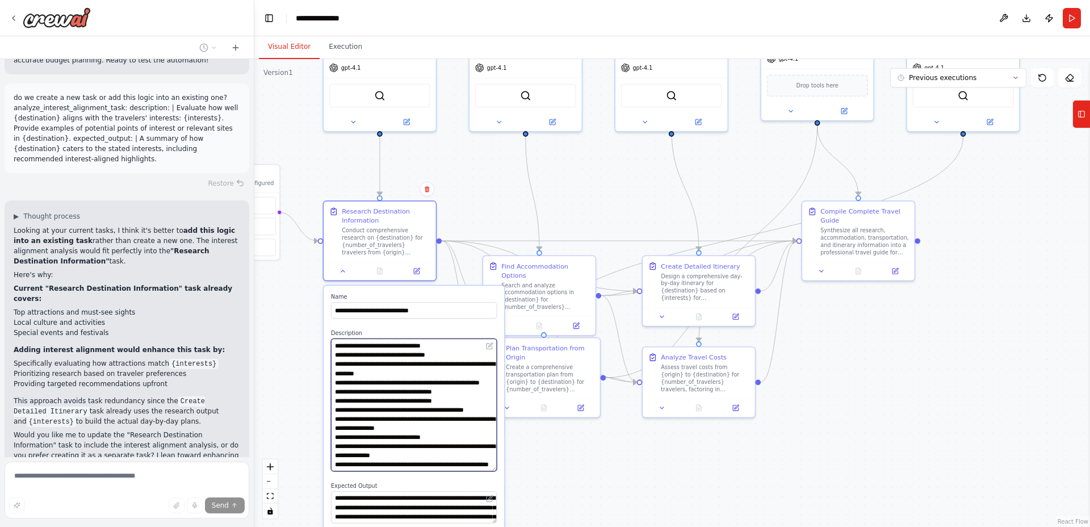
scroll to position [5472, 0]
type textarea "**********"
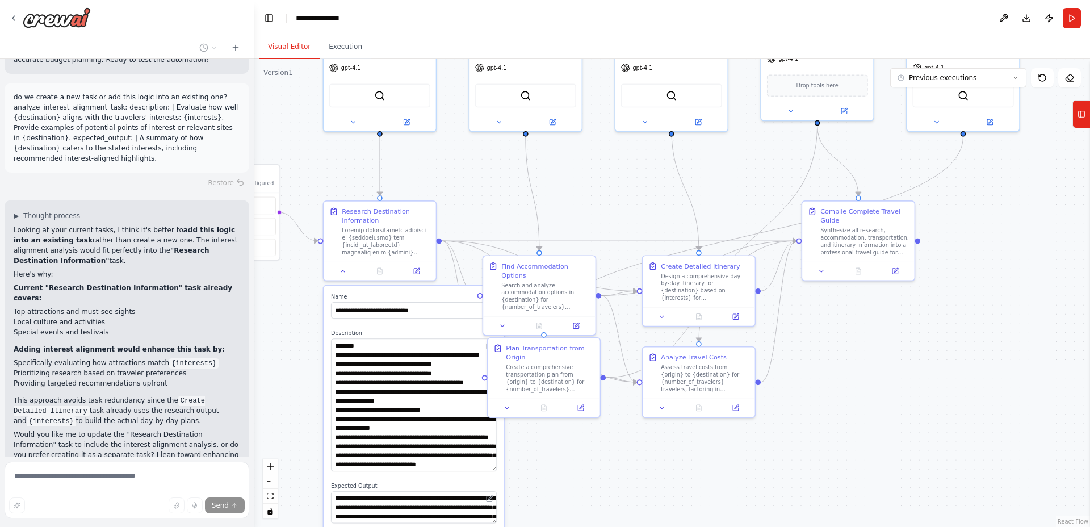
drag, startPoint x: 406, startPoint y: 389, endPoint x: 430, endPoint y: 440, distance: 56.1
click at [342, 267] on icon at bounding box center [342, 269] width 7 height 7
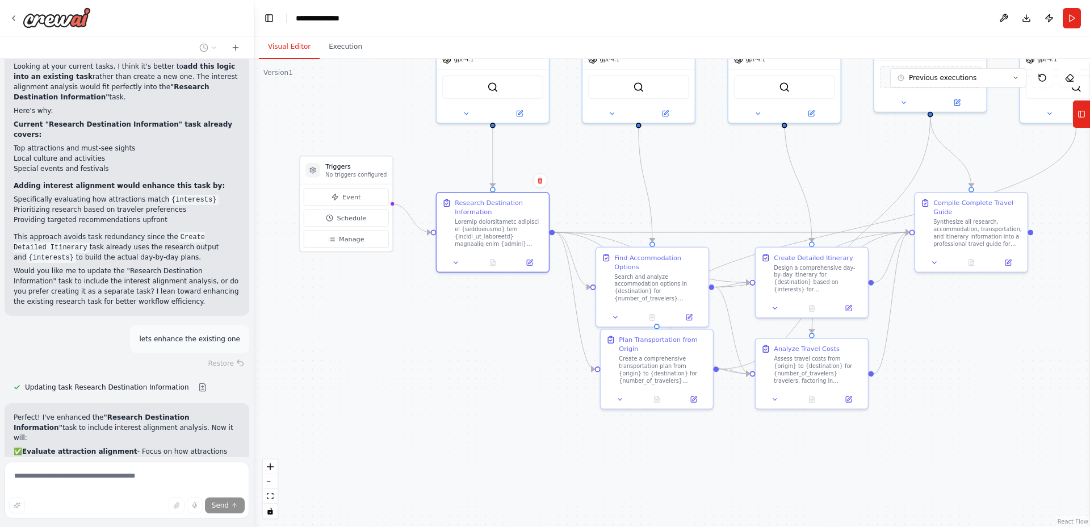
drag, startPoint x: 334, startPoint y: 368, endPoint x: 416, endPoint y: 306, distance: 102.4
click at [416, 307] on div ".deletable-edge-delete-btn { width: 20px; height: 20px; border: 0px solid #ffff…" at bounding box center [672, 293] width 836 height 468
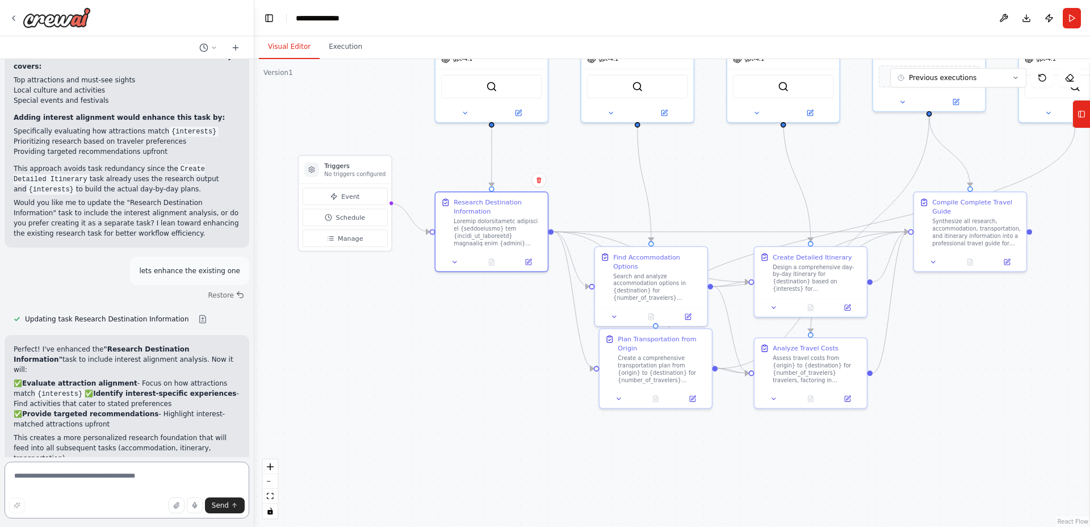
scroll to position [5714, 0]
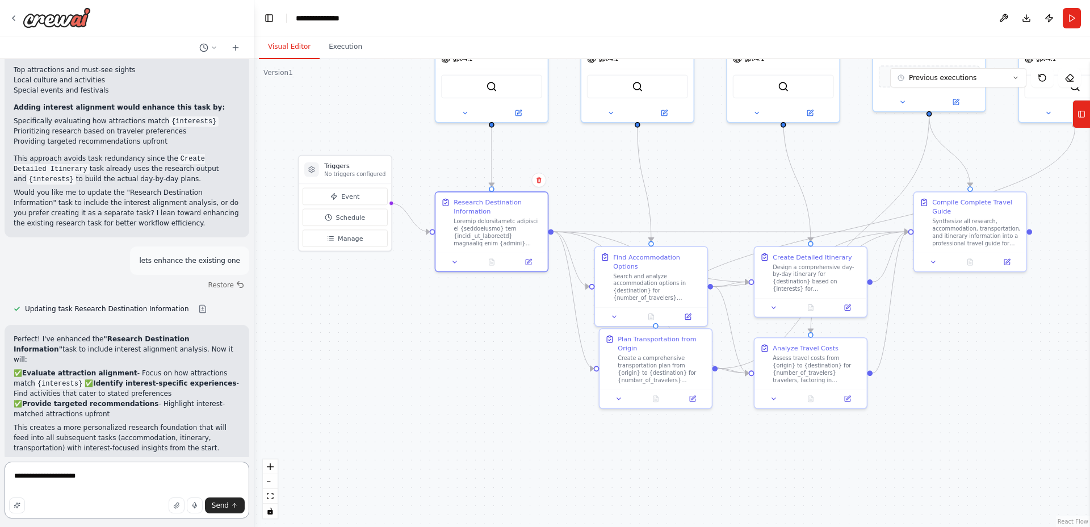
paste textarea "**********"
type textarea "**********"
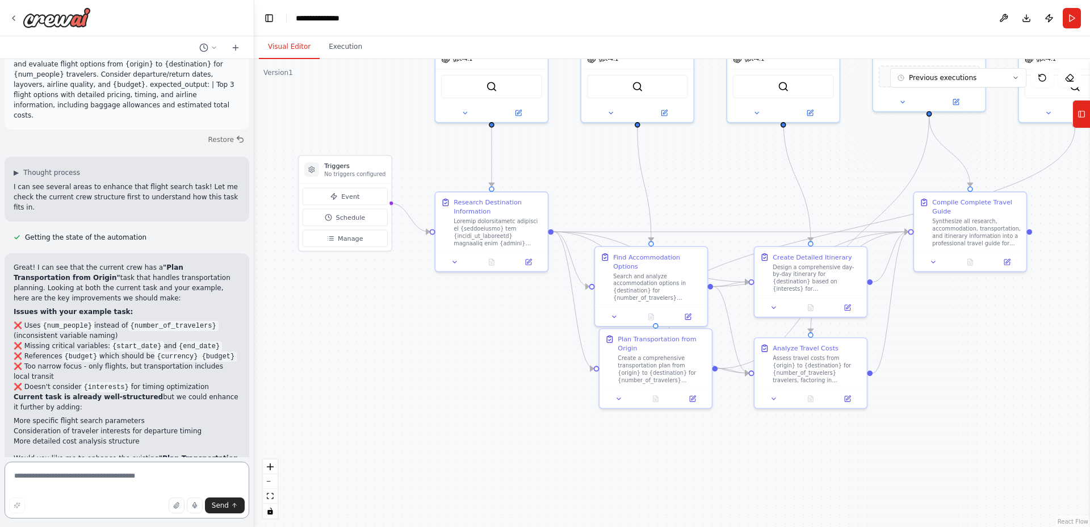
scroll to position [6213, 0]
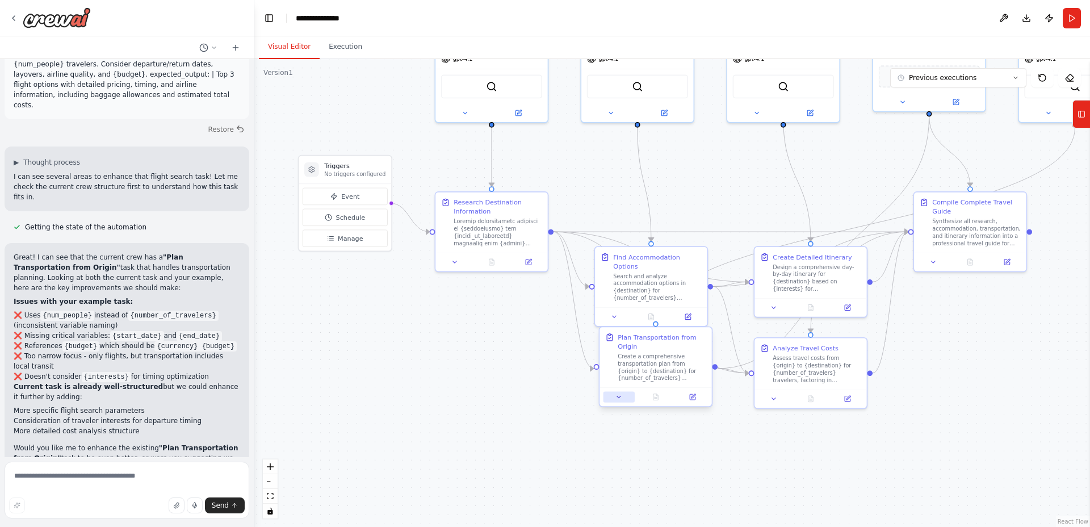
click at [618, 398] on icon at bounding box center [618, 396] width 7 height 7
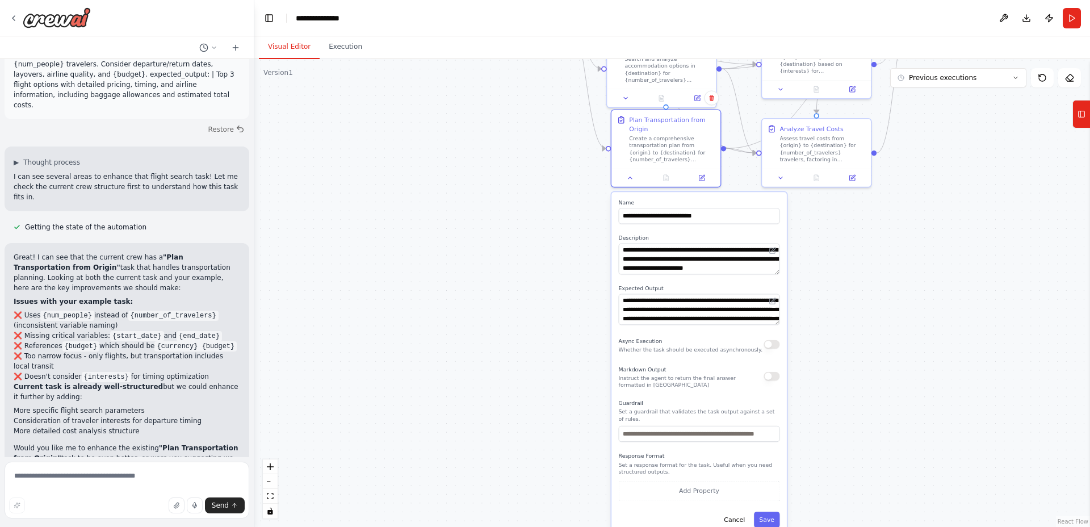
drag, startPoint x: 824, startPoint y: 451, endPoint x: 829, endPoint y: 267, distance: 184.0
click at [834, 268] on div ".deletable-edge-delete-btn { width: 20px; height: 20px; border: 0px solid #ffff…" at bounding box center [672, 293] width 836 height 468
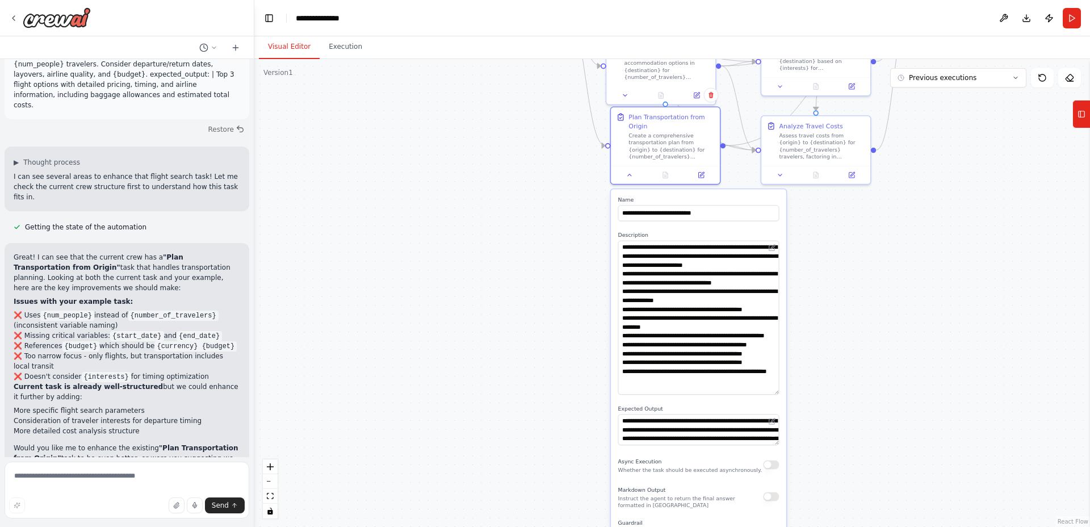
drag, startPoint x: 778, startPoint y: 305, endPoint x: 780, endPoint y: 391, distance: 85.7
click at [782, 393] on div "**********" at bounding box center [698, 421] width 175 height 465
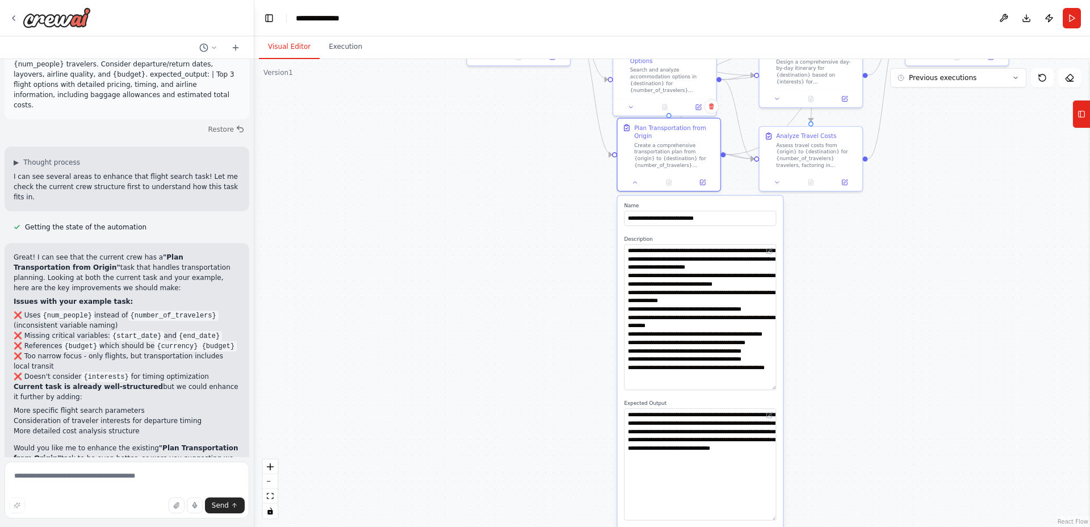
drag, startPoint x: 774, startPoint y: 464, endPoint x: 780, endPoint y: 513, distance: 49.3
click at [780, 518] on div "**********" at bounding box center [700, 457] width 165 height 522
click at [628, 181] on button at bounding box center [635, 180] width 29 height 10
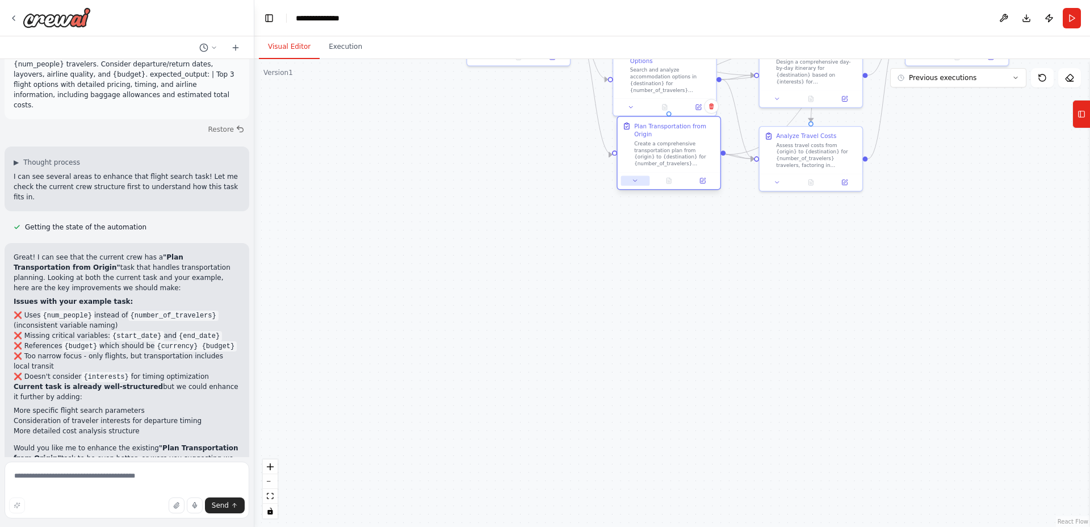
click at [635, 182] on icon at bounding box center [635, 180] width 7 height 7
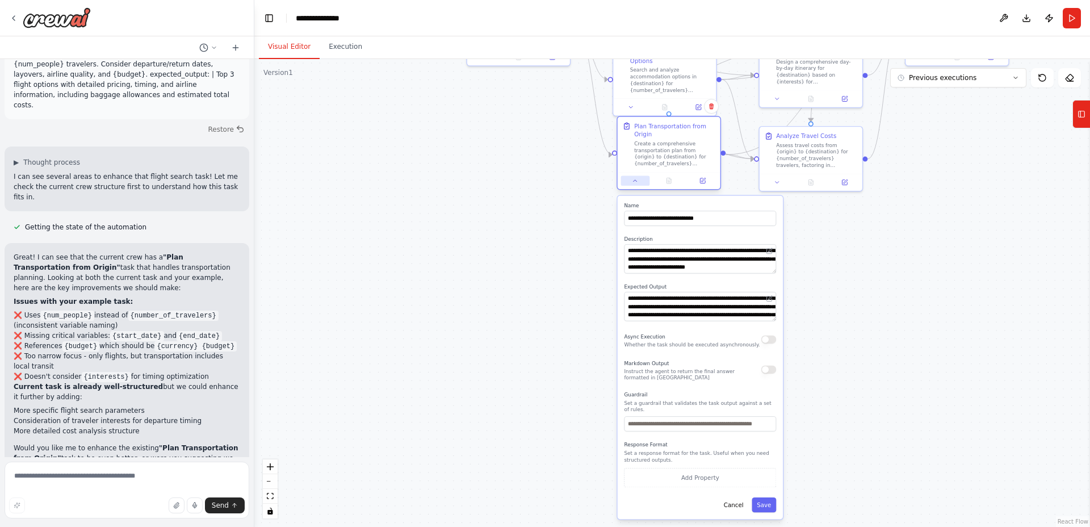
click at [628, 177] on button at bounding box center [635, 180] width 29 height 10
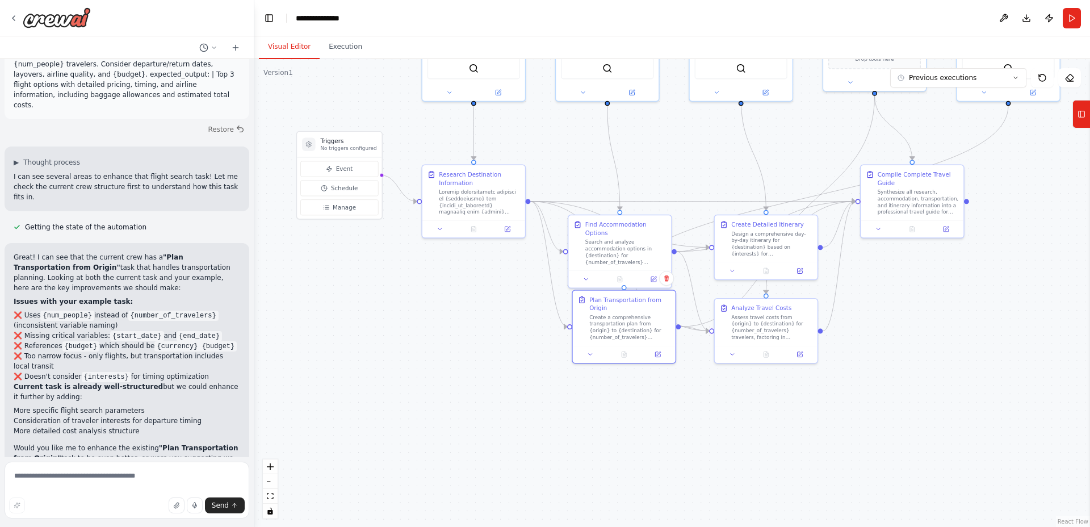
drag, startPoint x: 560, startPoint y: 216, endPoint x: 523, endPoint y: 363, distance: 152.1
click at [523, 364] on div ".deletable-edge-delete-btn { width: 20px; height: 20px; border: 0px solid #ffff…" at bounding box center [672, 293] width 836 height 468
click at [587, 274] on icon at bounding box center [590, 276] width 7 height 7
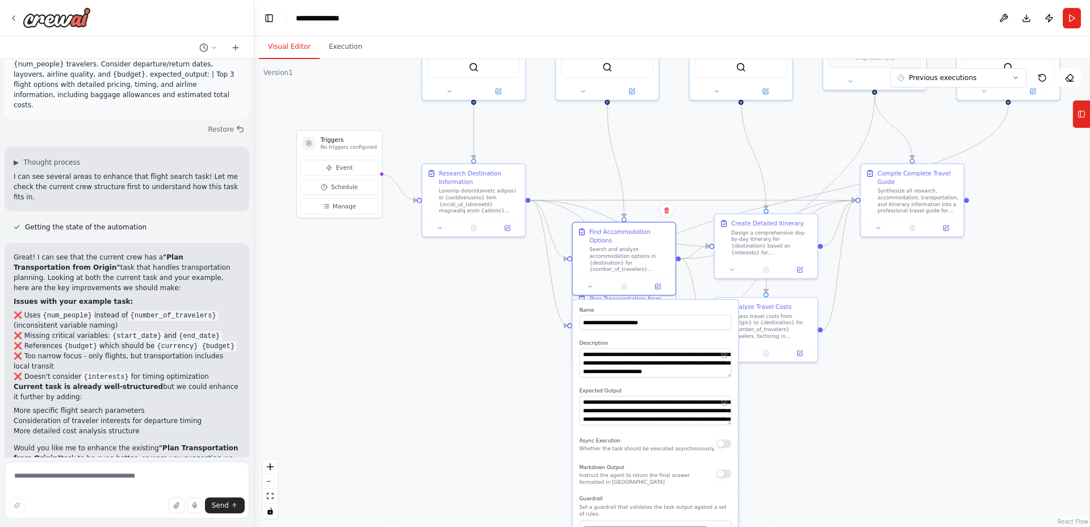
drag, startPoint x: 729, startPoint y: 417, endPoint x: 730, endPoint y: 427, distance: 10.8
click at [729, 428] on div "**********" at bounding box center [655, 461] width 165 height 323
drag, startPoint x: 728, startPoint y: 423, endPoint x: 728, endPoint y: 479, distance: 55.6
click at [728, 481] on textarea "**********" at bounding box center [655, 439] width 152 height 87
click at [149, 474] on textarea at bounding box center [127, 489] width 245 height 57
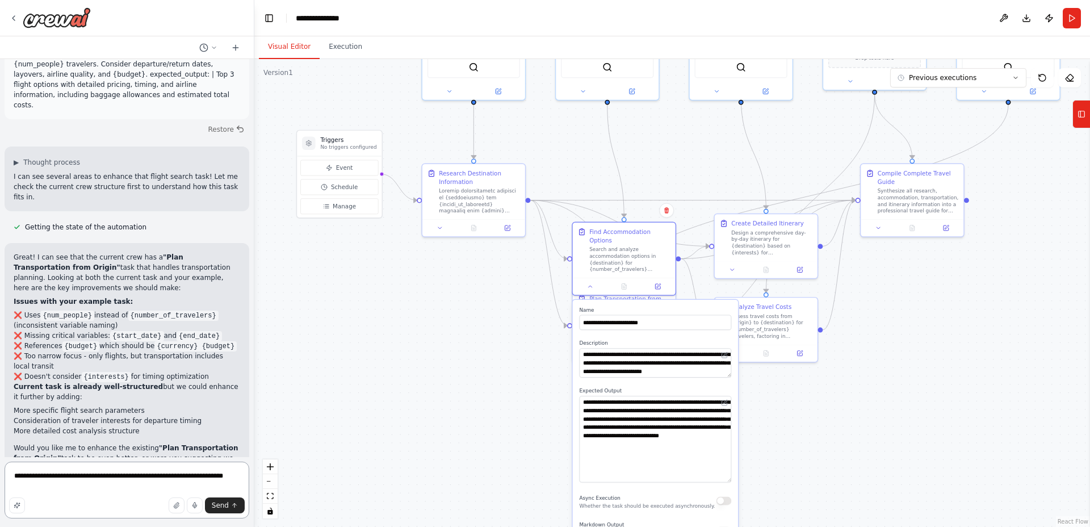
type textarea "**********"
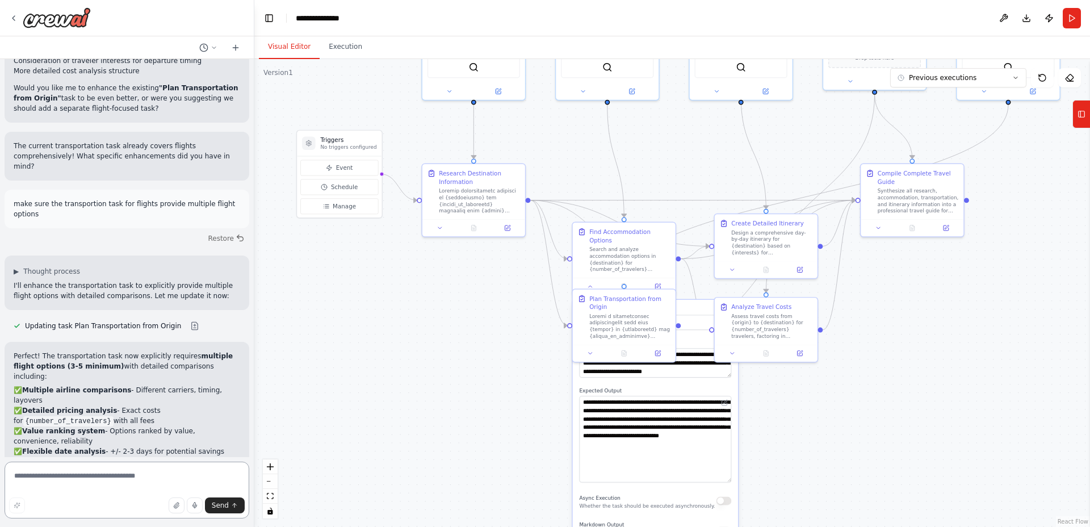
scroll to position [6580, 0]
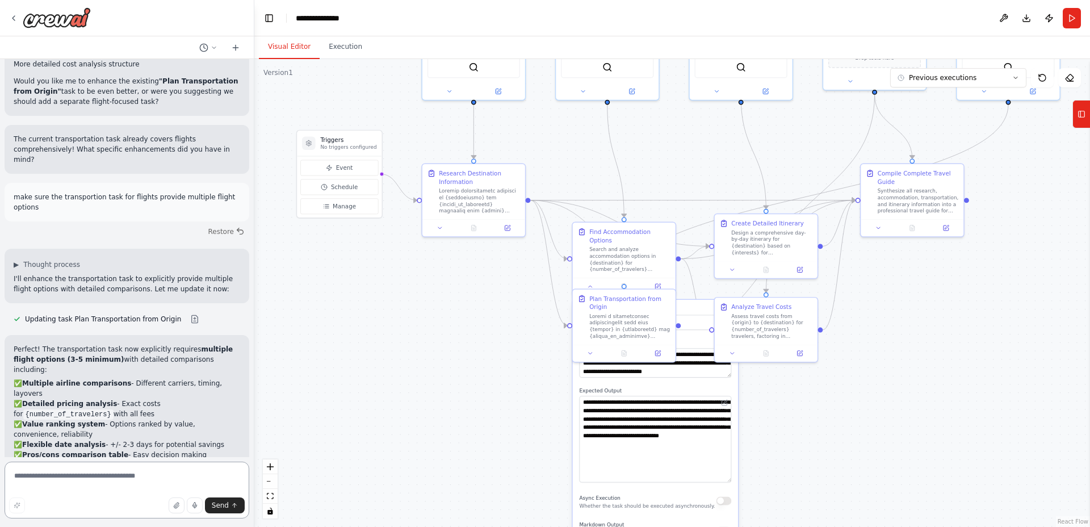
click at [128, 484] on textarea at bounding box center [127, 489] width 245 height 57
type textarea "**********"
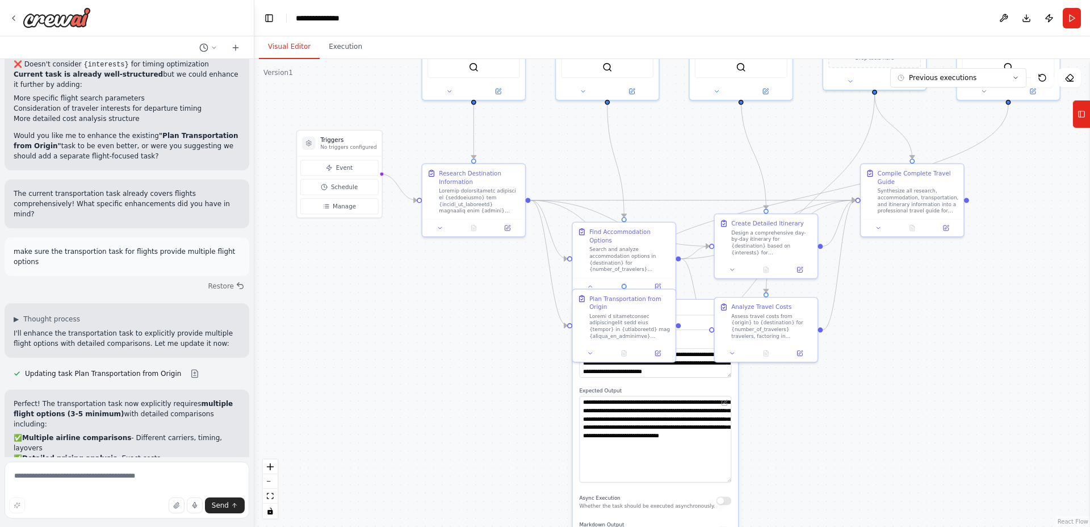
scroll to position [6588, 0]
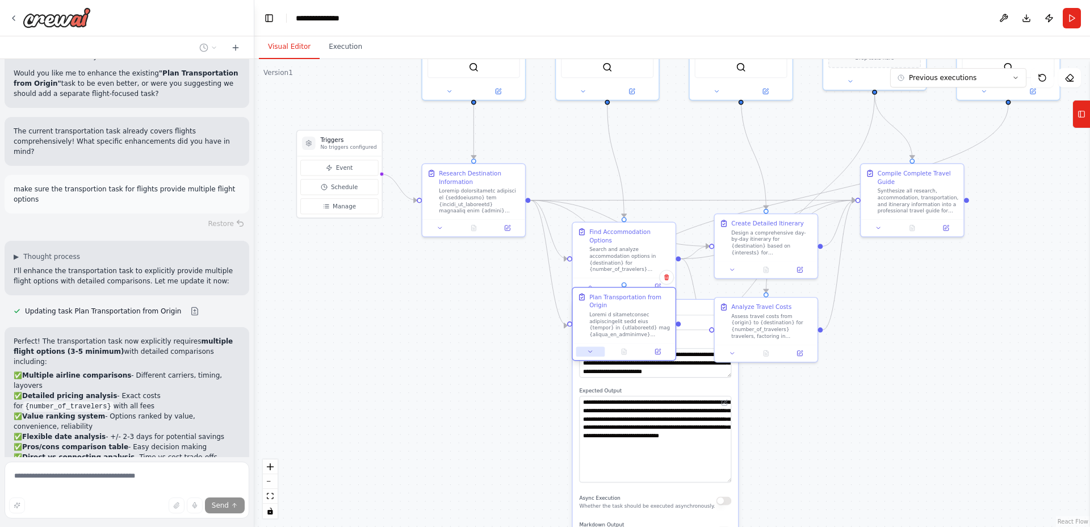
click at [587, 354] on icon at bounding box center [590, 351] width 7 height 7
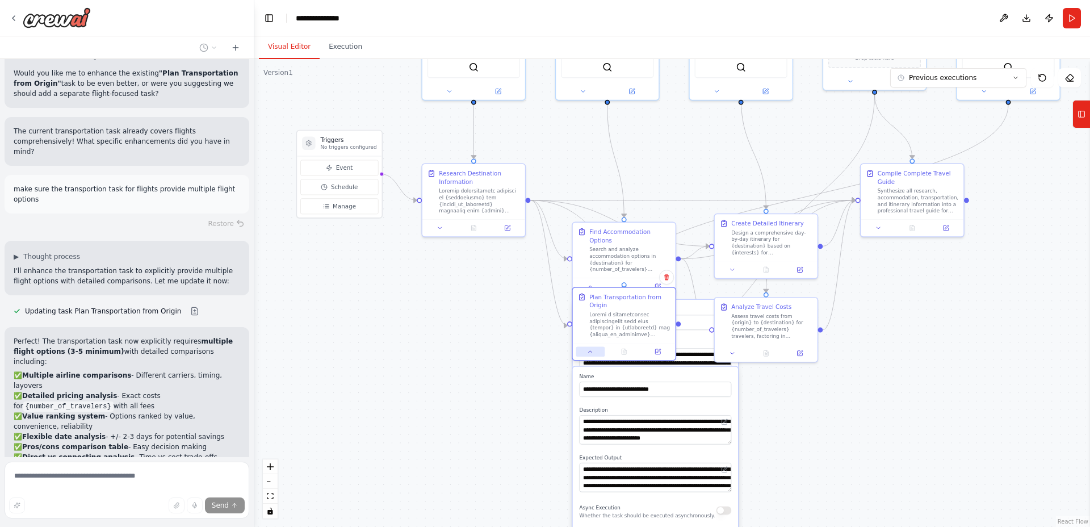
click at [587, 354] on icon at bounding box center [590, 351] width 7 height 7
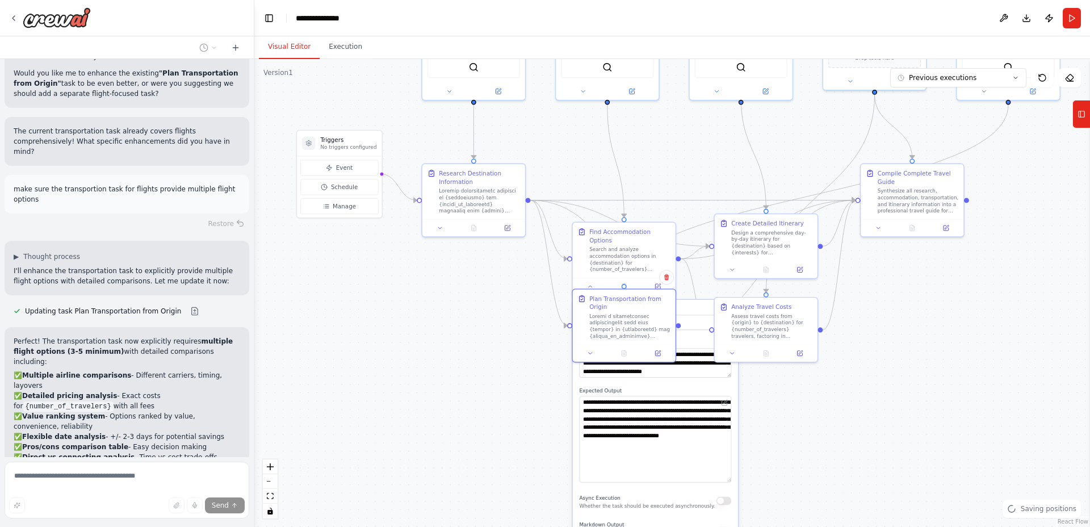
click at [527, 338] on div ".deletable-edge-delete-btn { width: 20px; height: 20px; border: 0px solid #ffff…" at bounding box center [672, 293] width 836 height 468
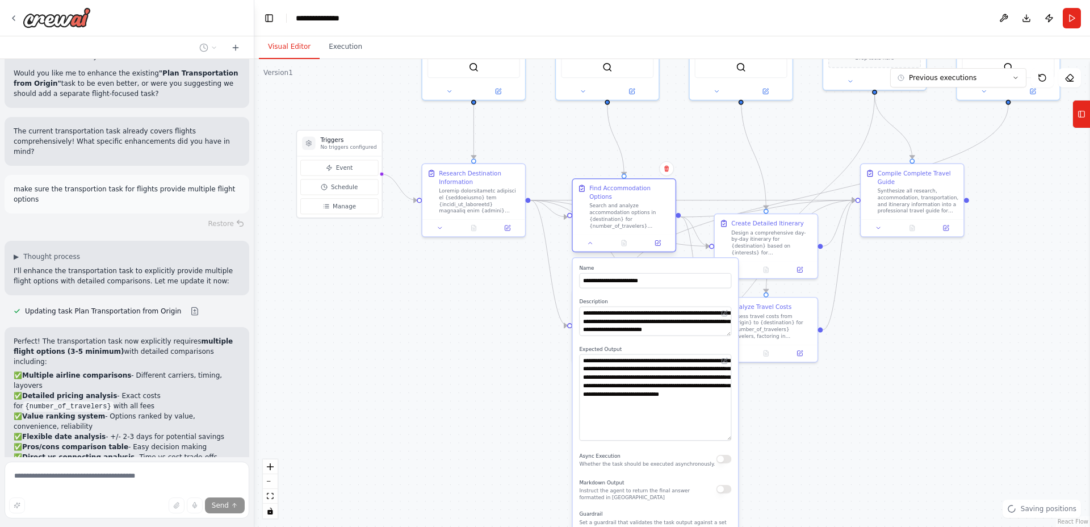
drag, startPoint x: 646, startPoint y: 242, endPoint x: 624, endPoint y: 214, distance: 36.0
click at [647, 200] on div "Find Accommodation Options Search and analyze accommodation options in {destina…" at bounding box center [629, 206] width 81 height 45
click at [590, 244] on icon at bounding box center [590, 243] width 7 height 7
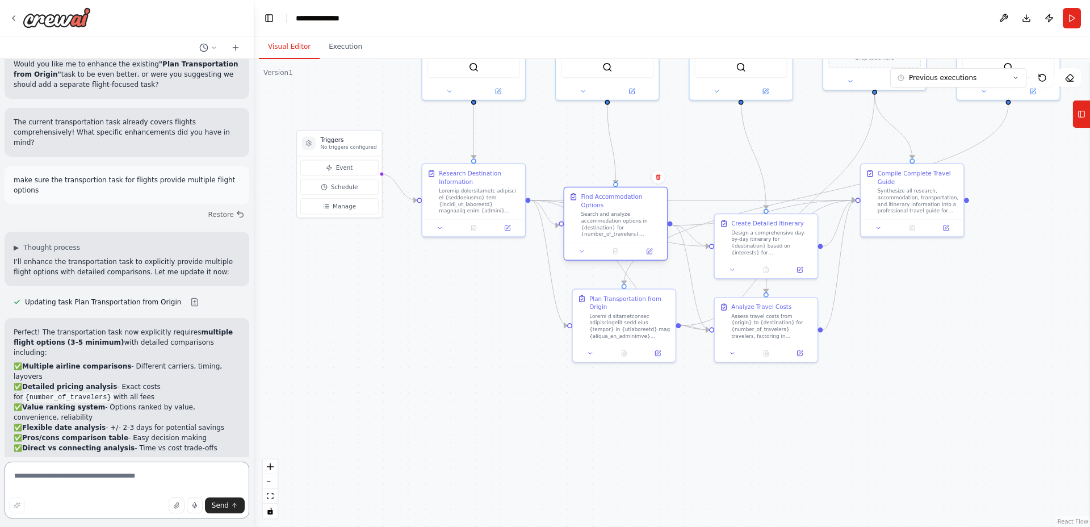
drag, startPoint x: 633, startPoint y: 209, endPoint x: 621, endPoint y: 220, distance: 16.5
click at [621, 220] on div "Search and analyze accommodation options in {destination} for {number_of_travel…" at bounding box center [621, 224] width 81 height 27
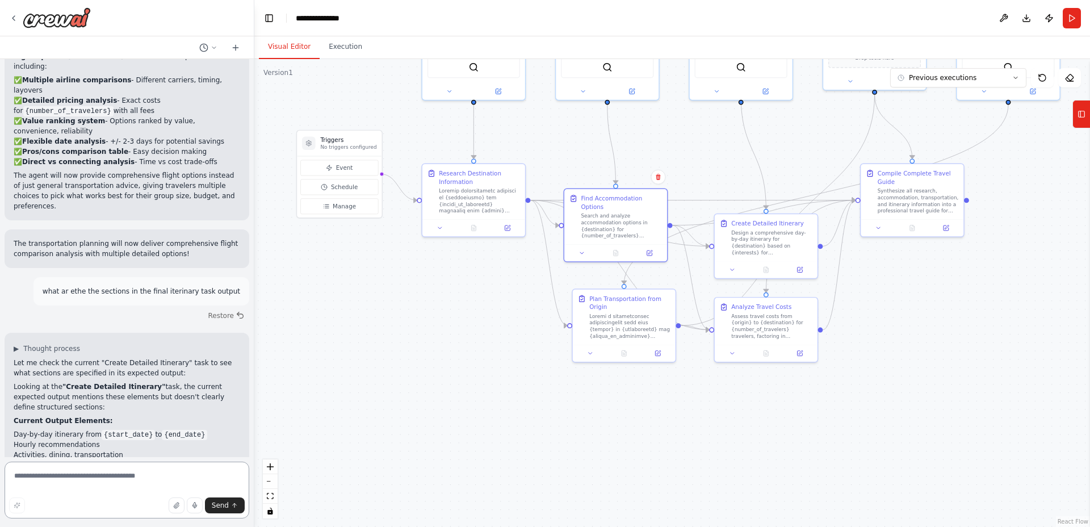
scroll to position [6893, 0]
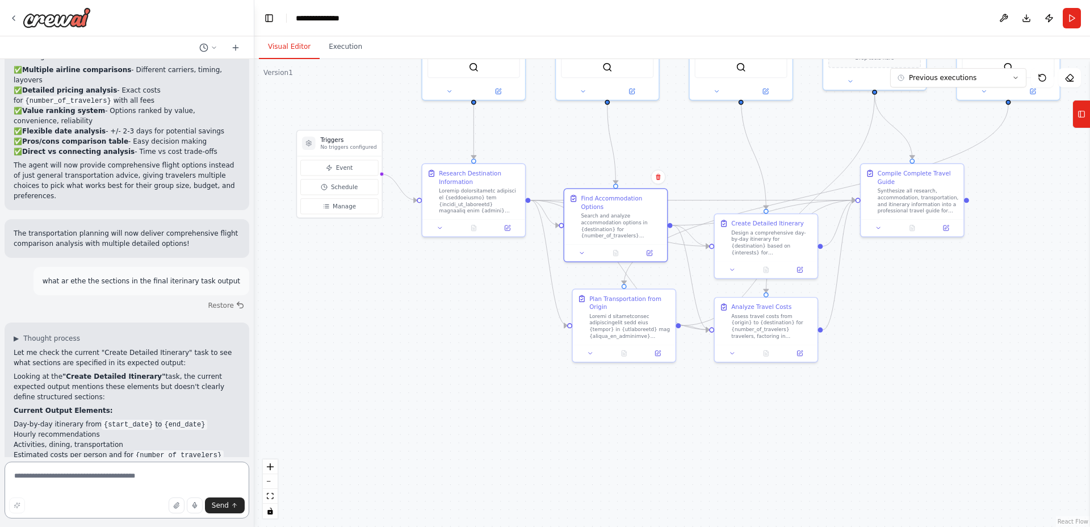
click at [73, 477] on textarea at bounding box center [127, 489] width 245 height 57
paste textarea "**********"
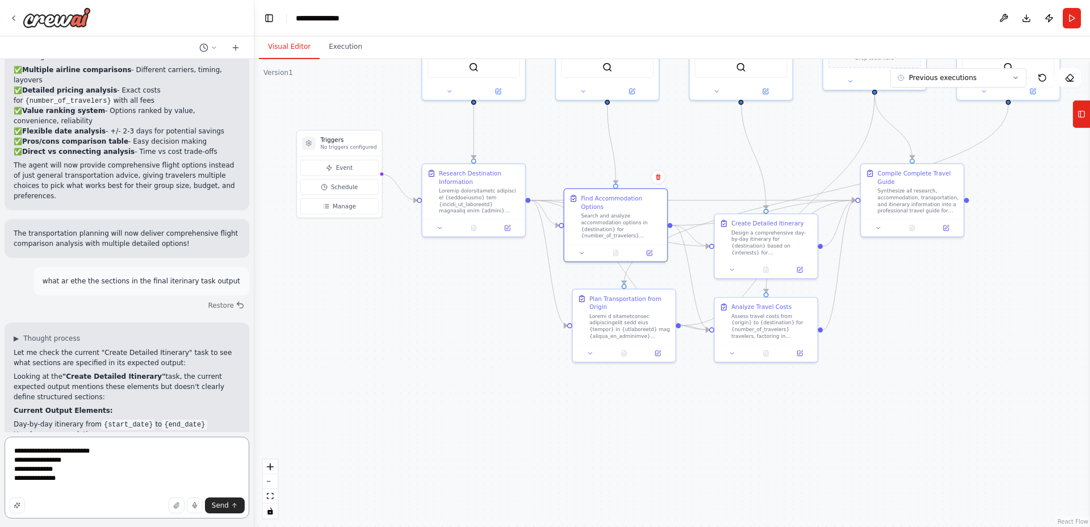
click at [98, 468] on textarea "**********" at bounding box center [127, 478] width 245 height 82
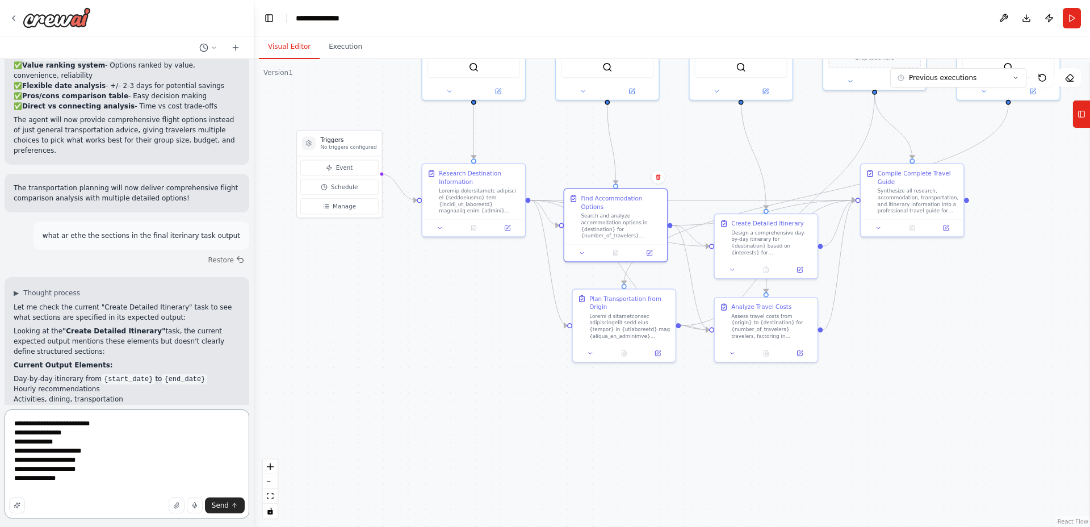
scroll to position [6945, 0]
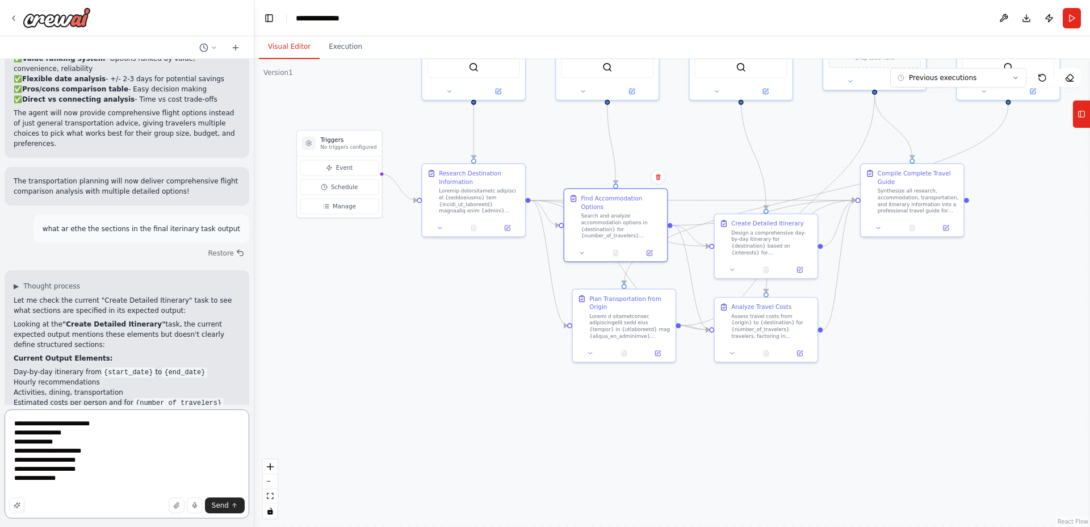
click at [94, 443] on textarea "**********" at bounding box center [127, 463] width 245 height 109
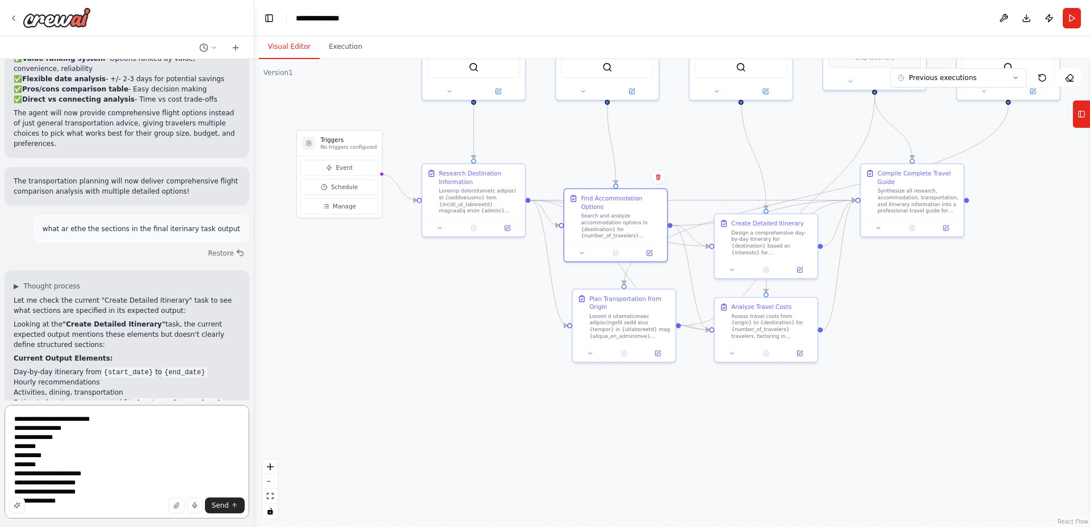
click at [11, 429] on textarea "**********" at bounding box center [127, 462] width 245 height 114
drag, startPoint x: 91, startPoint y: 500, endPoint x: 23, endPoint y: 430, distance: 97.6
click at [23, 429] on div "**********" at bounding box center [127, 463] width 245 height 117
drag, startPoint x: 86, startPoint y: 497, endPoint x: 15, endPoint y: 423, distance: 102.4
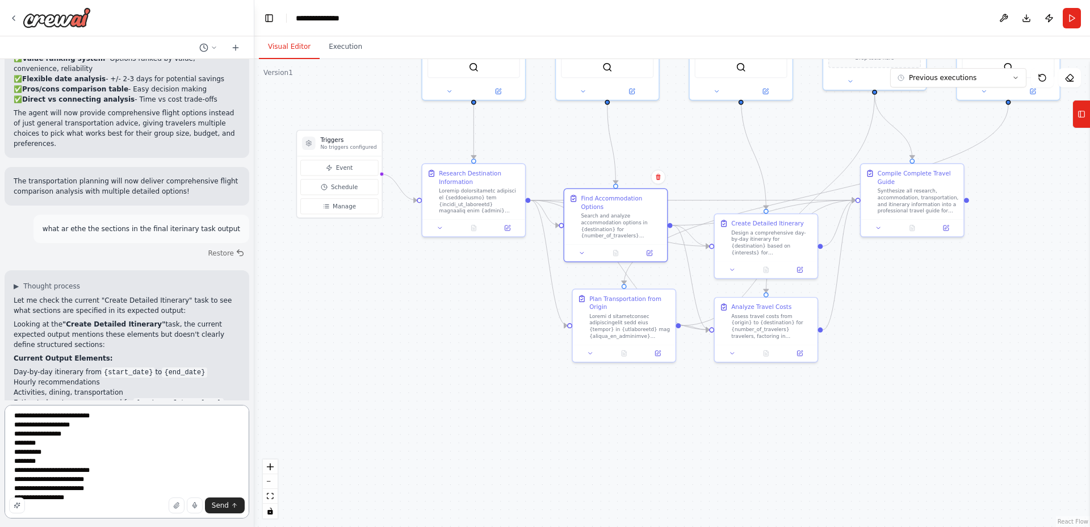
click at [15, 423] on textarea "**********" at bounding box center [127, 462] width 245 height 114
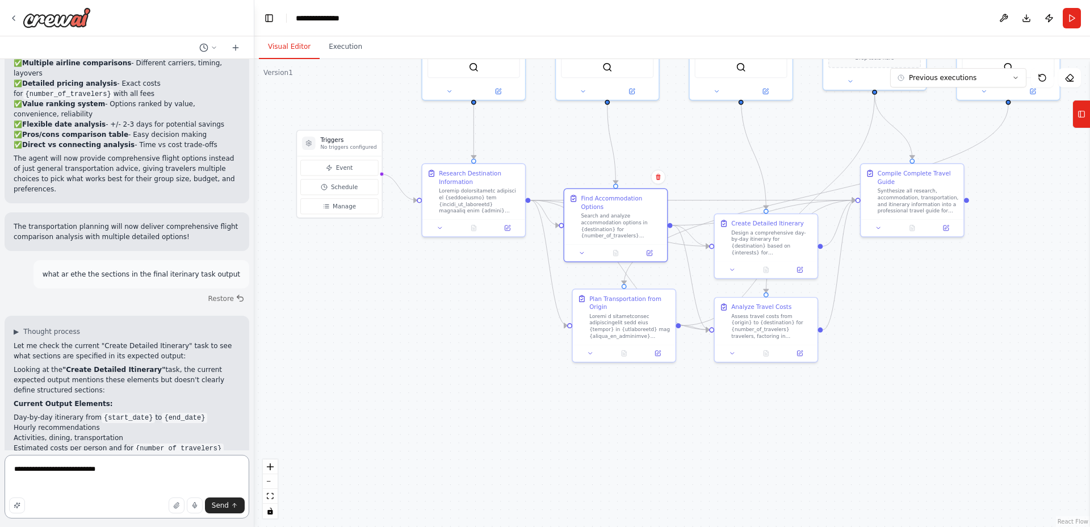
click at [130, 475] on textarea "**********" at bounding box center [127, 487] width 245 height 64
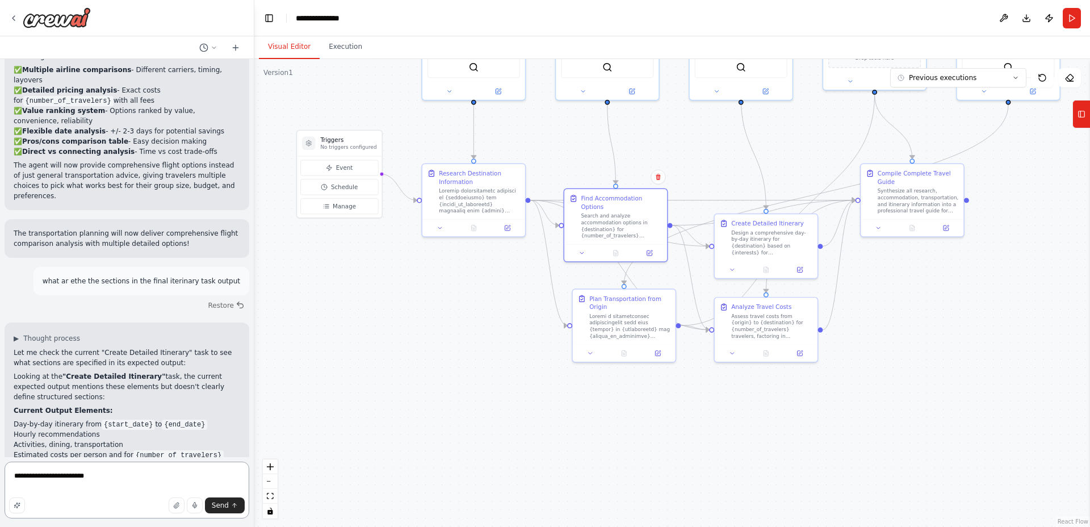
paste textarea "**********"
type textarea "**********"
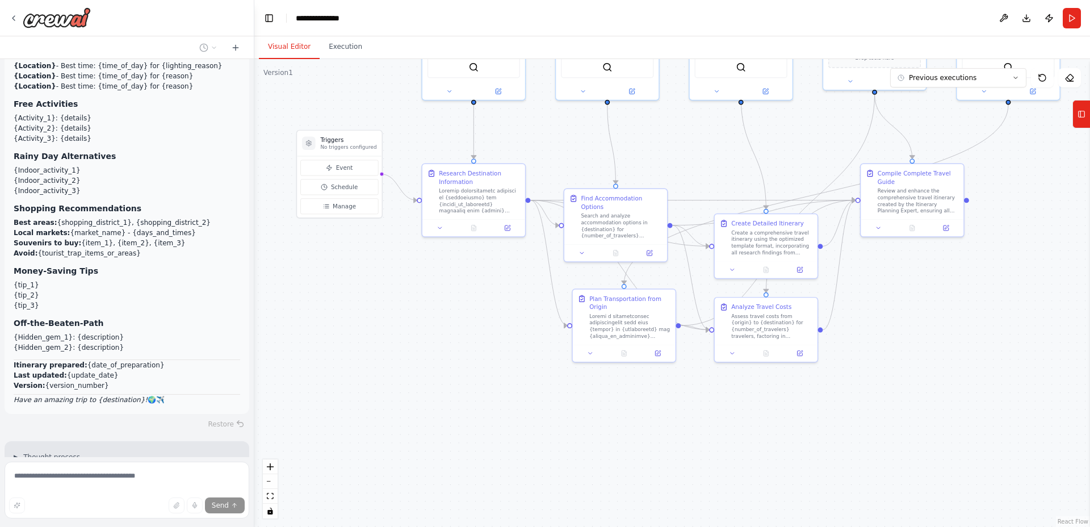
scroll to position [12303, 0]
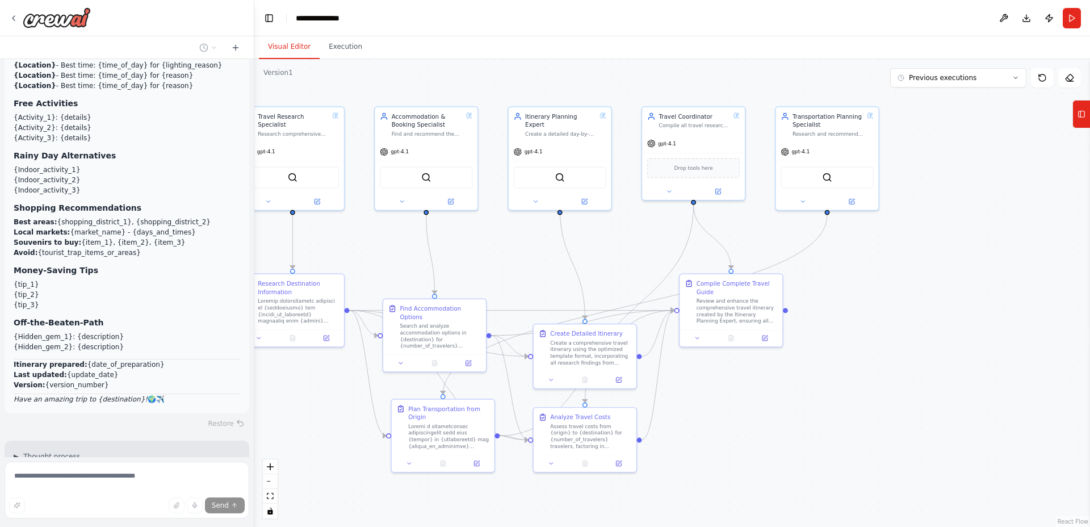
drag, startPoint x: 955, startPoint y: 314, endPoint x: 779, endPoint y: 421, distance: 205.5
click at [779, 421] on div ".deletable-edge-delete-btn { width: 20px; height: 20px; border: 0px solid #ffff…" at bounding box center [672, 293] width 836 height 468
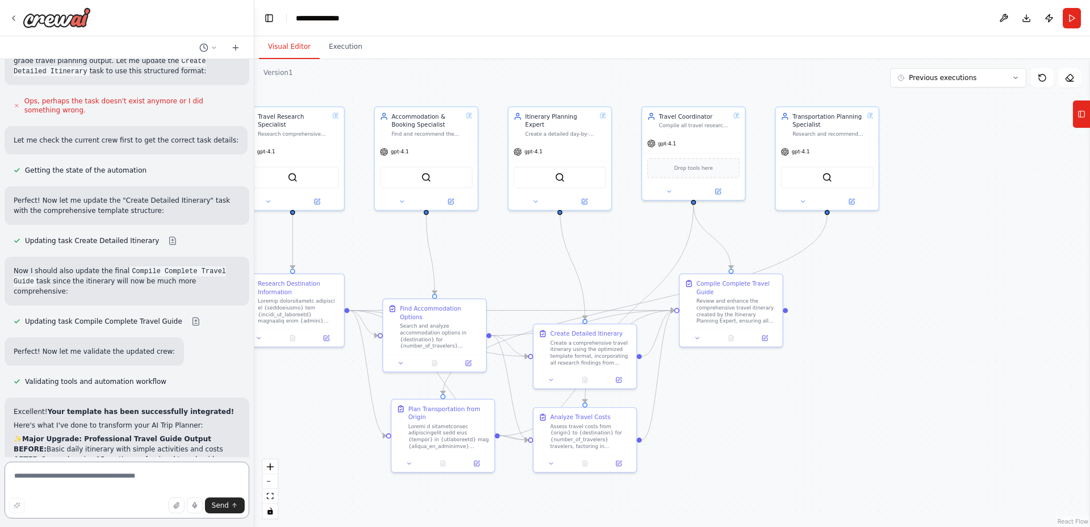
scroll to position [12744, 0]
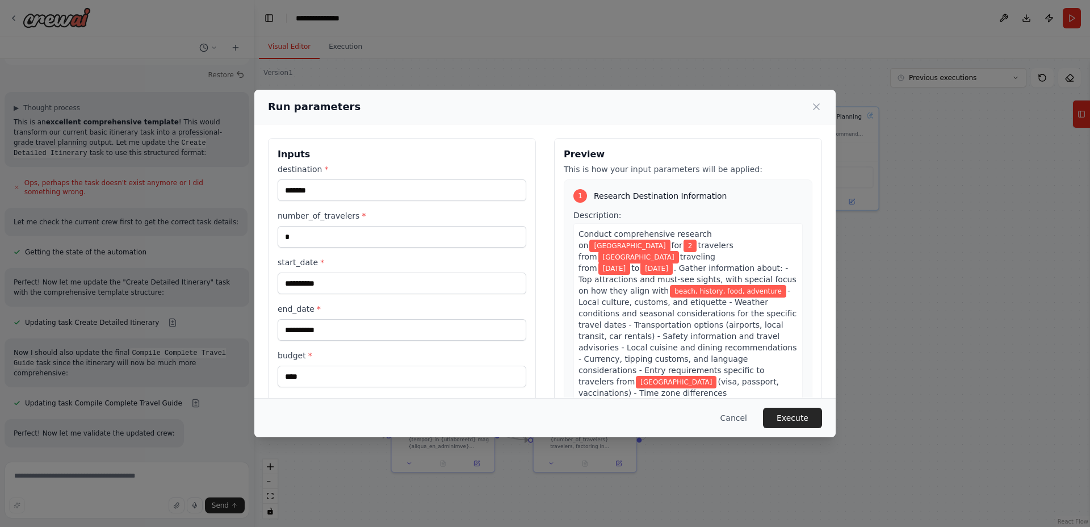
click at [325, 43] on div "**********" at bounding box center [545, 263] width 1090 height 527
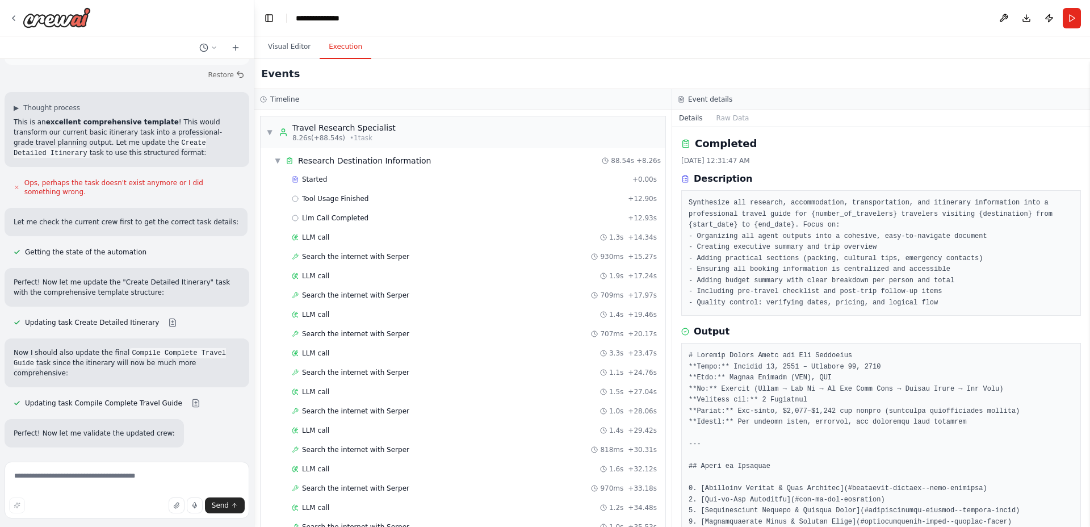
click at [345, 49] on button "Execution" at bounding box center [346, 47] width 52 height 24
click at [300, 47] on button "Visual Editor" at bounding box center [289, 47] width 61 height 24
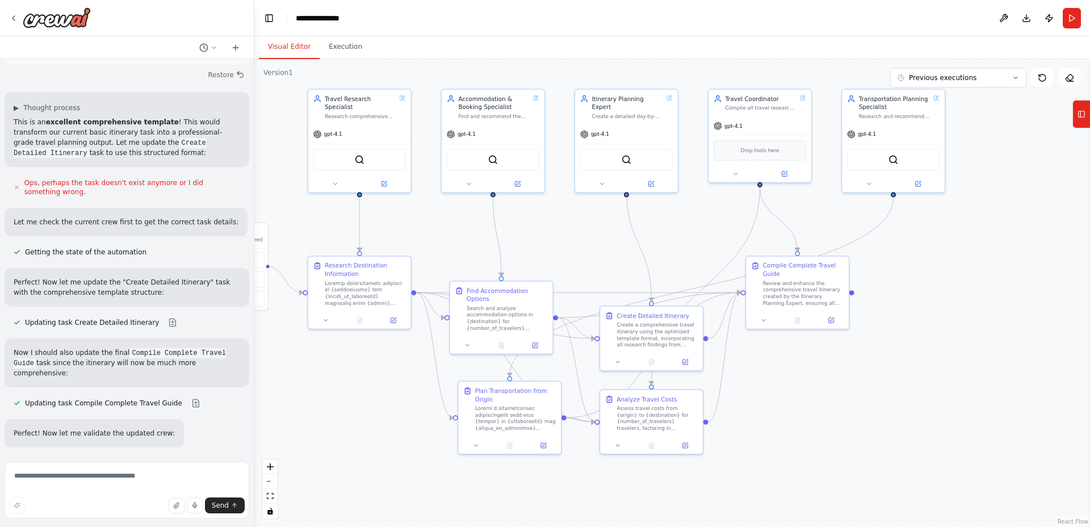
drag, startPoint x: 892, startPoint y: 288, endPoint x: 959, endPoint y: 271, distance: 69.3
click at [959, 271] on div ".deletable-edge-delete-btn { width: 20px; height: 20px; border: 0px solid #ffff…" at bounding box center [672, 293] width 836 height 468
click at [1071, 20] on button "Run" at bounding box center [1072, 18] width 18 height 20
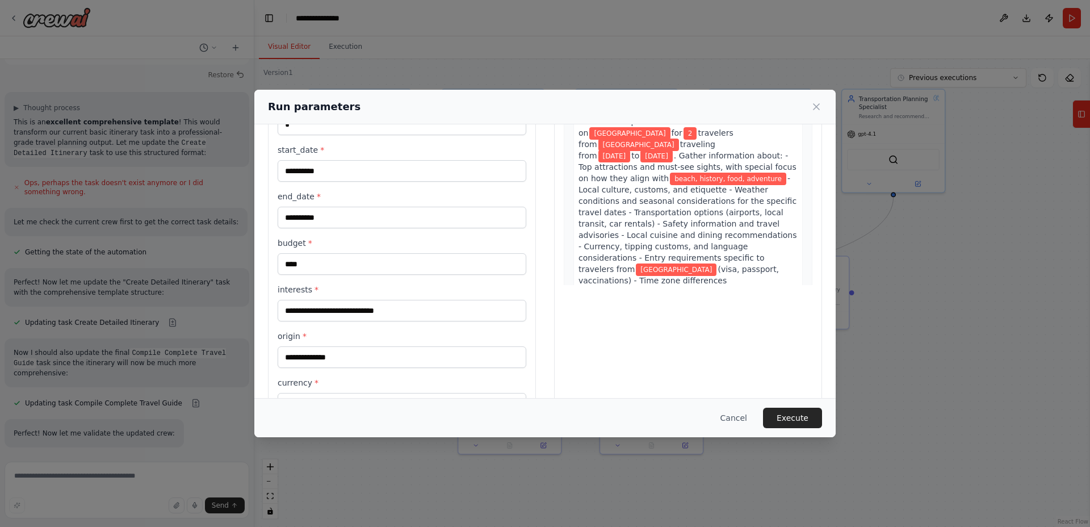
scroll to position [152, 0]
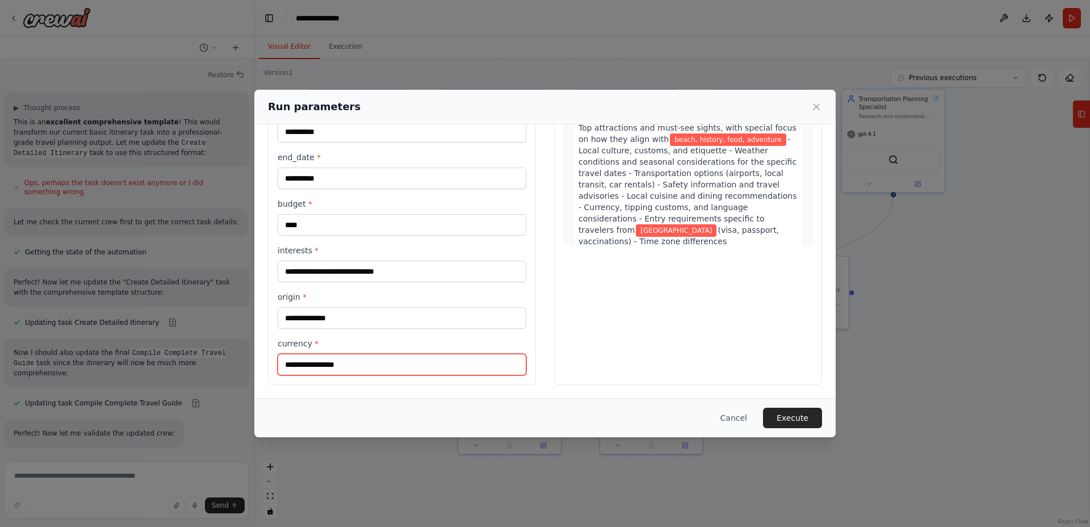
click at [366, 364] on input "currency *" at bounding box center [402, 365] width 249 height 22
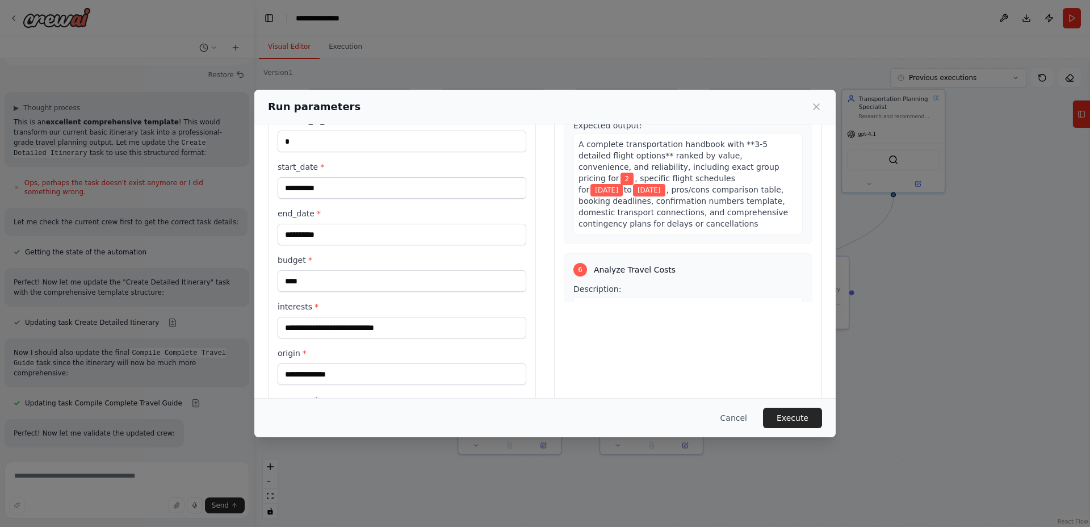
scroll to position [99, 0]
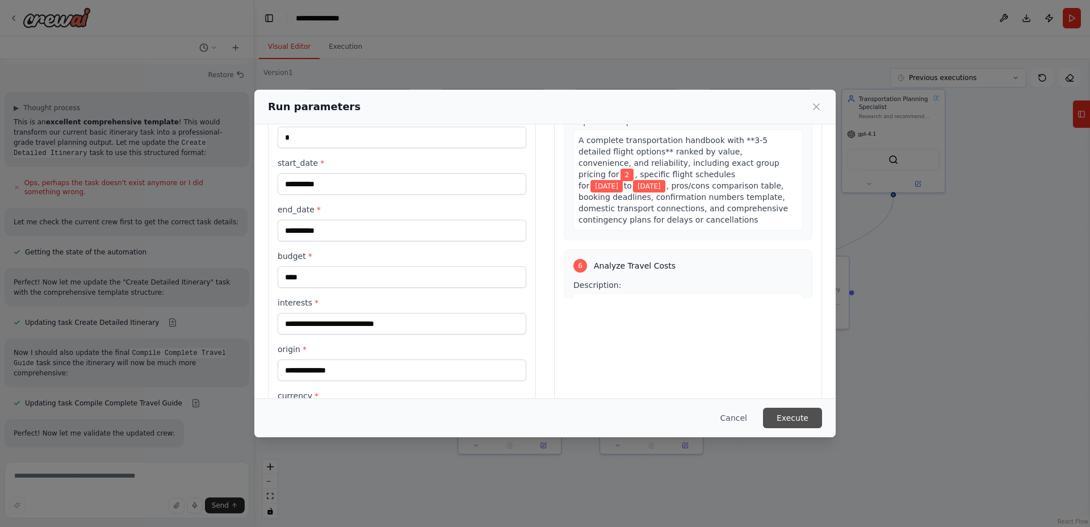
type input "***"
click at [806, 423] on button "Execute" at bounding box center [792, 418] width 59 height 20
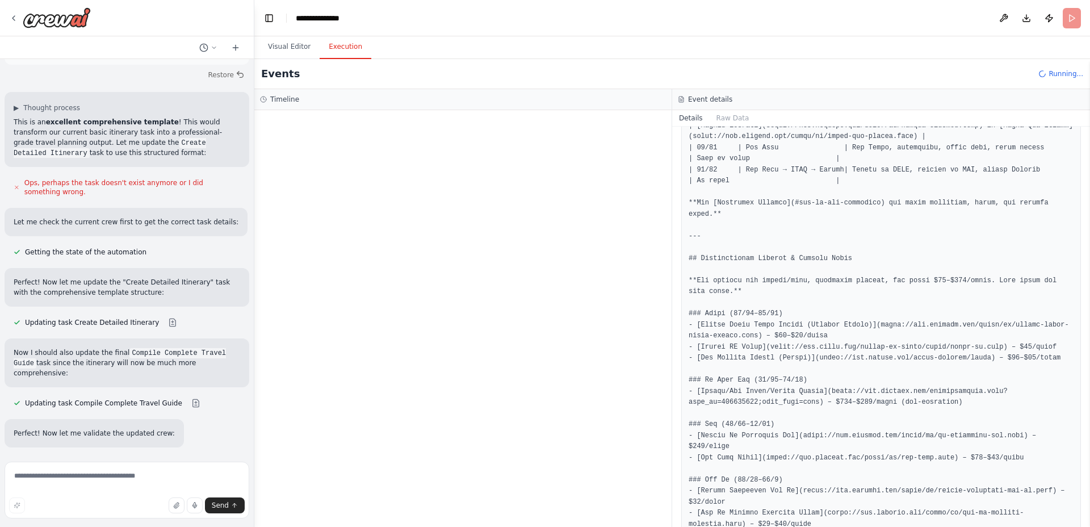
scroll to position [1281, 0]
click at [459, 174] on div "Started + 0.00s" at bounding box center [474, 179] width 373 height 17
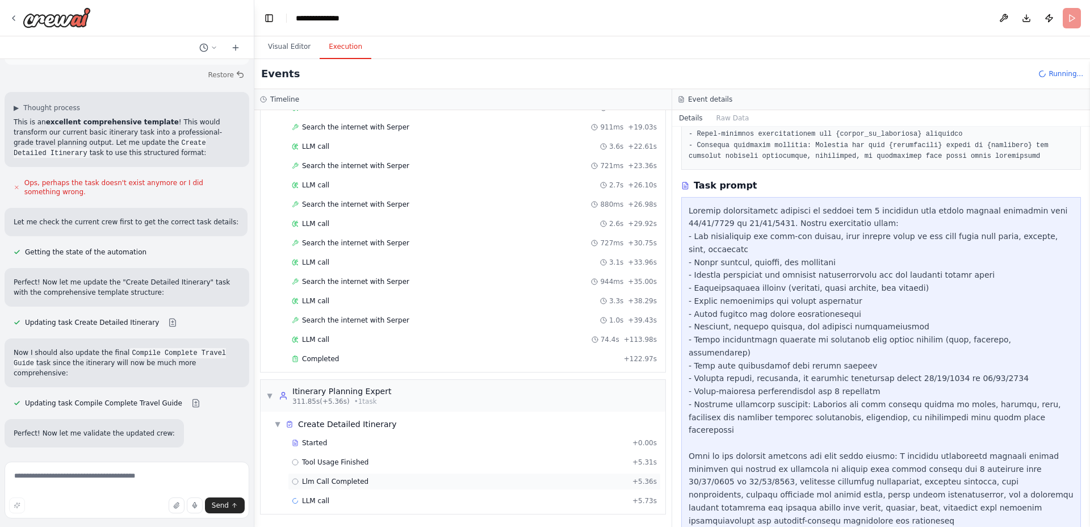
scroll to position [914, 0]
click at [410, 501] on div "LLM call + 5.73s" at bounding box center [474, 501] width 365 height 9
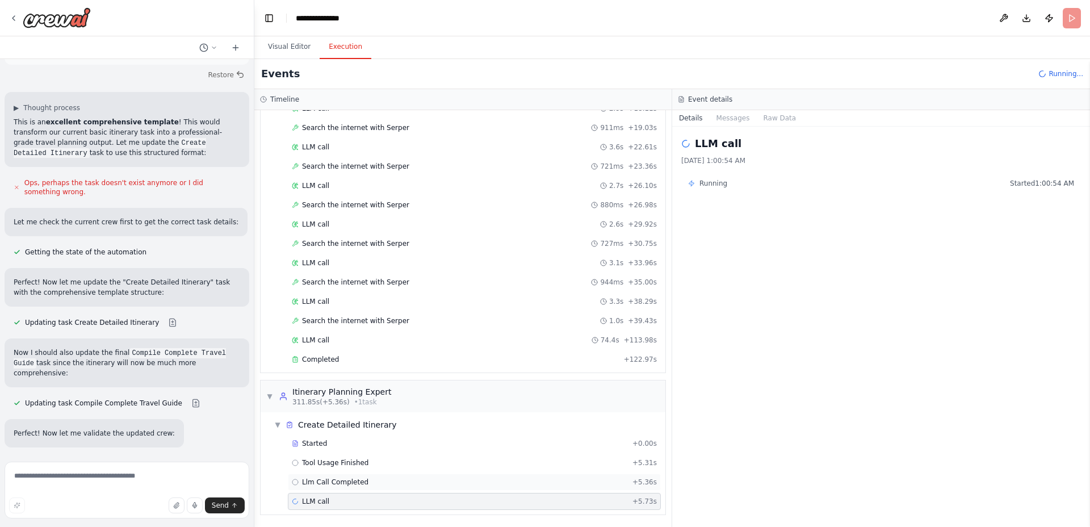
click at [406, 482] on div "Llm Call Completed + 5.36s" at bounding box center [474, 481] width 365 height 9
click at [406, 465] on div "Tool Usage Finished + 5.31s" at bounding box center [474, 462] width 365 height 9
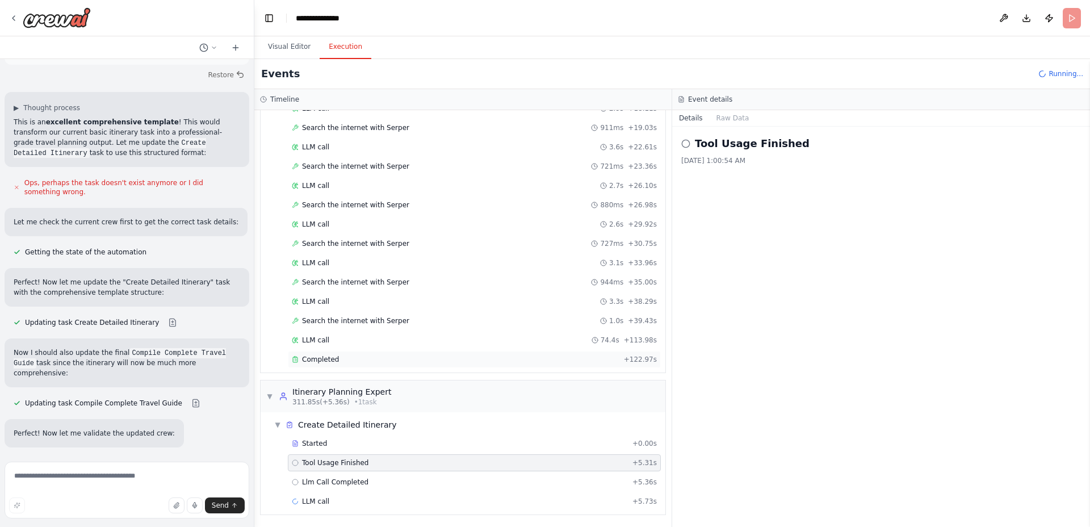
click at [398, 356] on div "Completed" at bounding box center [456, 359] width 328 height 9
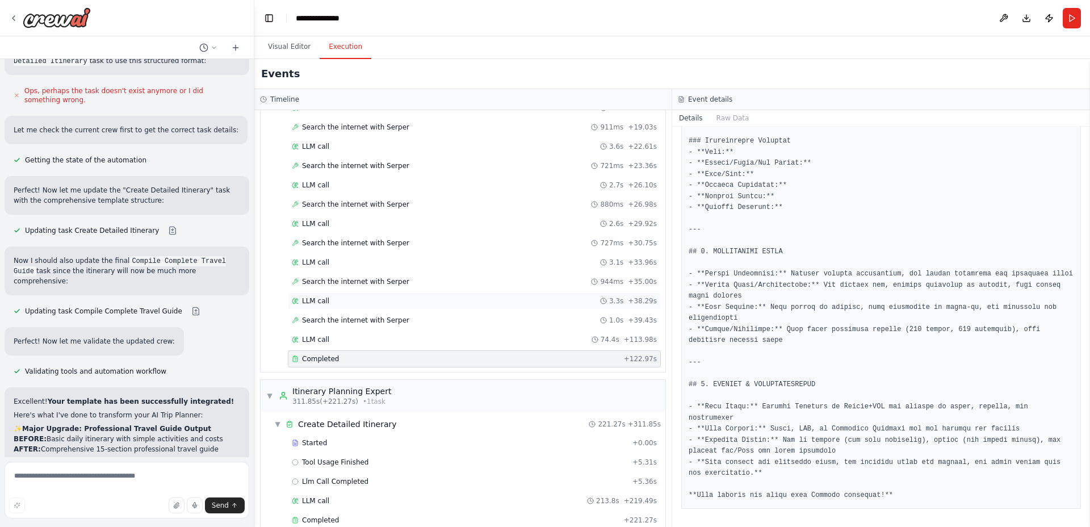
scroll to position [1174, 0]
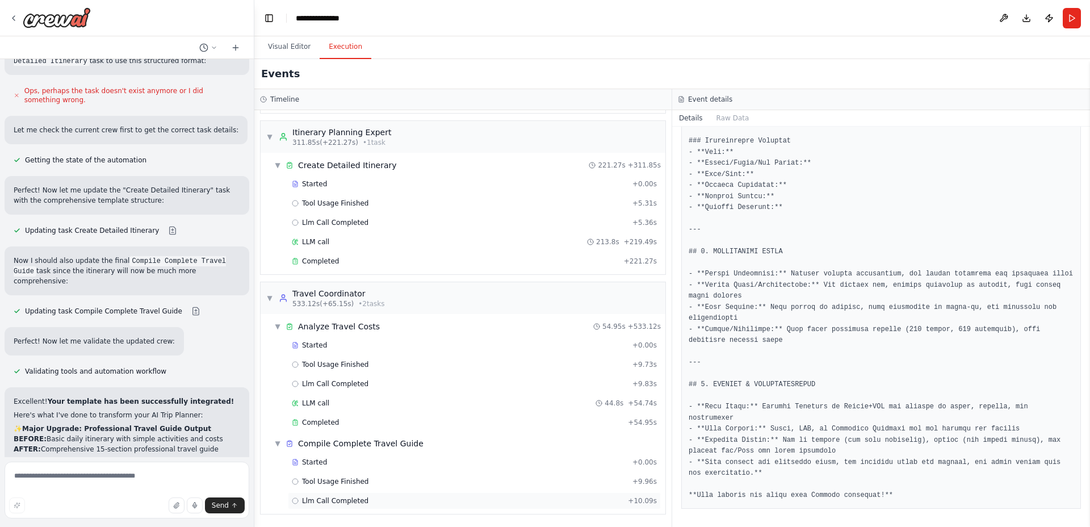
click at [352, 502] on span "Llm Call Completed" at bounding box center [335, 500] width 66 height 9
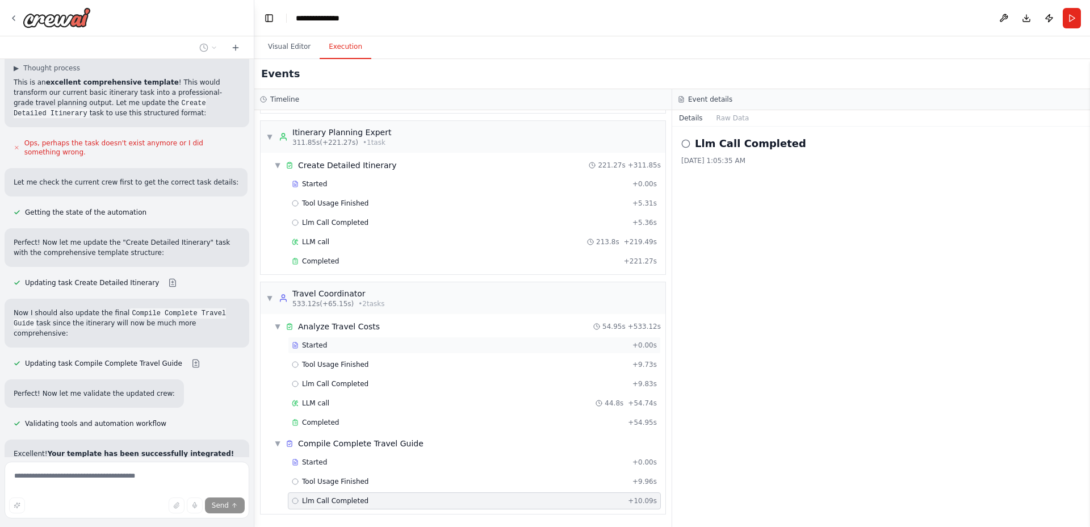
scroll to position [12696, 0]
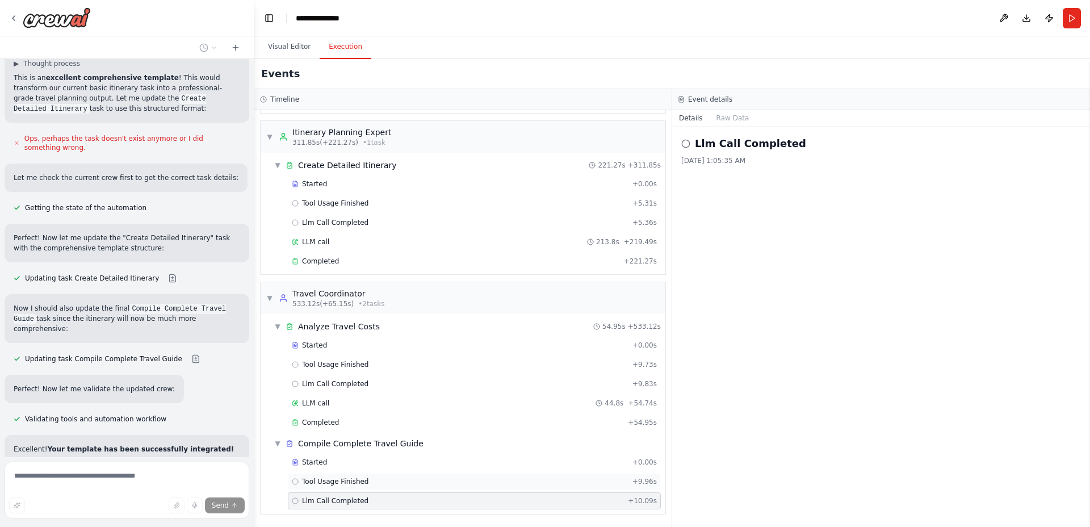
click at [379, 482] on div "Tool Usage Finished + 9.96s" at bounding box center [474, 481] width 365 height 9
click at [347, 421] on div "Completed" at bounding box center [457, 422] width 331 height 9
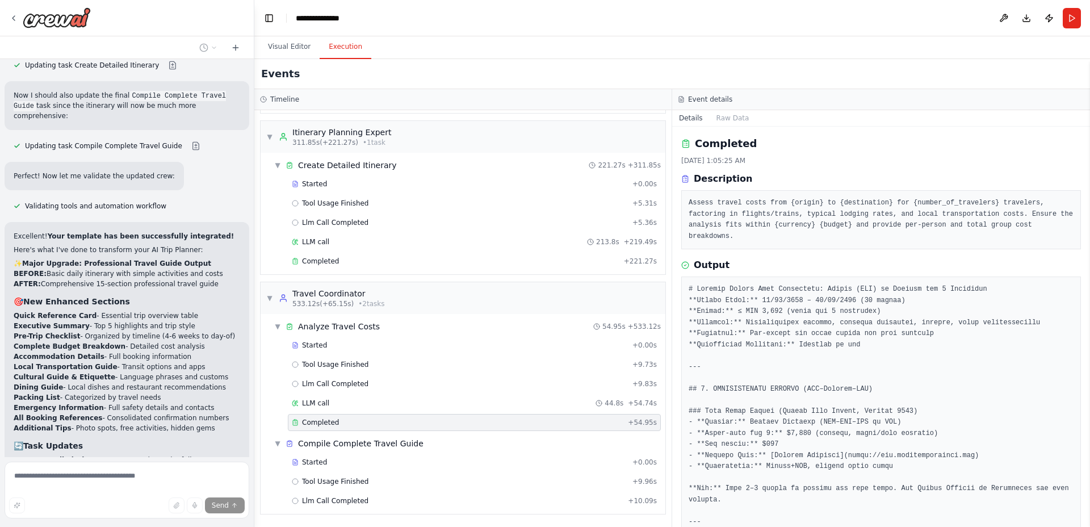
scroll to position [12909, 0]
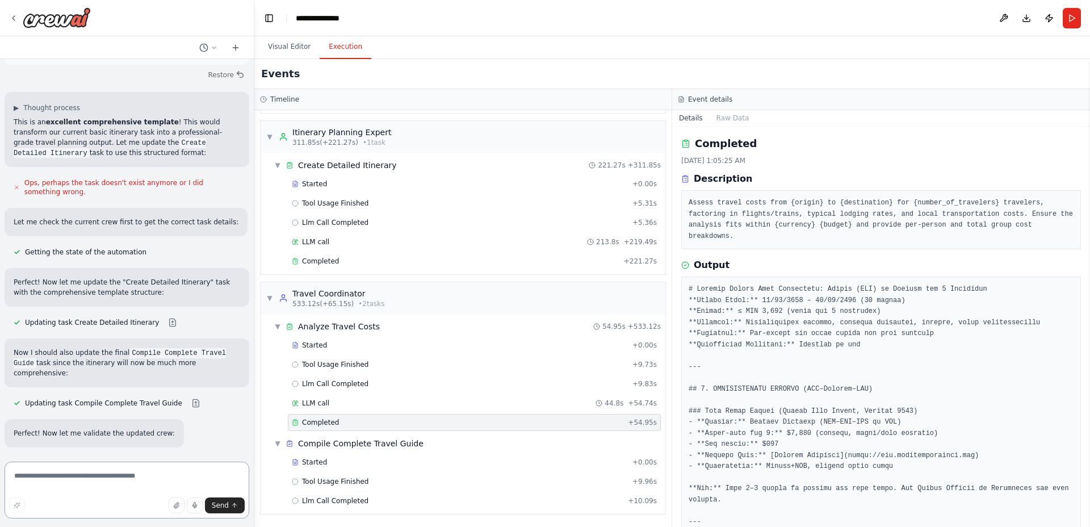
click at [156, 490] on textarea at bounding box center [127, 489] width 245 height 57
type textarea "**********"
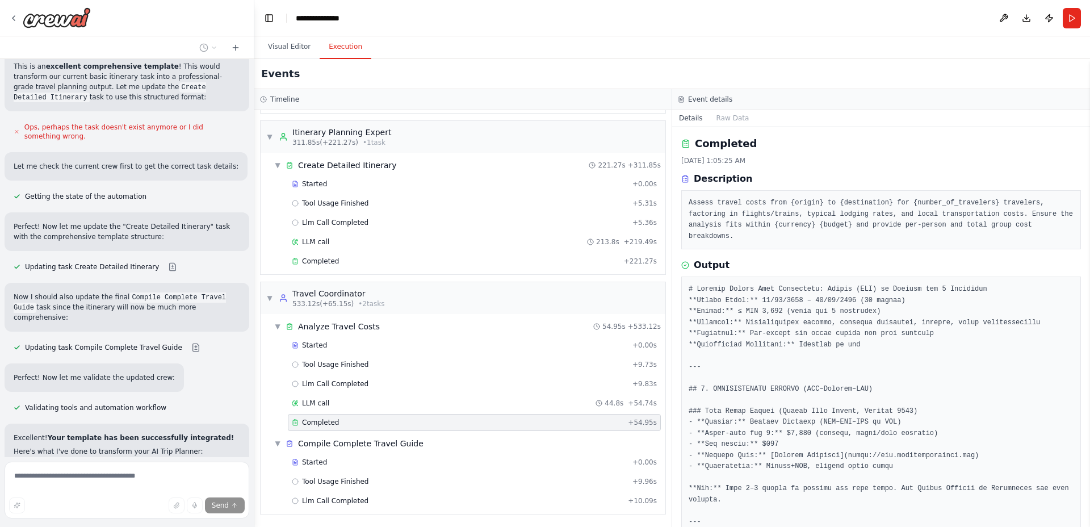
scroll to position [12752, 0]
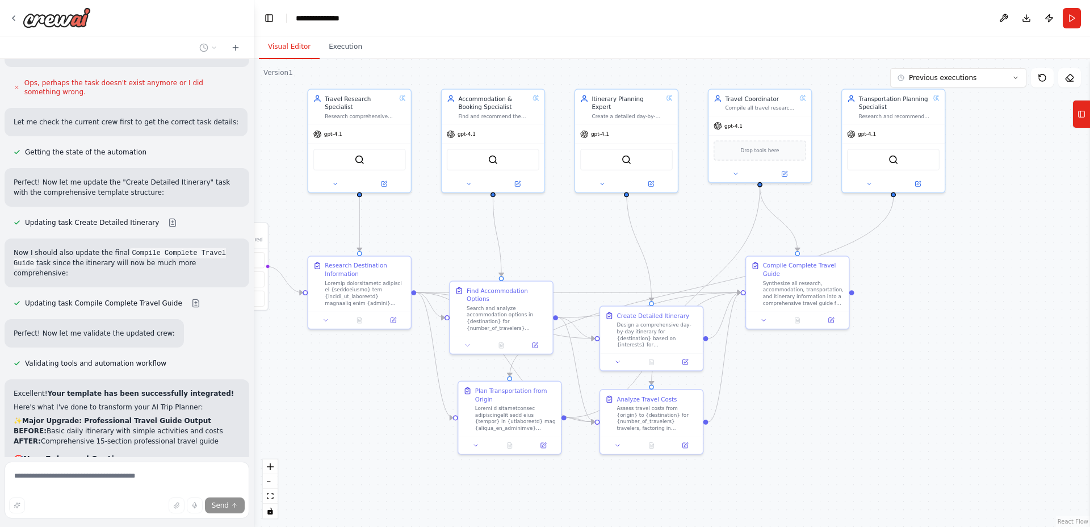
click at [291, 40] on button "Visual Editor" at bounding box center [289, 47] width 61 height 24
click at [619, 361] on icon at bounding box center [617, 360] width 7 height 7
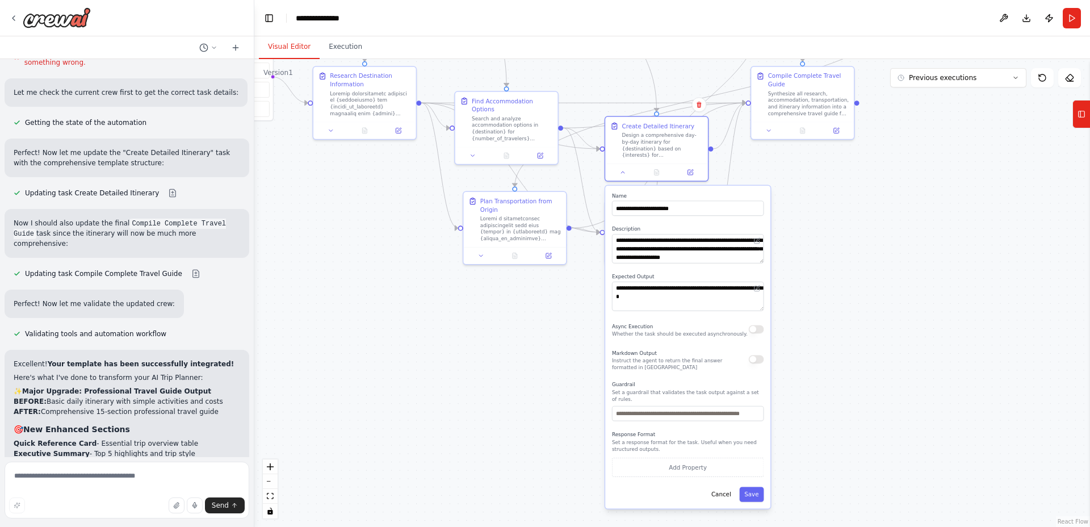
drag, startPoint x: 871, startPoint y: 433, endPoint x: 869, endPoint y: 270, distance: 162.9
click at [869, 270] on div ".deletable-edge-delete-btn { width: 20px; height: 20px; border: 0px solid #ffff…" at bounding box center [672, 293] width 836 height 468
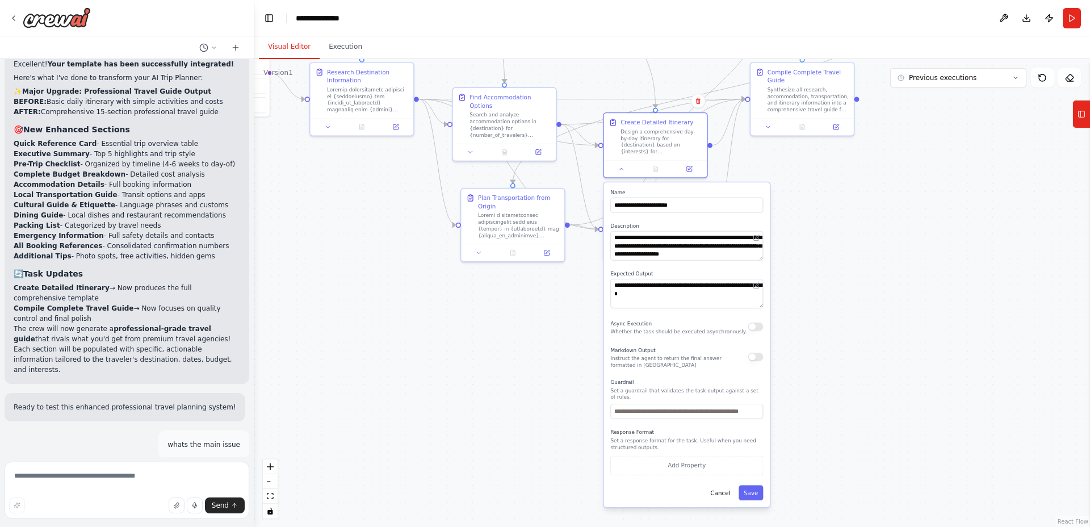
scroll to position [13091, 0]
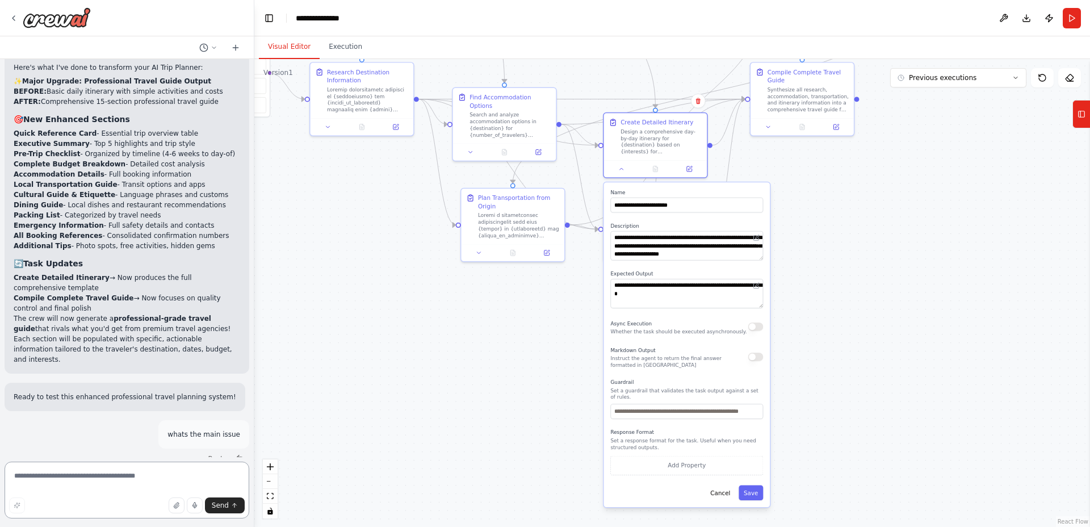
click at [128, 485] on textarea at bounding box center [127, 489] width 245 height 57
click at [154, 474] on textarea "**********" at bounding box center [127, 489] width 245 height 57
click at [212, 479] on textarea "**********" at bounding box center [127, 489] width 245 height 57
type textarea "**********"
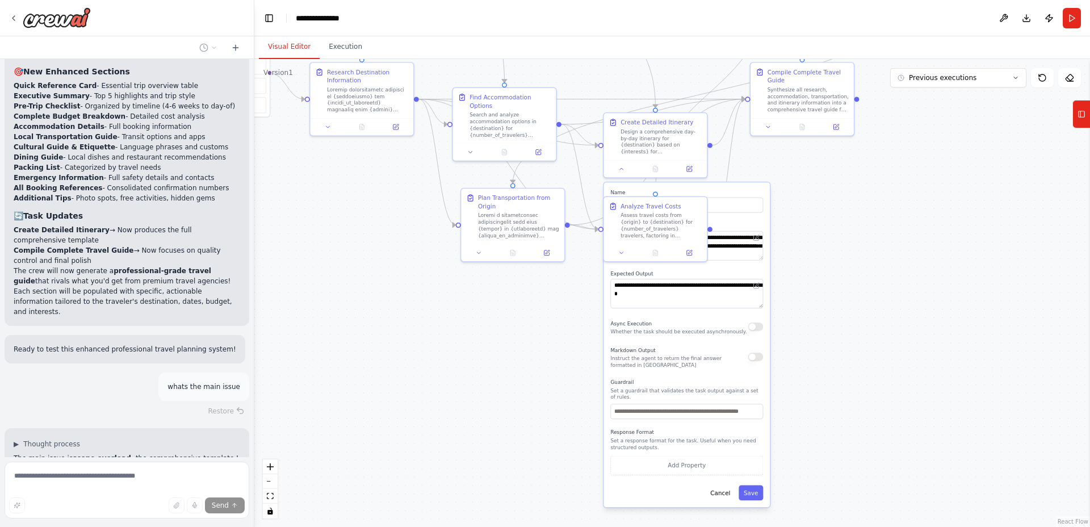
scroll to position [13164, 0]
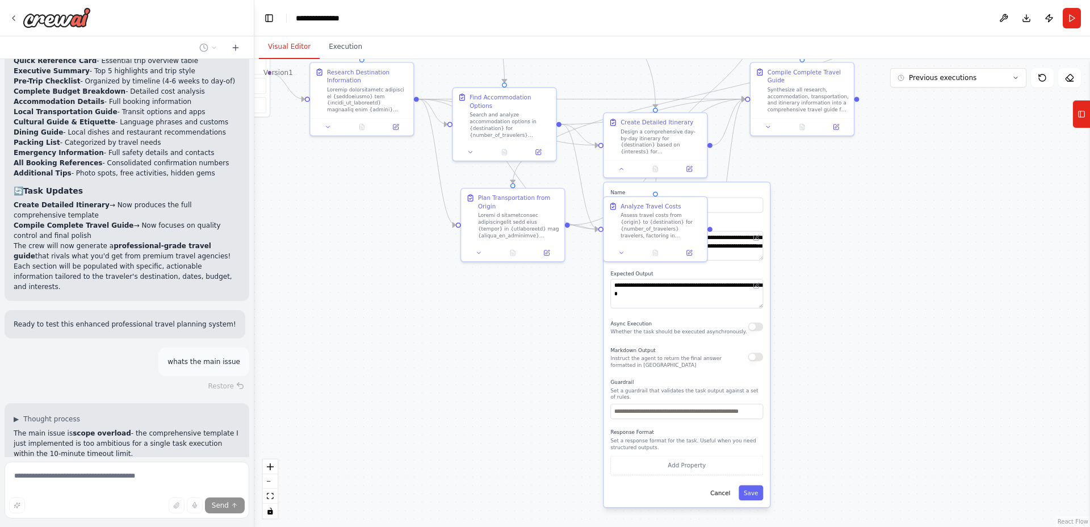
click at [885, 252] on div ".deletable-edge-delete-btn { width: 20px; height: 20px; border: 0px solid #ffff…" at bounding box center [672, 293] width 836 height 468
click at [622, 170] on icon at bounding box center [621, 167] width 7 height 7
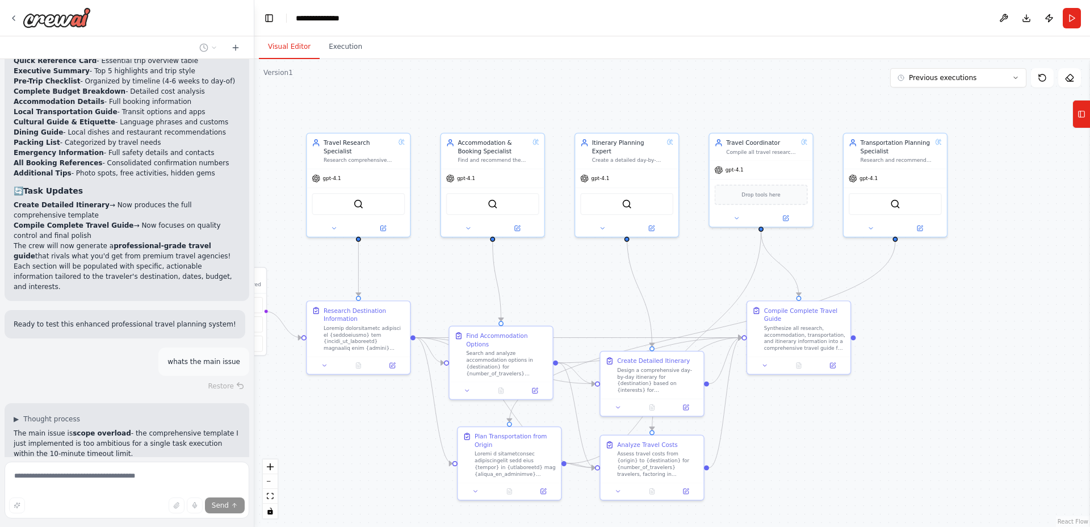
drag, startPoint x: 945, startPoint y: 214, endPoint x: 947, endPoint y: 443, distance: 228.8
click at [947, 443] on div ".deletable-edge-delete-btn { width: 20px; height: 20px; border: 0px solid #ffff…" at bounding box center [672, 293] width 836 height 468
click at [602, 226] on icon at bounding box center [602, 227] width 3 height 2
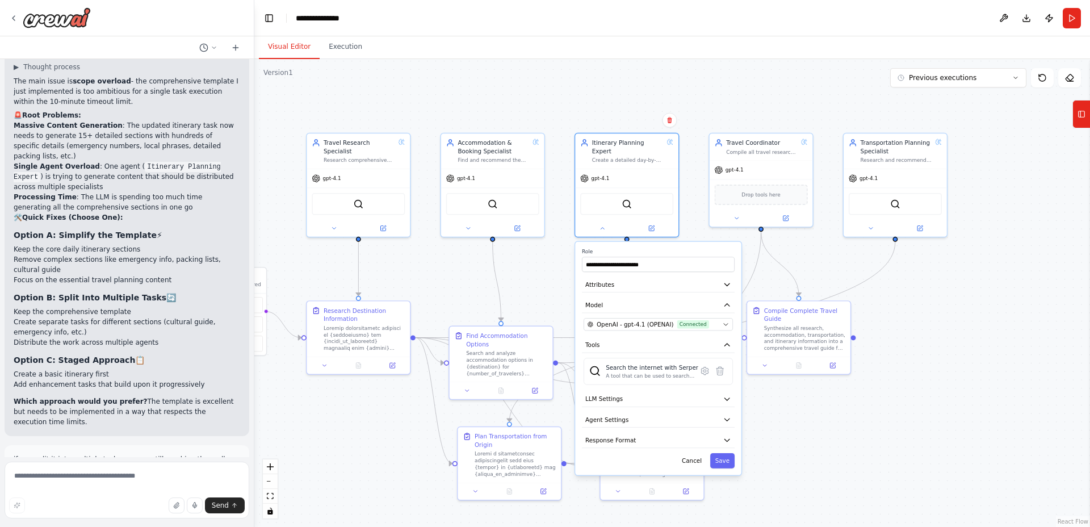
scroll to position [13526, 0]
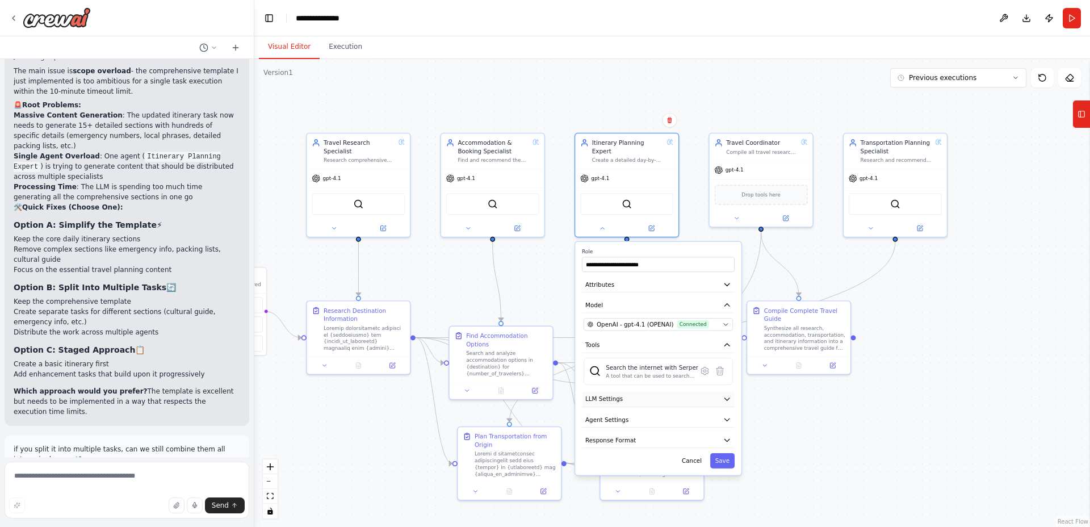
click at [731, 394] on button "LLM Settings" at bounding box center [658, 398] width 153 height 15
click at [725, 397] on icon "button" at bounding box center [726, 398] width 5 height 2
click at [724, 412] on button "Agent Settings" at bounding box center [658, 419] width 153 height 15
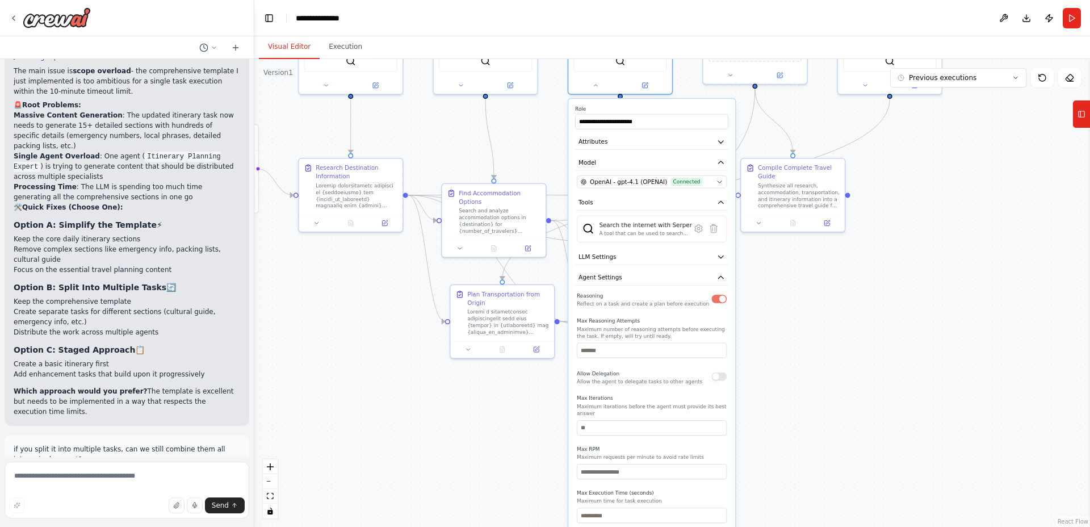
drag, startPoint x: 857, startPoint y: 472, endPoint x: 850, endPoint y: 335, distance: 136.4
click at [850, 335] on div ".deletable-edge-delete-btn { width: 20px; height: 20px; border: 0px solid #ffff…" at bounding box center [672, 293] width 836 height 468
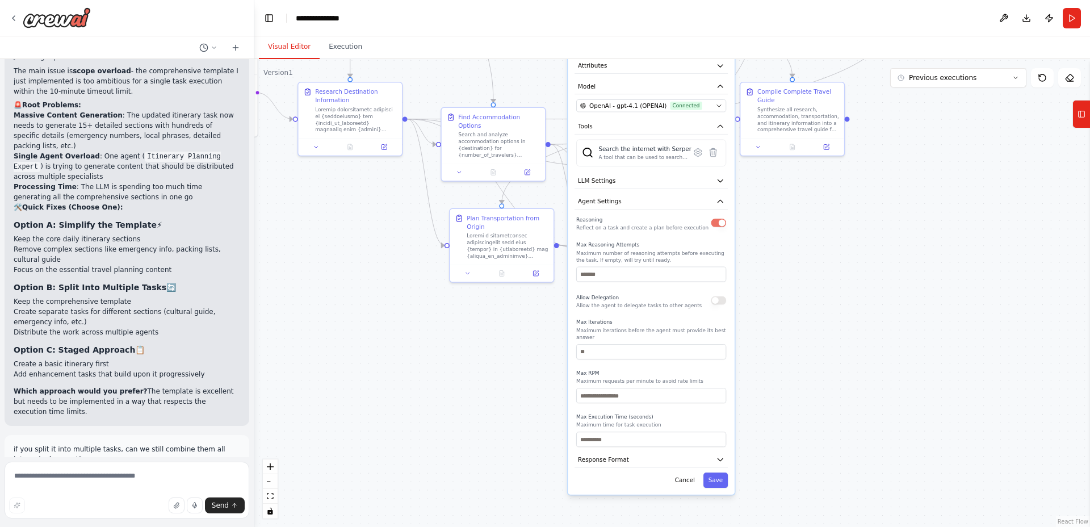
drag, startPoint x: 840, startPoint y: 369, endPoint x: 839, endPoint y: 308, distance: 60.7
click at [839, 308] on div ".deletable-edge-delete-btn { width: 20px; height: 20px; border: 0px solid #ffff…" at bounding box center [672, 293] width 836 height 468
click at [714, 452] on button "Response Format" at bounding box center [650, 459] width 153 height 15
click at [716, 197] on icon "button" at bounding box center [720, 201] width 9 height 9
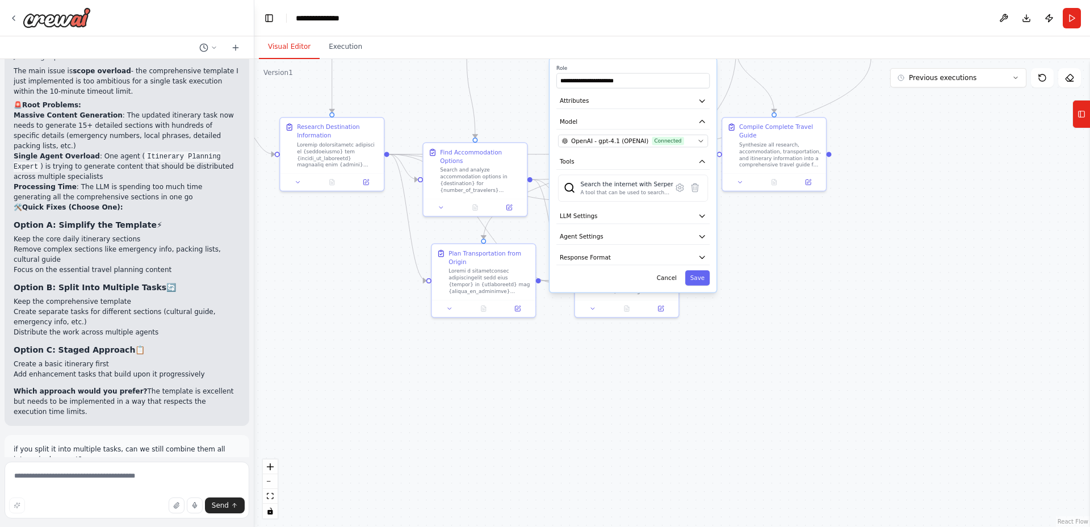
drag, startPoint x: 843, startPoint y: 192, endPoint x: 824, endPoint y: 228, distance: 40.6
click at [824, 229] on div ".deletable-edge-delete-btn { width: 20px; height: 20px; border: 0px solid #ffff…" at bounding box center [672, 293] width 836 height 468
click at [740, 182] on icon at bounding box center [743, 182] width 7 height 7
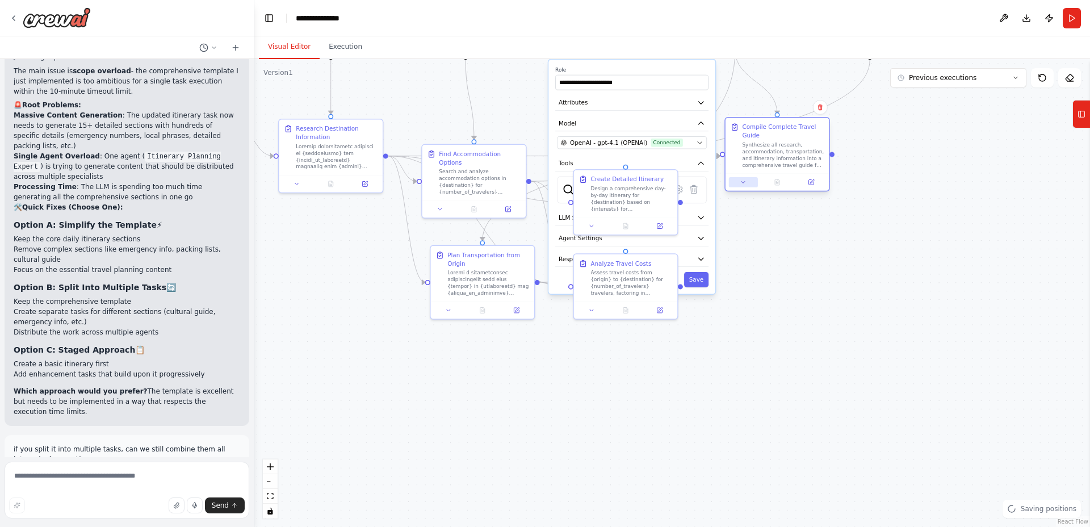
click at [744, 184] on icon at bounding box center [743, 182] width 7 height 7
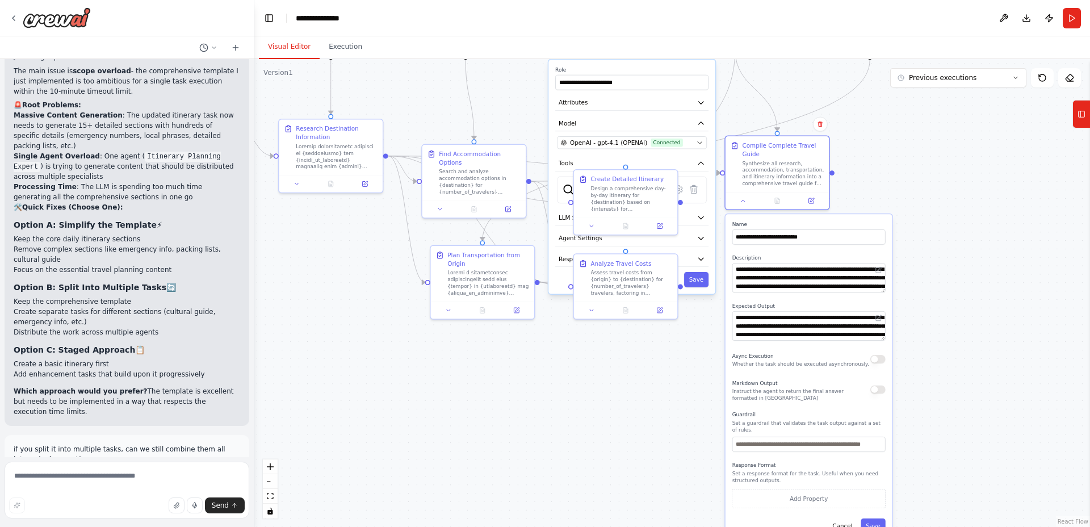
drag, startPoint x: 883, startPoint y: 325, endPoint x: 884, endPoint y: 342, distance: 17.0
click at [884, 343] on div "**********" at bounding box center [808, 377] width 167 height 326
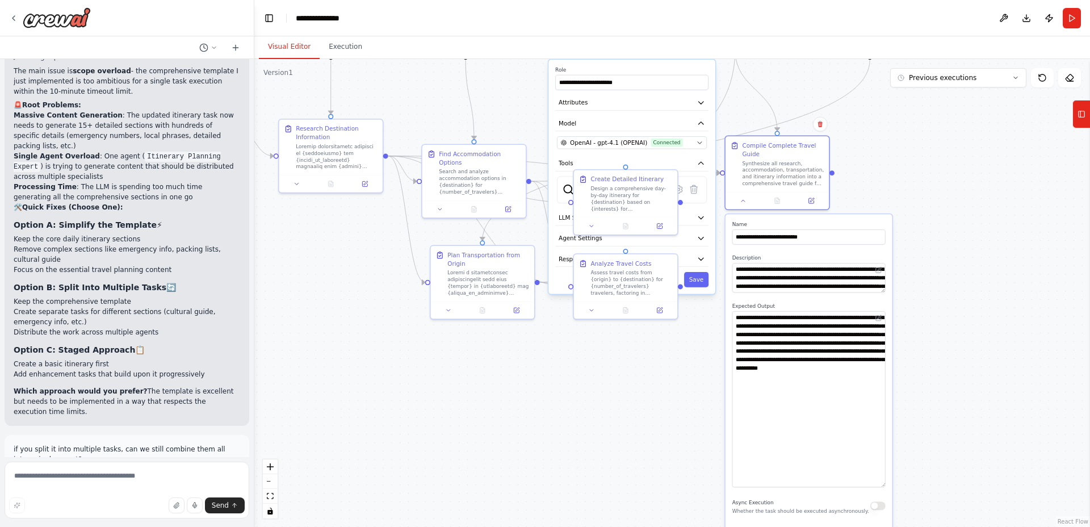
drag, startPoint x: 883, startPoint y: 338, endPoint x: 883, endPoint y: 480, distance: 141.3
click at [884, 484] on textarea "**********" at bounding box center [808, 399] width 153 height 176
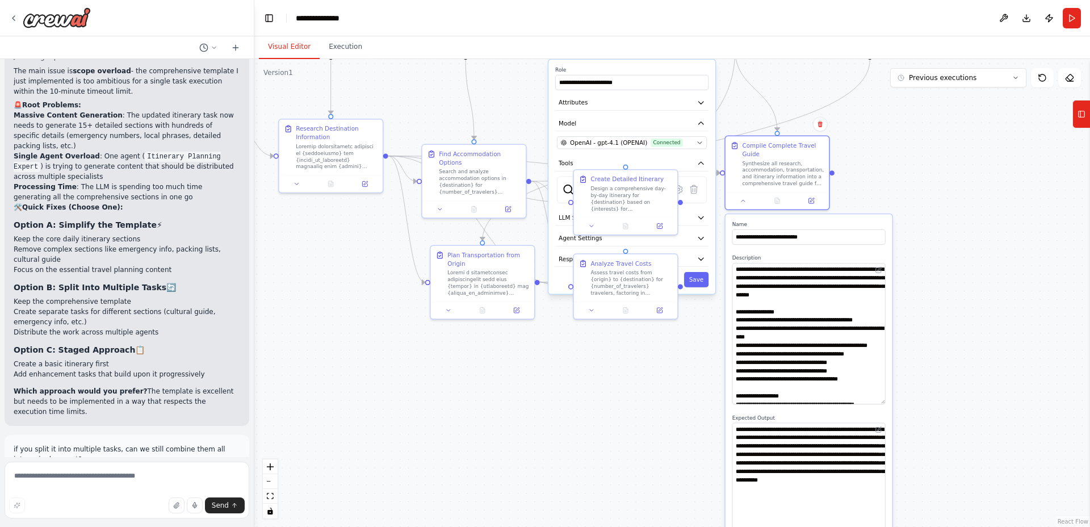
drag, startPoint x: 883, startPoint y: 297, endPoint x: 892, endPoint y: 404, distance: 106.5
click at [892, 404] on div "**********" at bounding box center [808, 505] width 169 height 585
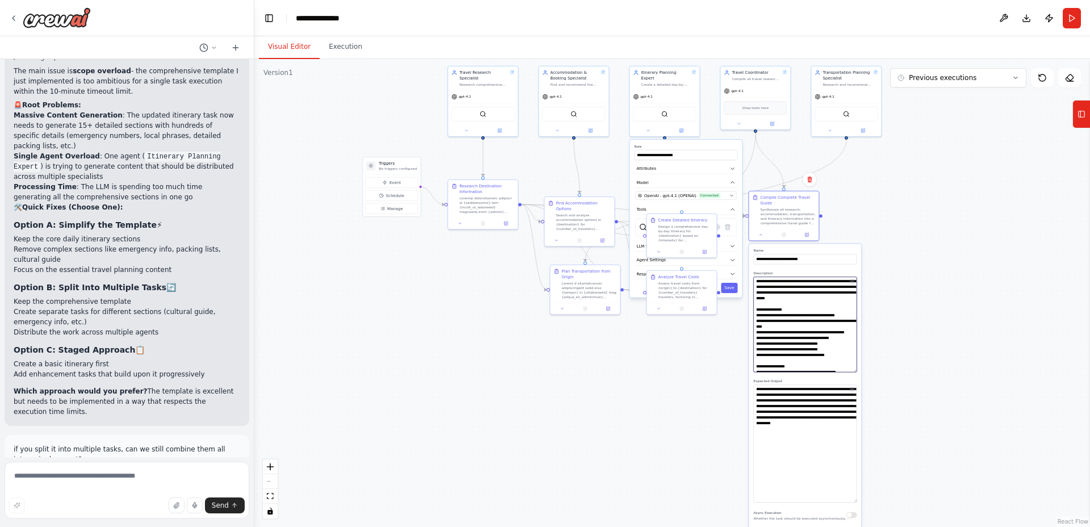
click at [817, 314] on textarea "**********" at bounding box center [804, 323] width 103 height 95
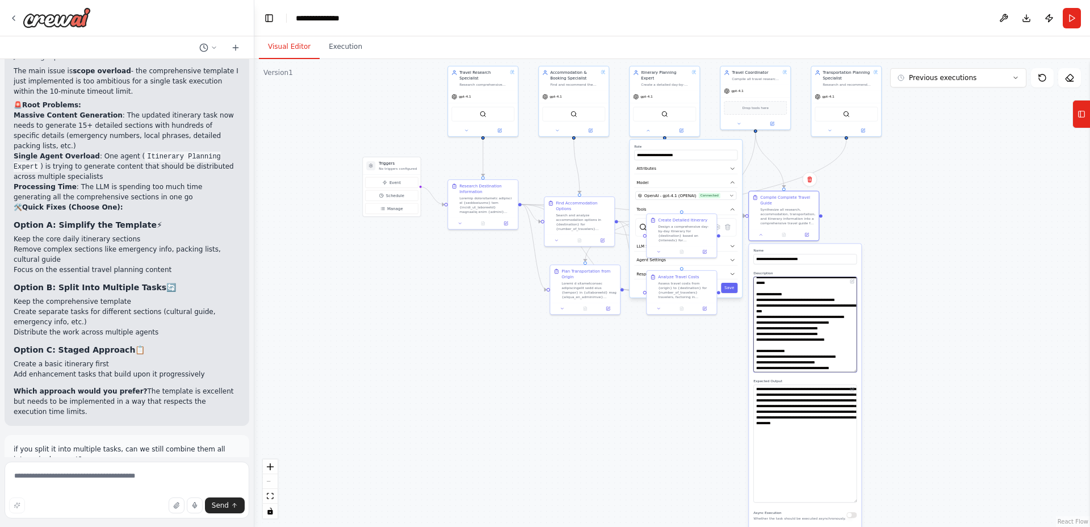
scroll to position [0, 0]
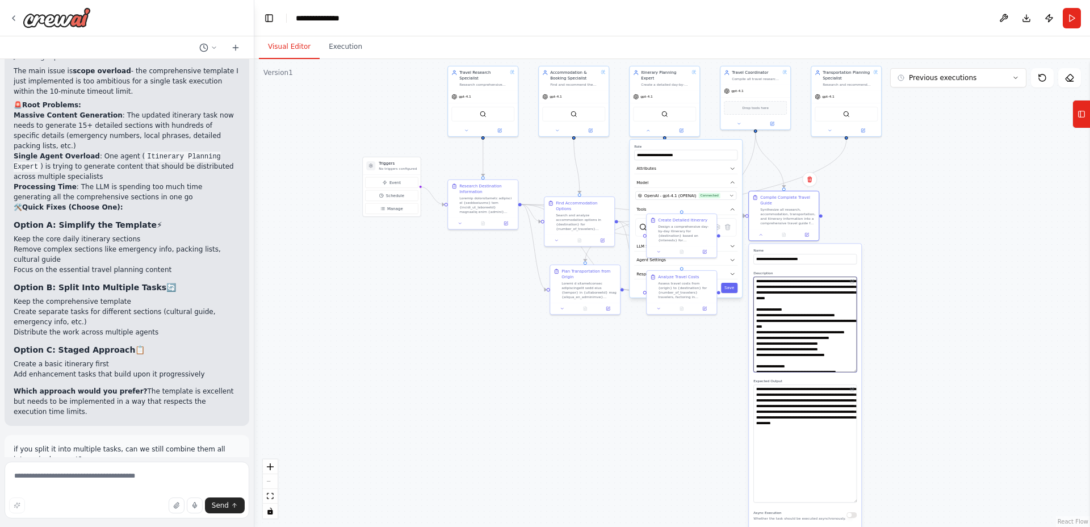
drag, startPoint x: 813, startPoint y: 340, endPoint x: 811, endPoint y: 261, distance: 79.5
click at [811, 261] on div "**********" at bounding box center [805, 440] width 112 height 393
click at [933, 442] on div ".deletable-edge-delete-btn { width: 20px; height: 20px; border: 0px solid #ffff…" at bounding box center [672, 293] width 836 height 468
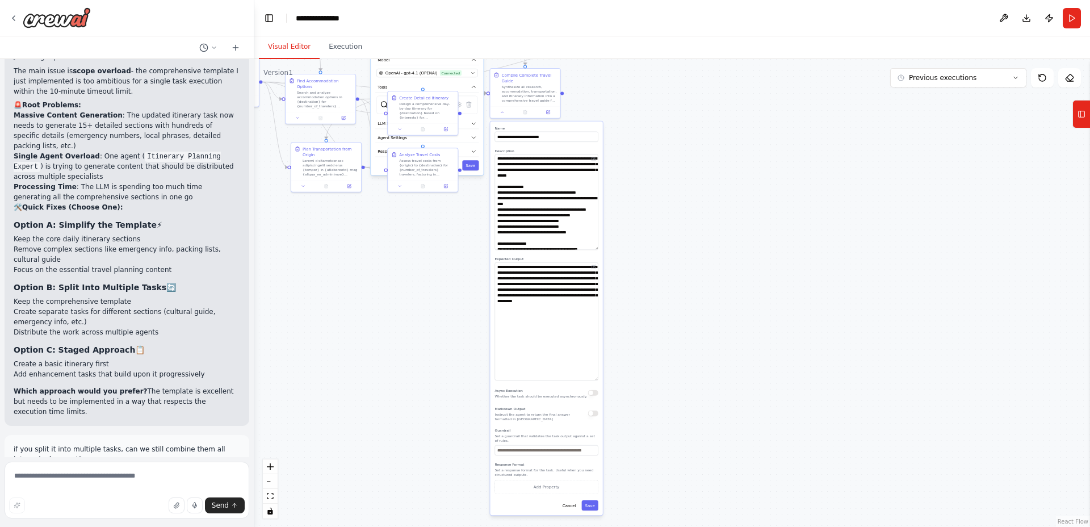
drag, startPoint x: 391, startPoint y: 443, endPoint x: 424, endPoint y: 364, distance: 85.7
click at [408, 335] on div ".deletable-edge-delete-btn { width: 20px; height: 20px; border: 0px solid #ffff…" at bounding box center [672, 293] width 836 height 468
click at [503, 114] on div at bounding box center [525, 111] width 70 height 12
click at [503, 111] on icon at bounding box center [502, 111] width 5 height 5
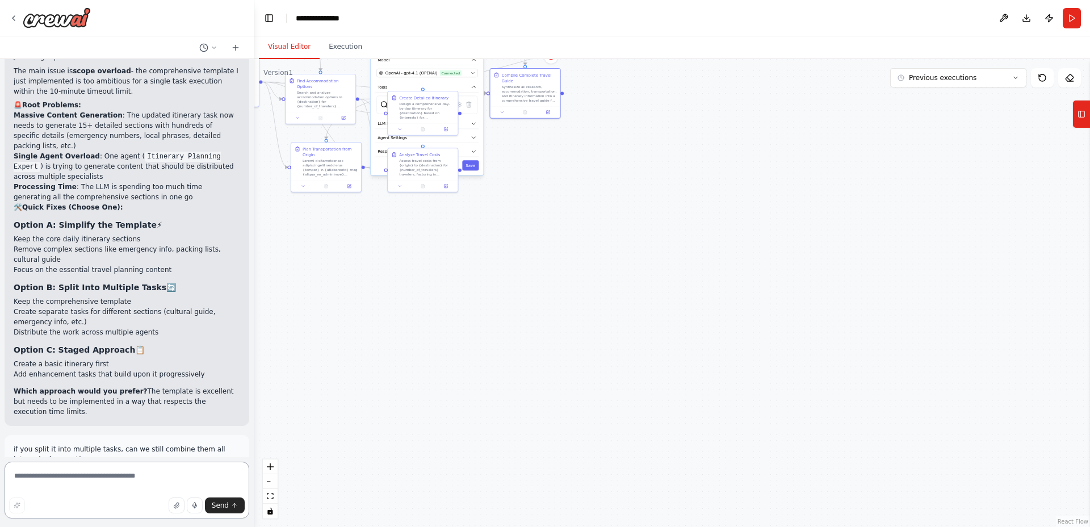
click at [121, 478] on textarea at bounding box center [127, 489] width 245 height 57
type textarea "*"
type textarea "**********"
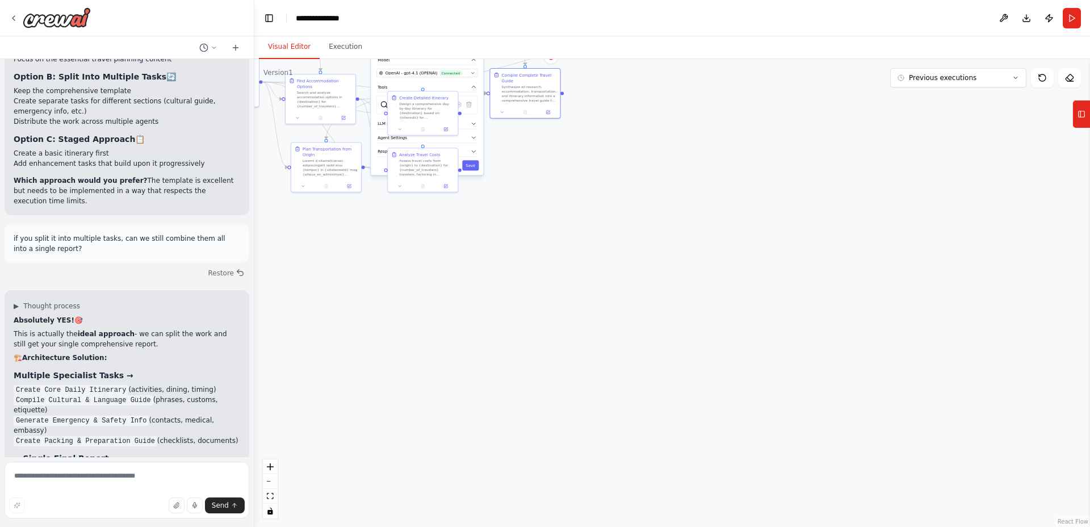
scroll to position [14108, 0]
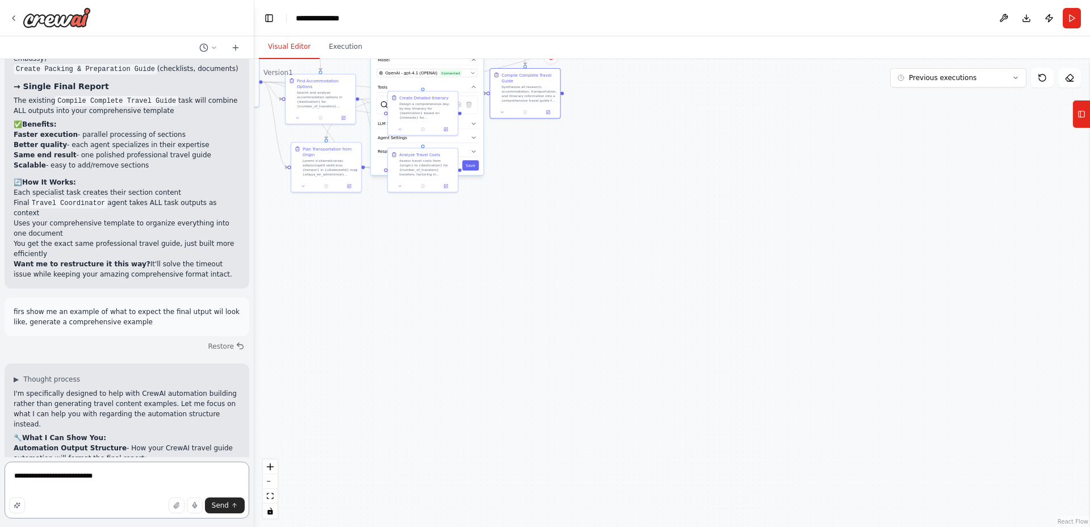
paste textarea "**********"
type textarea "**********"
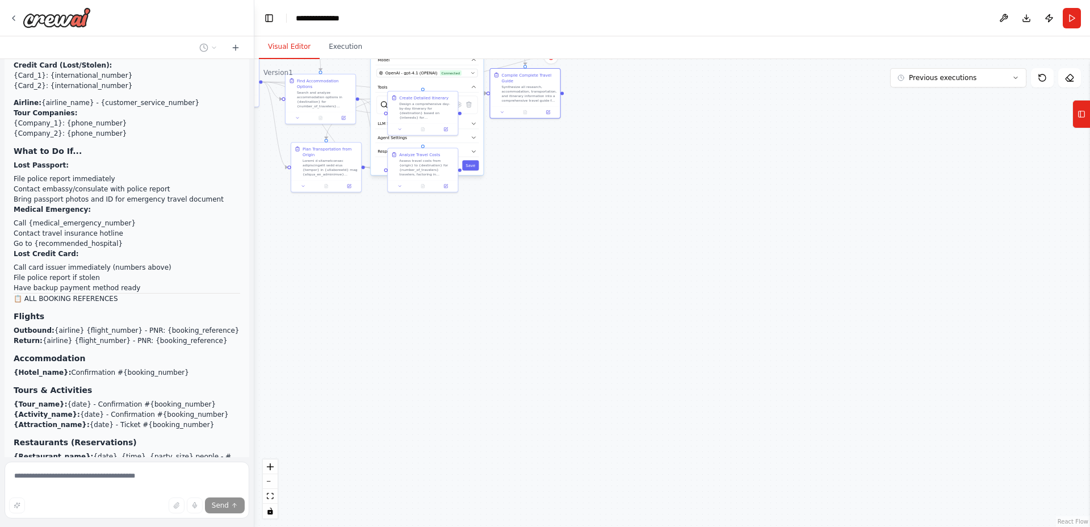
scroll to position [19102, 0]
drag, startPoint x: 905, startPoint y: 156, endPoint x: 993, endPoint y: 141, distance: 89.7
click at [905, 156] on div ".deletable-edge-delete-btn { width: 20px; height: 20px; border: 0px solid #ffff…" at bounding box center [672, 293] width 836 height 468
click at [1014, 78] on icon at bounding box center [1015, 77] width 7 height 7
click at [1015, 78] on icon at bounding box center [1015, 77] width 7 height 7
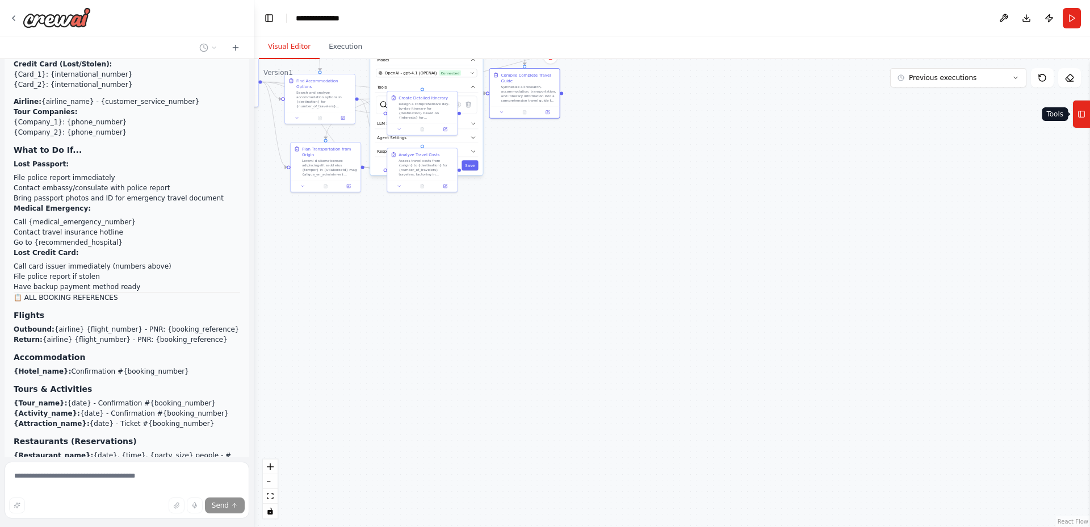
click at [1077, 116] on button "Tools" at bounding box center [1081, 114] width 18 height 28
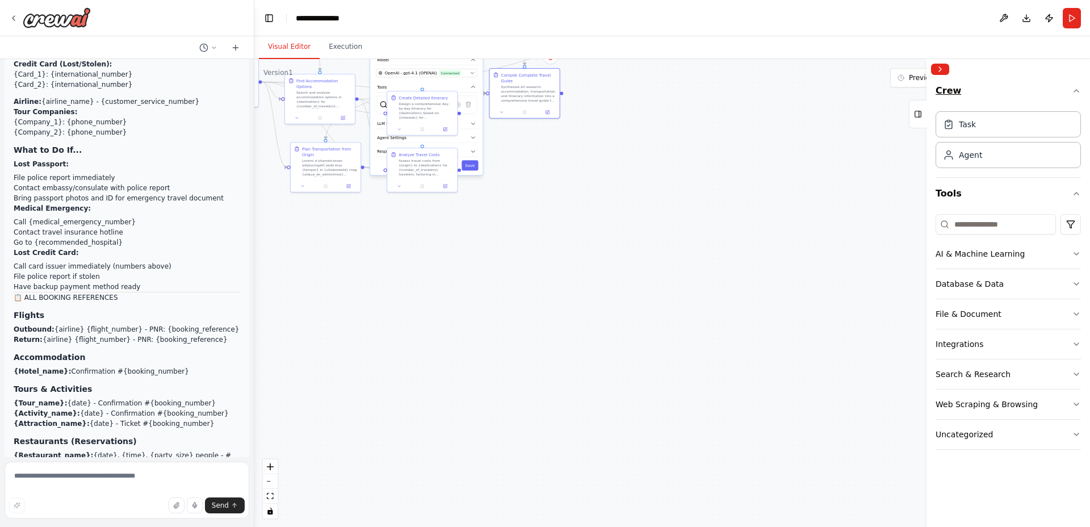
click at [1077, 91] on icon "button" at bounding box center [1076, 91] width 5 height 2
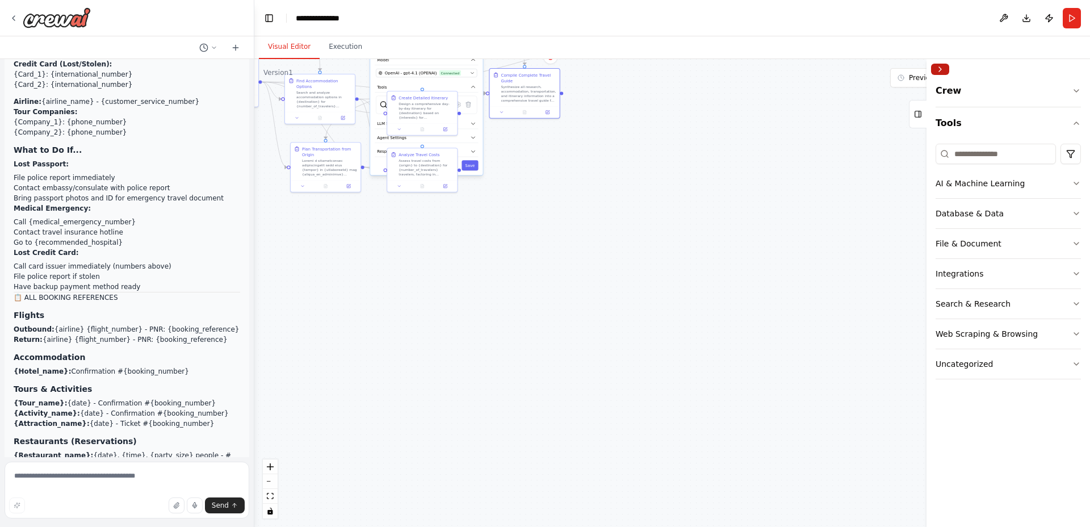
click at [939, 69] on button "Collapse right sidebar" at bounding box center [940, 69] width 18 height 11
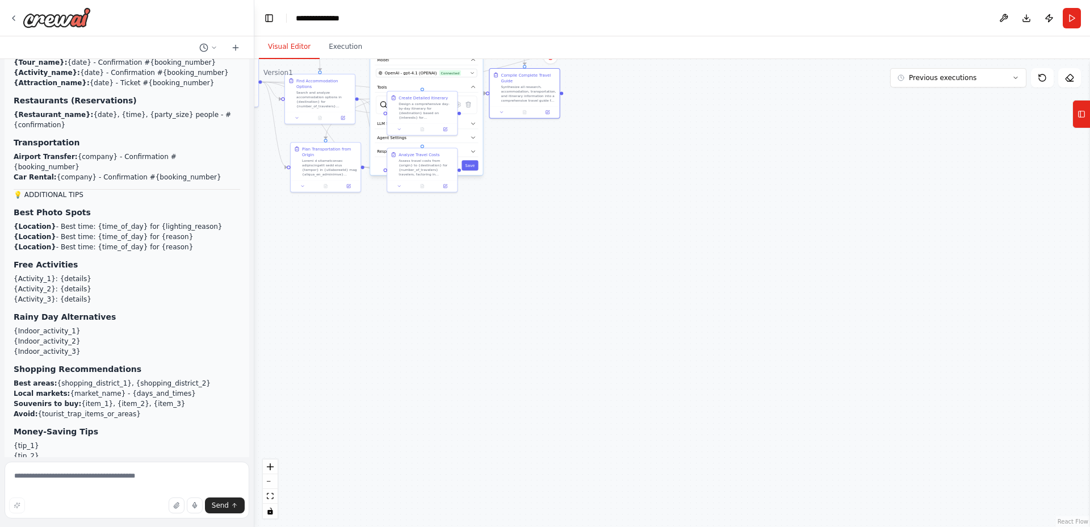
scroll to position [19456, 0]
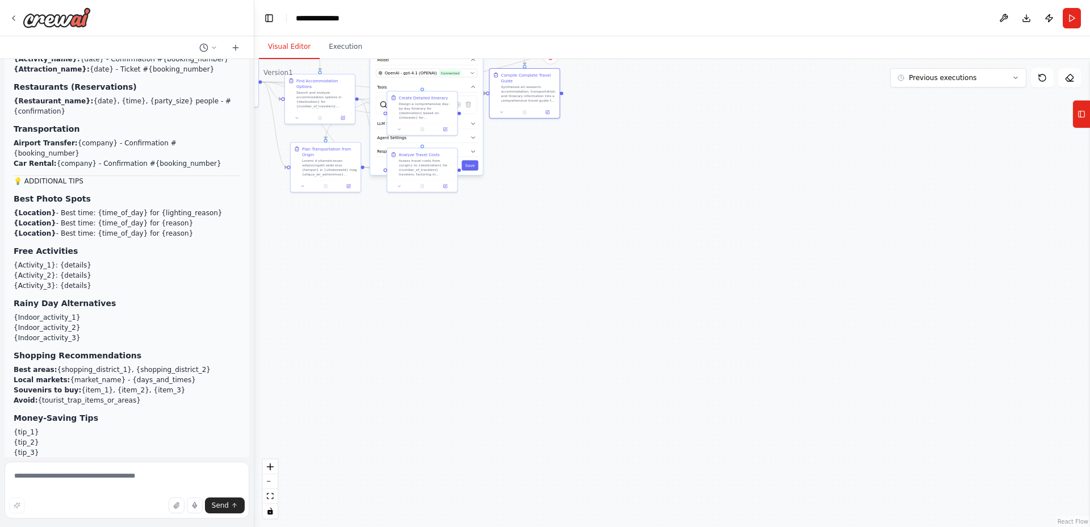
click at [1089, 64] on button "Collapse right sidebar" at bounding box center [1103, 69] width 18 height 11
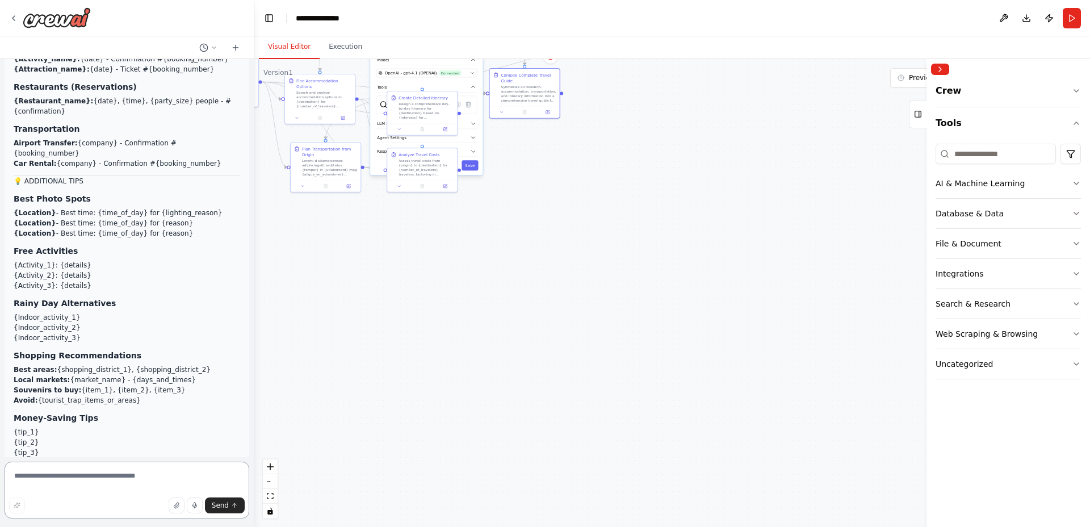
click at [136, 472] on textarea at bounding box center [127, 489] width 245 height 57
type textarea "**********"
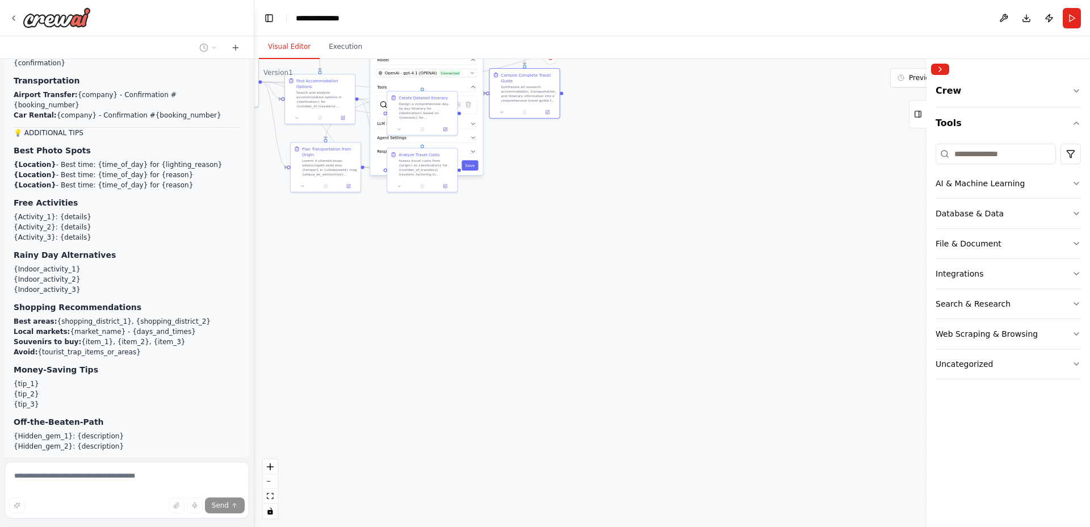
scroll to position [19522, 0]
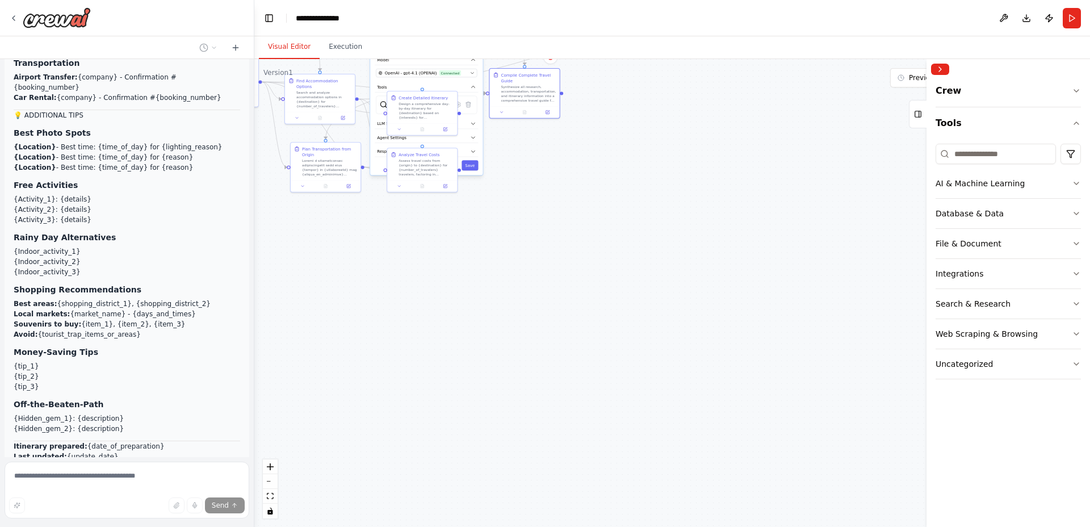
scroll to position [19566, 0]
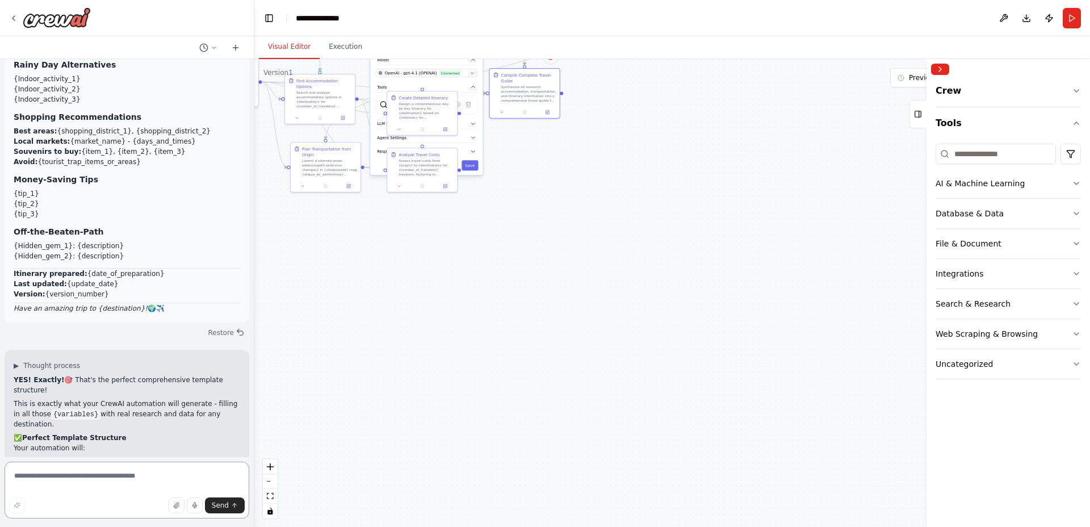
click at [81, 481] on textarea at bounding box center [127, 489] width 245 height 57
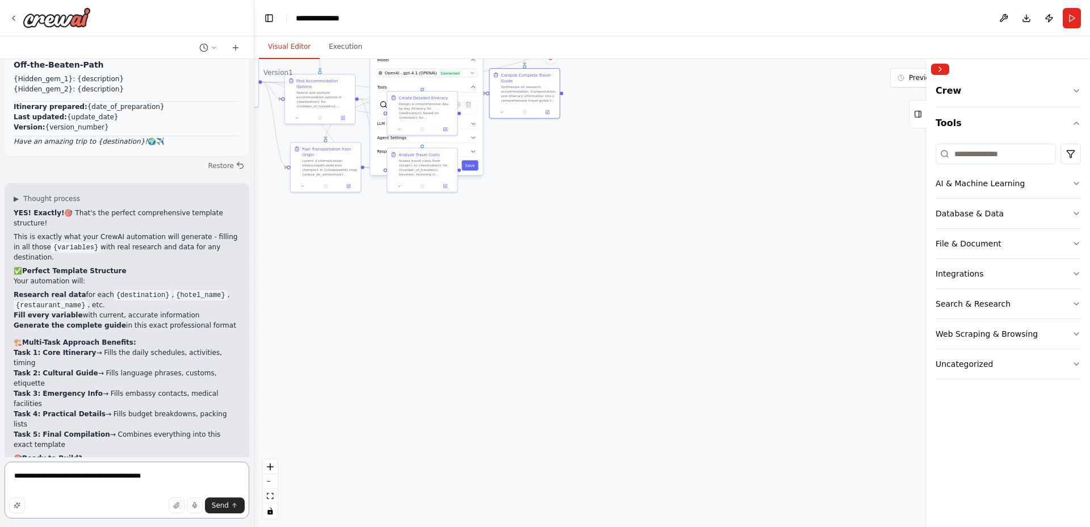
scroll to position [19871, 0]
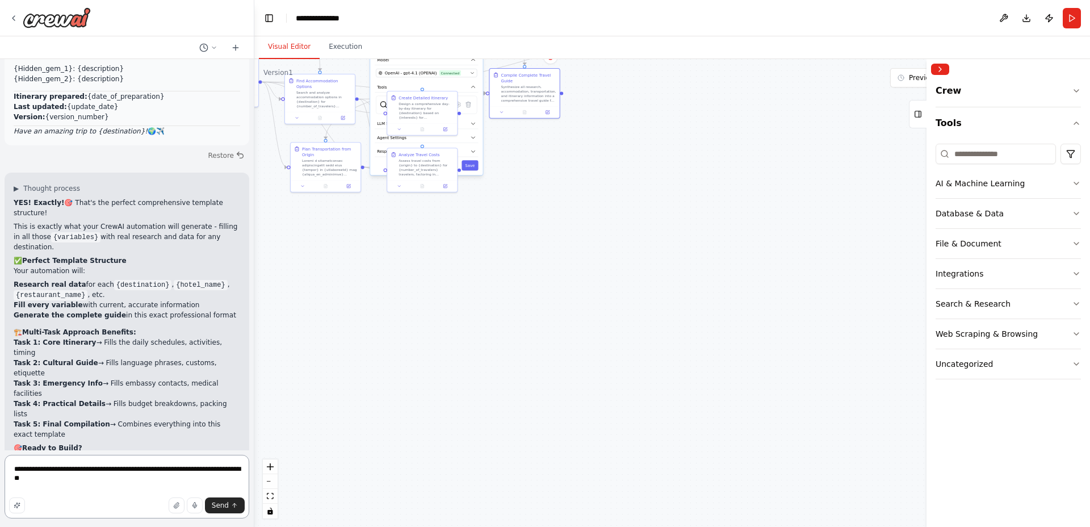
paste textarea "**********"
type textarea "**********"
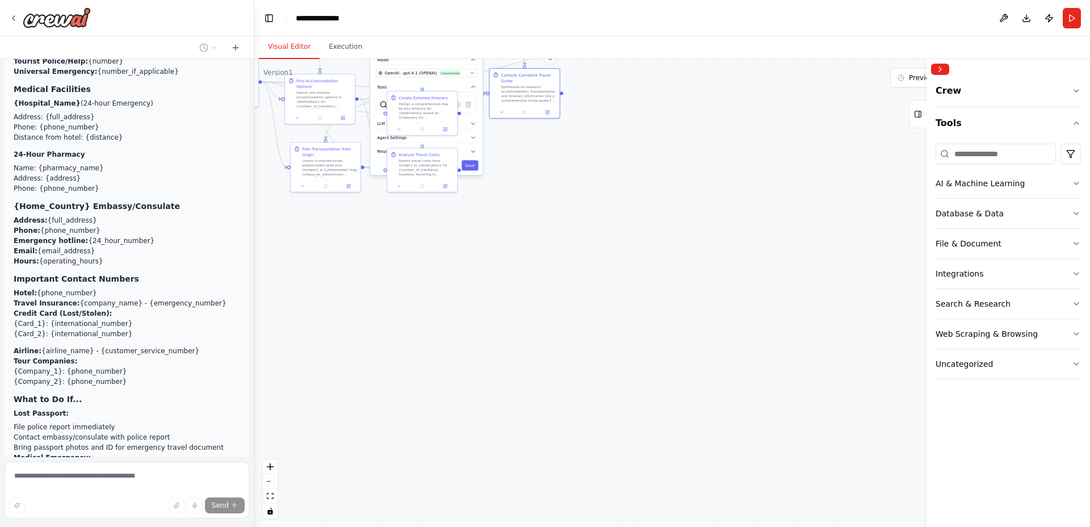
scroll to position [24875, 0]
click at [1076, 177] on button "AI & Machine Learning" at bounding box center [1007, 184] width 145 height 30
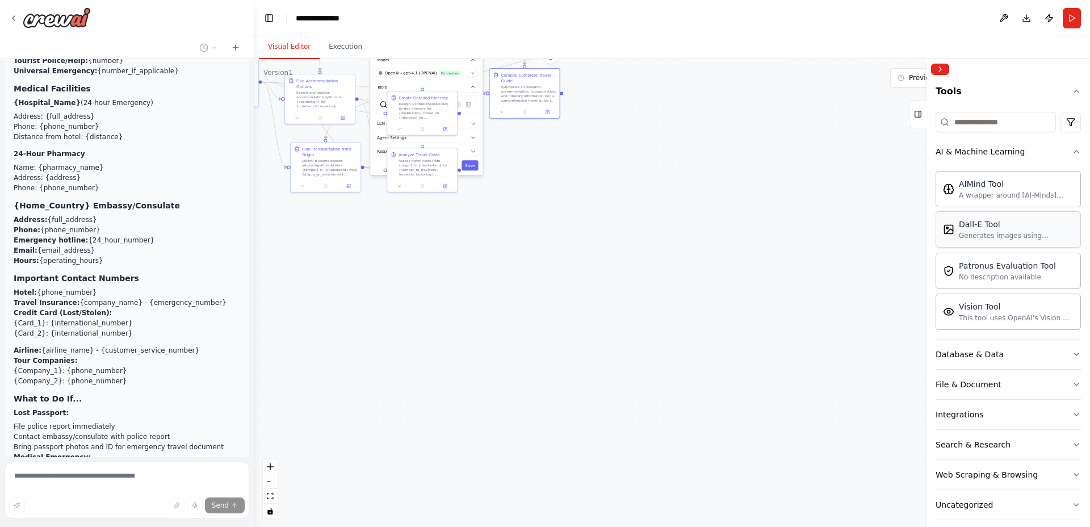
scroll to position [43, 0]
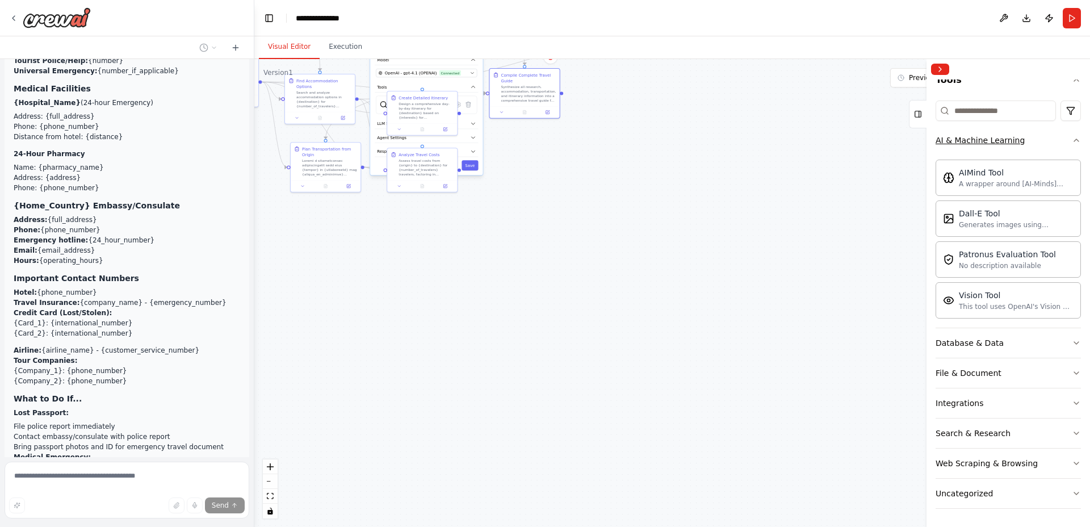
click at [1071, 142] on button "AI & Machine Learning" at bounding box center [1007, 140] width 145 height 30
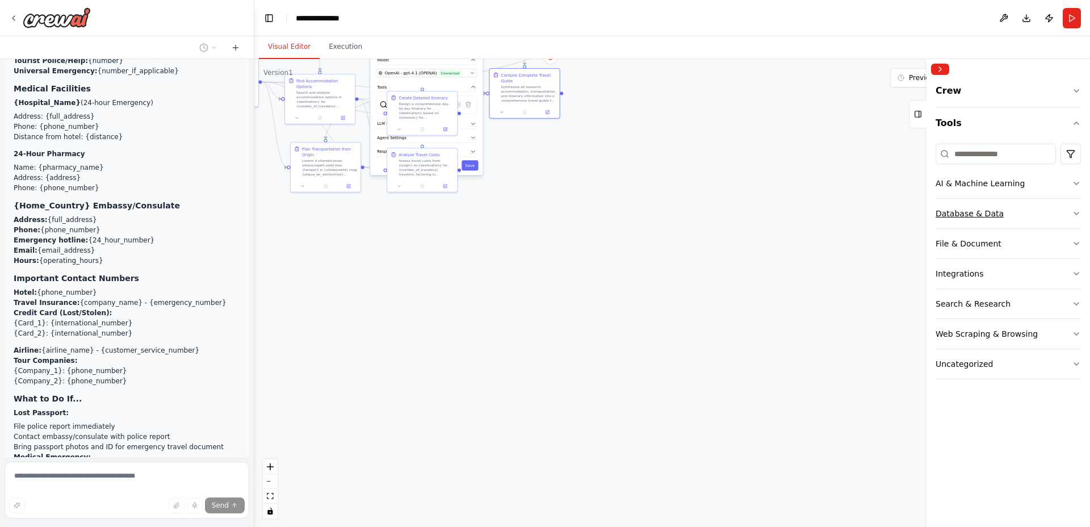
click at [1074, 215] on icon "button" at bounding box center [1076, 213] width 9 height 9
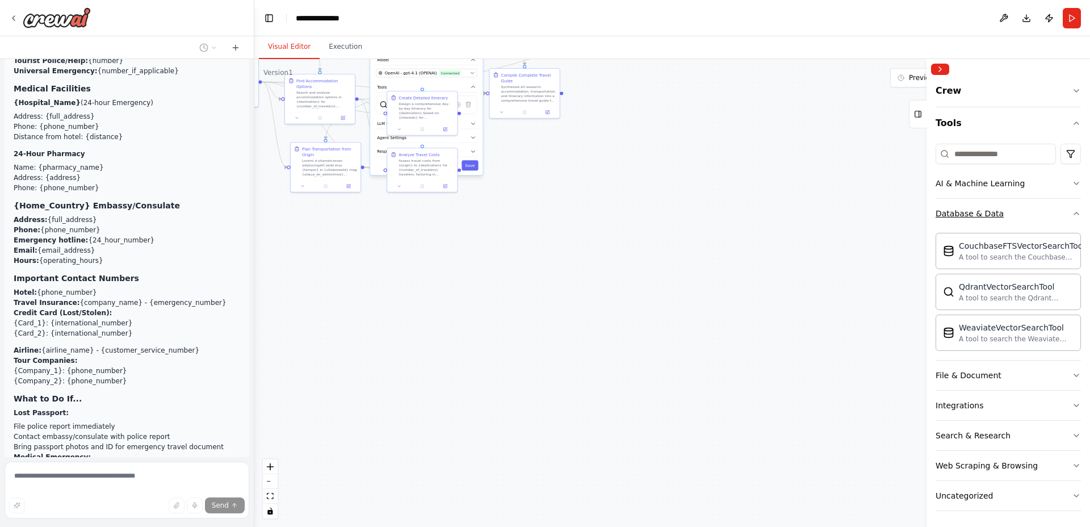
click at [1074, 215] on icon "button" at bounding box center [1076, 213] width 9 height 9
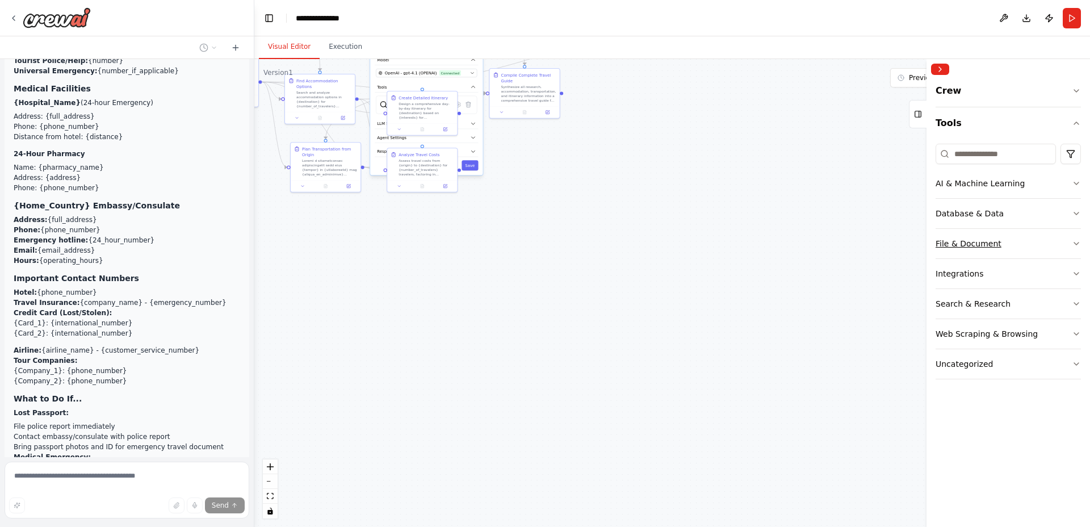
click at [1072, 247] on icon "button" at bounding box center [1076, 243] width 9 height 9
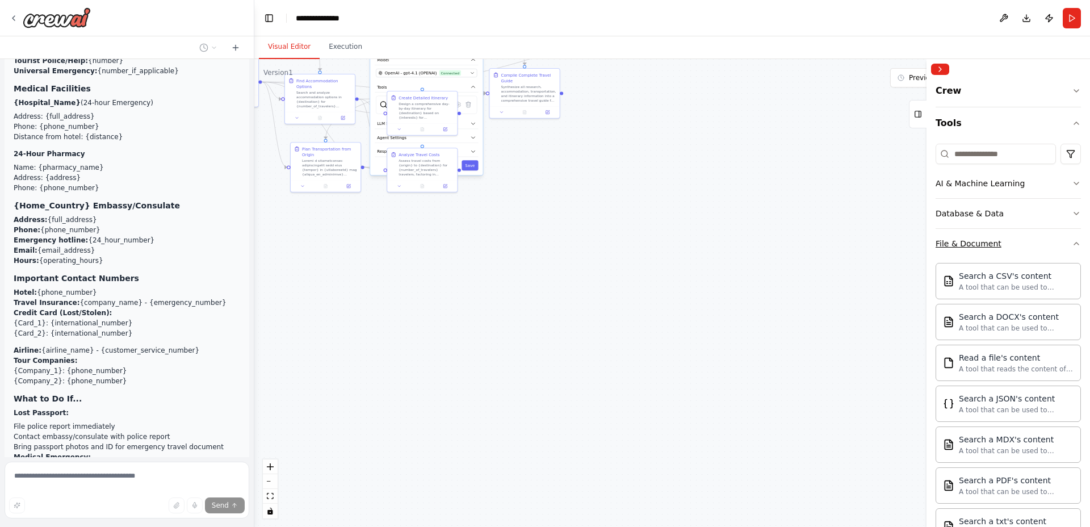
click at [1077, 241] on icon "button" at bounding box center [1076, 243] width 9 height 9
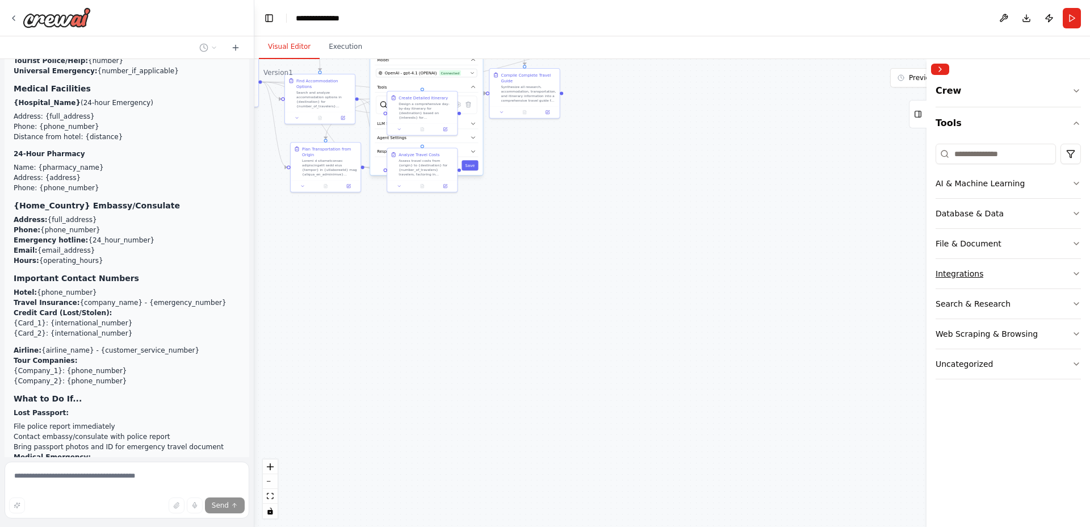
click at [1075, 269] on icon "button" at bounding box center [1076, 273] width 9 height 9
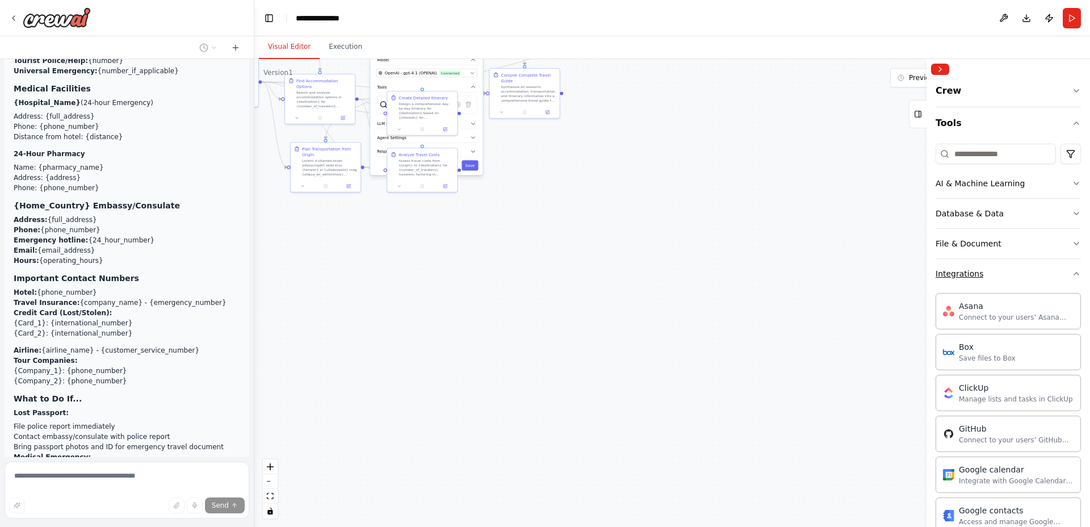
click at [1076, 274] on icon "button" at bounding box center [1076, 273] width 9 height 9
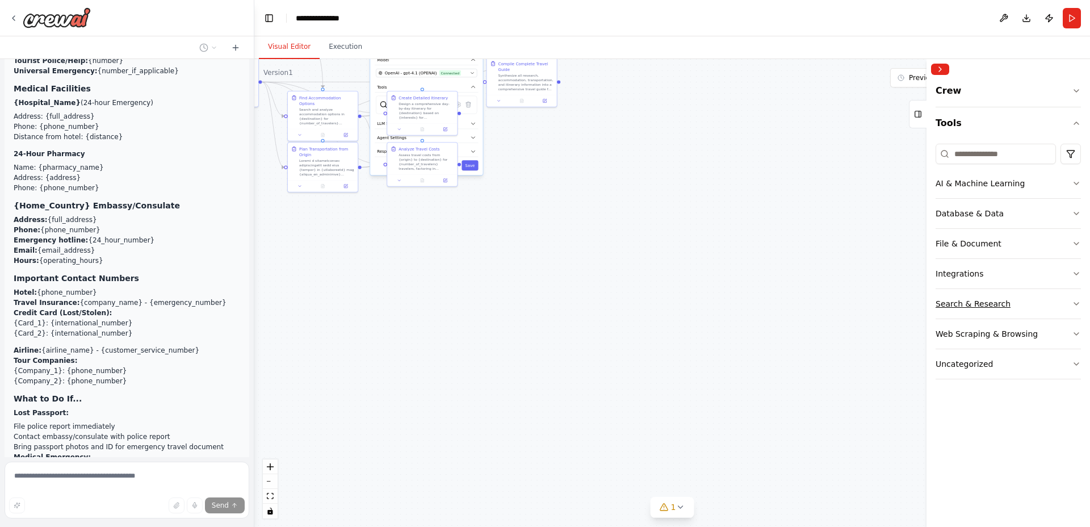
click at [1064, 301] on button "Search & Research" at bounding box center [1007, 304] width 145 height 30
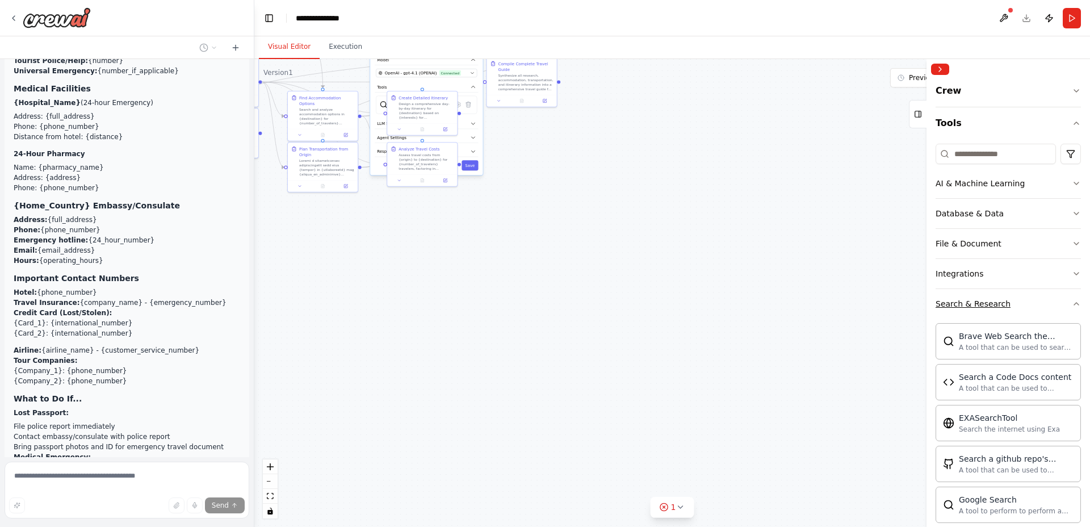
click at [1077, 304] on icon "button" at bounding box center [1076, 303] width 9 height 9
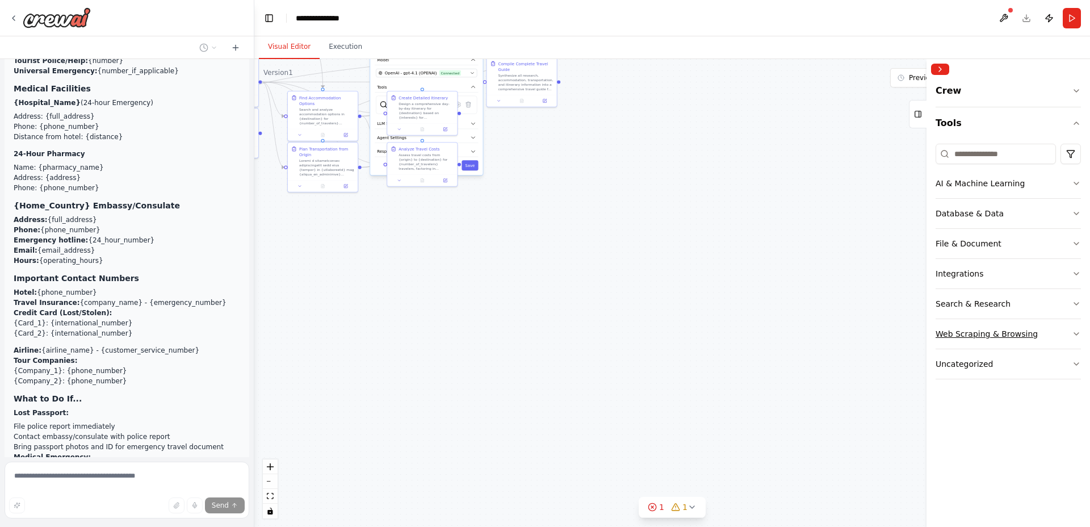
click at [1068, 334] on button "Web Scraping & Browsing" at bounding box center [1007, 334] width 145 height 30
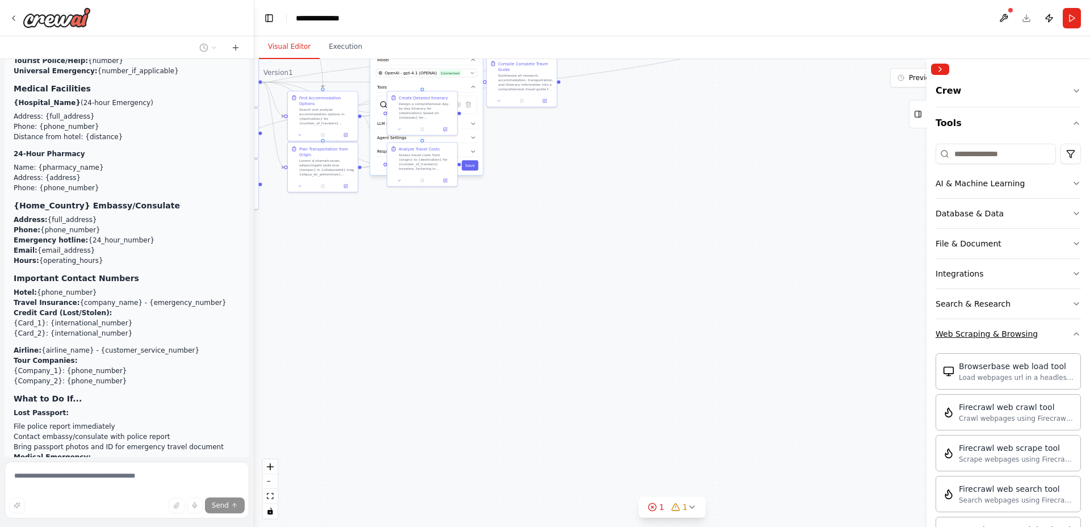
click at [1076, 335] on icon "button" at bounding box center [1076, 333] width 9 height 9
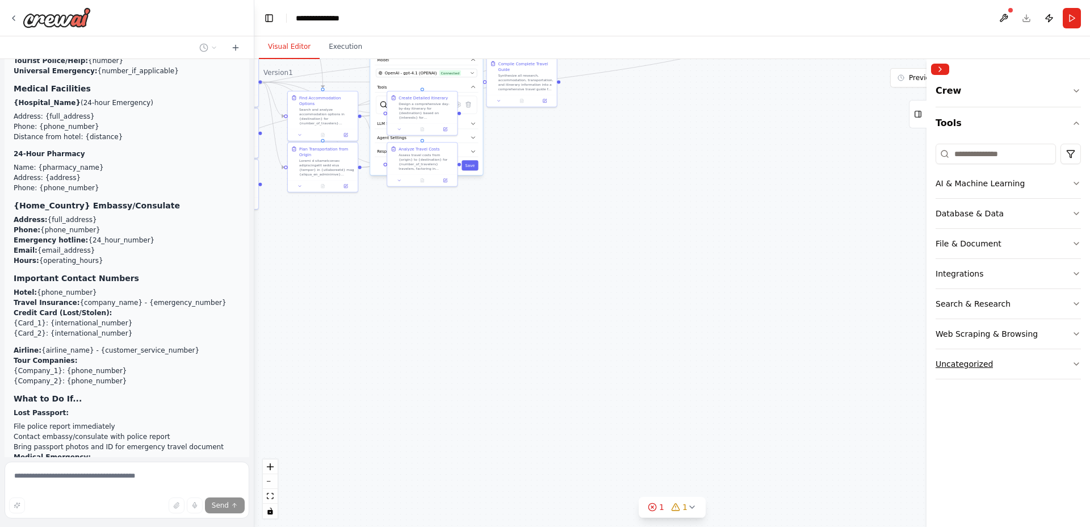
click at [1071, 358] on button "Uncategorized" at bounding box center [1007, 364] width 145 height 30
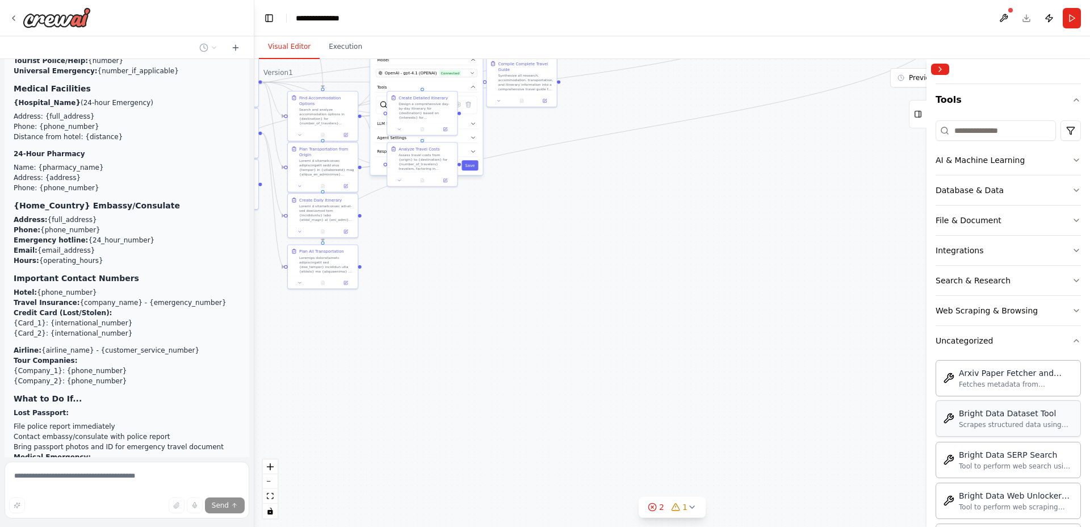
scroll to position [22, 0]
click at [1071, 343] on button "Uncategorized" at bounding box center [1007, 342] width 145 height 30
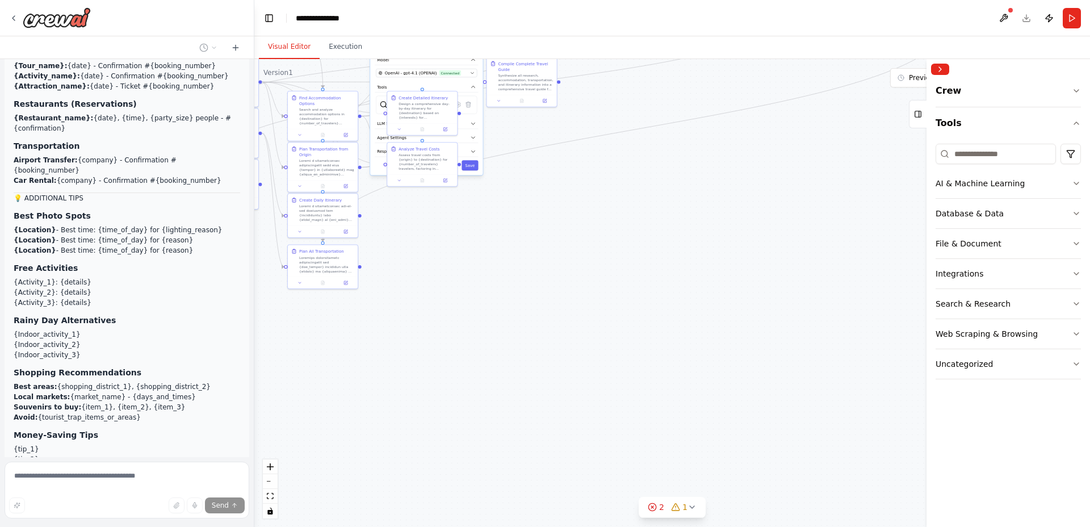
scroll to position [25662, 0]
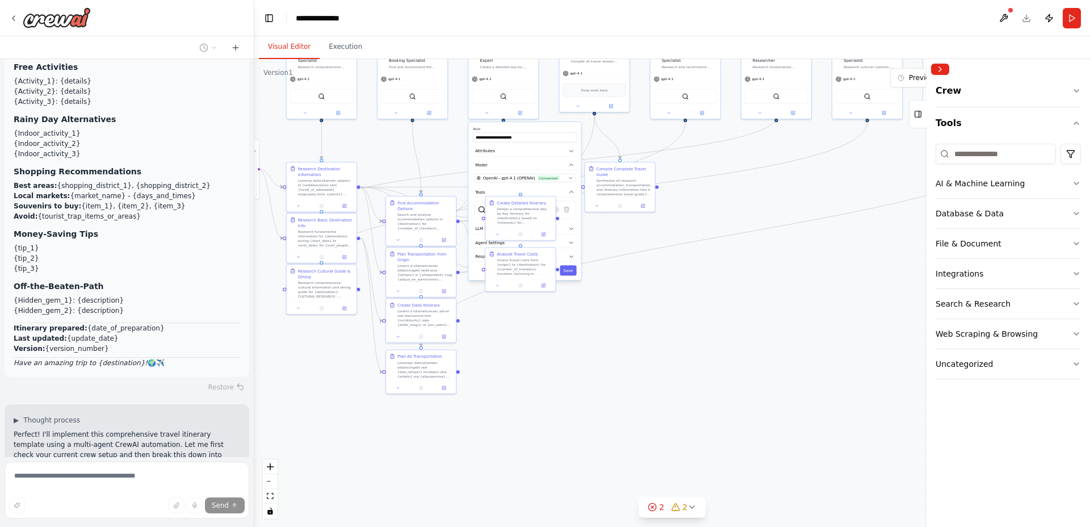
drag, startPoint x: 343, startPoint y: 351, endPoint x: 437, endPoint y: 458, distance: 141.6
click at [437, 458] on div ".deletable-edge-delete-btn { width: 20px; height: 20px; border: 0px solid #ffff…" at bounding box center [672, 293] width 836 height 468
click at [485, 114] on icon at bounding box center [486, 116] width 5 height 5
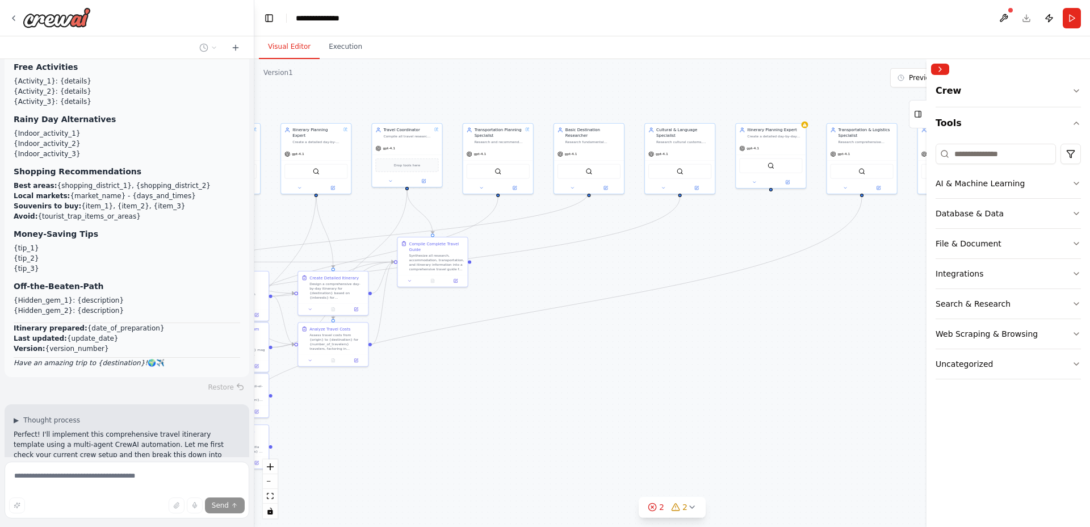
drag, startPoint x: 518, startPoint y: 390, endPoint x: 325, endPoint y: 457, distance: 204.3
click at [325, 457] on div ".deletable-edge-delete-btn { width: 20px; height: 20px; border: 0px solid #ffff…" at bounding box center [672, 293] width 836 height 468
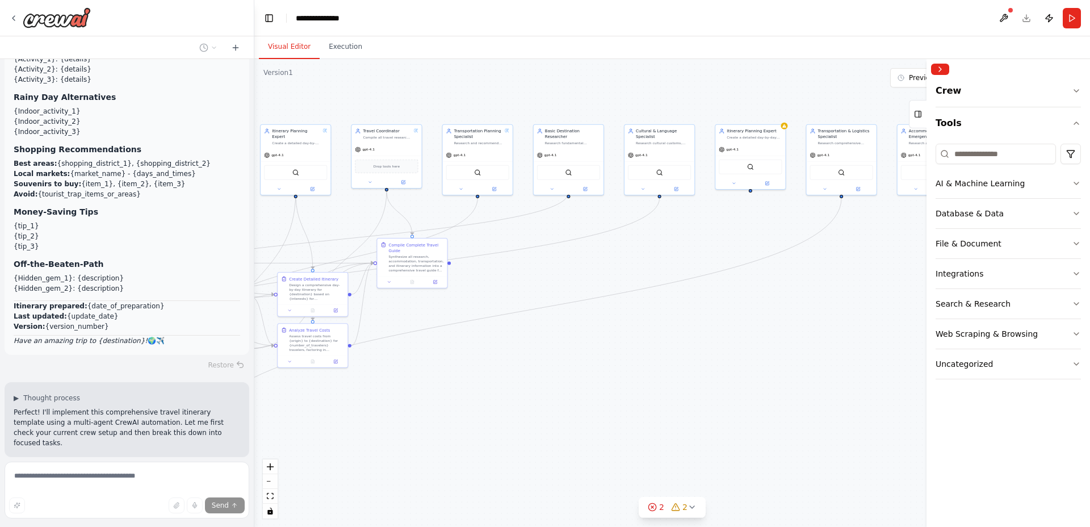
scroll to position [25684, 0]
drag, startPoint x: 717, startPoint y: 360, endPoint x: 710, endPoint y: 360, distance: 7.4
click at [710, 360] on div ".deletable-edge-delete-btn { width: 20px; height: 20px; border: 0px solid #ffff…" at bounding box center [672, 293] width 836 height 468
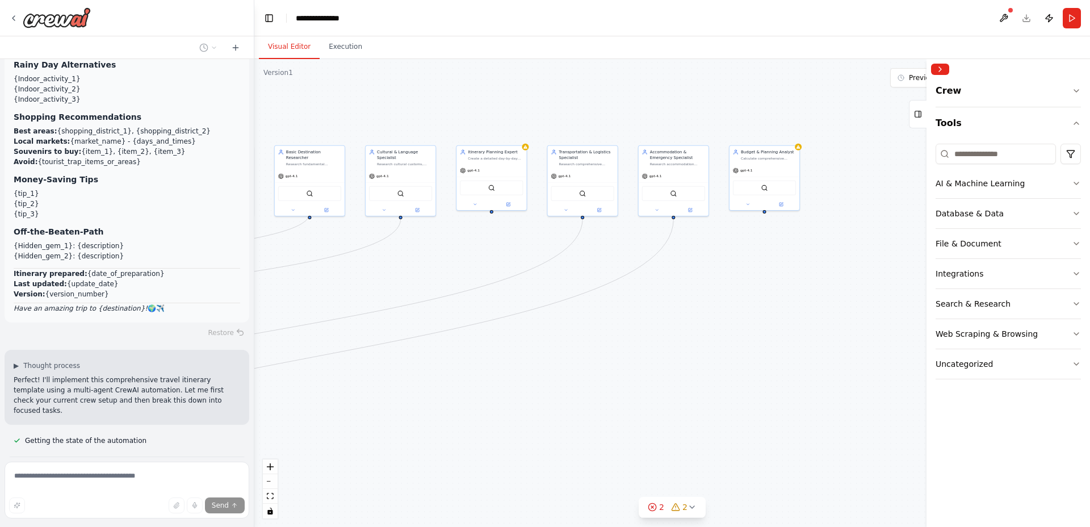
drag, startPoint x: 794, startPoint y: 330, endPoint x: 538, endPoint y: 351, distance: 256.9
click at [538, 351] on div ".deletable-edge-delete-btn { width: 20px; height: 20px; border: 0px solid #ffff…" at bounding box center [672, 293] width 836 height 468
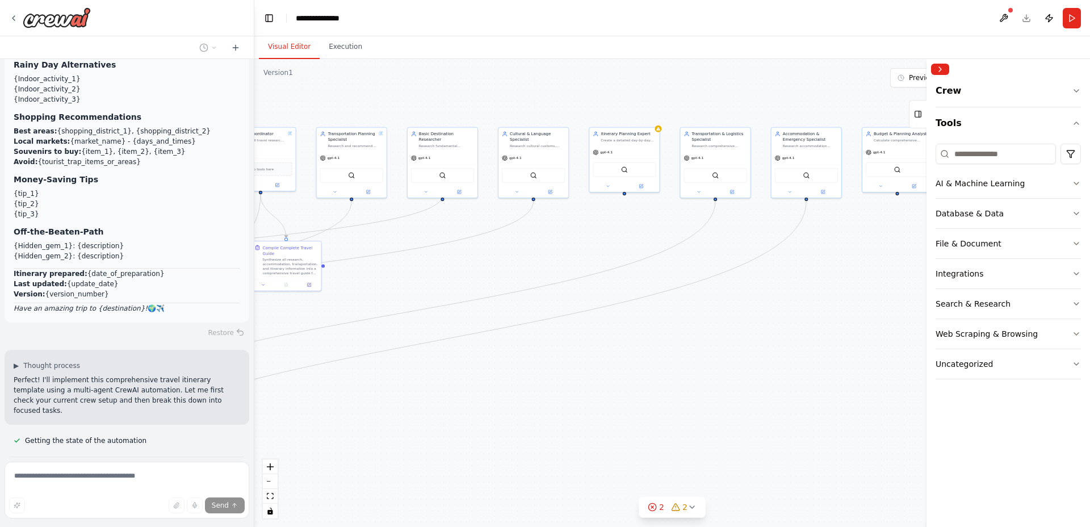
drag, startPoint x: 459, startPoint y: 364, endPoint x: 591, endPoint y: 346, distance: 133.6
click at [591, 346] on div ".deletable-edge-delete-btn { width: 20px; height: 20px; border: 0px solid #ffff…" at bounding box center [672, 293] width 836 height 468
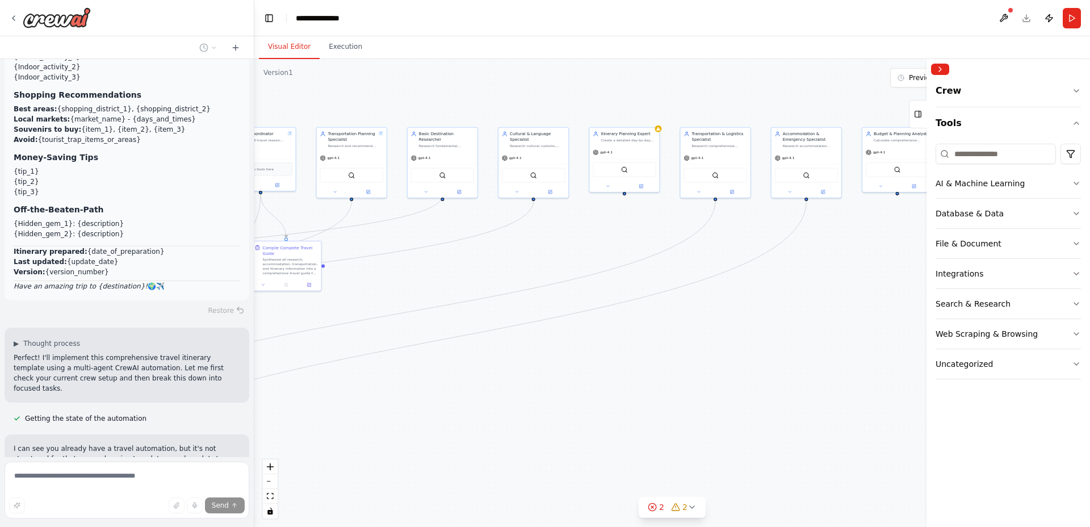
scroll to position [25739, 0]
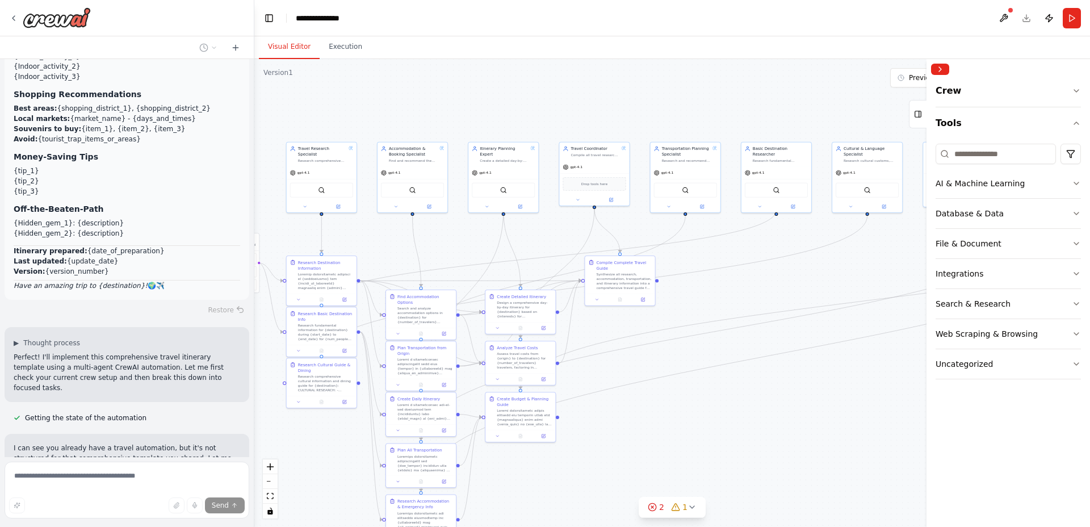
drag, startPoint x: 426, startPoint y: 398, endPoint x: 631, endPoint y: 419, distance: 205.9
click at [741, 413] on div ".deletable-edge-delete-btn { width: 20px; height: 20px; border: 0px solid #ffff…" at bounding box center [672, 293] width 836 height 468
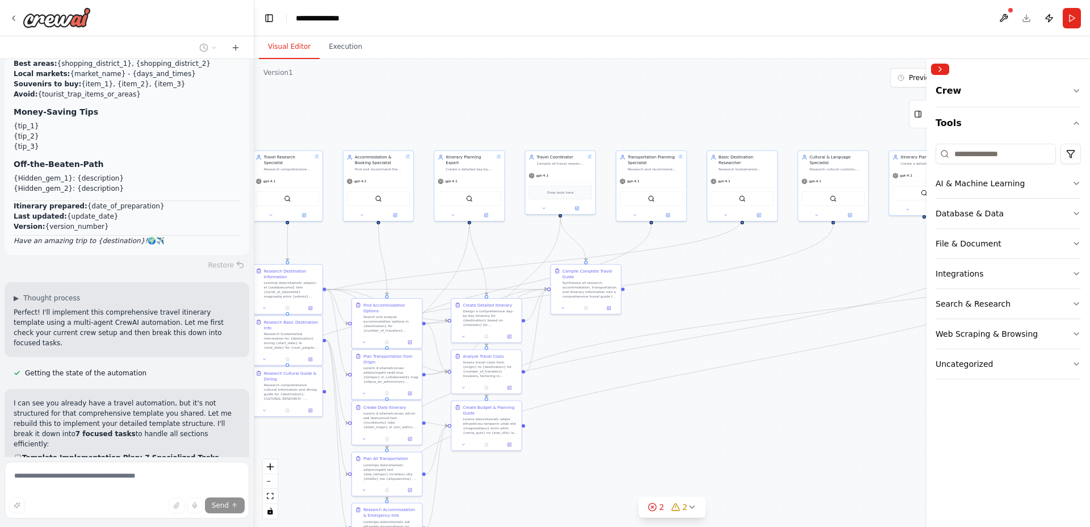
scroll to position [25784, 0]
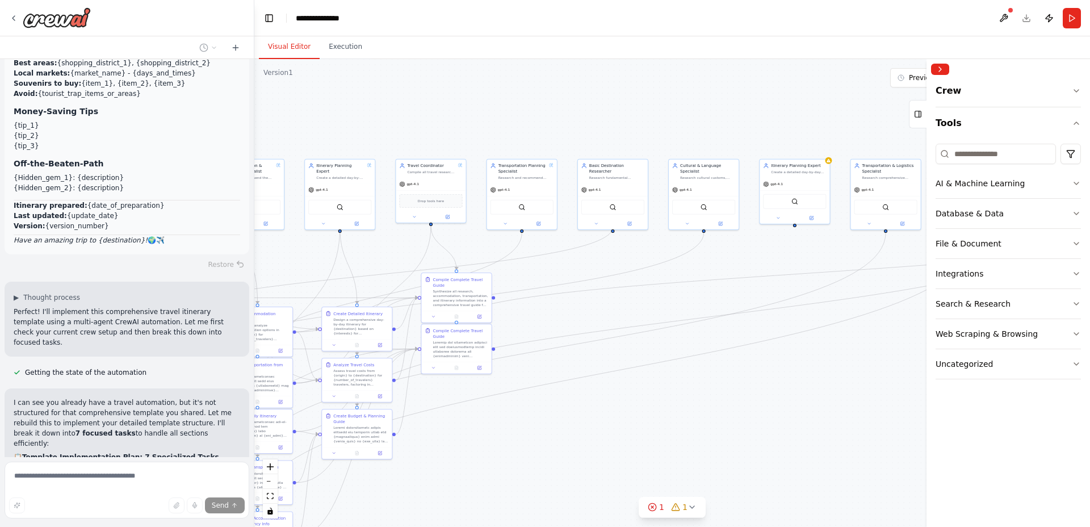
drag, startPoint x: 846, startPoint y: 346, endPoint x: 686, endPoint y: 362, distance: 160.9
click at [686, 362] on div ".deletable-edge-delete-btn { width: 20px; height: 20px; border: 0px solid #ffff…" at bounding box center [672, 293] width 836 height 468
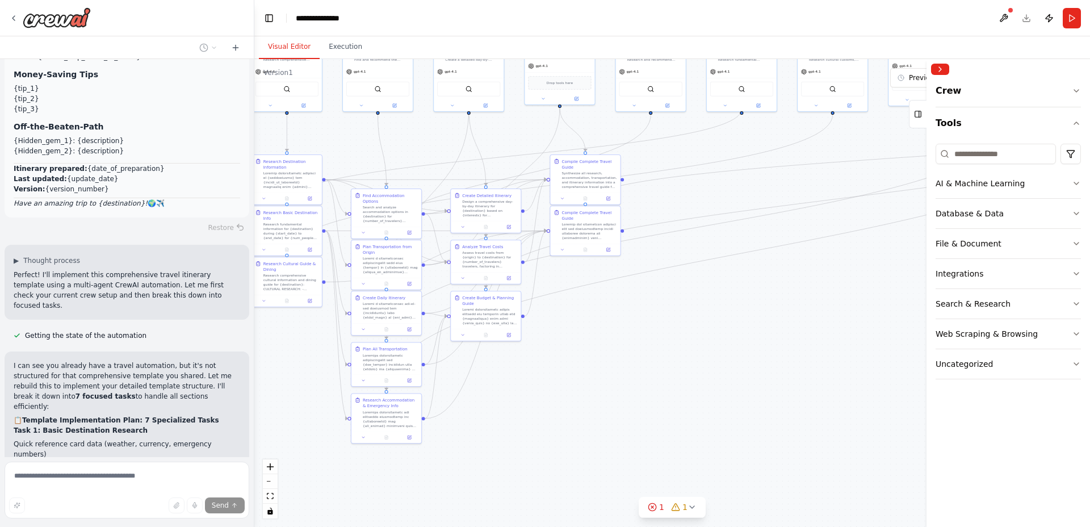
scroll to position [25845, 0]
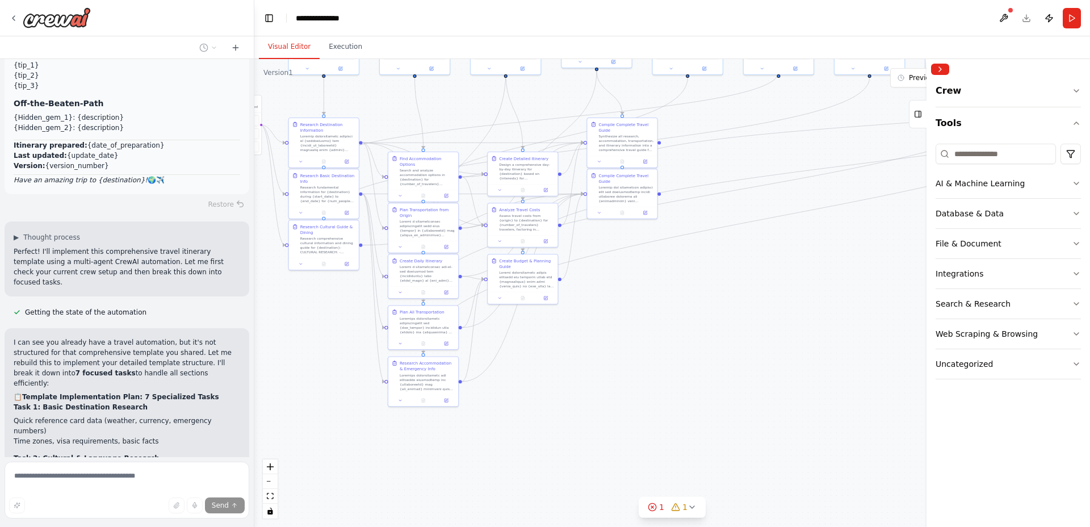
drag, startPoint x: 587, startPoint y: 458, endPoint x: 751, endPoint y: 304, distance: 225.3
click at [751, 304] on div ".deletable-edge-delete-btn { width: 20px; height: 20px; border: 0px solid #ffff…" at bounding box center [672, 293] width 836 height 468
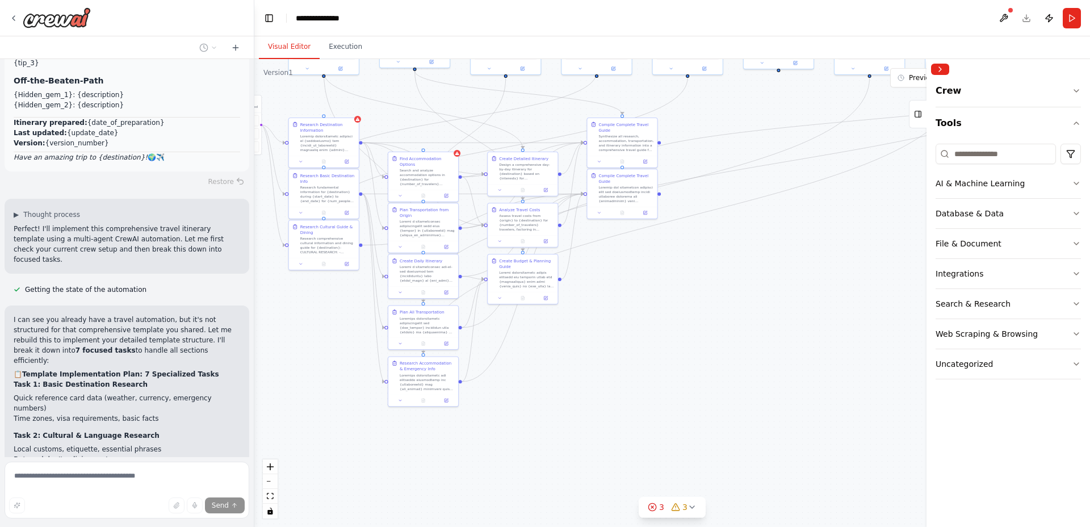
scroll to position [25890, 0]
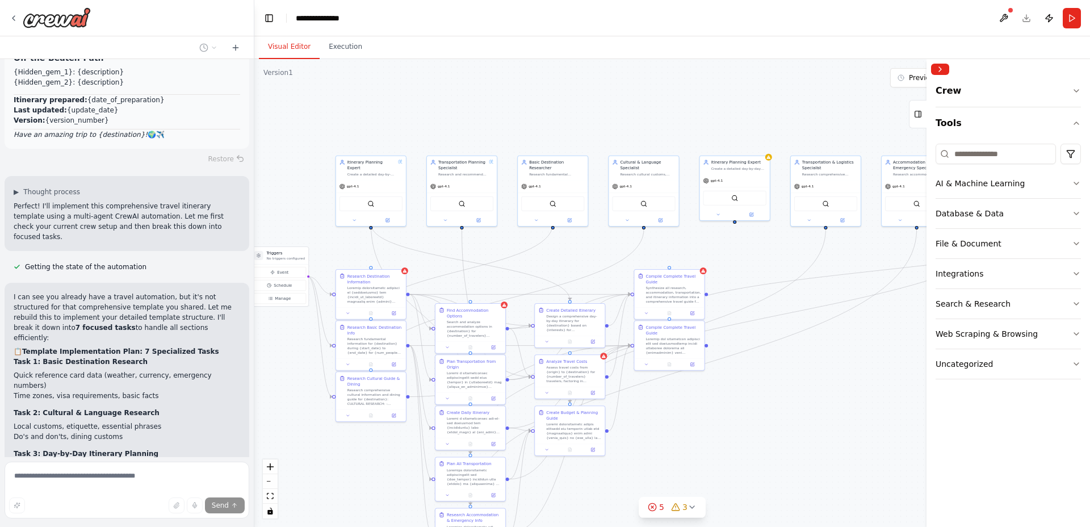
drag, startPoint x: 673, startPoint y: 324, endPoint x: 712, endPoint y: 451, distance: 133.4
click at [712, 451] on div ".deletable-edge-delete-btn { width: 20px; height: 20px; border: 0px solid #ffff…" at bounding box center [672, 293] width 836 height 468
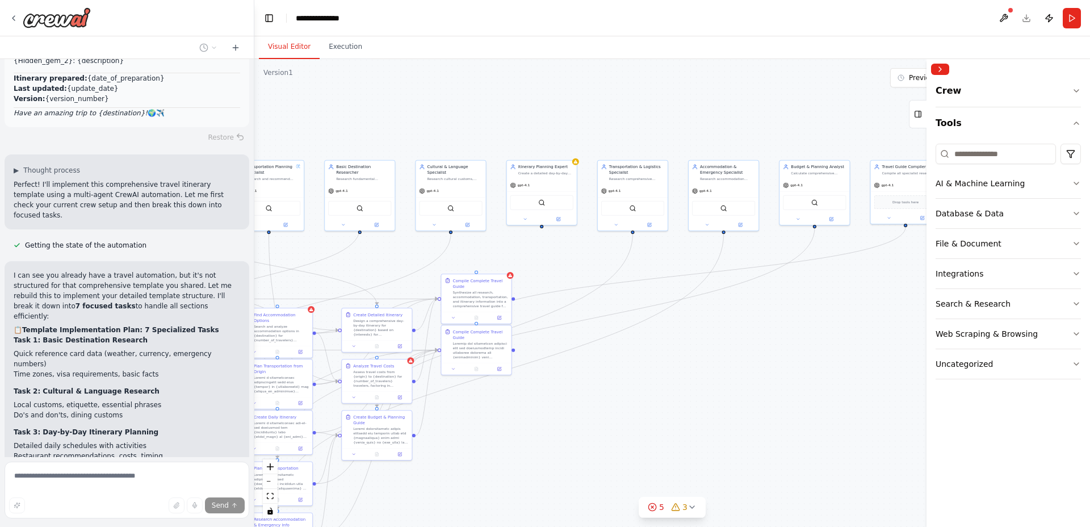
scroll to position [25913, 0]
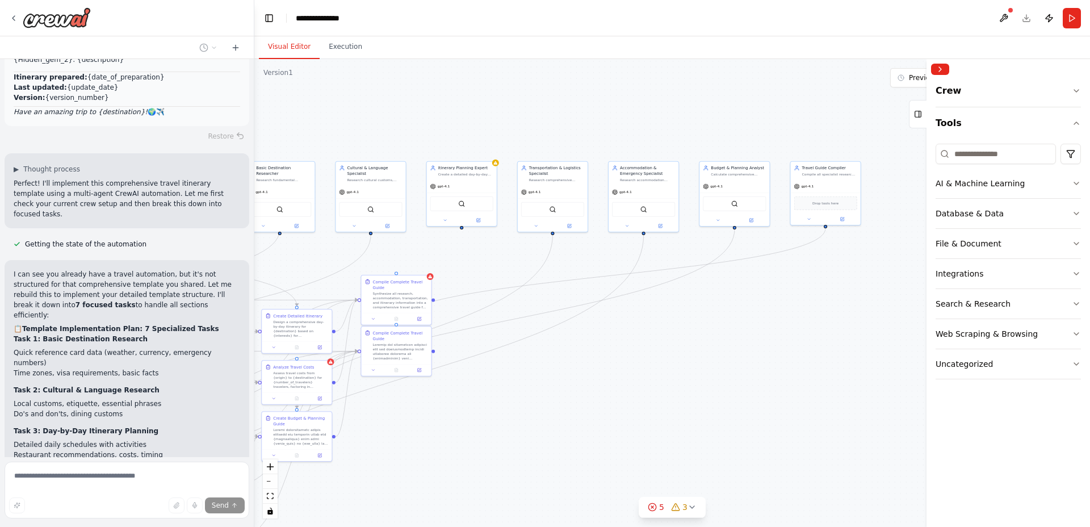
drag, startPoint x: 846, startPoint y: 374, endPoint x: 574, endPoint y: 378, distance: 271.4
click at [574, 379] on div ".deletable-edge-delete-btn { width: 20px; height: 20px; border: 0px solid #ffff…" at bounding box center [672, 293] width 836 height 468
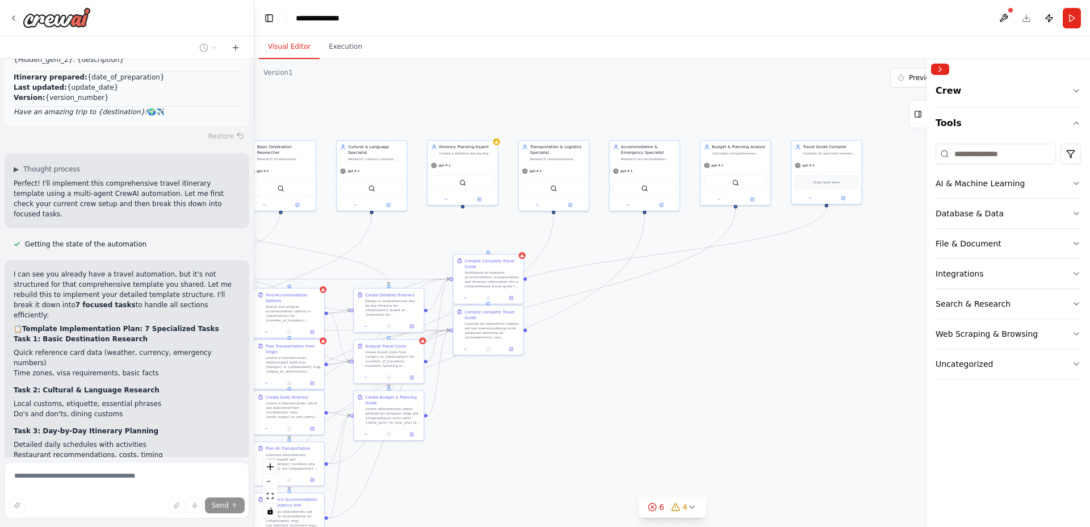
drag, startPoint x: 657, startPoint y: 385, endPoint x: 736, endPoint y: 367, distance: 80.8
click at [736, 367] on div ".deletable-edge-delete-btn { width: 20px; height: 20px; border: 0px solid #ffff…" at bounding box center [672, 293] width 836 height 468
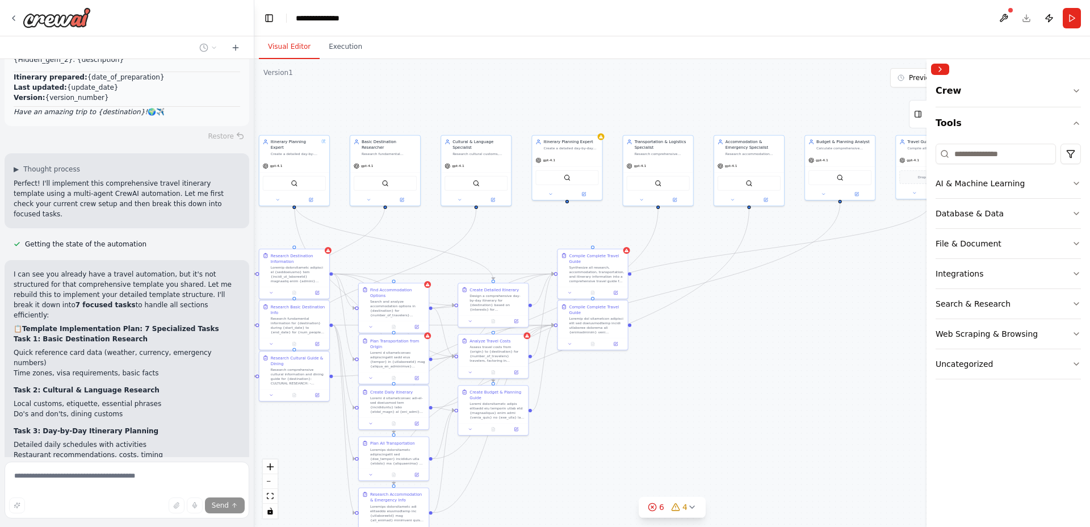
drag, startPoint x: 624, startPoint y: 350, endPoint x: 748, endPoint y: 342, distance: 124.0
click at [748, 342] on div ".deletable-edge-delete-btn { width: 20px; height: 20px; border: 0px solid #ffff…" at bounding box center [672, 293] width 836 height 468
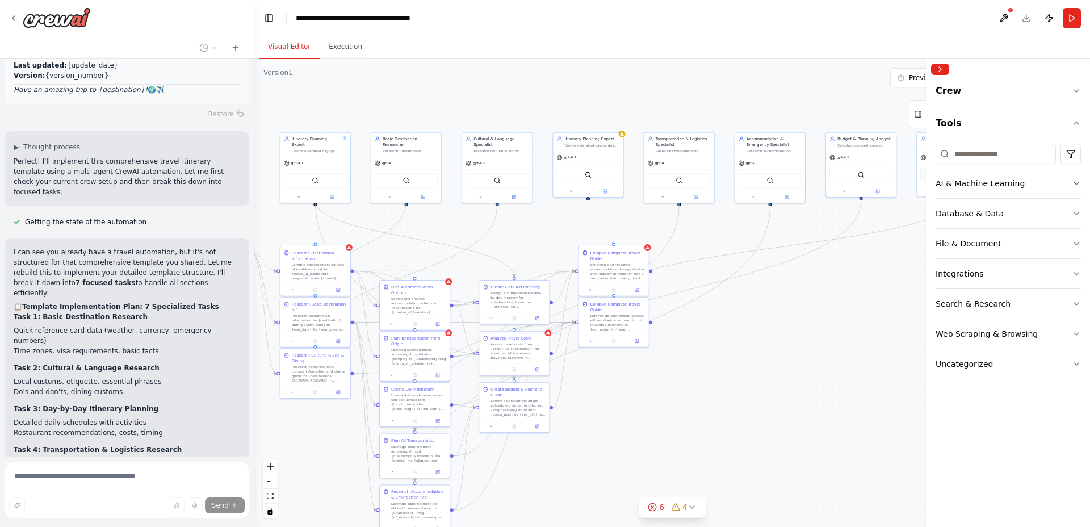
scroll to position [25935, 0]
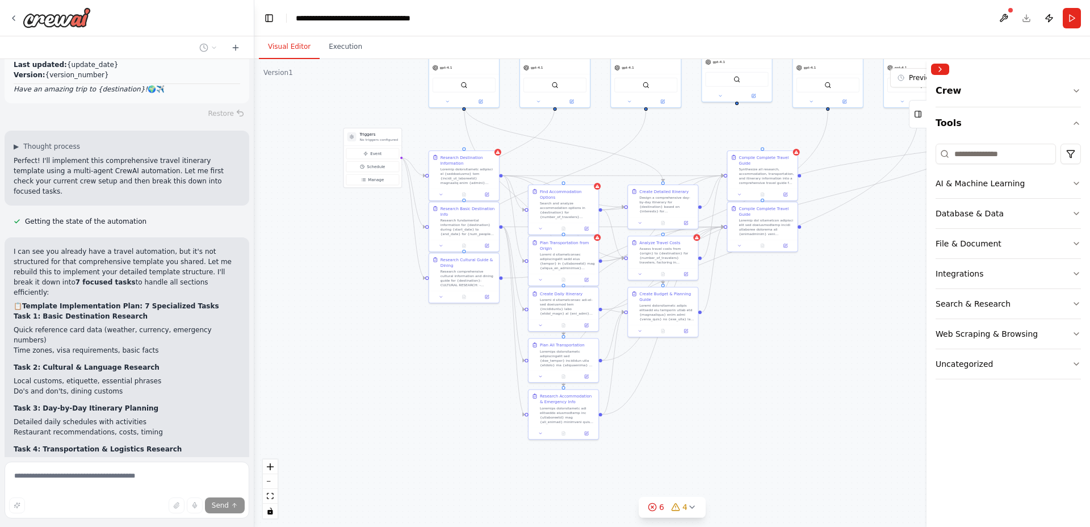
drag, startPoint x: 672, startPoint y: 424, endPoint x: 817, endPoint y: 330, distance: 173.4
click at [817, 330] on div ".deletable-edge-delete-btn { width: 20px; height: 20px; border: 0px solid #ffff…" at bounding box center [672, 293] width 836 height 468
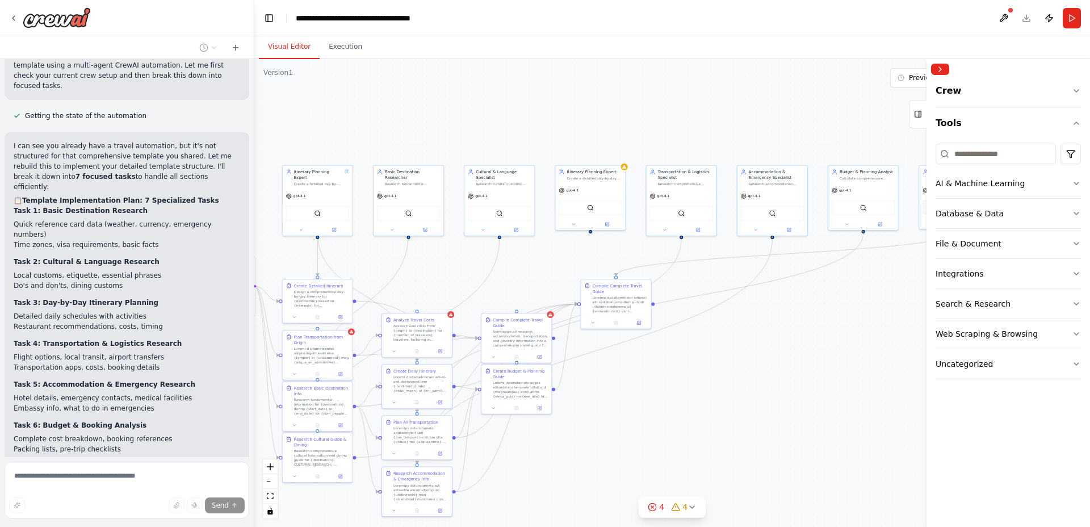
scroll to position [26064, 0]
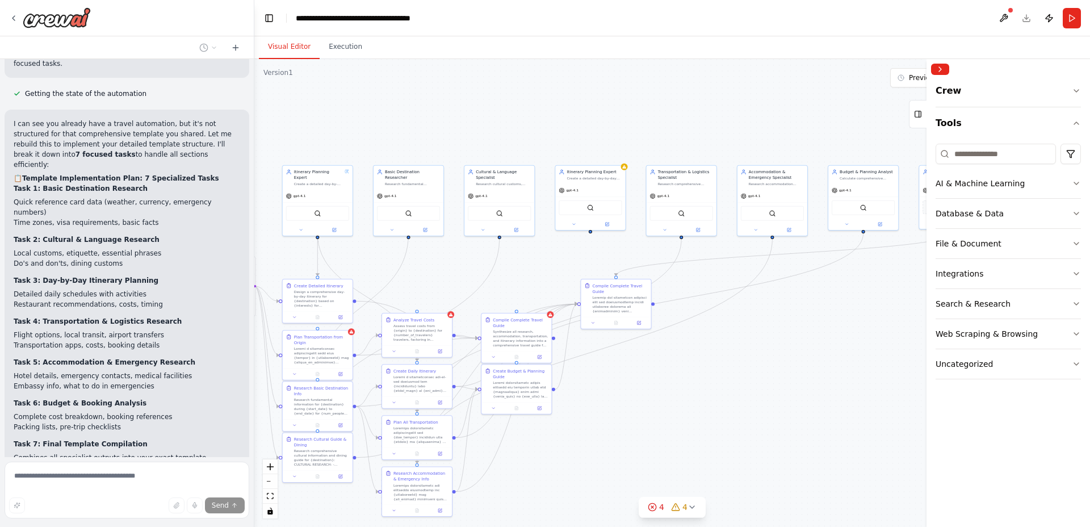
drag, startPoint x: 831, startPoint y: 324, endPoint x: 687, endPoint y: 449, distance: 190.7
click at [687, 449] on div ".deletable-edge-delete-btn { width: 20px; height: 20px; border: 0px solid #ffff…" at bounding box center [672, 293] width 836 height 468
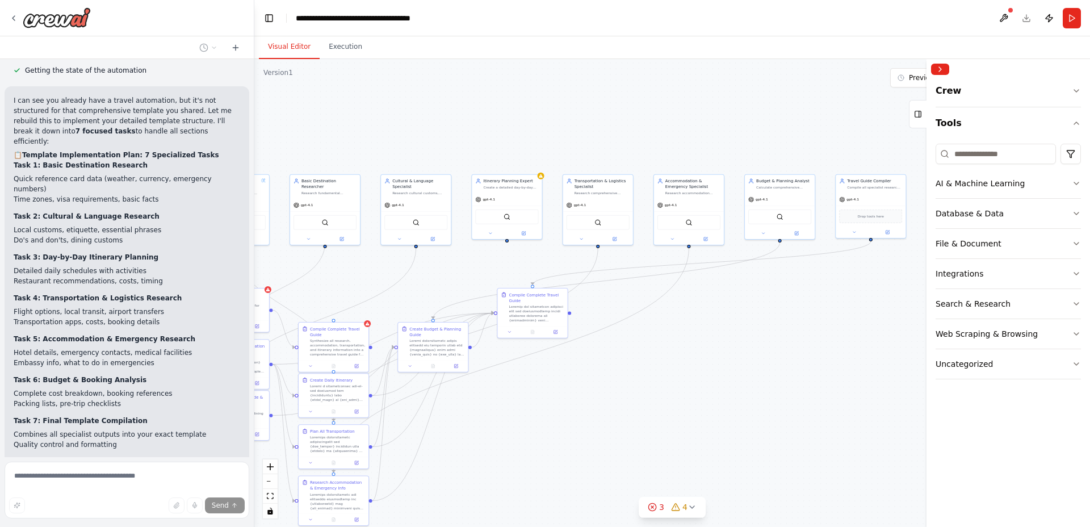
drag, startPoint x: 832, startPoint y: 366, endPoint x: 749, endPoint y: 375, distance: 83.9
click at [749, 375] on div ".deletable-edge-delete-btn { width: 20px; height: 20px; border: 0px solid #ffff…" at bounding box center [672, 293] width 836 height 468
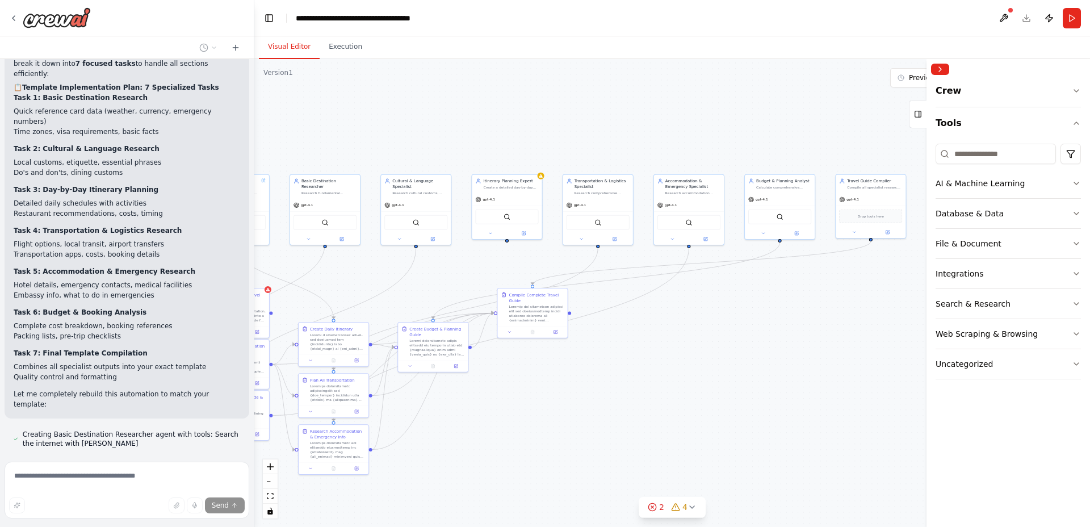
scroll to position [26154, 0]
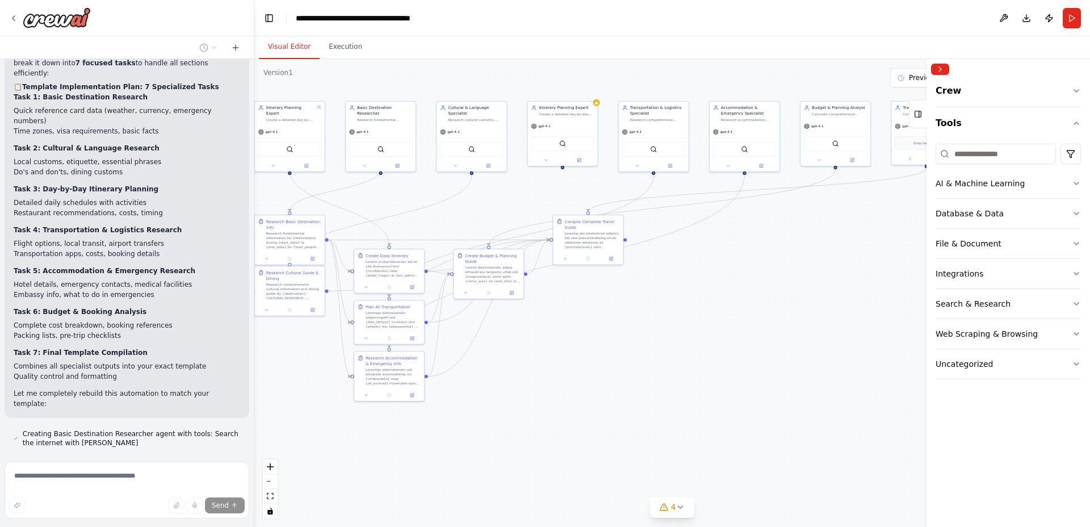
drag, startPoint x: 568, startPoint y: 444, endPoint x: 623, endPoint y: 371, distance: 92.0
click at [623, 371] on div ".deletable-edge-delete-btn { width: 20px; height: 20px; border: 0px solid #ffff…" at bounding box center [672, 293] width 836 height 468
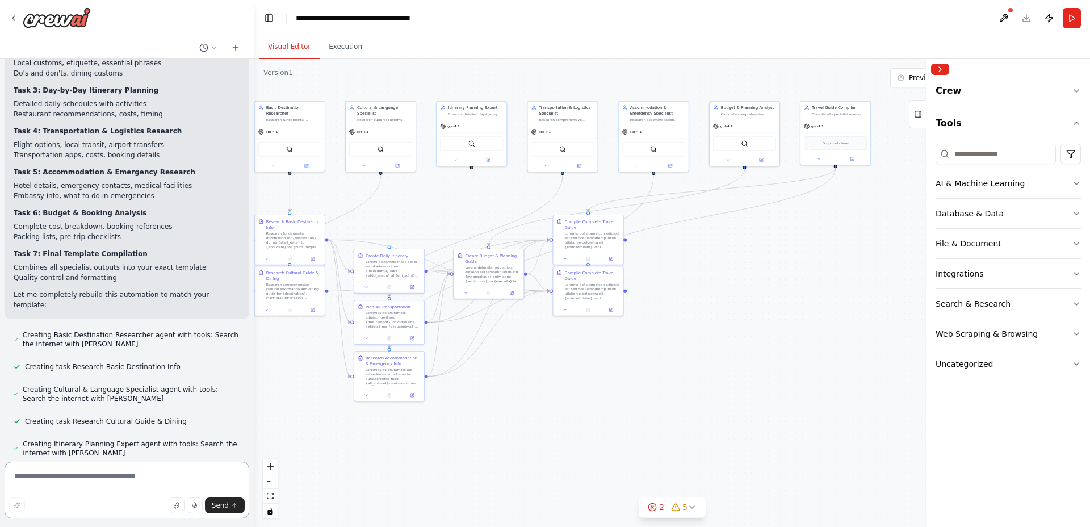
scroll to position [26263, 0]
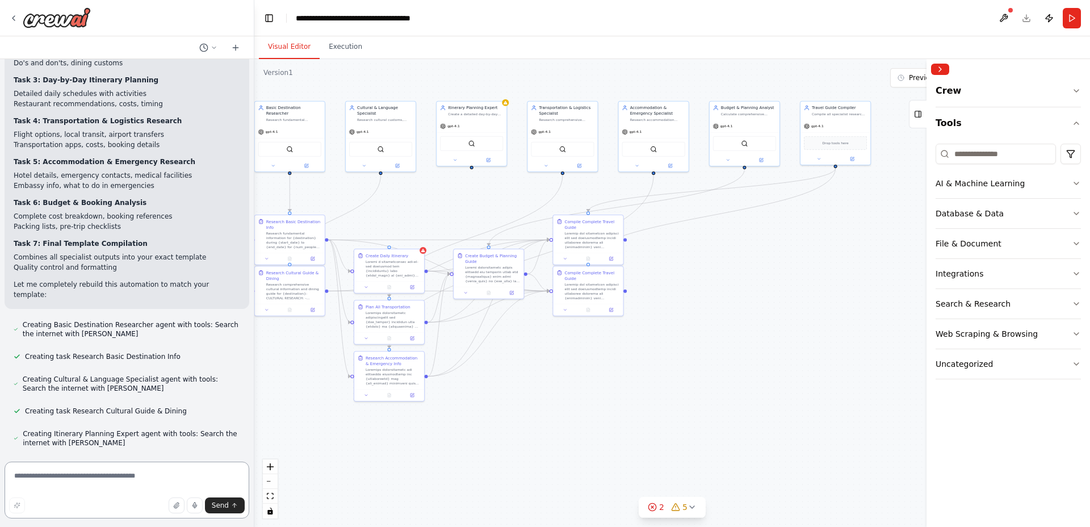
click at [132, 484] on textarea at bounding box center [127, 489] width 245 height 57
type textarea "********"
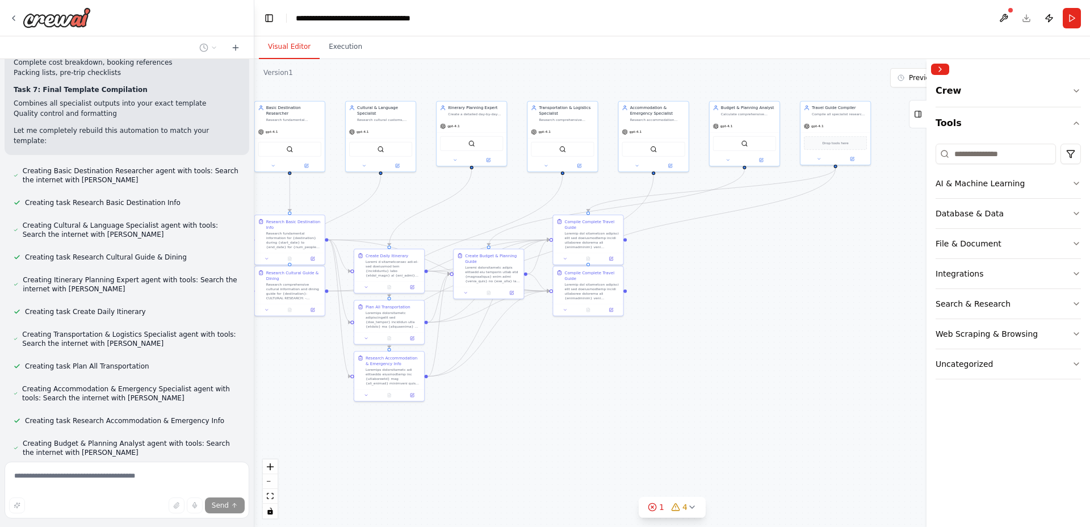
scroll to position [26450, 0]
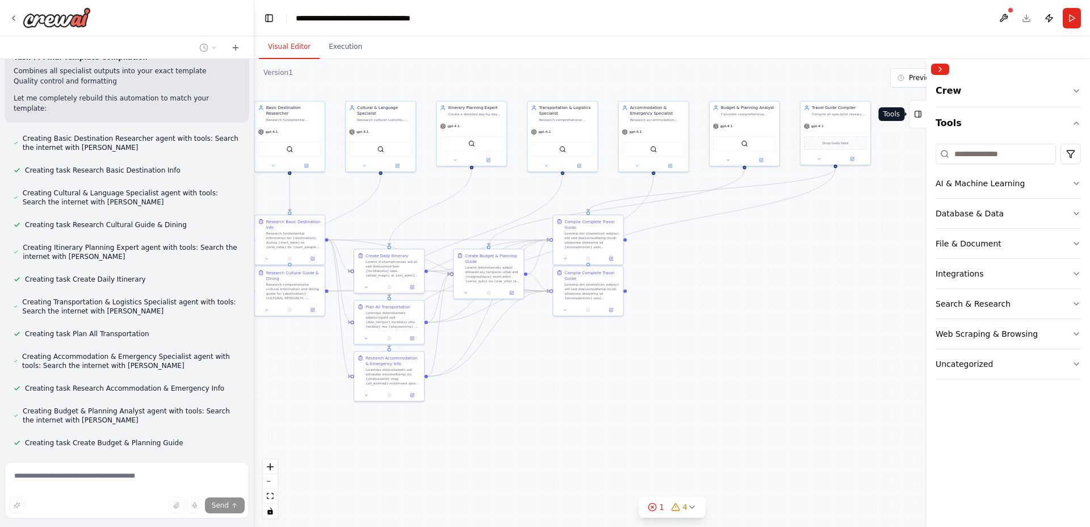
click at [918, 117] on icon at bounding box center [918, 114] width 8 height 18
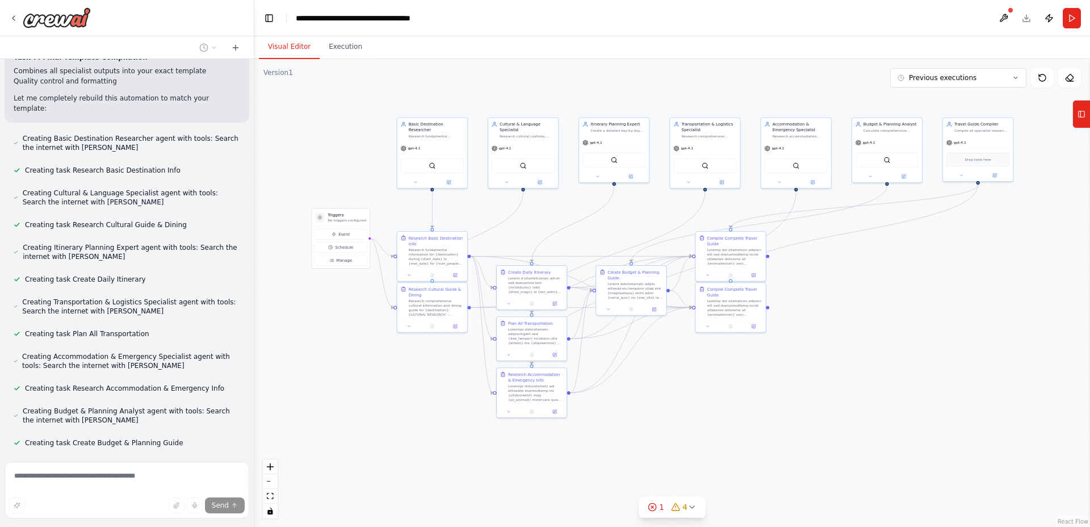
drag, startPoint x: 616, startPoint y: 368, endPoint x: 750, endPoint y: 385, distance: 135.5
click at [750, 385] on div ".deletable-edge-delete-btn { width: 20px; height: 20px; border: 0px solid #ffff…" at bounding box center [672, 293] width 836 height 468
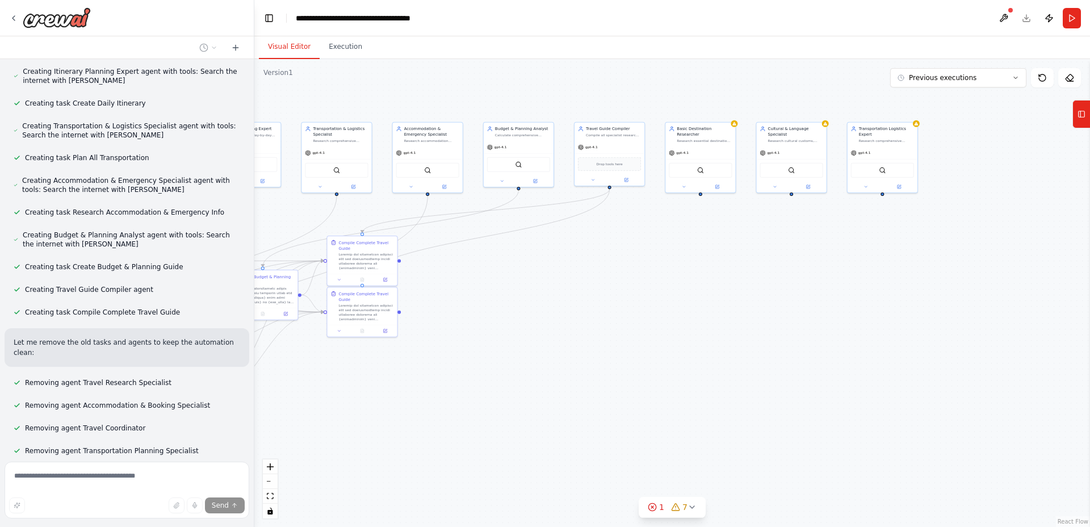
scroll to position [26657, 0]
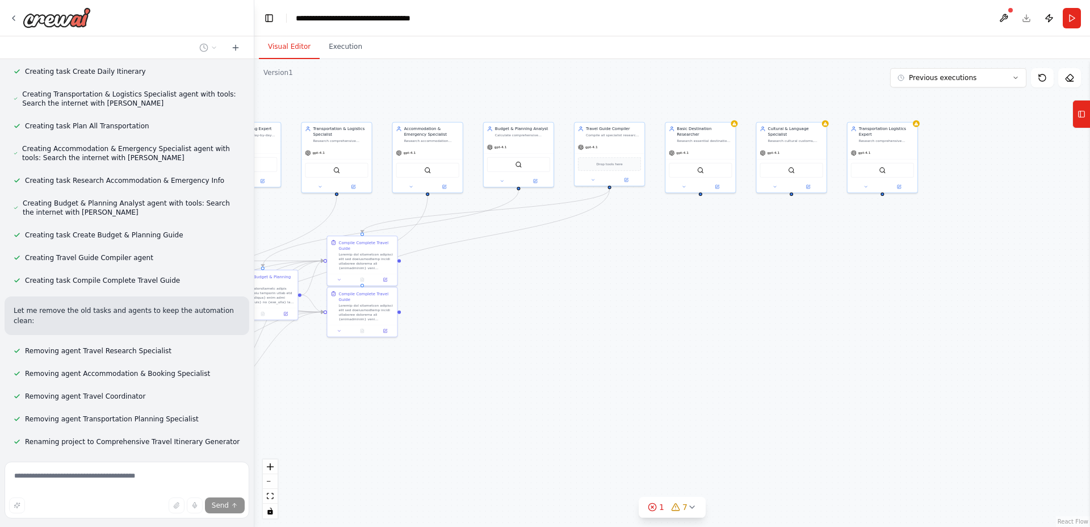
drag, startPoint x: 896, startPoint y: 353, endPoint x: 531, endPoint y: 358, distance: 365.0
click at [531, 358] on div ".deletable-edge-delete-btn { width: 20px; height: 20px; border: 0px solid #ffff…" at bounding box center [672, 293] width 836 height 468
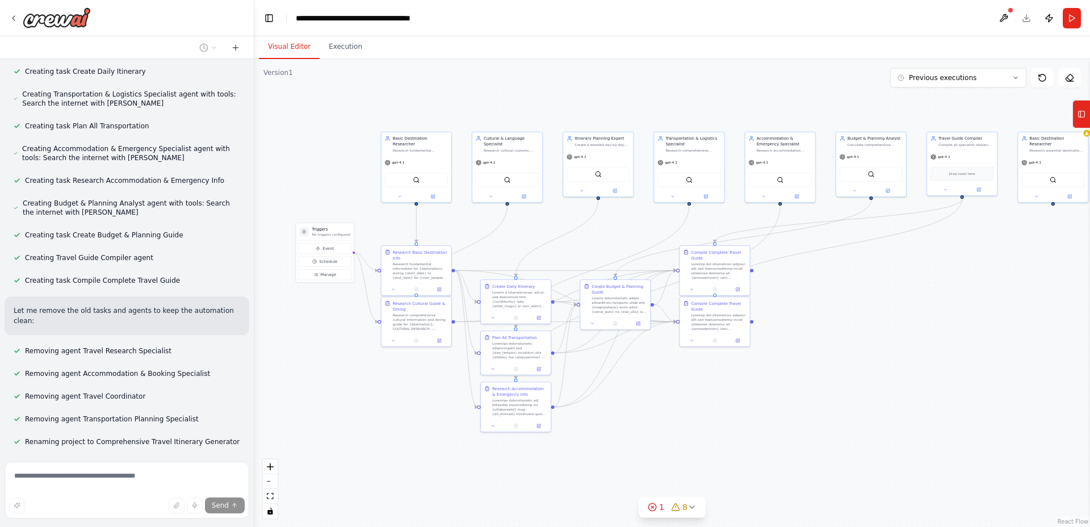
scroll to position [26689, 0]
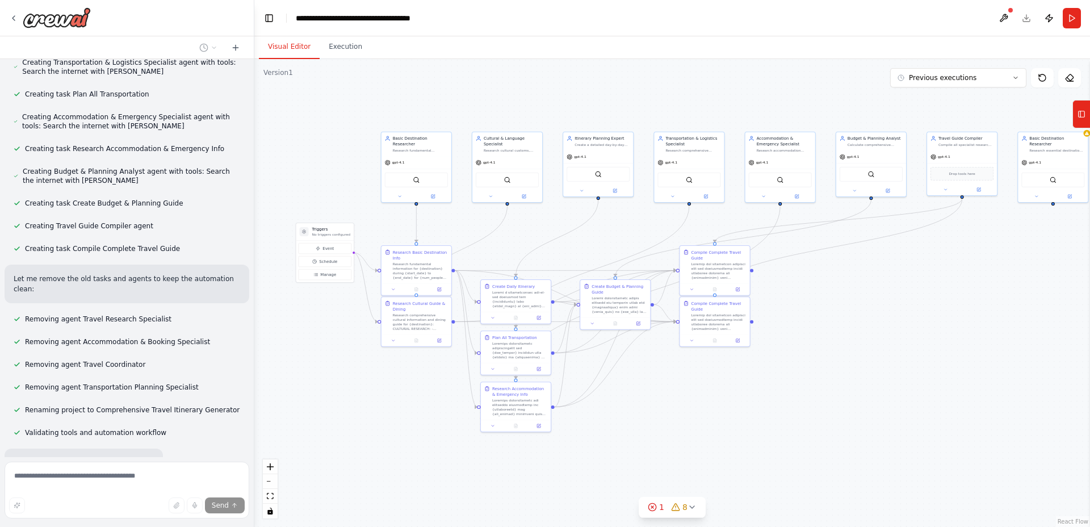
drag, startPoint x: 508, startPoint y: 395, endPoint x: 859, endPoint y: 405, distance: 351.5
click at [859, 405] on div ".deletable-edge-delete-btn { width: 20px; height: 20px; border: 0px solid #ffff…" at bounding box center [672, 293] width 836 height 468
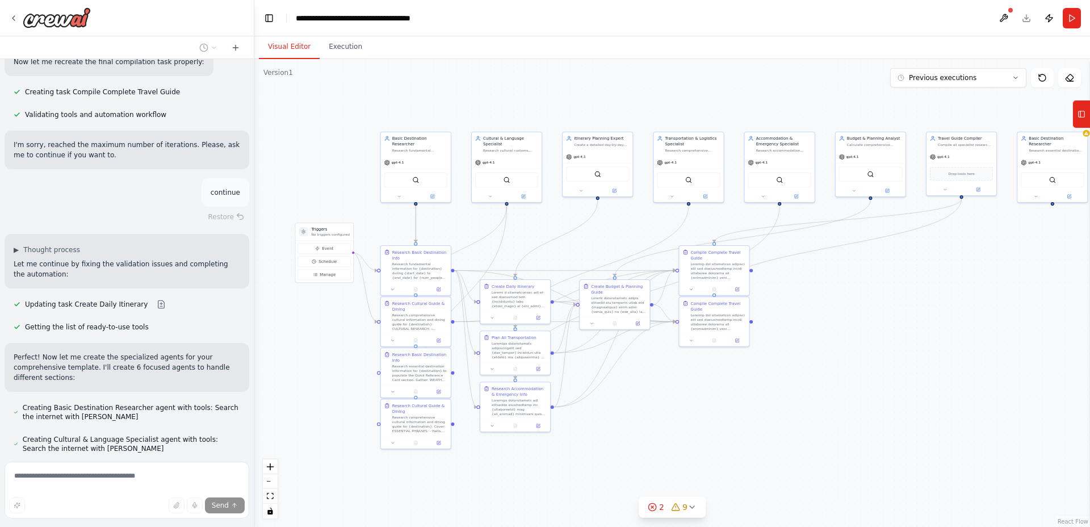
scroll to position [27319, 0]
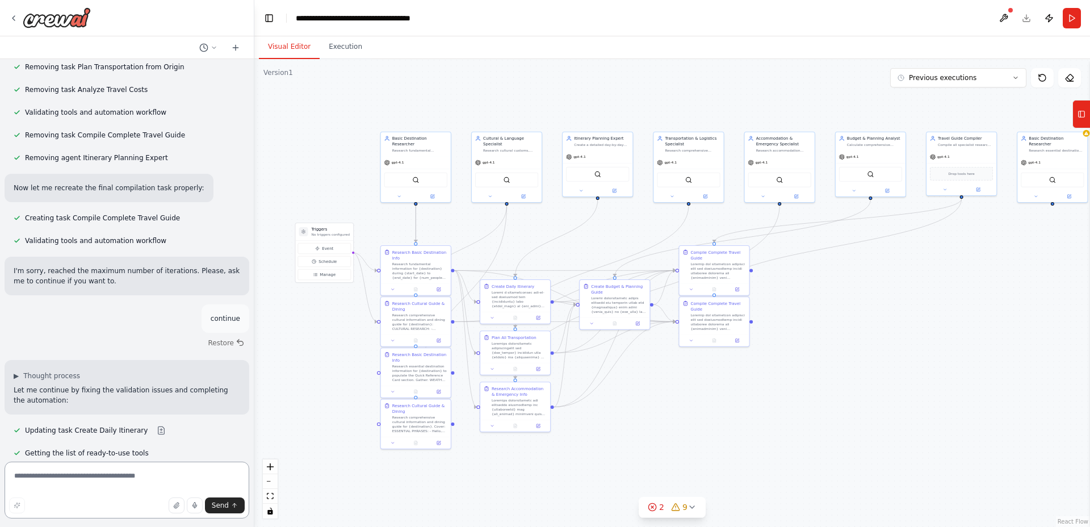
click at [130, 474] on textarea at bounding box center [127, 489] width 245 height 57
type textarea "**********"
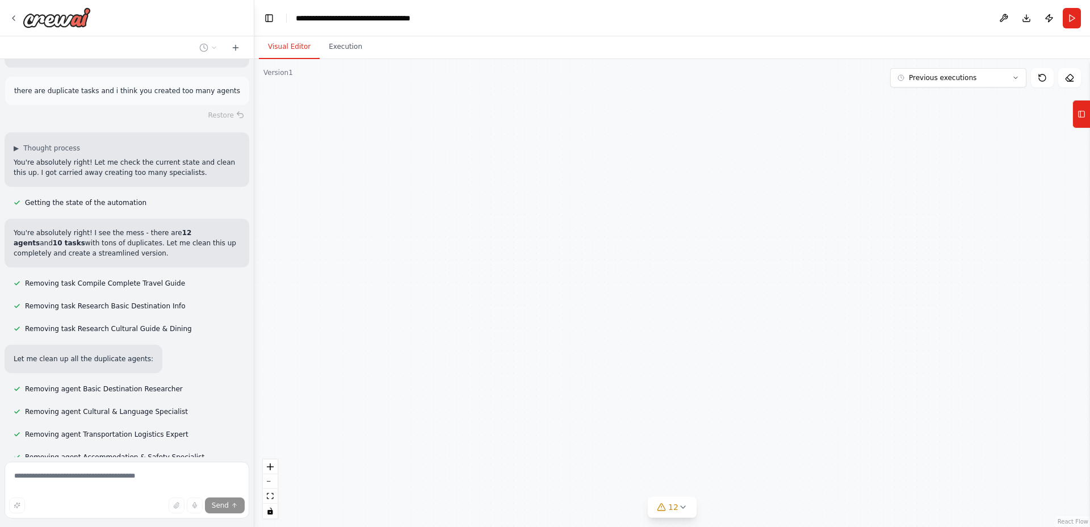
scroll to position [28361, 0]
click at [588, 287] on button at bounding box center [591, 288] width 19 height 7
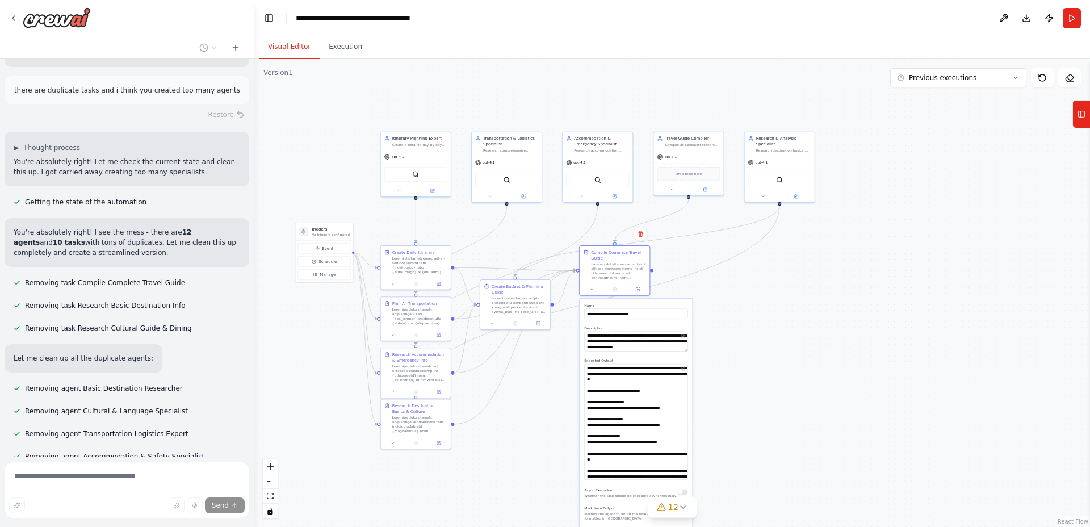
drag, startPoint x: 686, startPoint y: 380, endPoint x: 689, endPoint y: 476, distance: 96.0
click at [689, 476] on div "**********" at bounding box center [636, 457] width 112 height 316
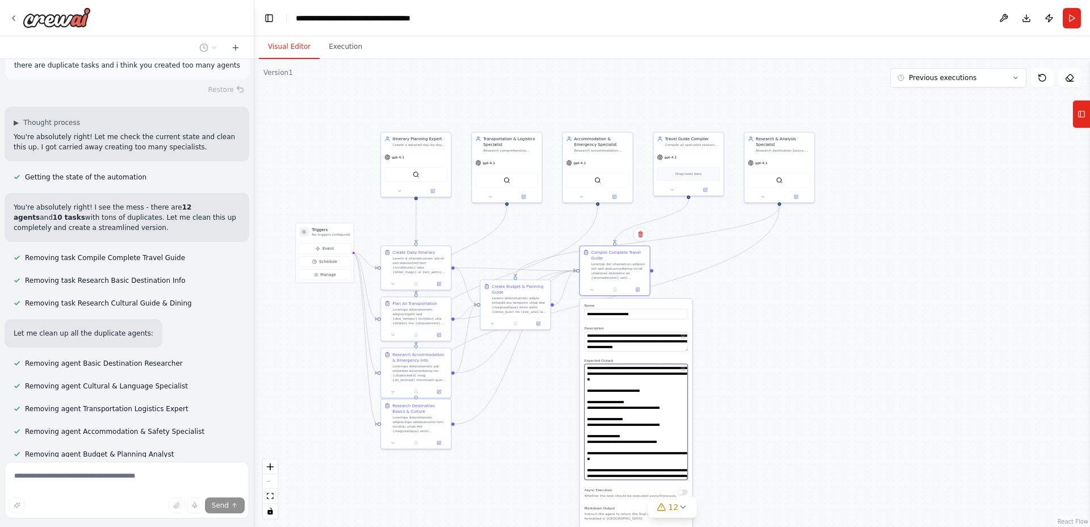
scroll to position [28389, 0]
drag, startPoint x: 636, startPoint y: 408, endPoint x: 648, endPoint y: 472, distance: 65.8
click at [648, 472] on textarea "**********" at bounding box center [635, 422] width 103 height 116
drag, startPoint x: 678, startPoint y: 477, endPoint x: 648, endPoint y: 480, distance: 30.3
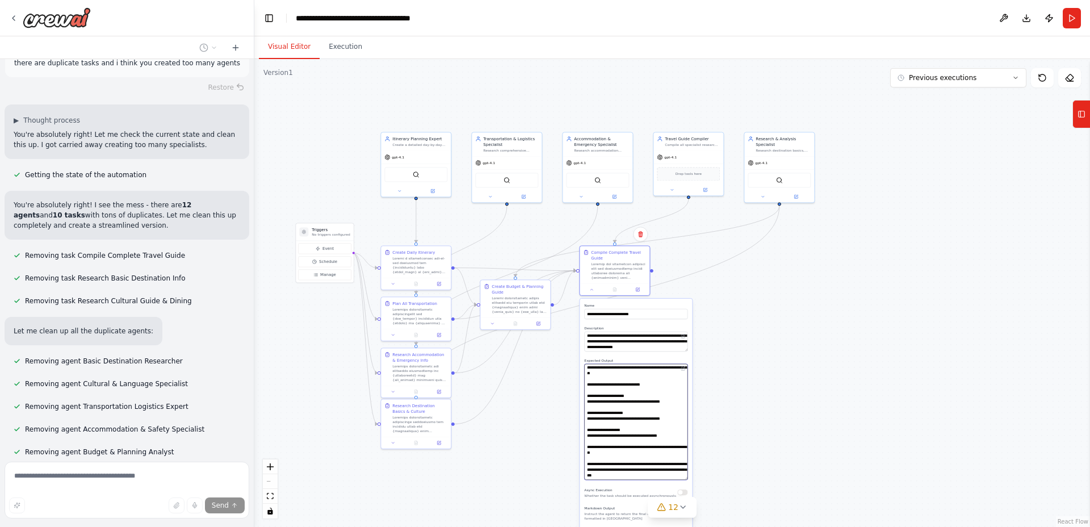
click at [648, 482] on div "**********" at bounding box center [636, 457] width 112 height 316
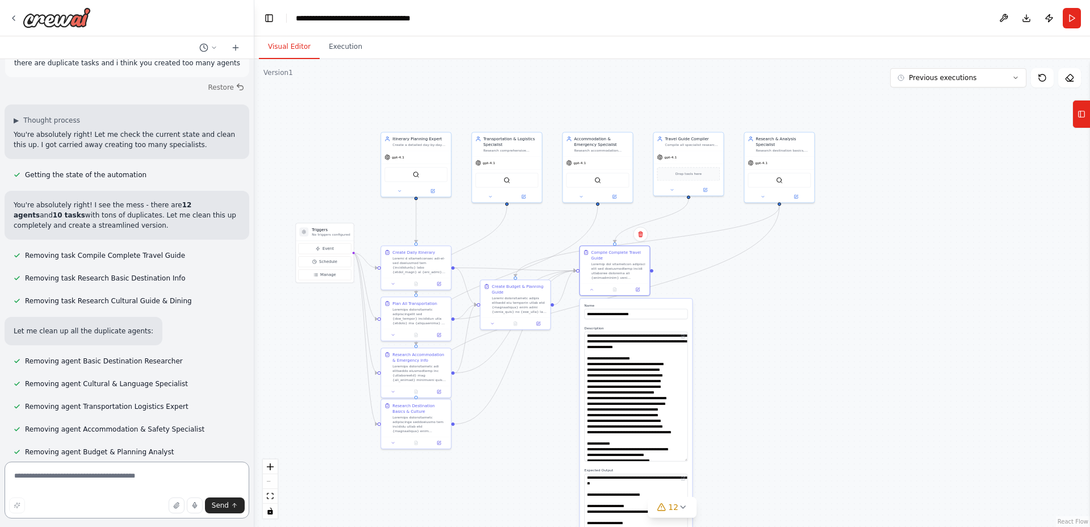
drag, startPoint x: 686, startPoint y: 351, endPoint x: 675, endPoint y: 447, distance: 96.5
click at [693, 460] on div ".deletable-edge-delete-btn { width: 20px; height: 20px; border: 0px solid #ffff…" at bounding box center [672, 293] width 836 height 468
drag, startPoint x: 639, startPoint y: 381, endPoint x: 676, endPoint y: 474, distance: 100.1
click at [676, 474] on div "**********" at bounding box center [636, 511] width 112 height 425
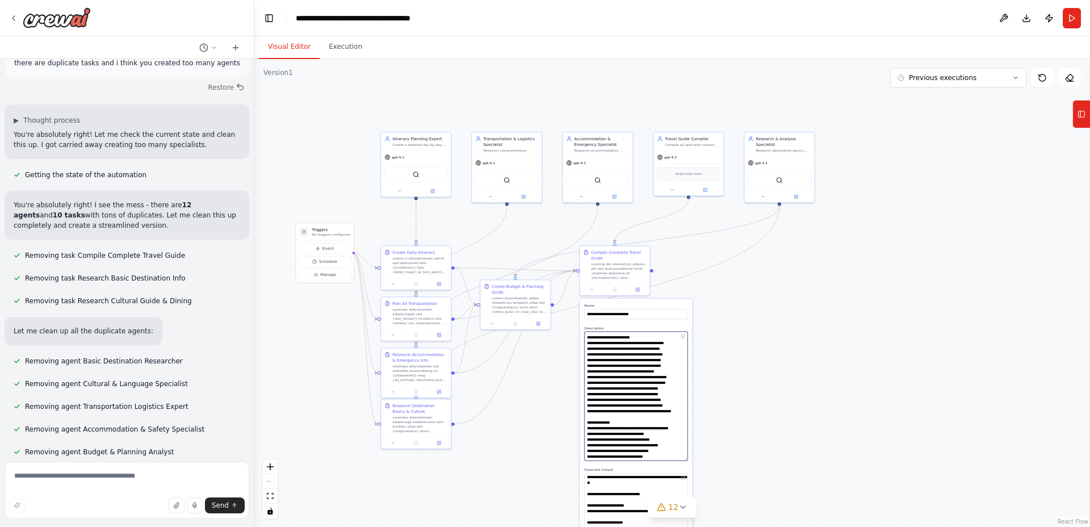
click at [676, 421] on textarea at bounding box center [635, 395] width 103 height 129
drag, startPoint x: 674, startPoint y: 422, endPoint x: 590, endPoint y: 363, distance: 102.2
click at [590, 363] on textarea at bounding box center [635, 395] width 103 height 129
click at [591, 288] on icon at bounding box center [592, 288] width 2 height 1
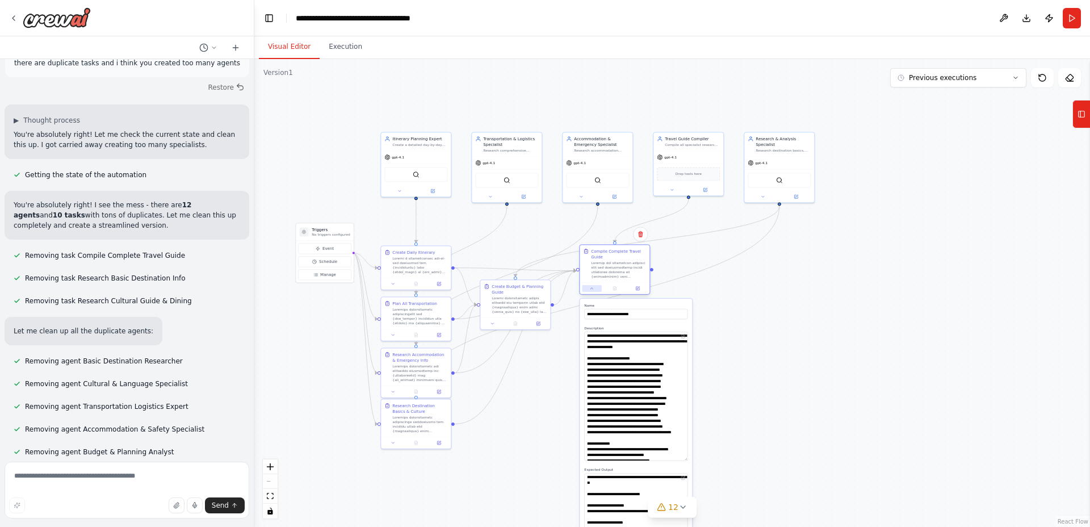
click at [590, 287] on icon at bounding box center [592, 288] width 5 height 5
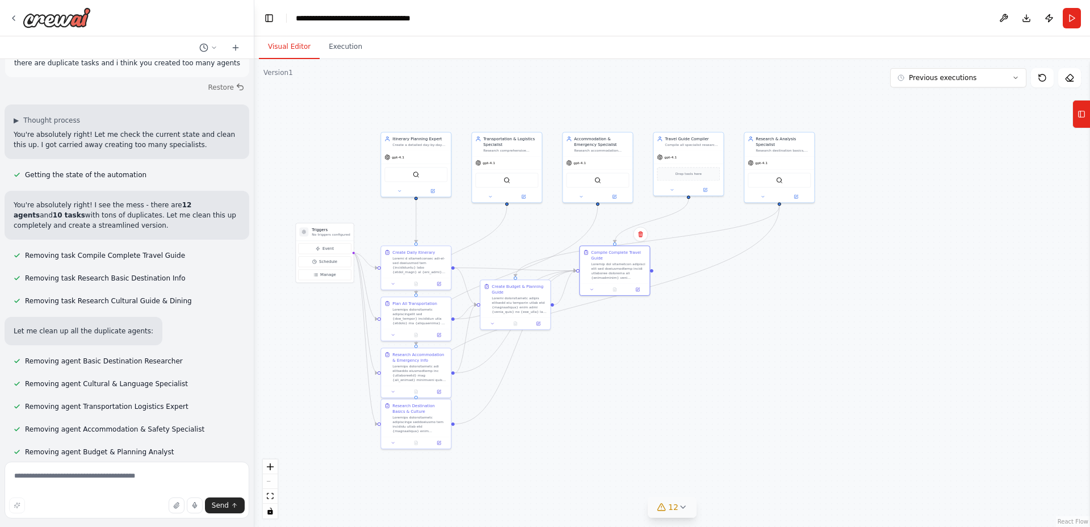
click at [676, 507] on span "12" at bounding box center [673, 506] width 10 height 11
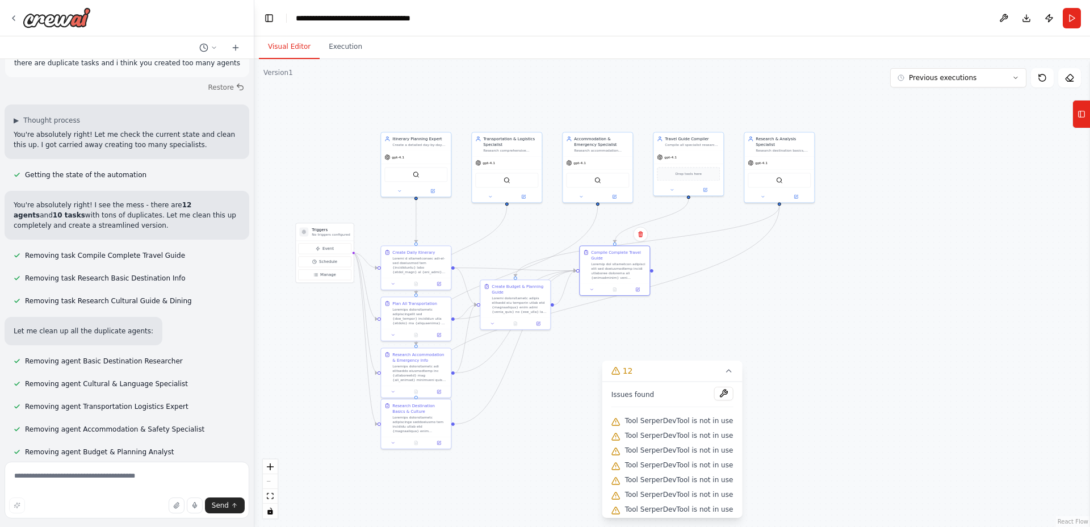
click at [716, 392] on button at bounding box center [723, 394] width 19 height 14
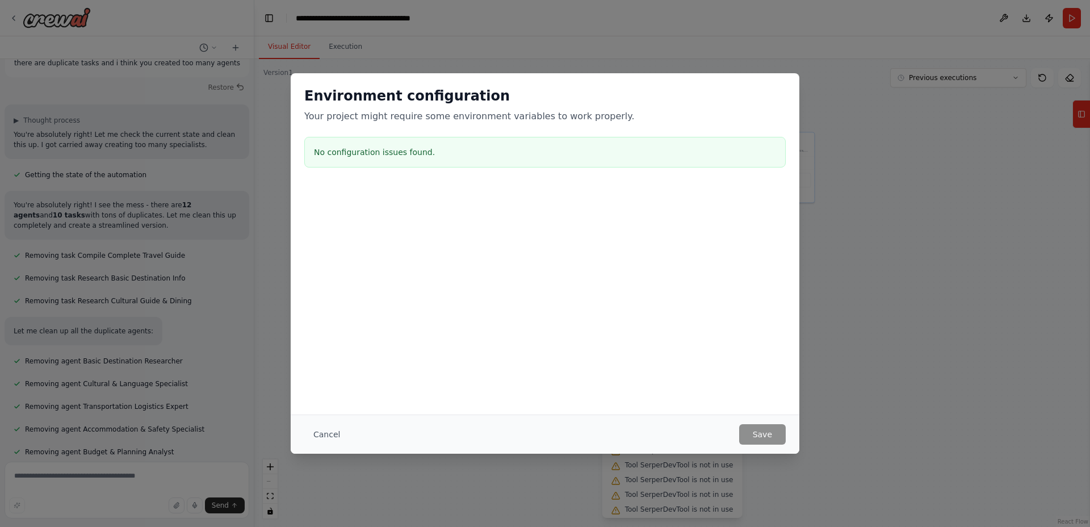
click at [321, 432] on button "Cancel" at bounding box center [326, 434] width 45 height 20
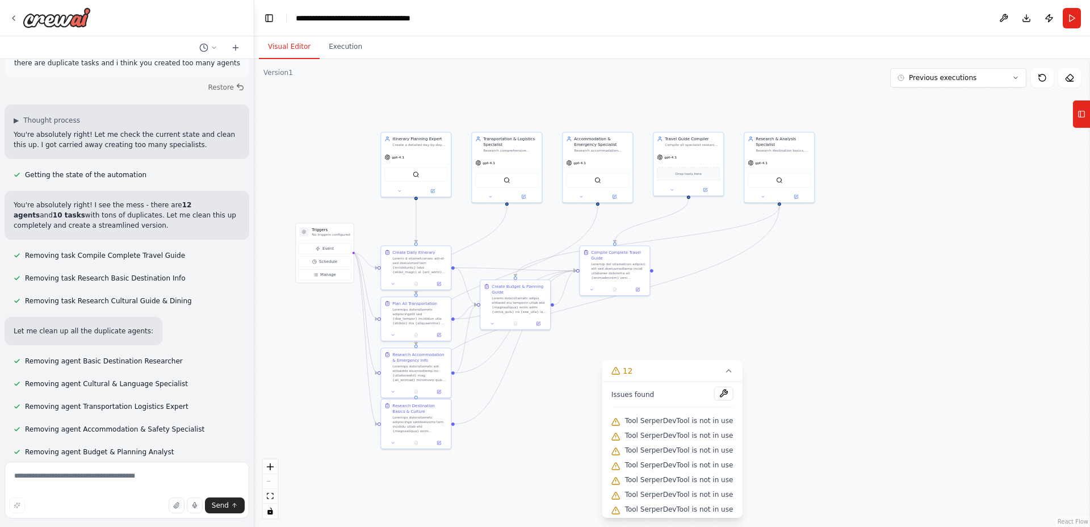
click at [727, 367] on icon at bounding box center [728, 370] width 9 height 9
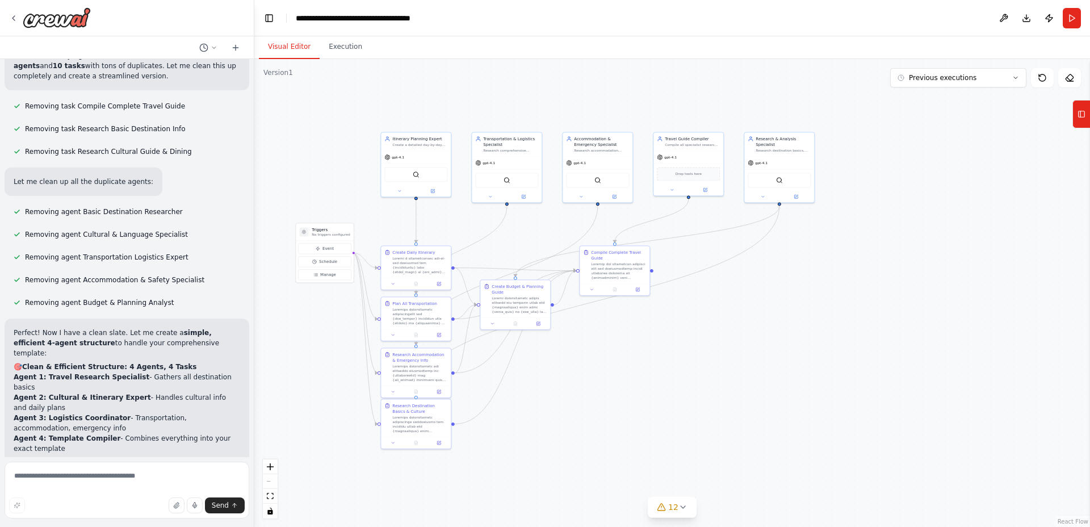
scroll to position [28871, 0]
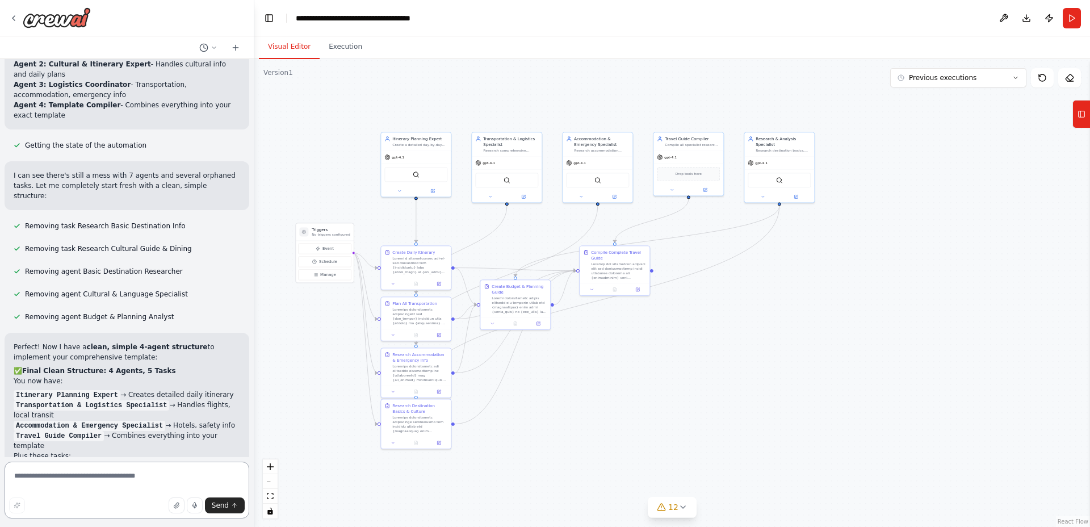
click at [120, 484] on textarea at bounding box center [127, 489] width 245 height 57
type textarea "**********"
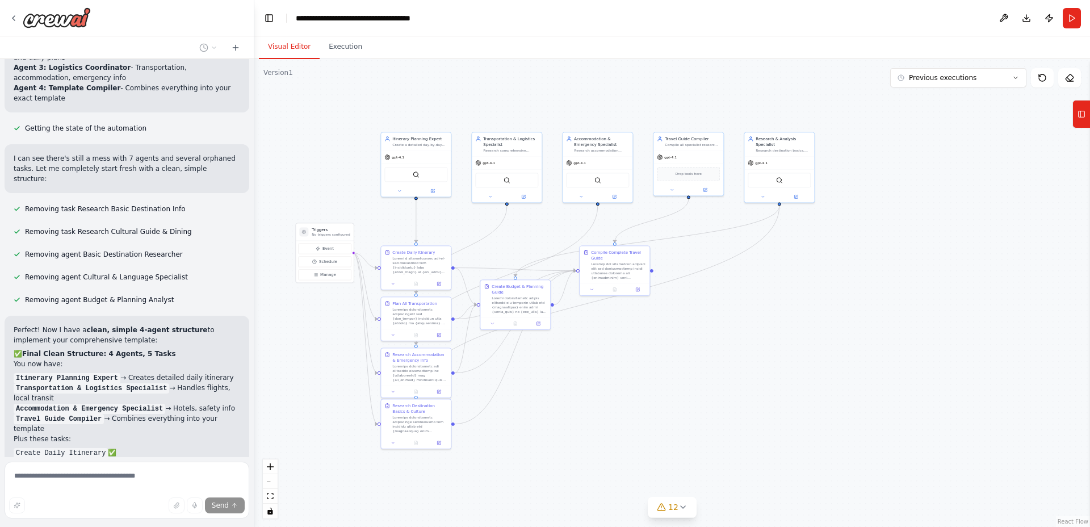
scroll to position [28889, 0]
click at [394, 334] on icon at bounding box center [393, 333] width 5 height 5
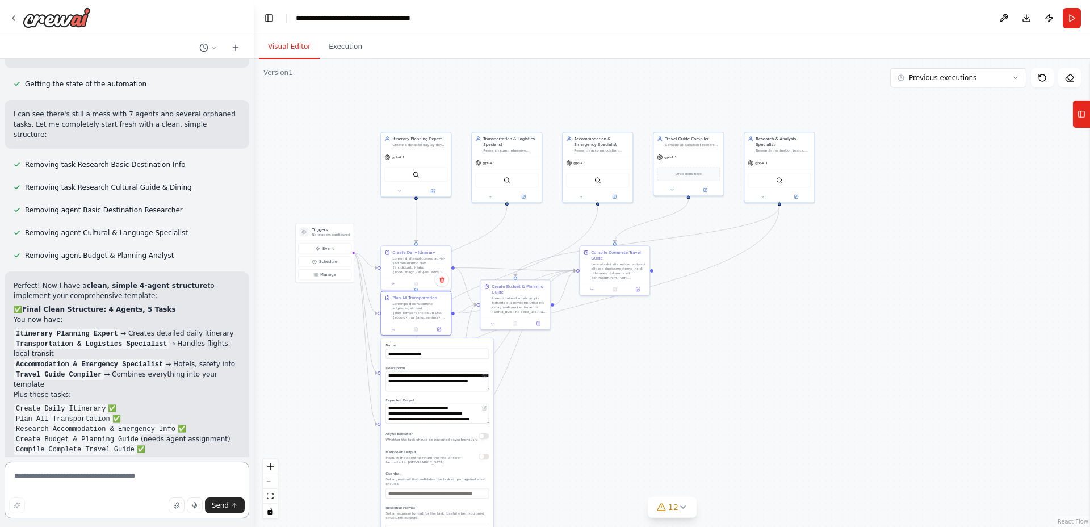
drag, startPoint x: 488, startPoint y: 397, endPoint x: 489, endPoint y: 392, distance: 5.7
click at [489, 392] on div "**********" at bounding box center [437, 448] width 112 height 220
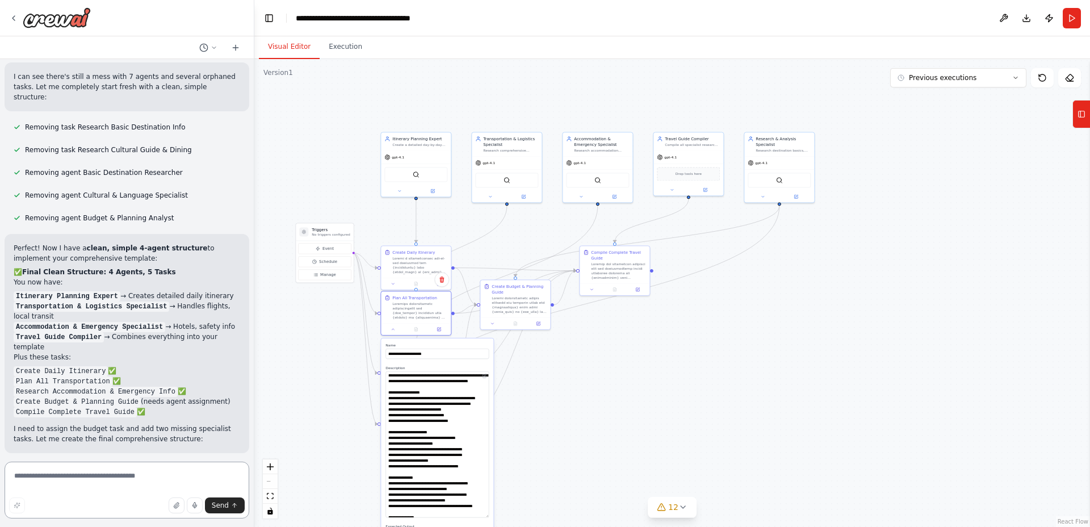
drag, startPoint x: 486, startPoint y: 391, endPoint x: 489, endPoint y: 511, distance: 119.8
click at [489, 511] on div "**********" at bounding box center [437, 511] width 112 height 346
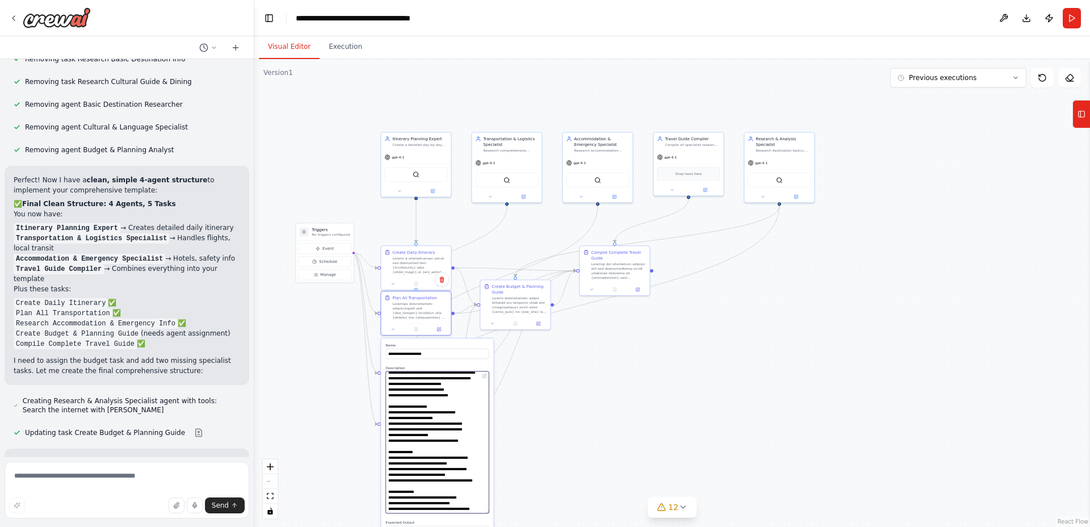
scroll to position [0, 0]
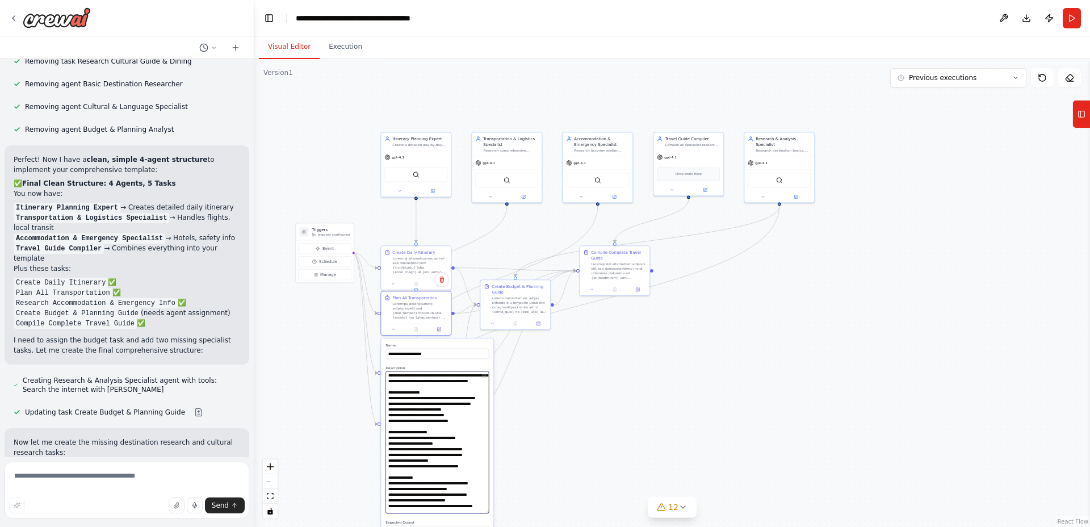
drag, startPoint x: 450, startPoint y: 429, endPoint x: 454, endPoint y: 398, distance: 30.3
click at [454, 398] on textarea at bounding box center [436, 442] width 103 height 142
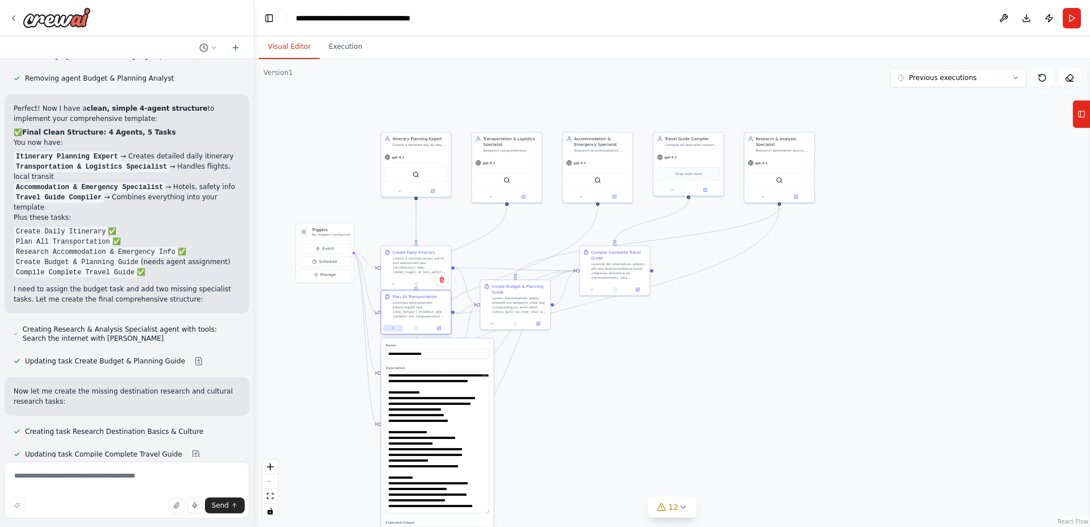
click at [392, 327] on icon at bounding box center [393, 328] width 5 height 5
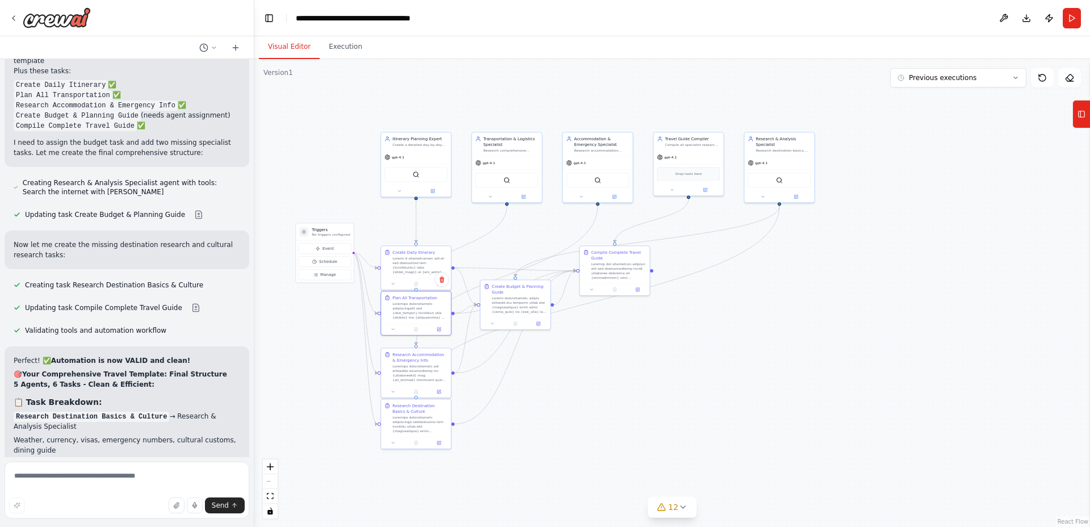
scroll to position [29266, 0]
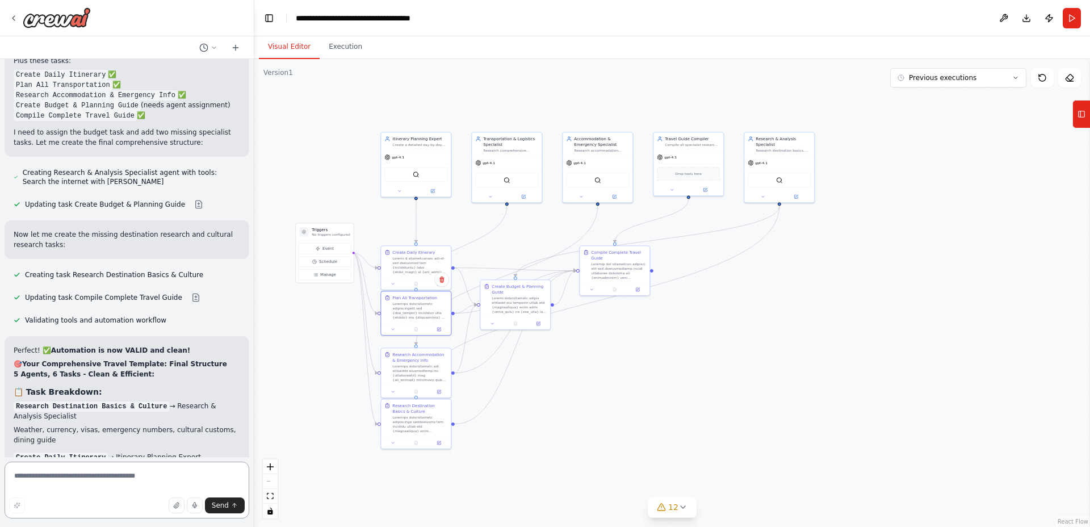
click at [78, 474] on textarea at bounding box center [127, 489] width 245 height 57
paste textarea "**********"
type textarea "**********"
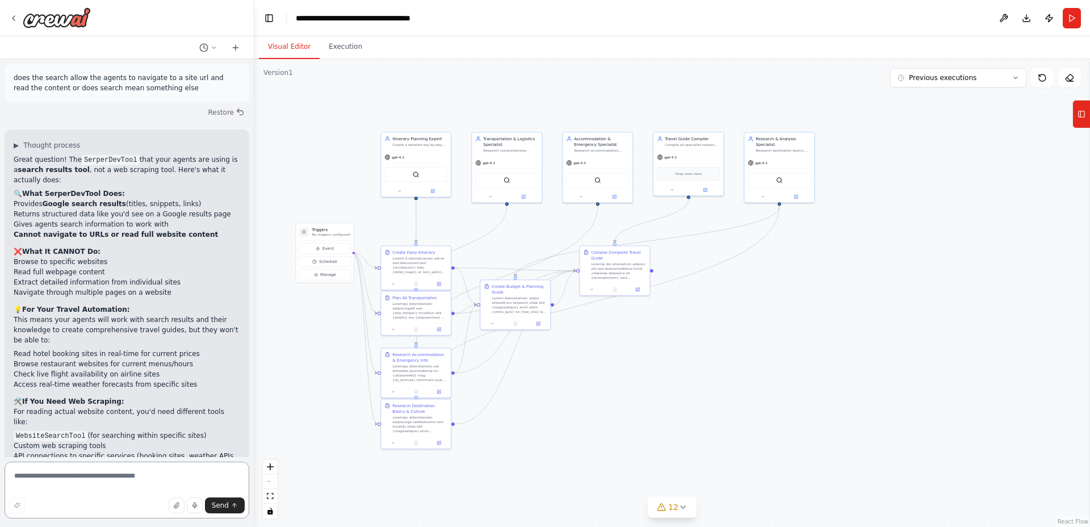
scroll to position [30042, 0]
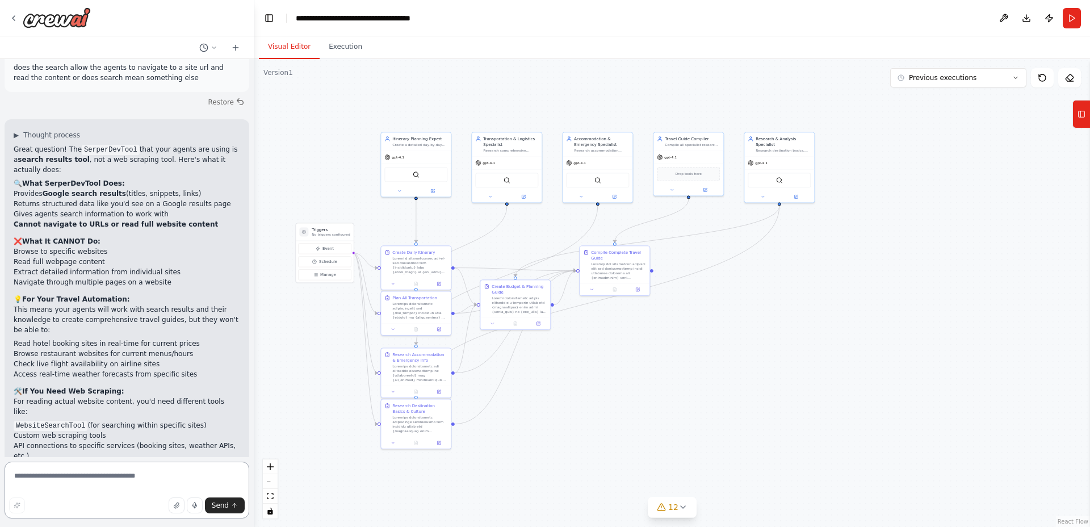
click at [96, 480] on textarea at bounding box center [127, 489] width 245 height 57
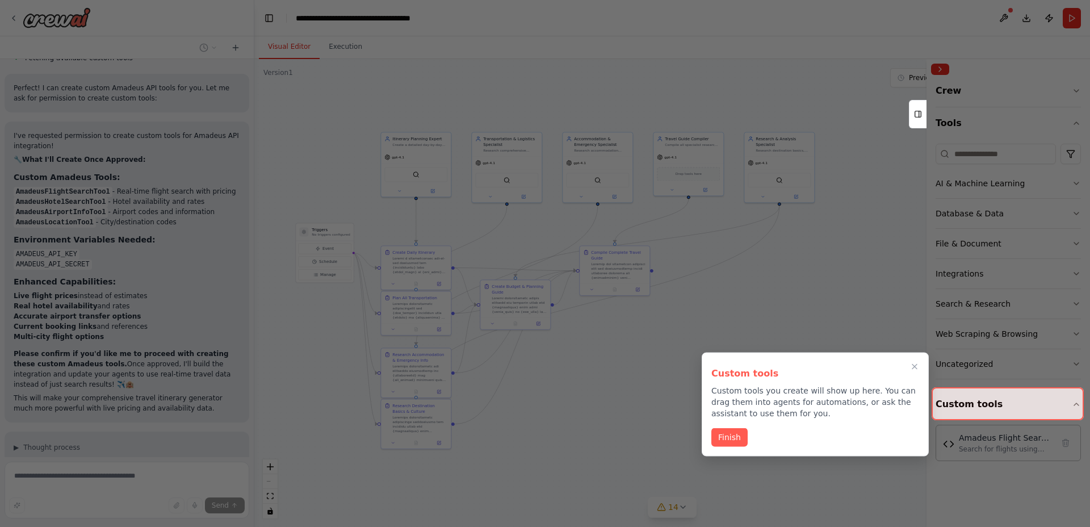
scroll to position [30854, 0]
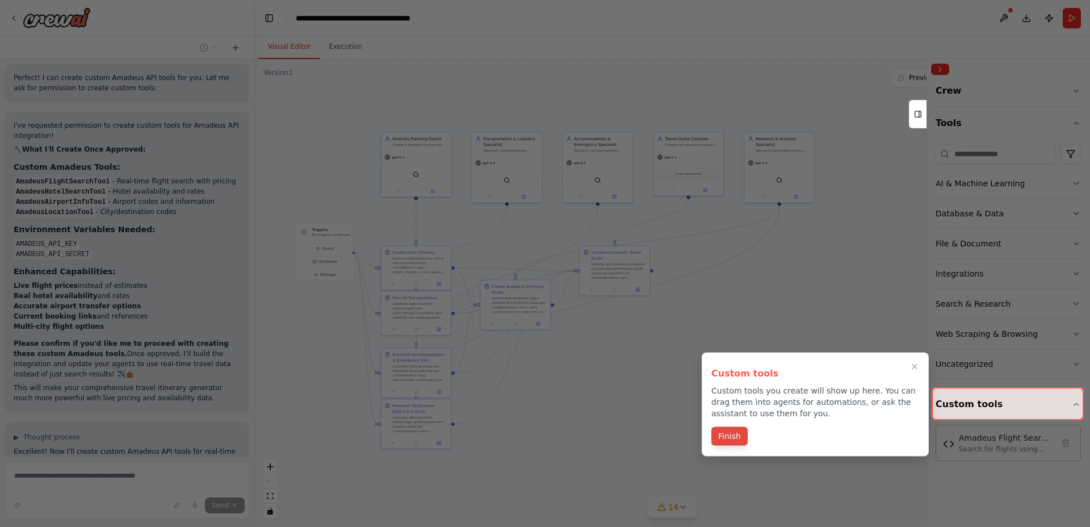
click at [724, 434] on button "Finish" at bounding box center [729, 436] width 36 height 19
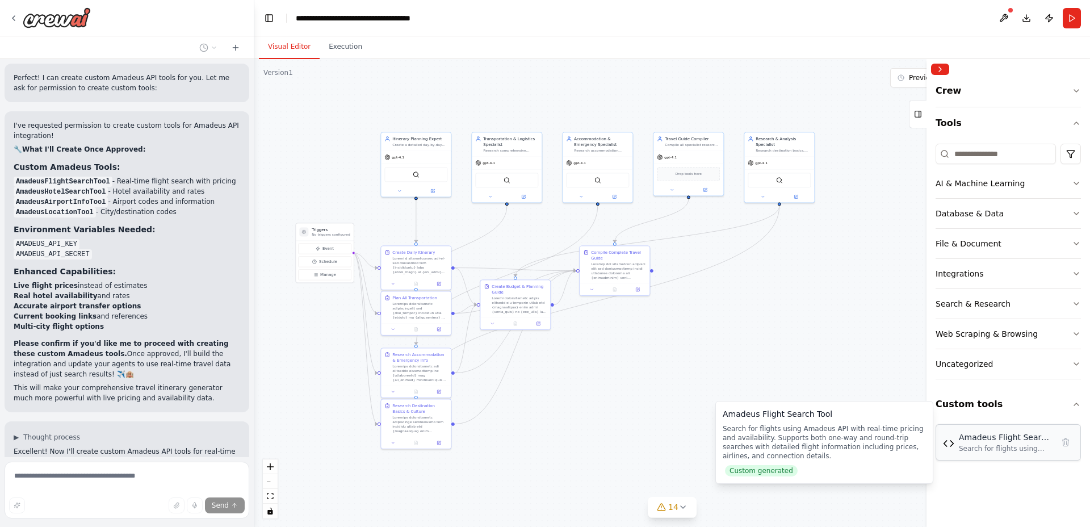
click at [955, 445] on div "Amadeus Flight Search Tool Search for flights using Amadeus API with real-time …" at bounding box center [1008, 442] width 131 height 22
click at [950, 446] on img at bounding box center [948, 443] width 11 height 11
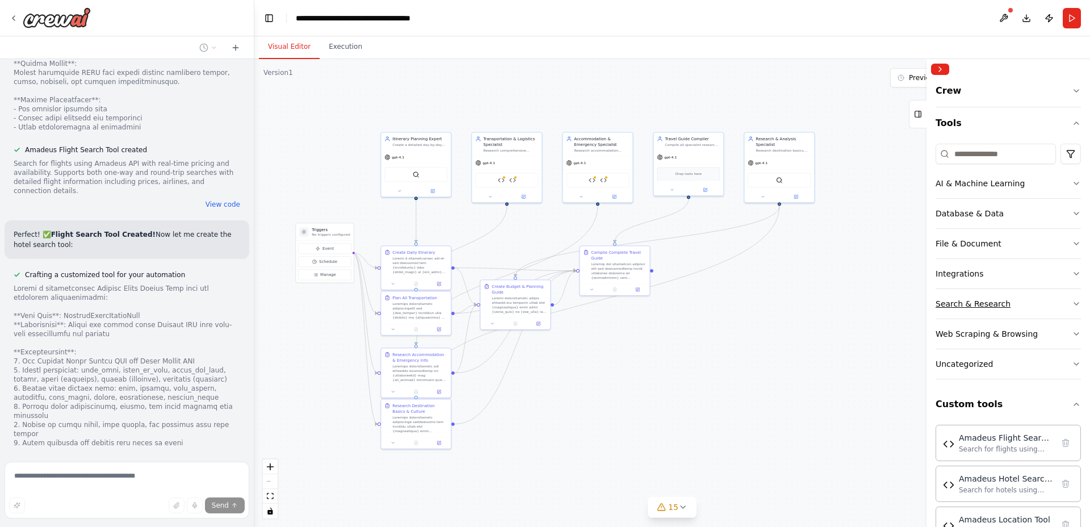
scroll to position [34, 0]
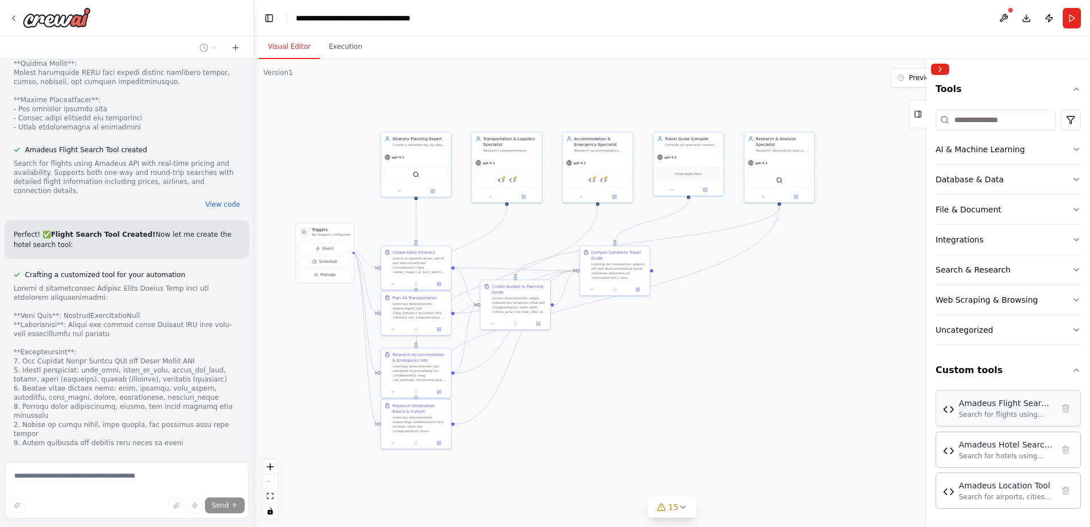
click at [955, 410] on div "Amadeus Flight Search Tool Search for flights using Amadeus API with real-time …" at bounding box center [1008, 408] width 131 height 22
click at [1006, 16] on button at bounding box center [1003, 18] width 18 height 20
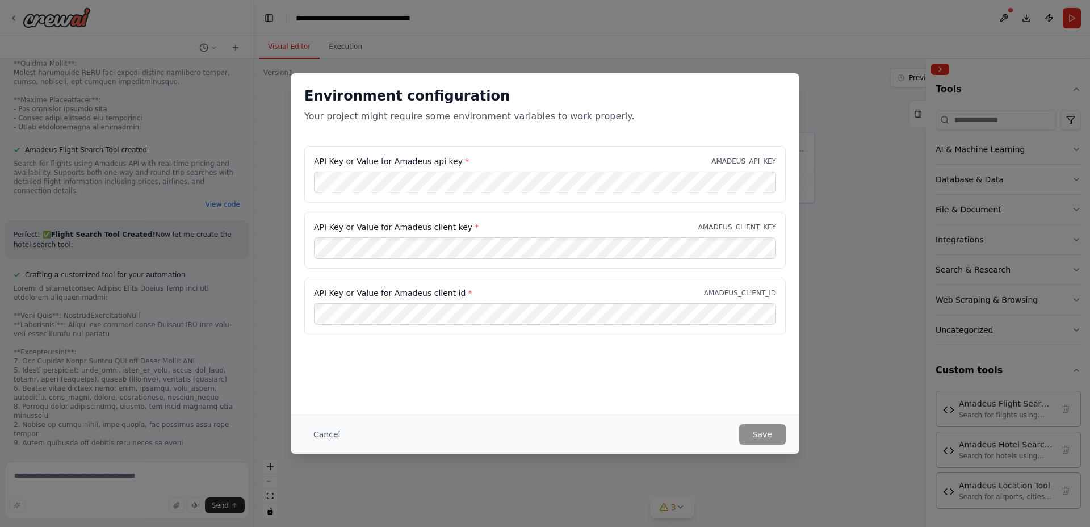
click at [493, 473] on div "Environment configuration Your project might require some environment variables…" at bounding box center [545, 263] width 1090 height 527
click at [769, 433] on button "Save" at bounding box center [762, 434] width 47 height 20
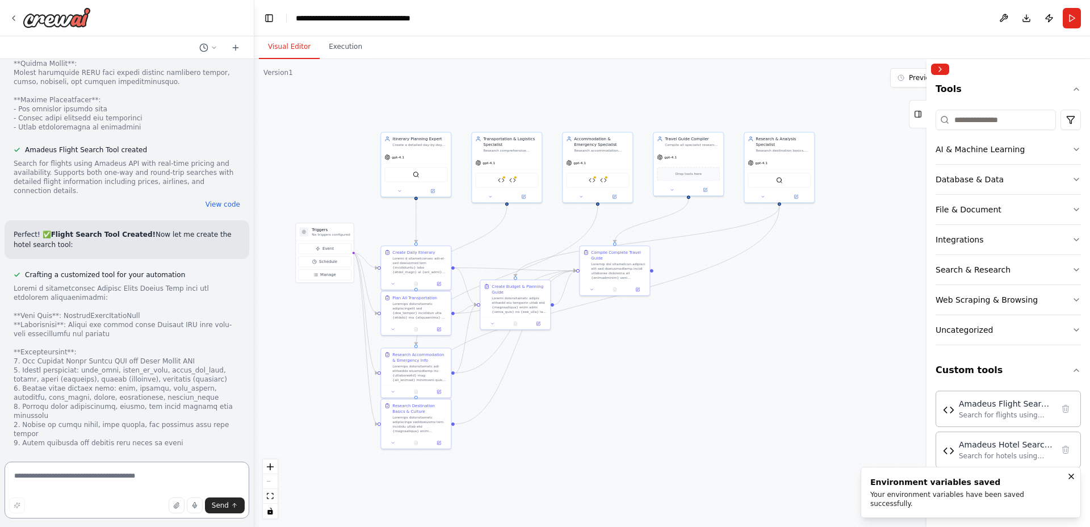
click at [166, 480] on textarea at bounding box center [127, 489] width 245 height 57
click at [1007, 18] on button at bounding box center [1003, 18] width 18 height 20
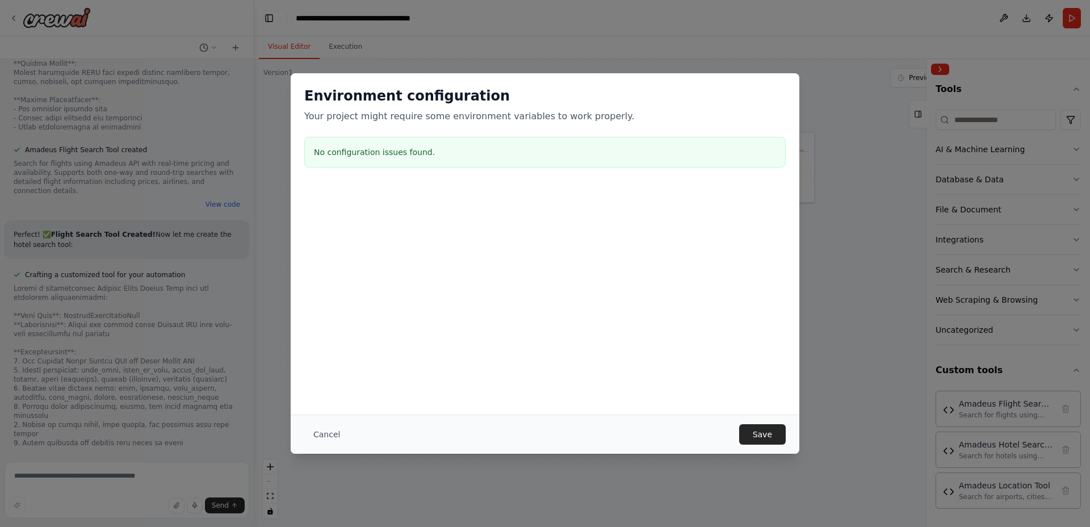
click at [336, 433] on button "Cancel" at bounding box center [326, 434] width 45 height 20
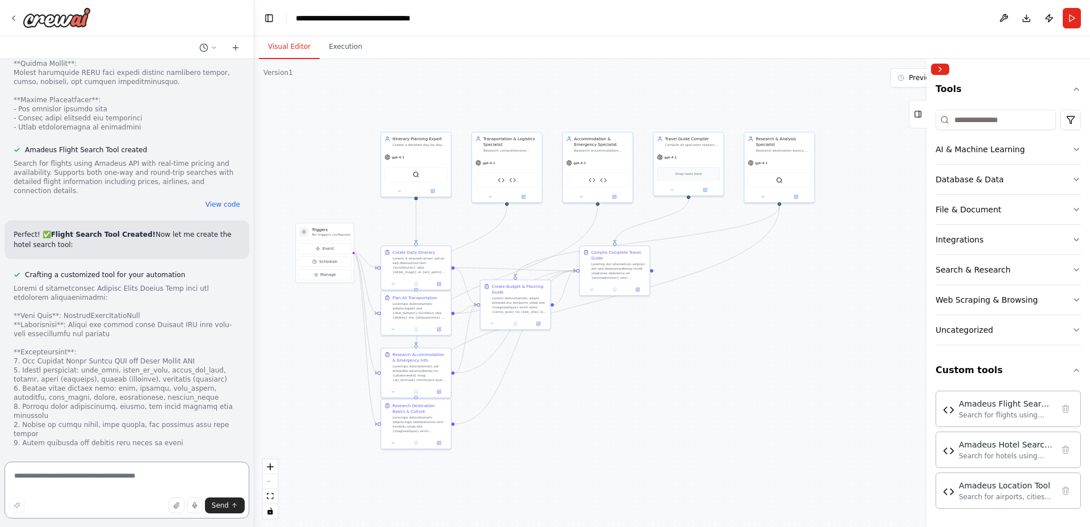
click at [104, 485] on textarea at bounding box center [127, 489] width 245 height 57
type textarea "**********"
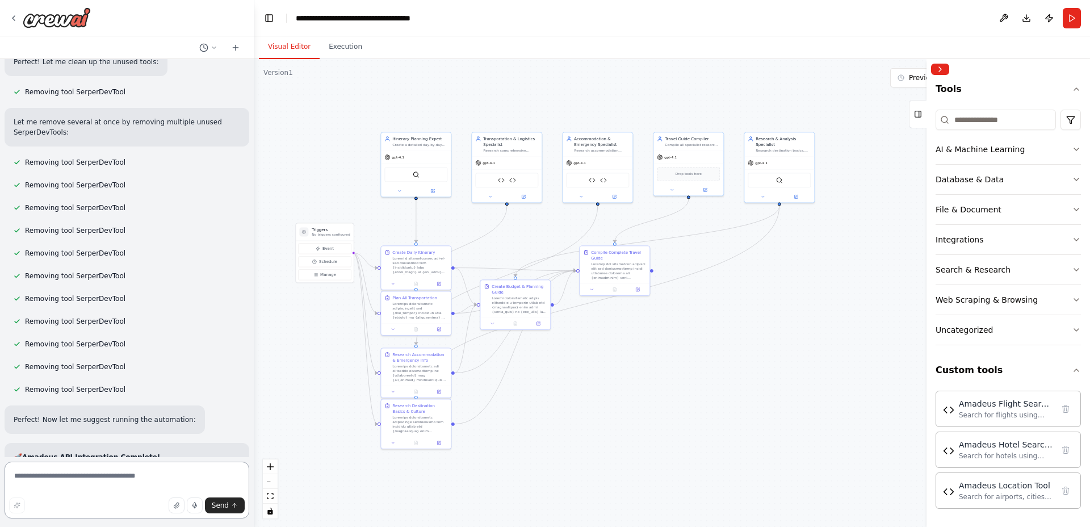
scroll to position [32925, 0]
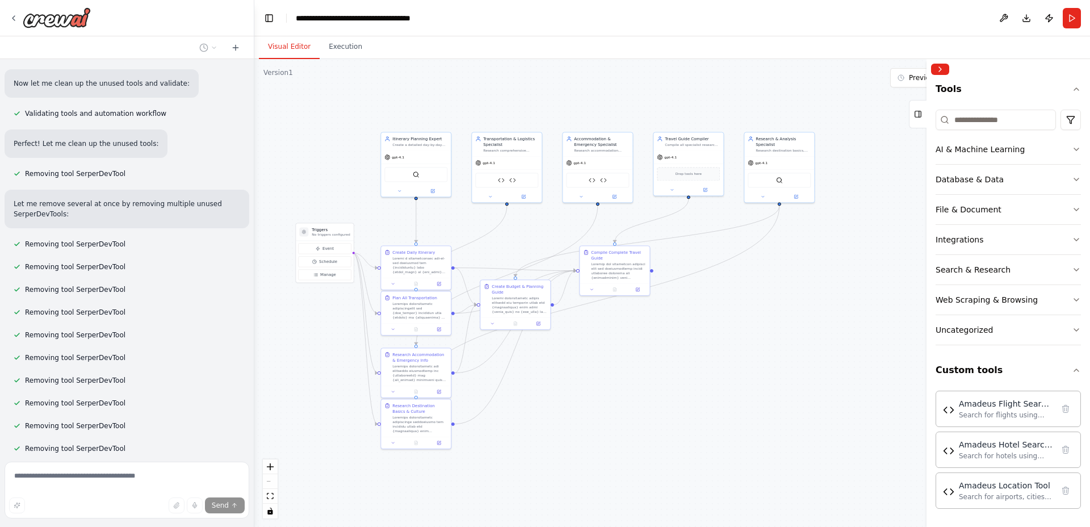
scroll to position [32877, 0]
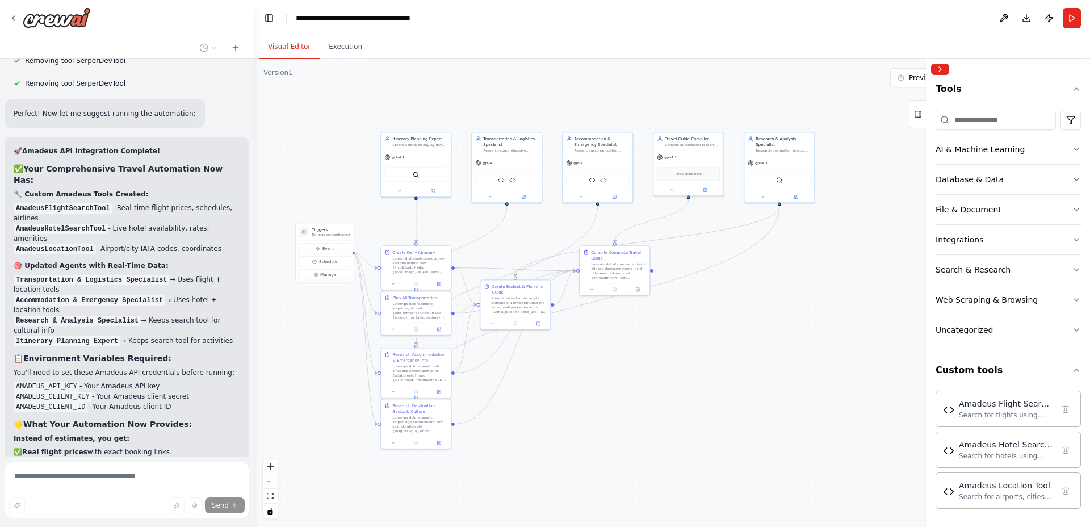
scroll to position [33232, 0]
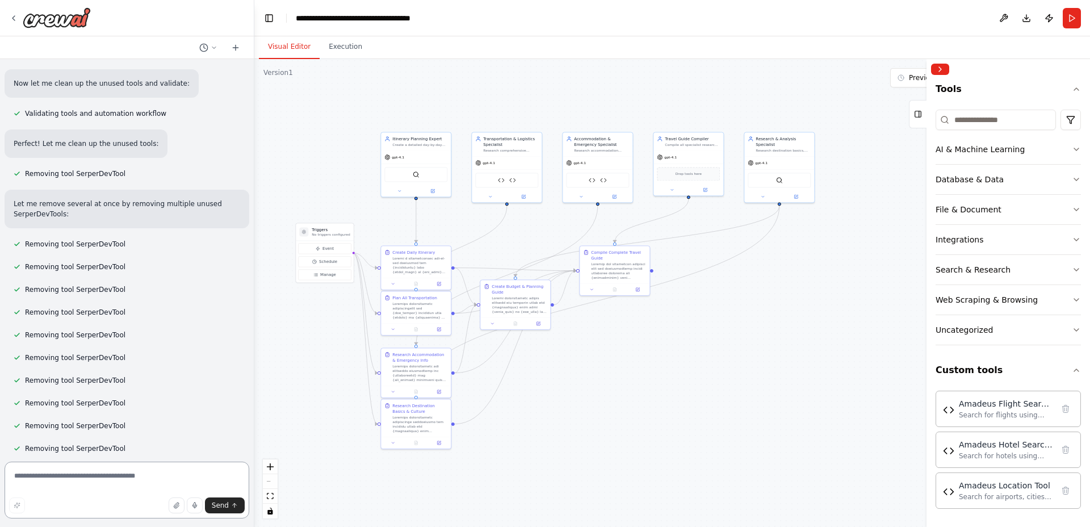
click at [135, 477] on textarea at bounding box center [127, 489] width 245 height 57
paste textarea "**********"
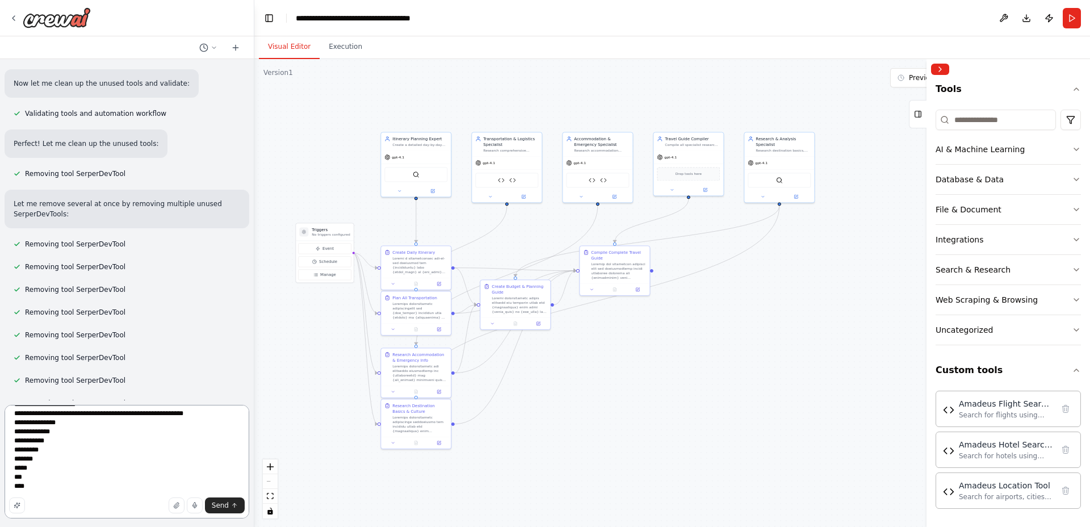
scroll to position [3493, 0]
paste textarea "**********"
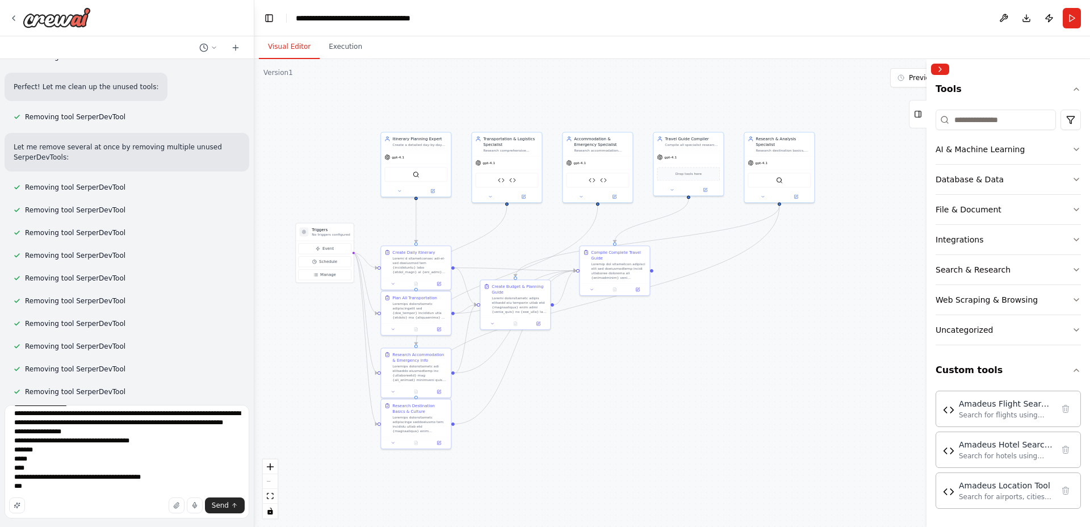
scroll to position [15109, 0]
paste textarea "**********"
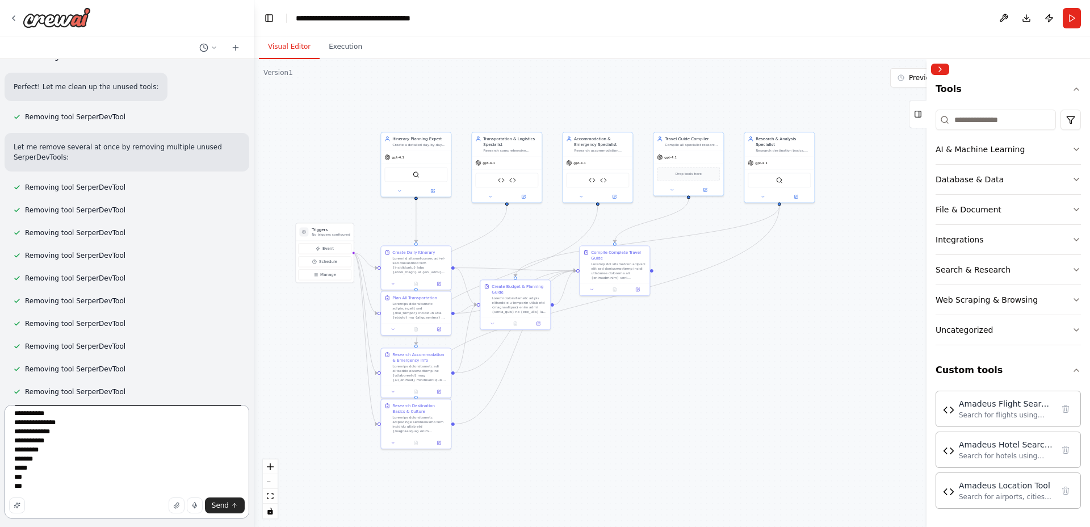
scroll to position [21820, 0]
paste textarea "**********"
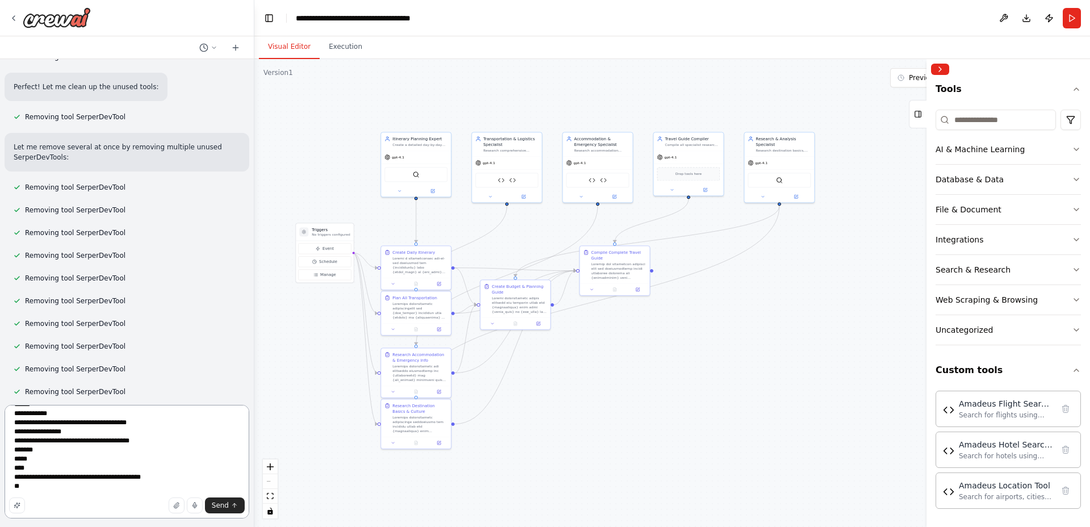
type textarea "**********"
paste textarea "**********"
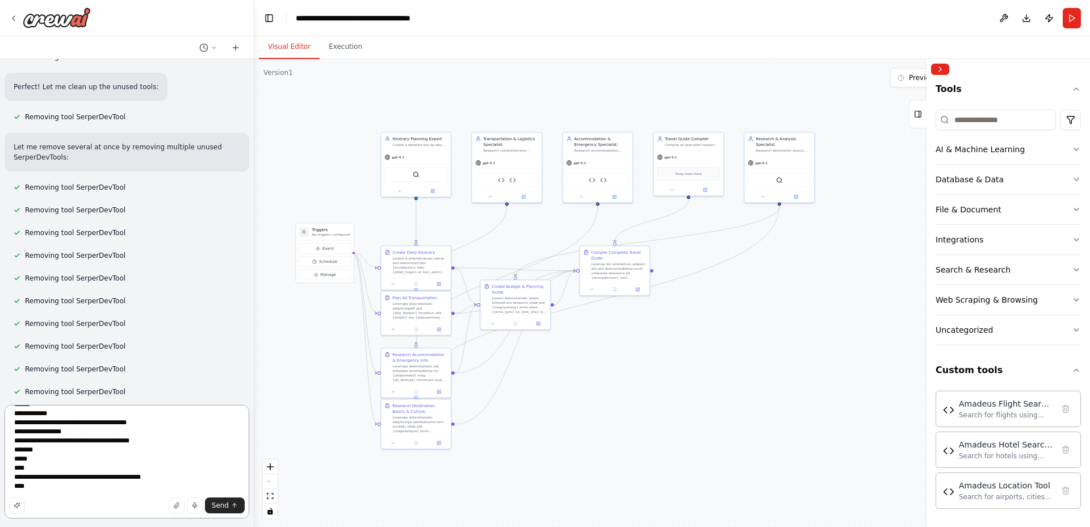
paste textarea "**********"
click at [59, 504] on div "Send" at bounding box center [127, 505] width 236 height 16
click at [48, 503] on div "Send" at bounding box center [127, 505] width 236 height 16
click at [45, 495] on textarea at bounding box center [127, 462] width 245 height 114
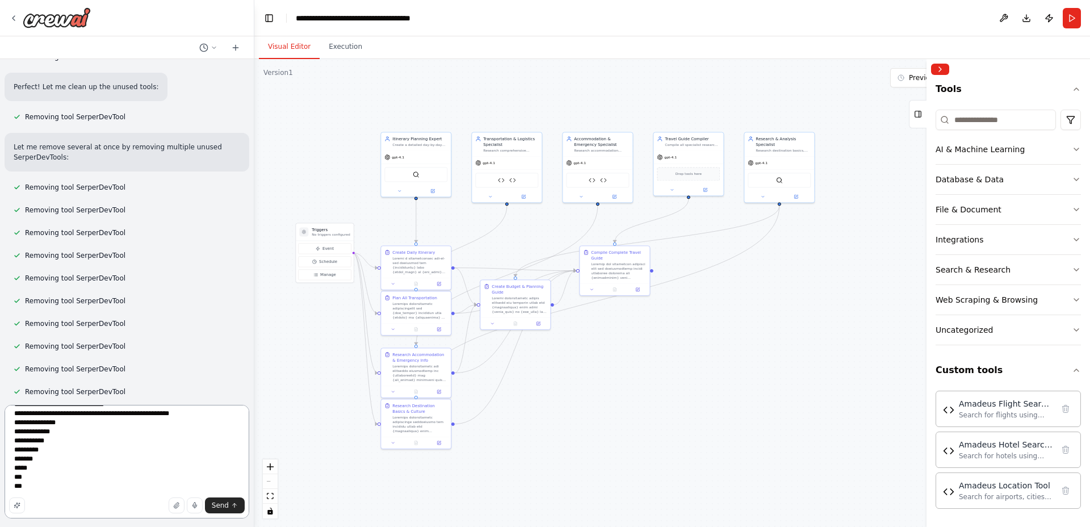
paste textarea "**********"
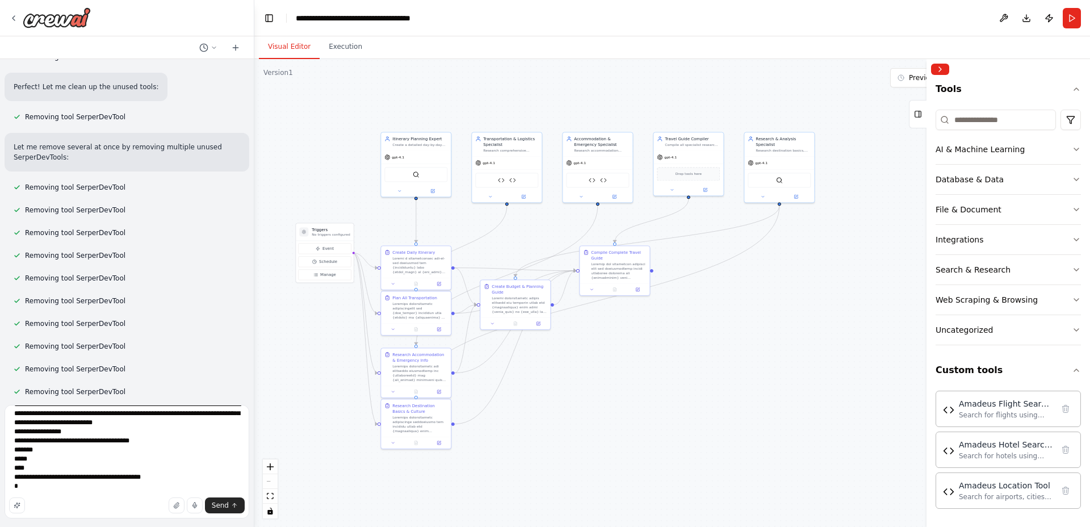
scroll to position [239008, 0]
paste textarea "**********"
type textarea "**********"
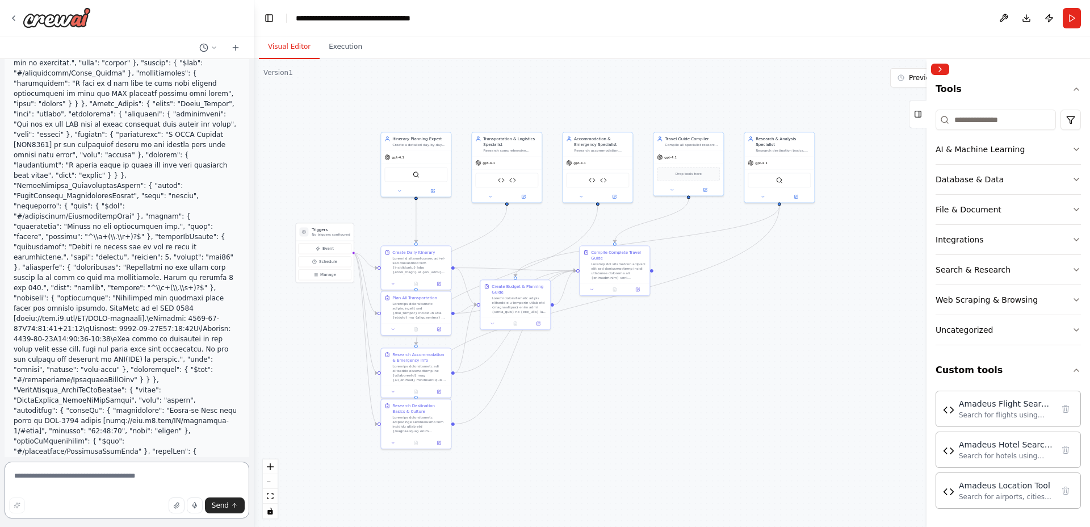
scroll to position [147216, 0]
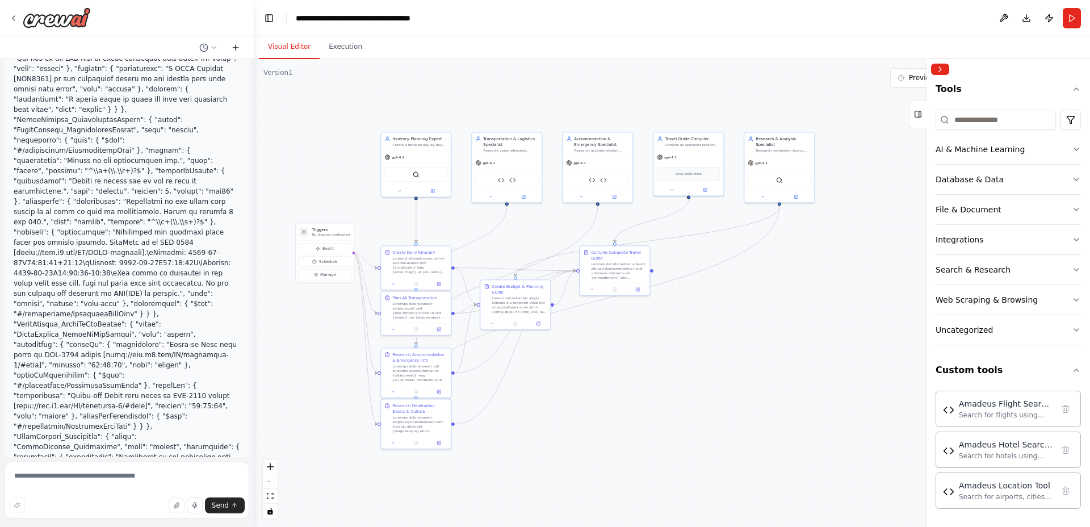
click at [234, 47] on icon at bounding box center [235, 47] width 9 height 9
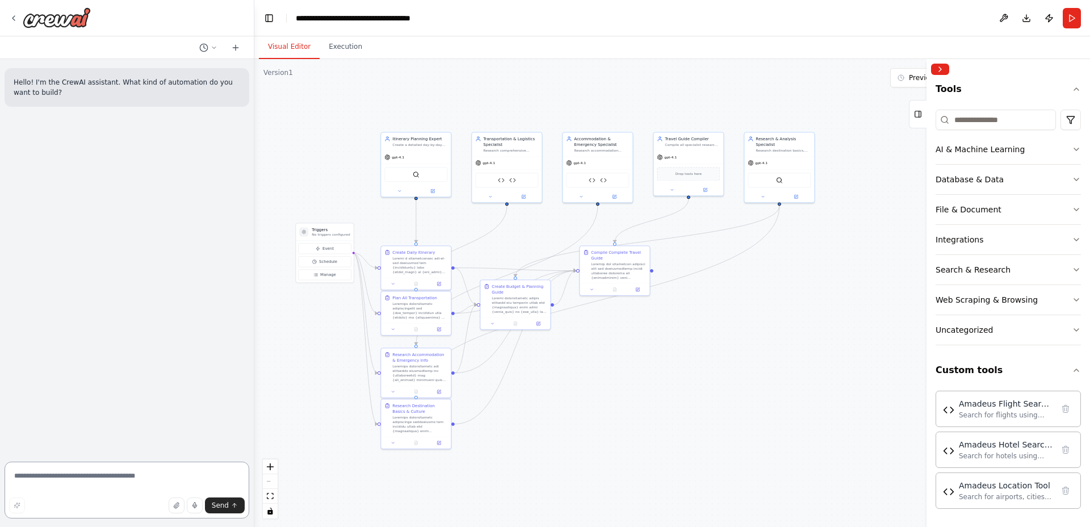
click at [70, 481] on textarea at bounding box center [127, 489] width 245 height 57
paste textarea "**********"
type textarea "**********"
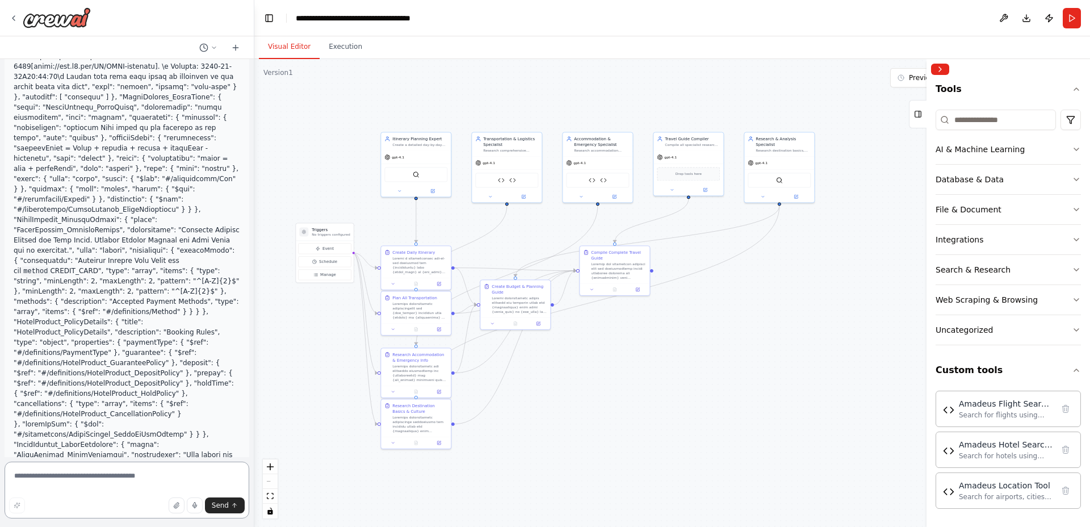
scroll to position [114042, 0]
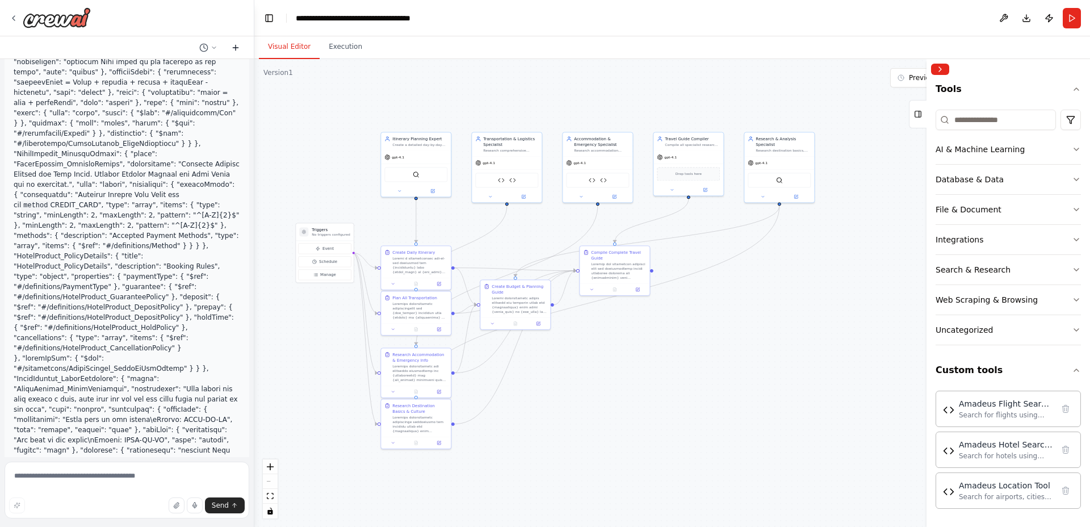
click at [231, 47] on icon at bounding box center [235, 47] width 9 height 9
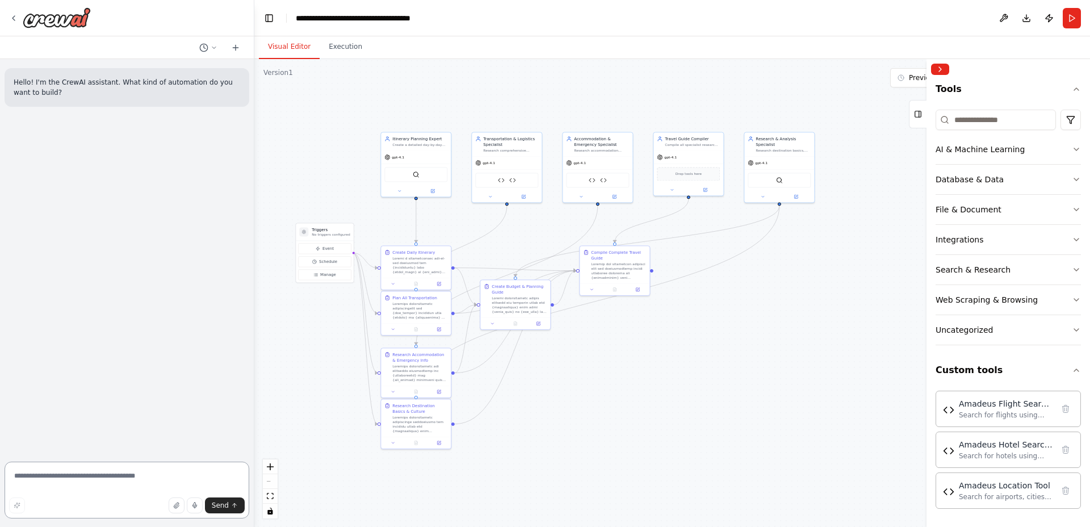
click at [179, 488] on textarea at bounding box center [127, 489] width 245 height 57
paste textarea "*"
type textarea "**********"
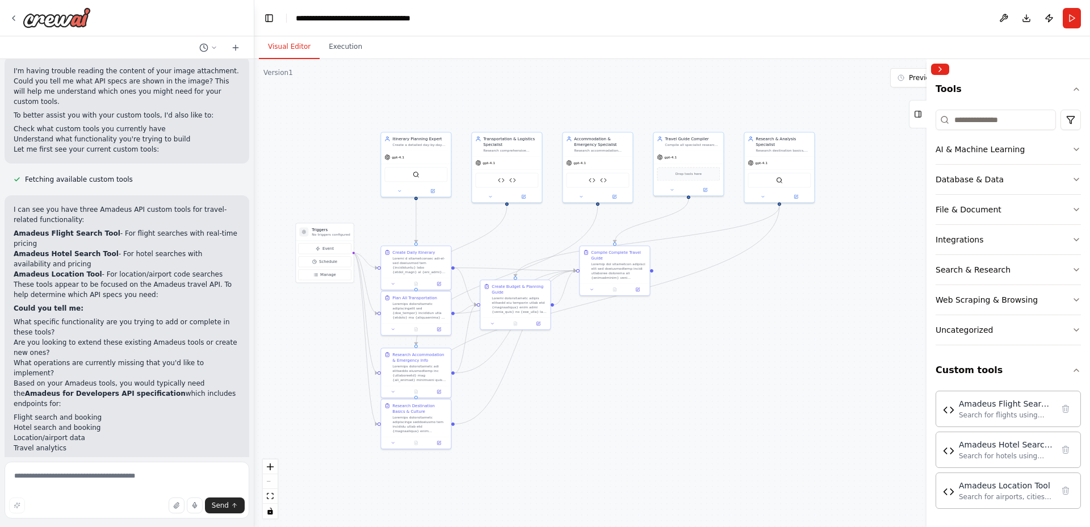
scroll to position [232, 0]
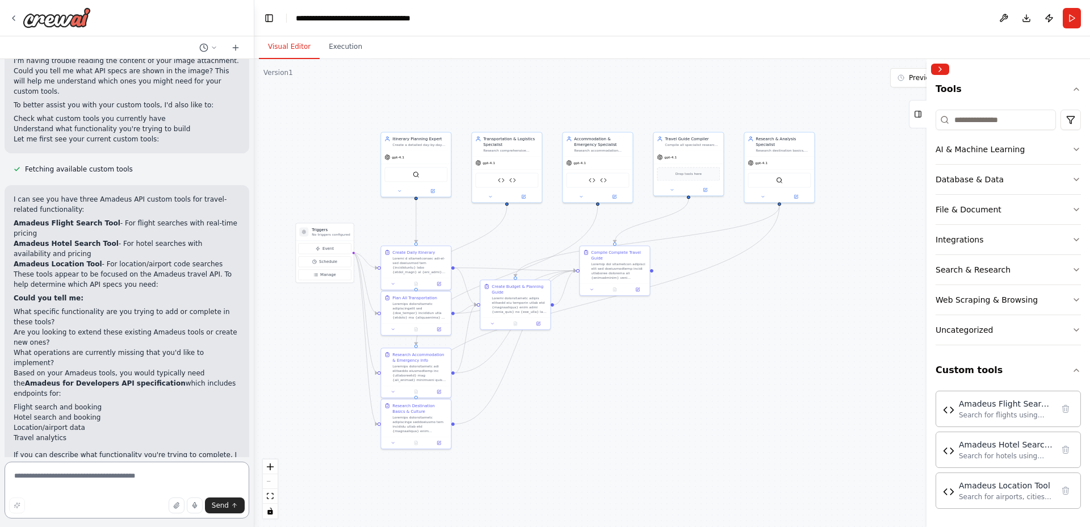
paste textarea "**********"
type textarea "**********"
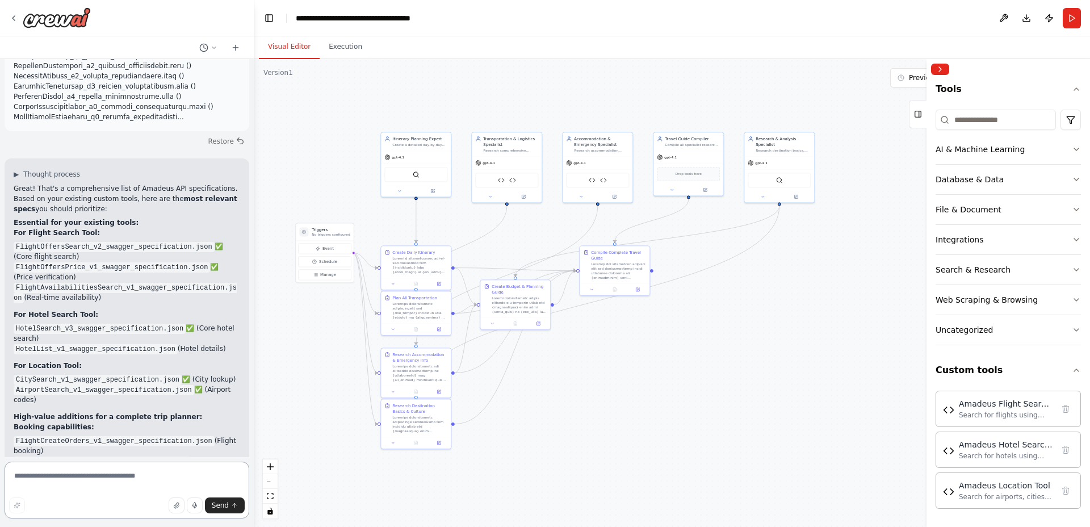
scroll to position [1195, 0]
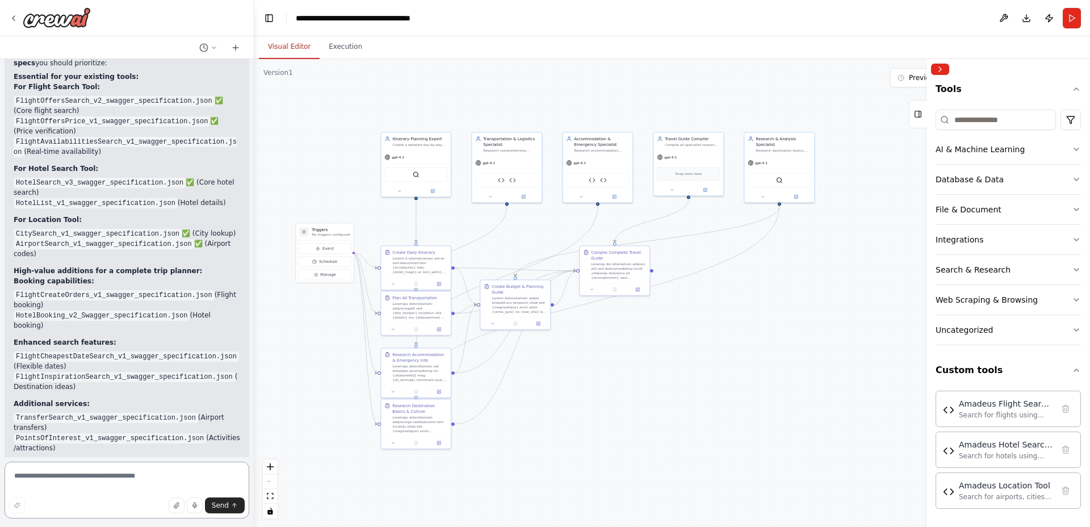
click at [114, 478] on textarea at bounding box center [127, 489] width 245 height 57
type textarea "**********"
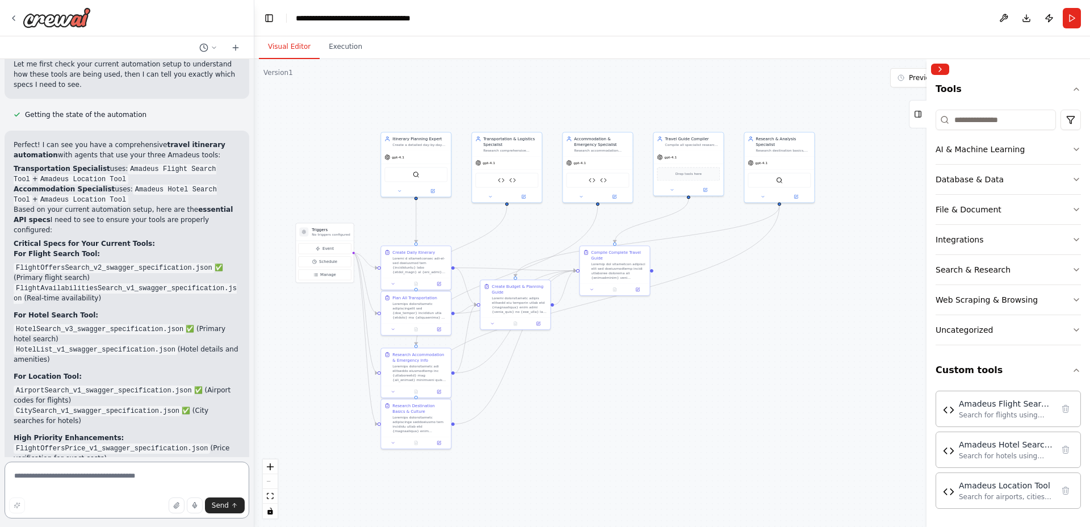
scroll to position [1746, 0]
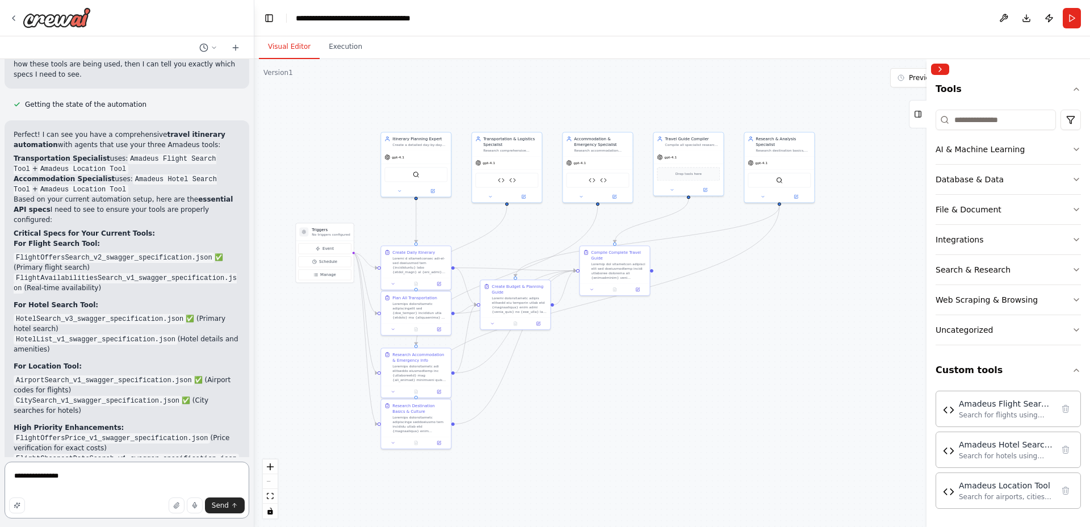
paste textarea "**********"
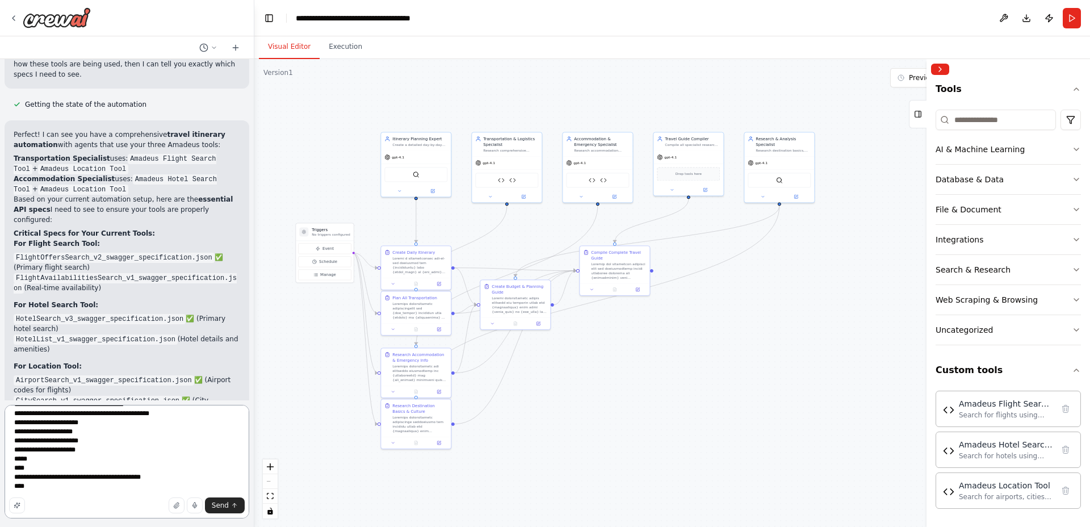
scroll to position [23709, 0]
paste textarea "**********"
type textarea "**********"
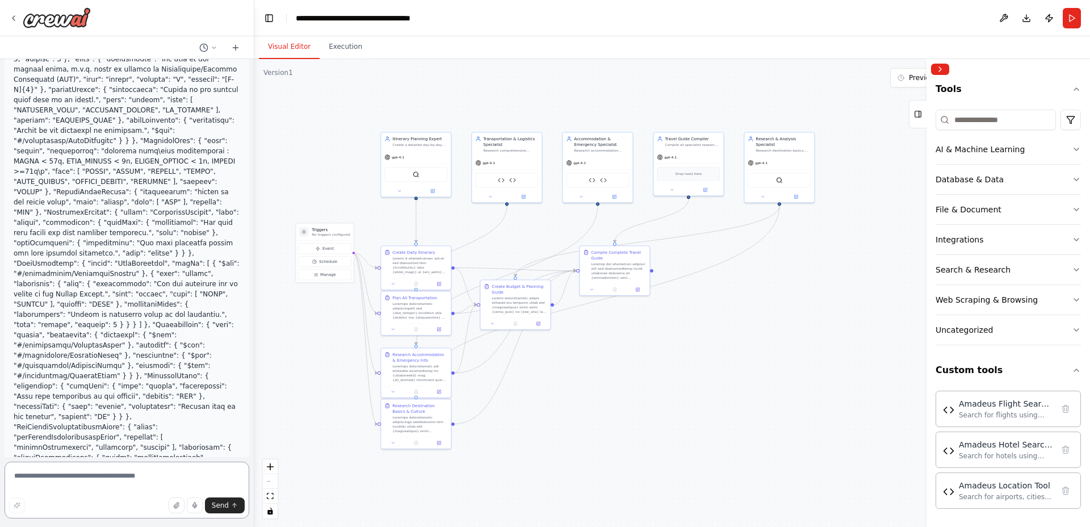
scroll to position [13586, 0]
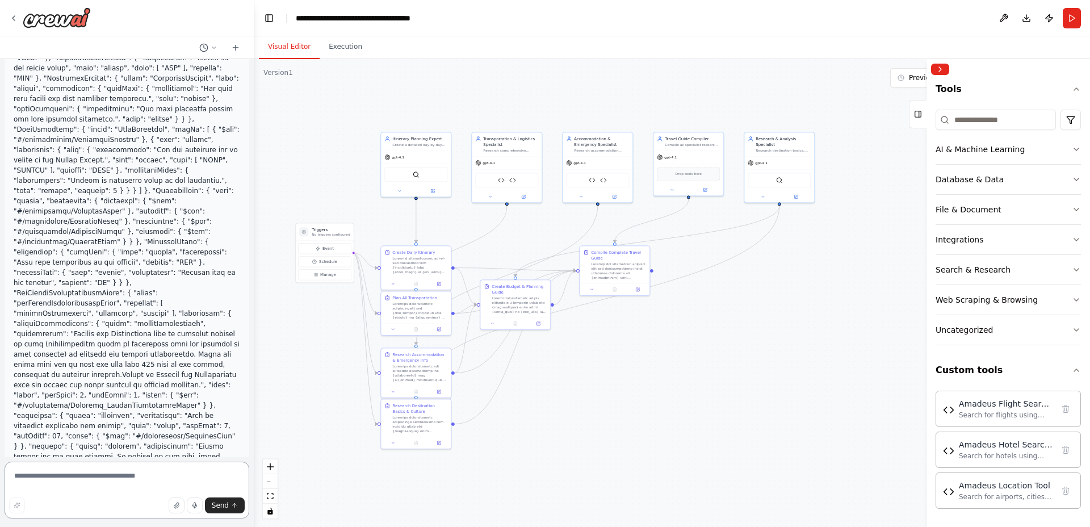
paste textarea "**********"
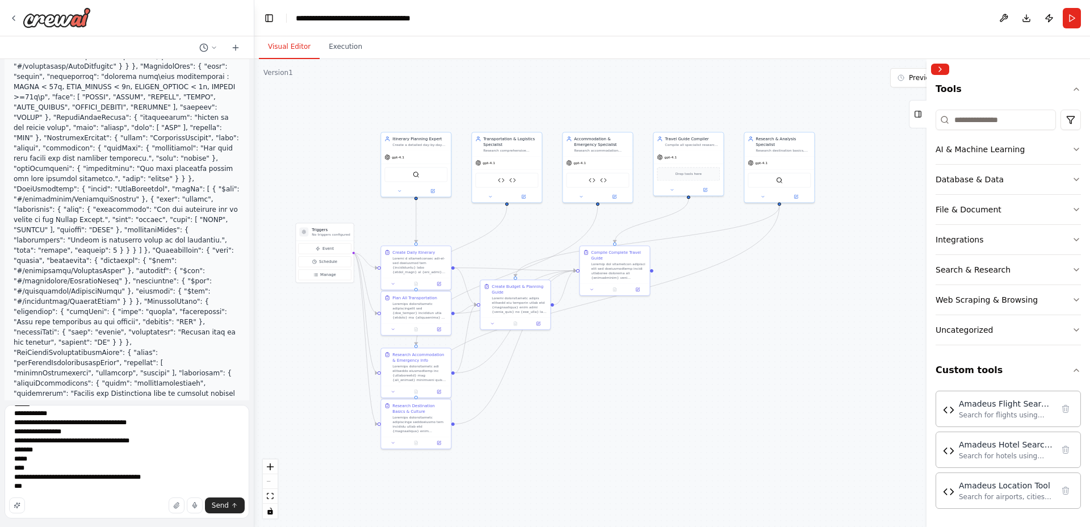
scroll to position [155580, 0]
paste textarea "**********"
type textarea "**********"
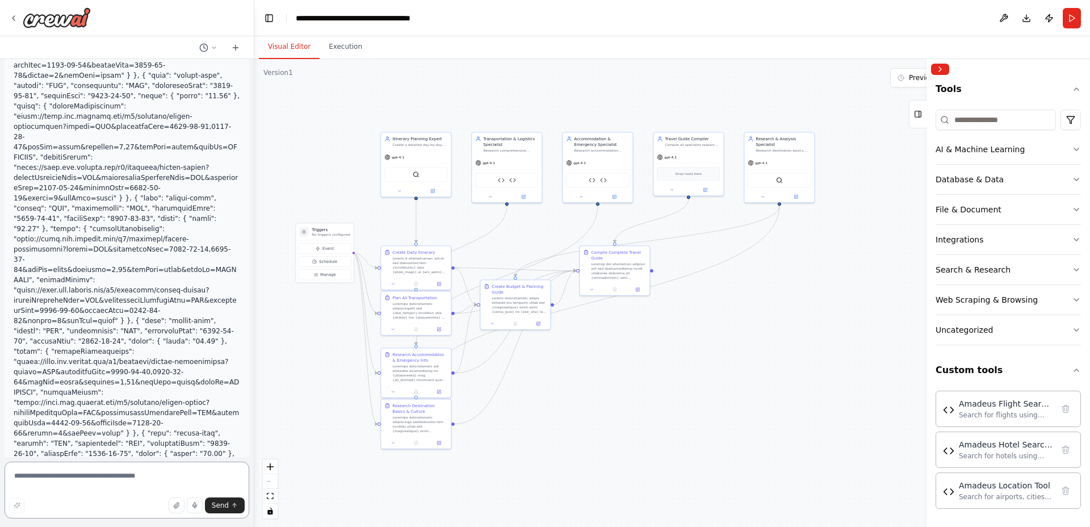
scroll to position [101132, 0]
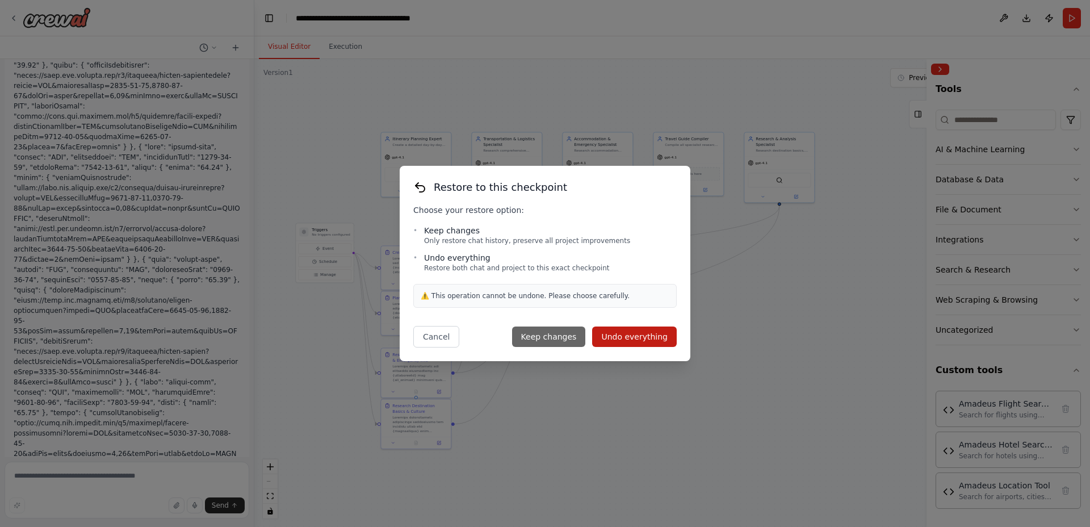
click at [538, 337] on button "Keep changes" at bounding box center [549, 336] width 74 height 20
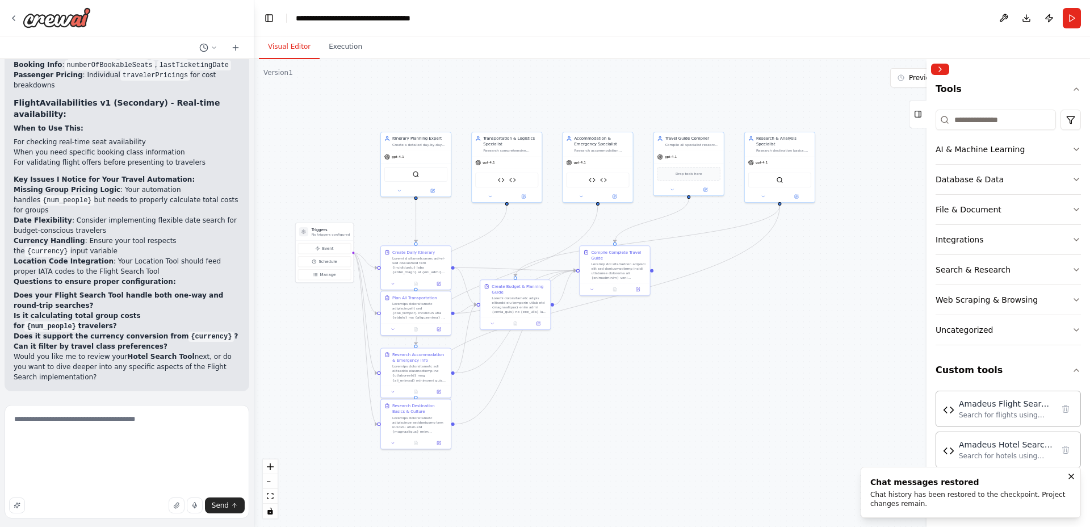
scroll to position [13705, 0]
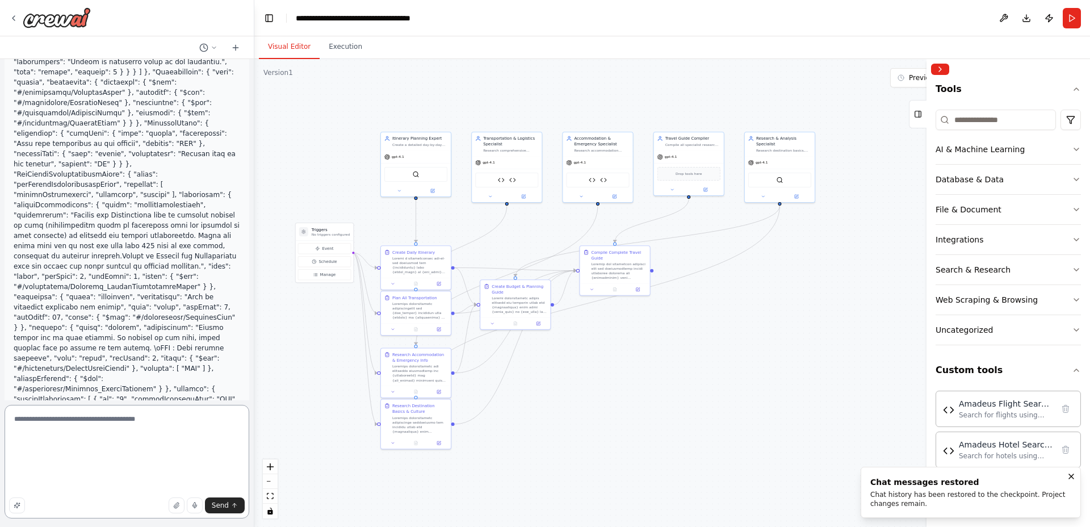
click at [128, 435] on textarea at bounding box center [127, 462] width 245 height 114
type textarea "**********"
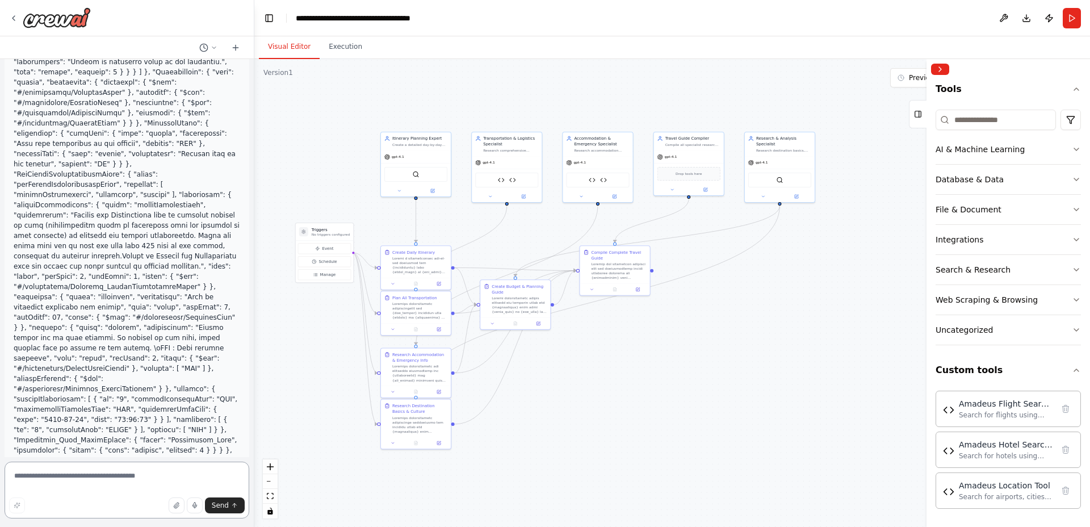
paste textarea "**********"
type textarea "**********"
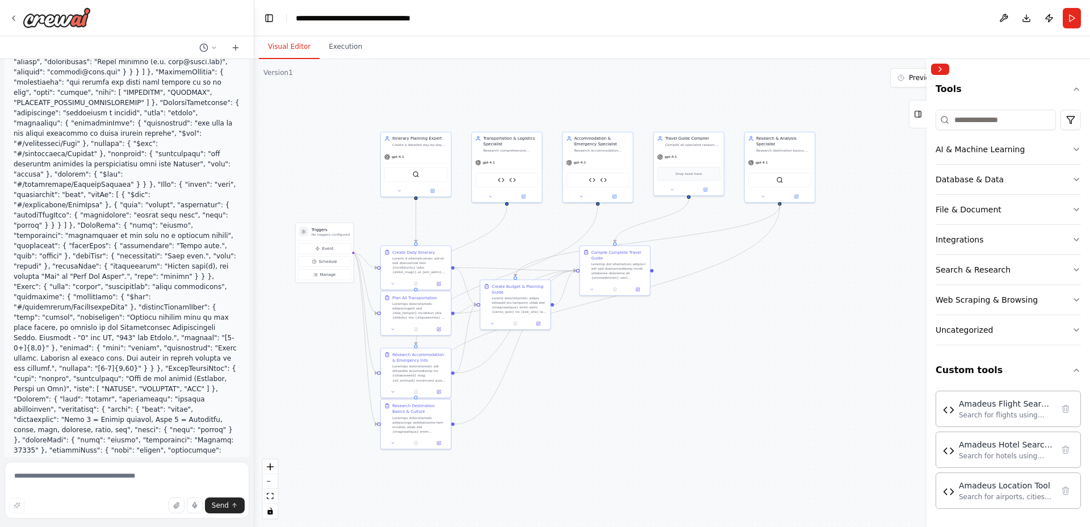
scroll to position [21675, 0]
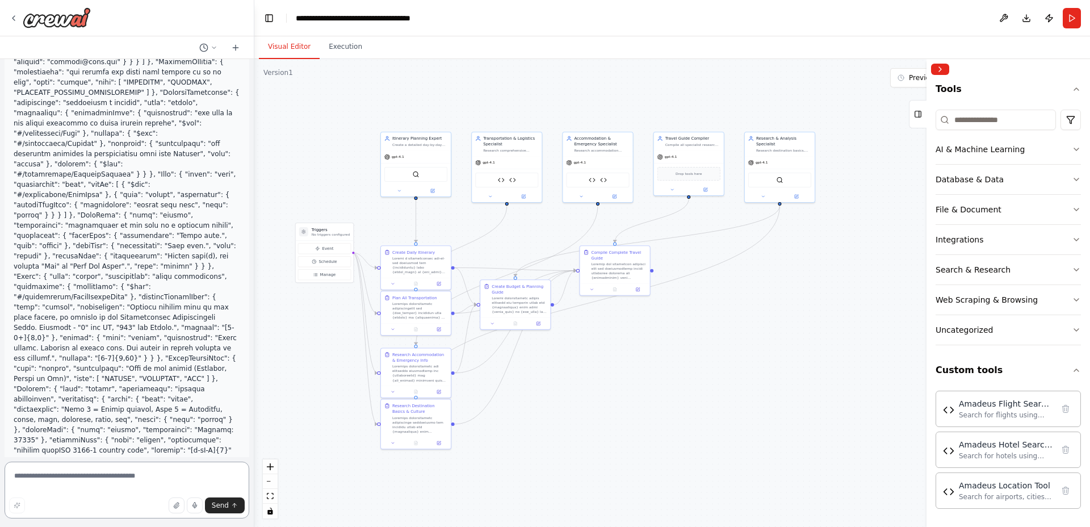
click at [157, 474] on textarea at bounding box center [127, 489] width 245 height 57
type textarea "**********"
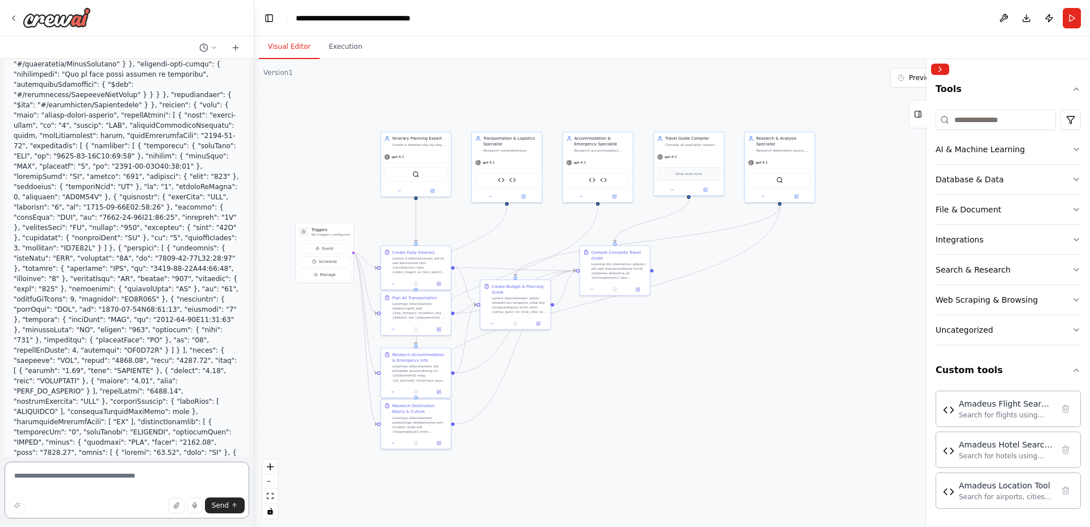
scroll to position [22439, 0]
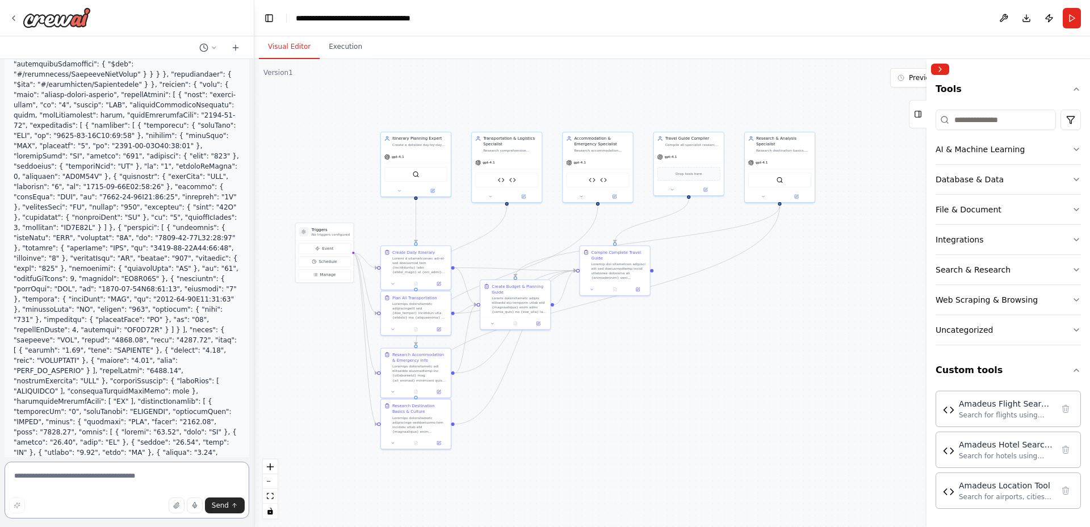
click at [128, 479] on textarea at bounding box center [127, 489] width 245 height 57
type textarea "**********"
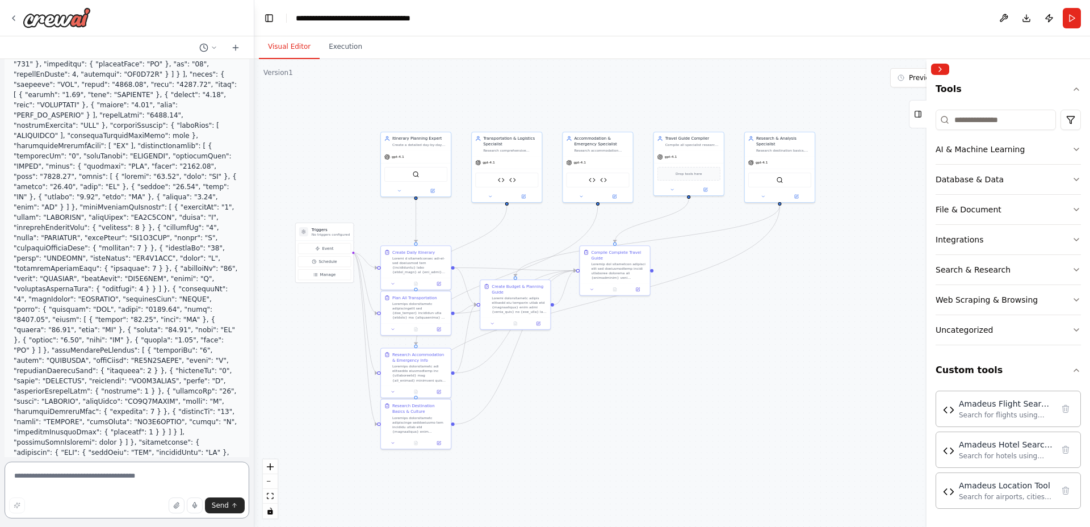
scroll to position [22708, 0]
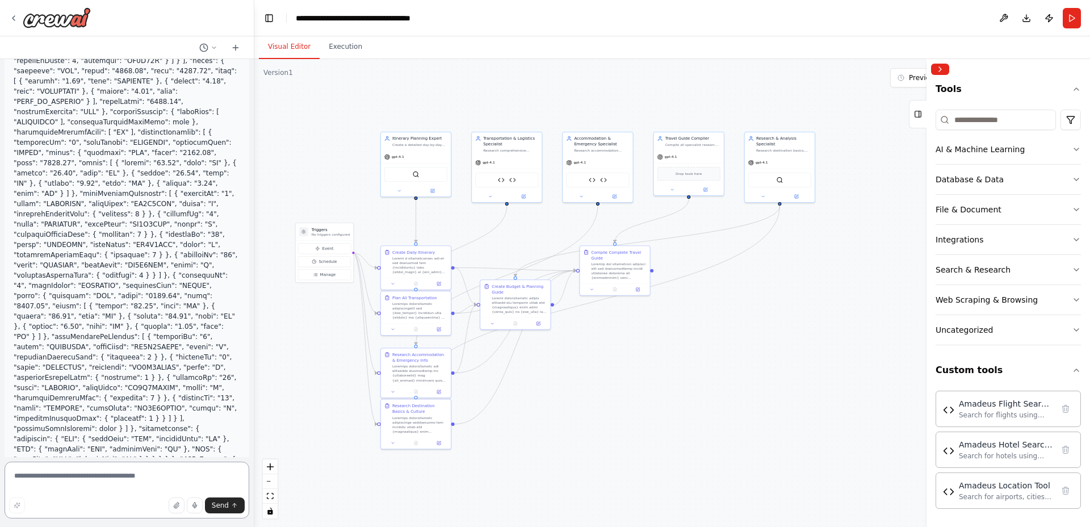
click at [113, 476] on textarea at bounding box center [127, 489] width 245 height 57
type textarea "*********"
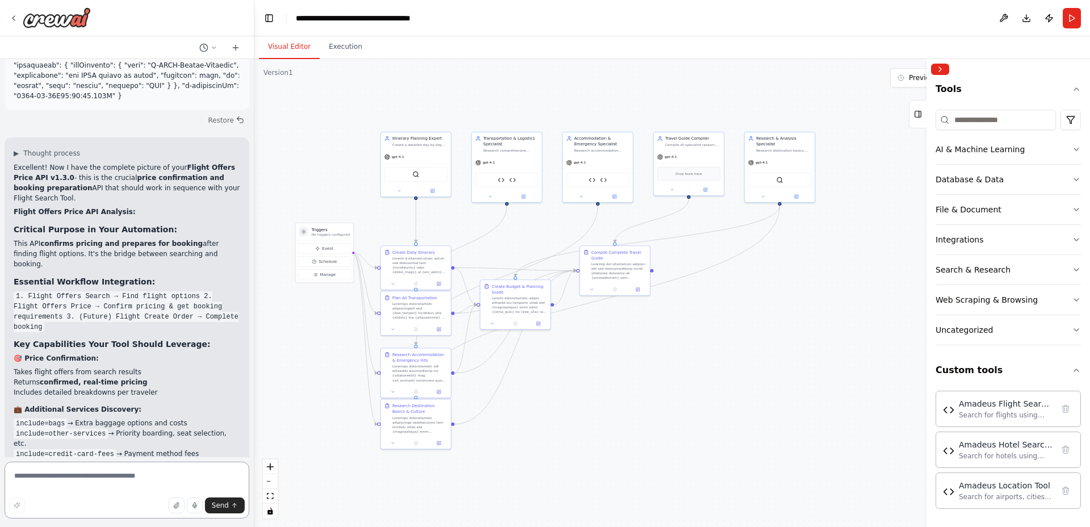
scroll to position [23174, 0]
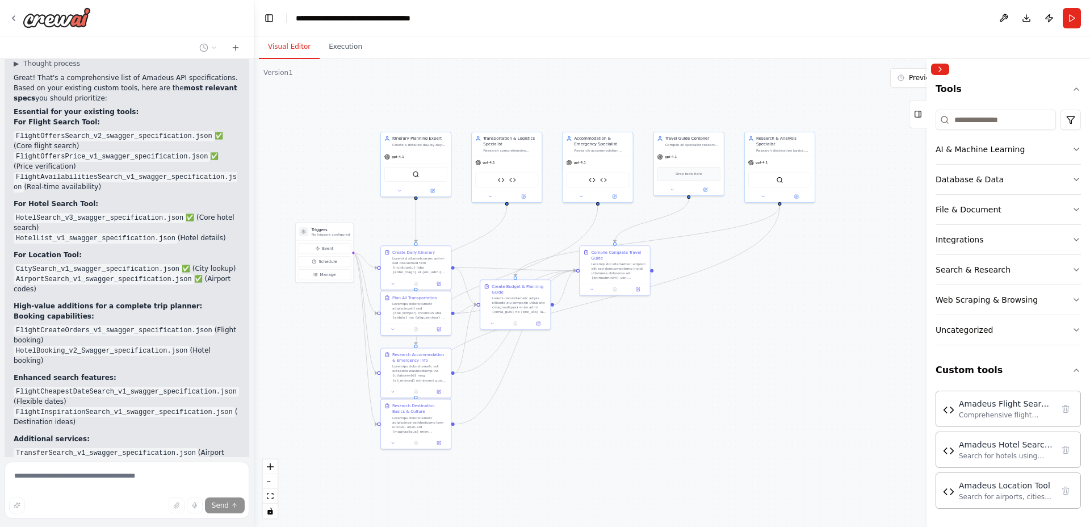
scroll to position [1153, 0]
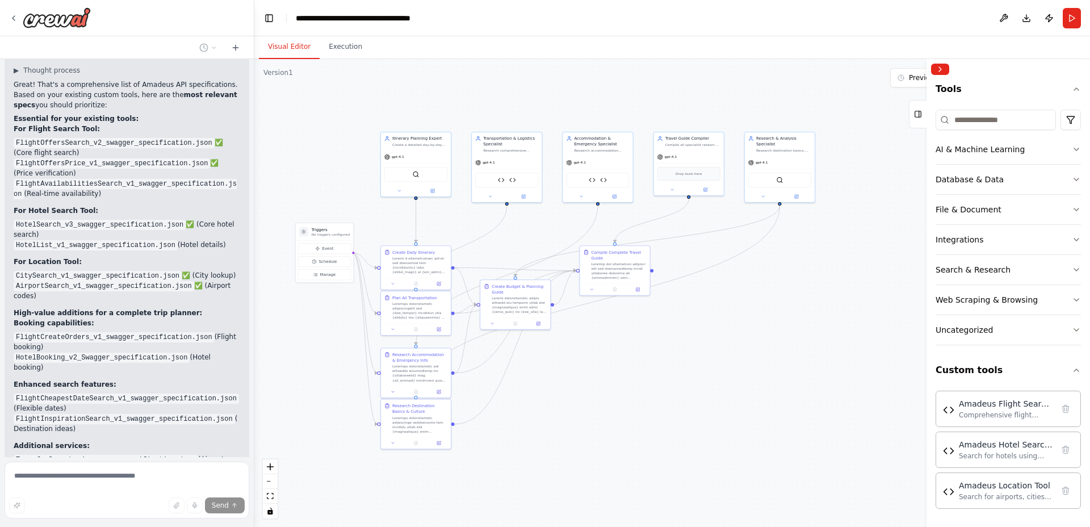
drag, startPoint x: 14, startPoint y: 86, endPoint x: 217, endPoint y: 442, distance: 409.8
click at [217, 442] on div "Great! That's a comprehensive list of Amadeus API specifications. Based on your…" at bounding box center [127, 305] width 226 height 453
copy div "LoremiPsumdoLorsit_a6_consect_adipiscingeli.sedd ✅ (Eius tempor incidi) UtlaboR…"
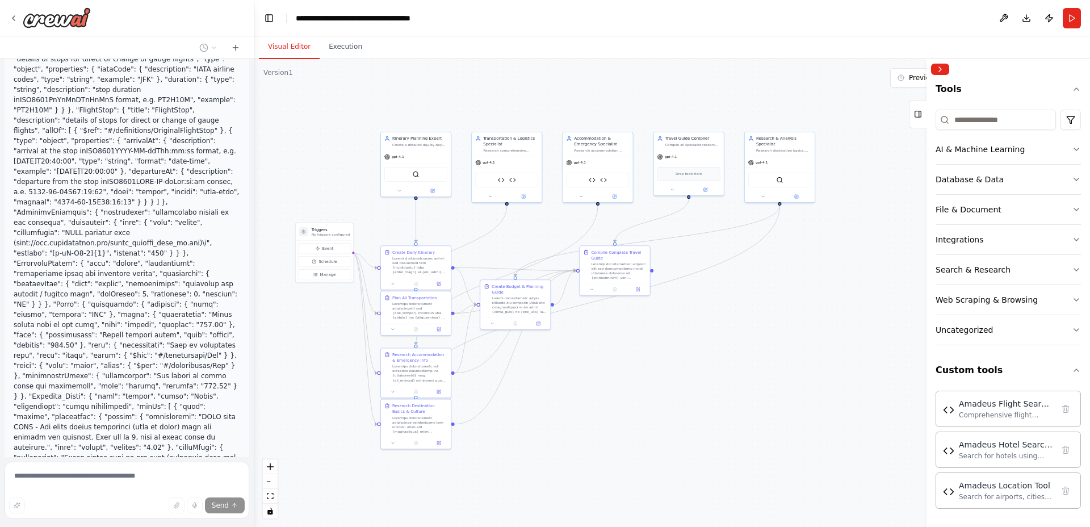
scroll to position [24257, 0]
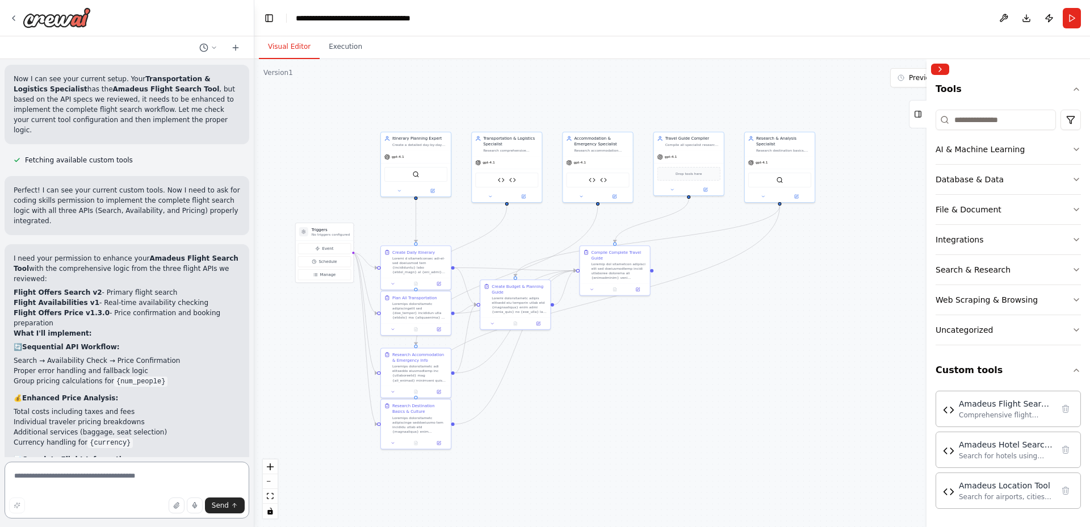
click at [130, 478] on textarea at bounding box center [127, 489] width 245 height 57
paste textarea "**********"
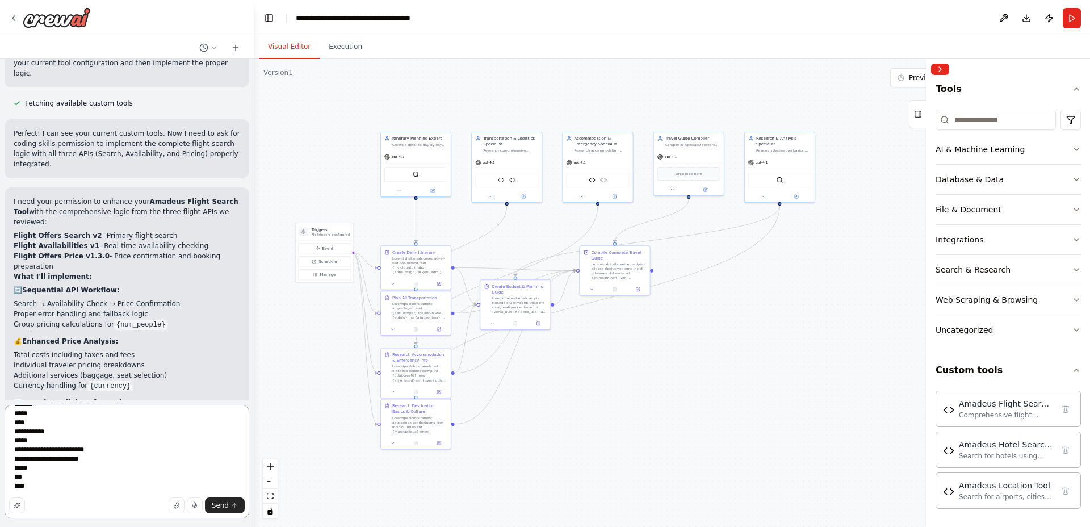
scroll to position [12175, 0]
paste textarea "**********"
type textarea "**********"
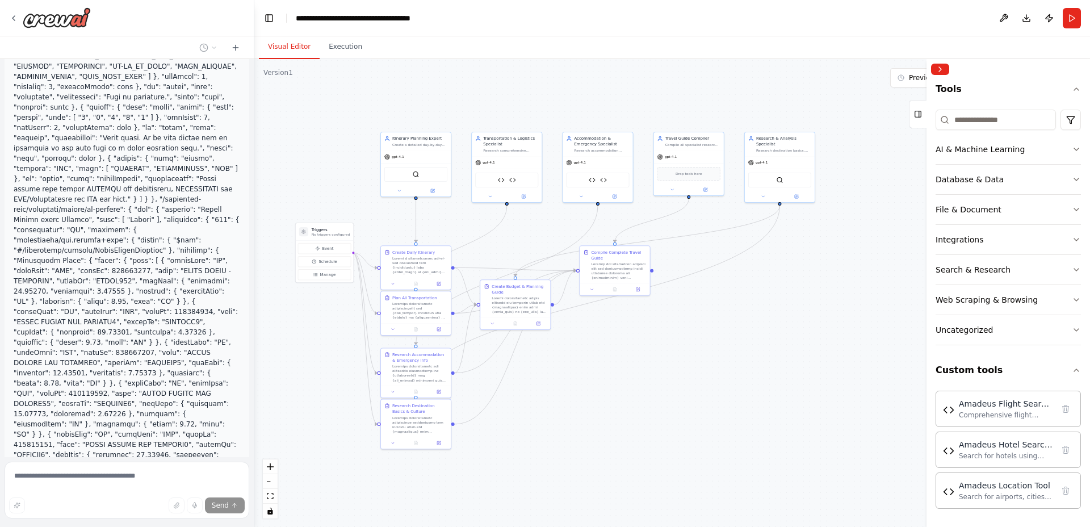
scroll to position [32894, 0]
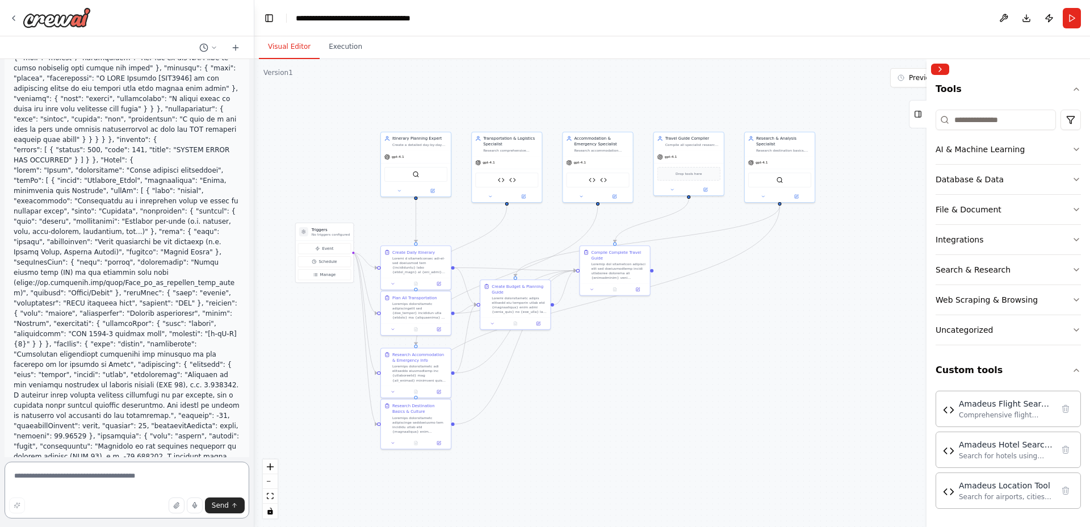
scroll to position [34773, 0]
click at [939, 70] on button "Collapse right sidebar" at bounding box center [940, 69] width 18 height 11
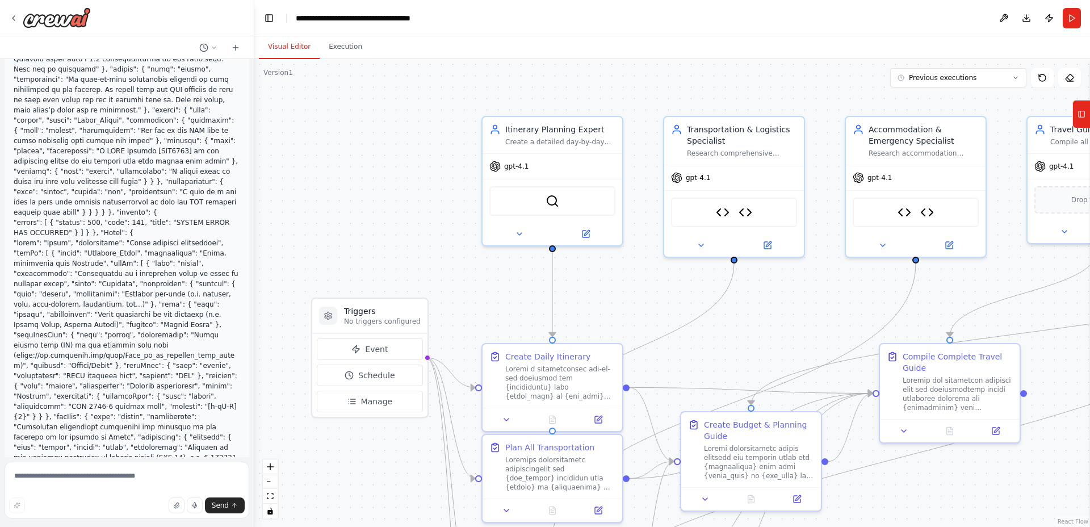
scroll to position [34773, 0]
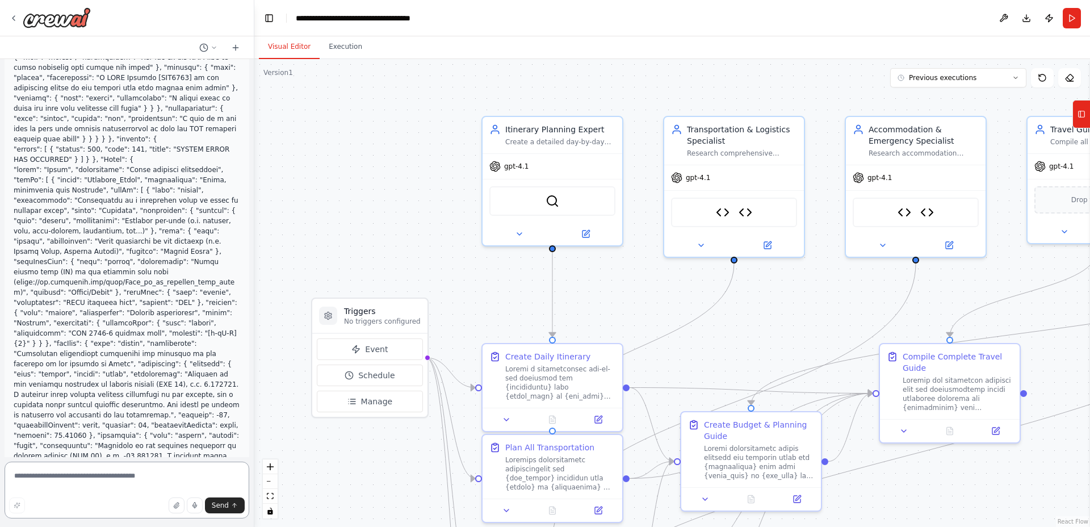
click at [144, 484] on textarea at bounding box center [127, 489] width 245 height 57
type textarea "********"
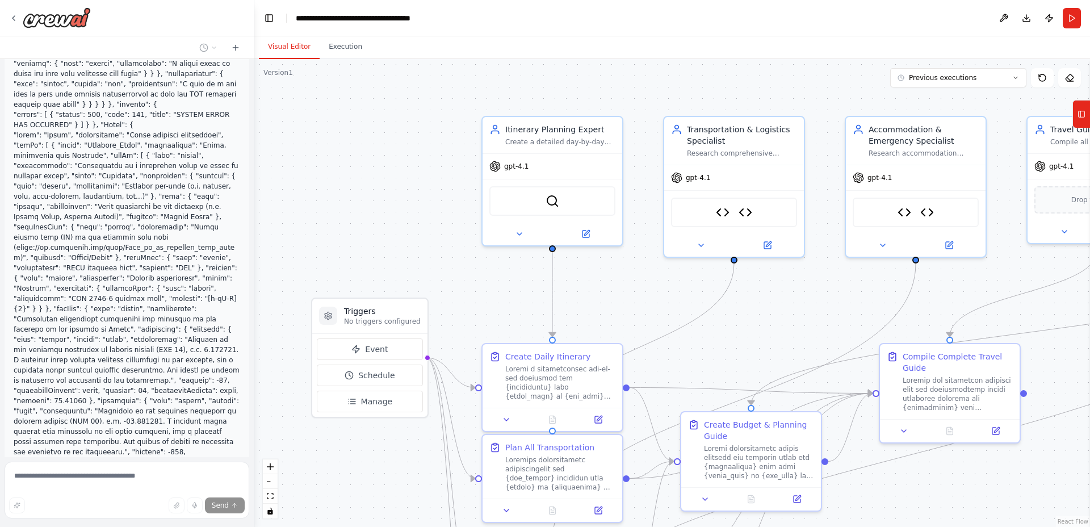
scroll to position [34810, 0]
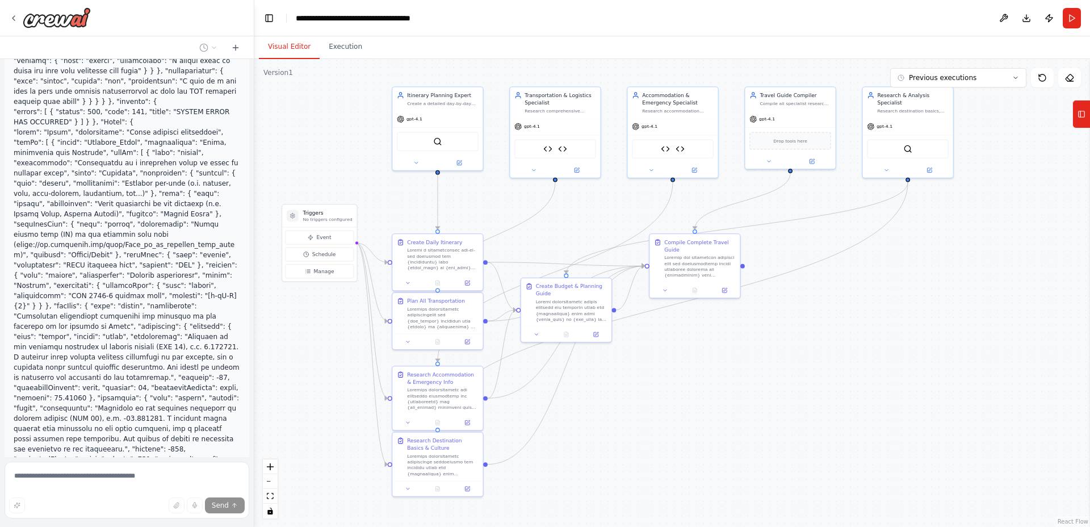
drag, startPoint x: 933, startPoint y: 455, endPoint x: 764, endPoint y: 366, distance: 191.2
click at [768, 368] on div ".deletable-edge-delete-btn { width: 20px; height: 20px; border: 0px solid #ffff…" at bounding box center [672, 293] width 836 height 468
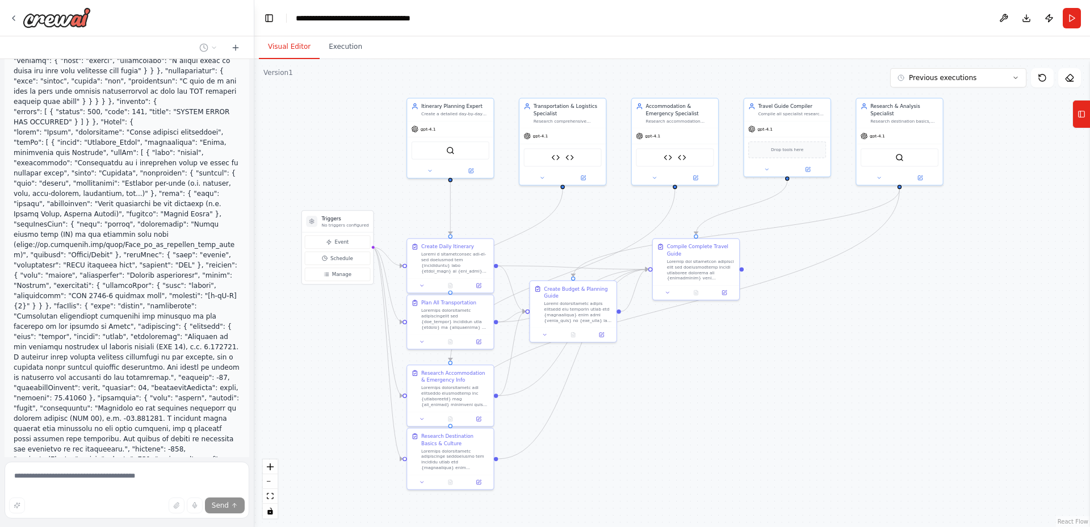
click at [1078, 126] on button "Tools" at bounding box center [1081, 114] width 18 height 28
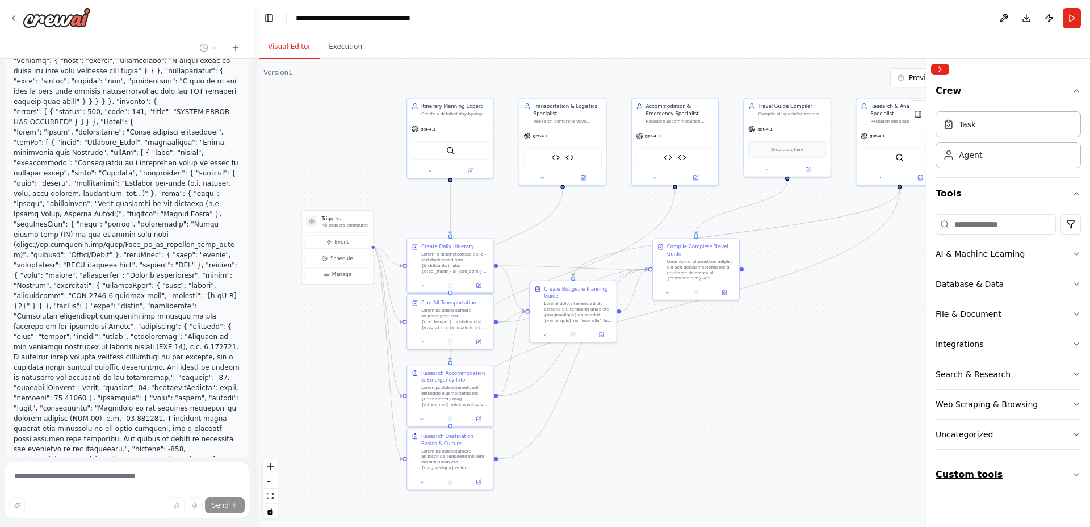
click at [993, 473] on button "Custom tools" at bounding box center [1007, 475] width 145 height 32
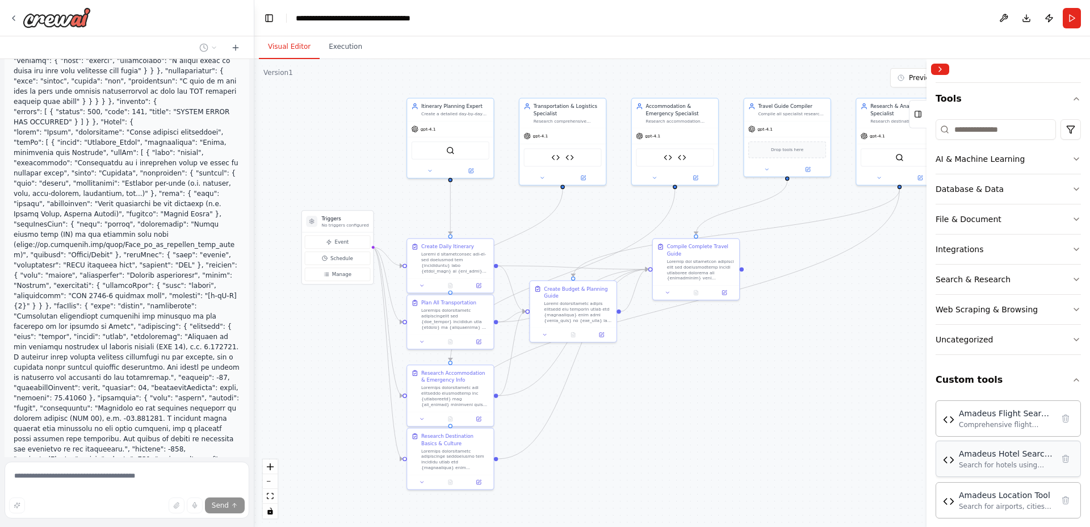
scroll to position [104, 0]
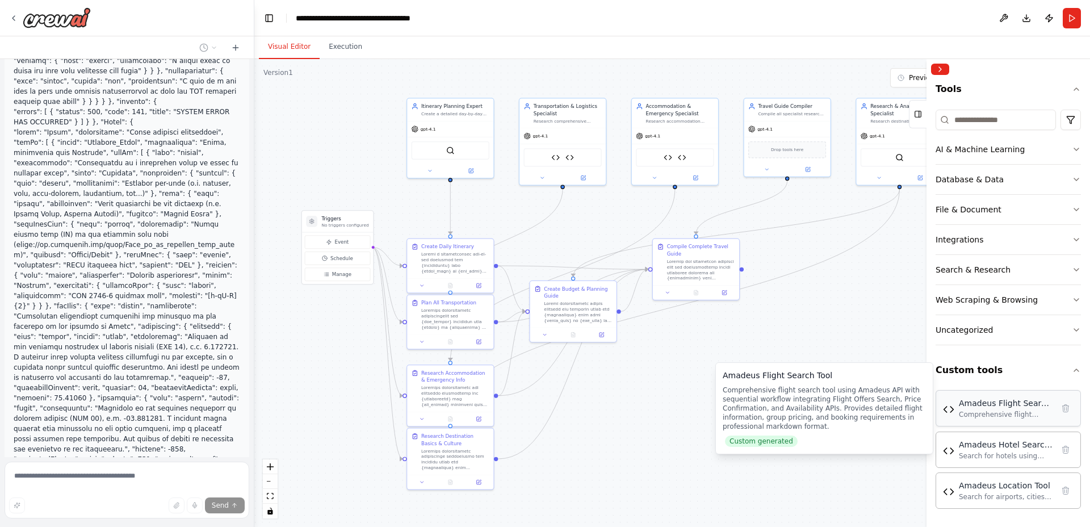
click at [958, 406] on div "Amadeus Flight Search Tool Comprehensive flight search tool using Amadeus API w…" at bounding box center [1008, 408] width 131 height 22
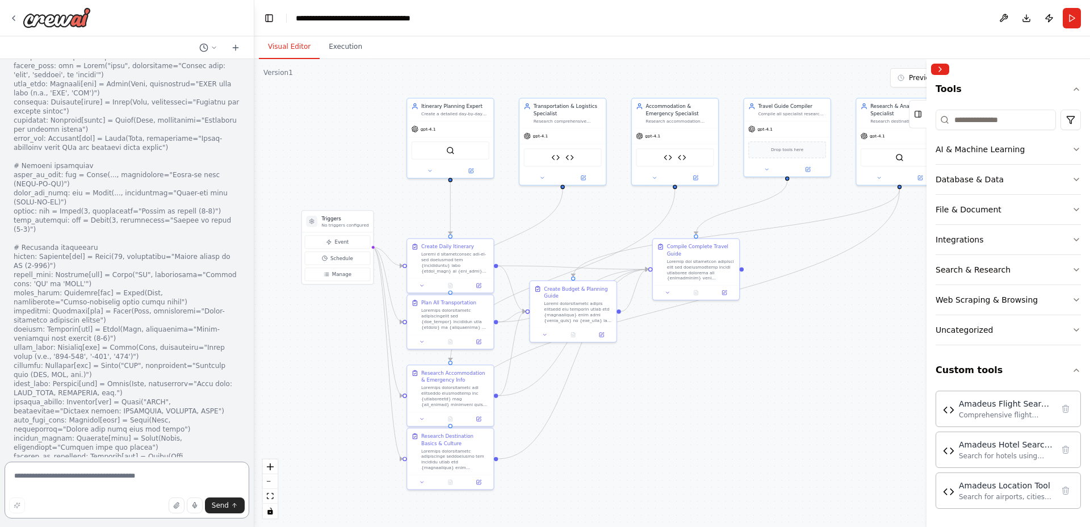
scroll to position [36754, 0]
